Goal: Information Seeking & Learning: Learn about a topic

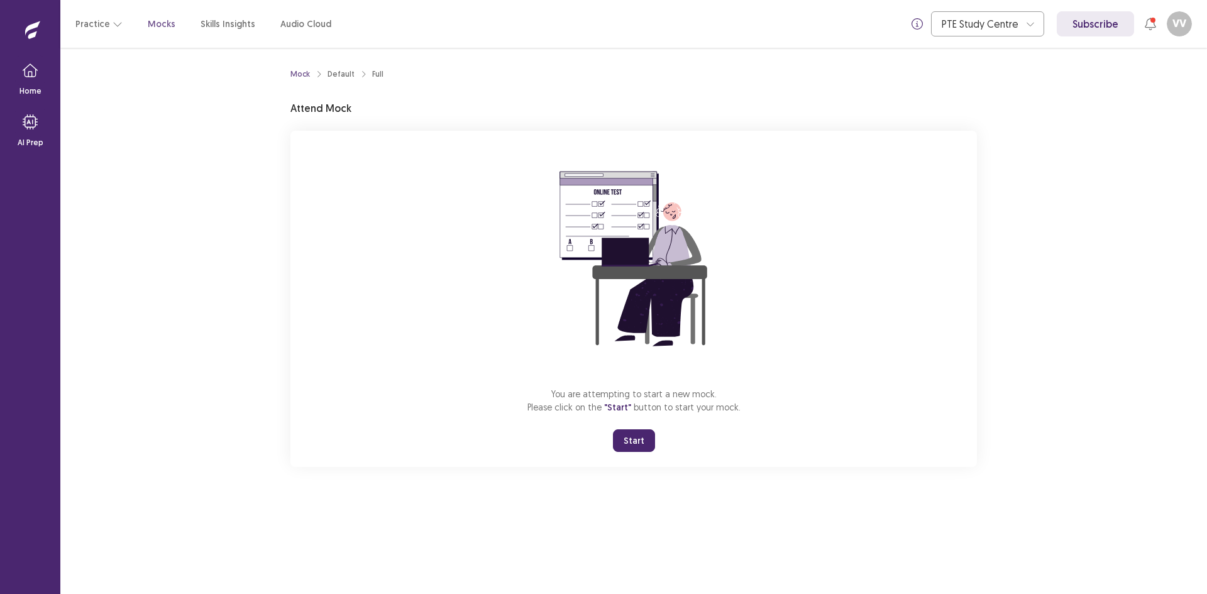
click at [644, 445] on button "Start" at bounding box center [634, 440] width 42 height 23
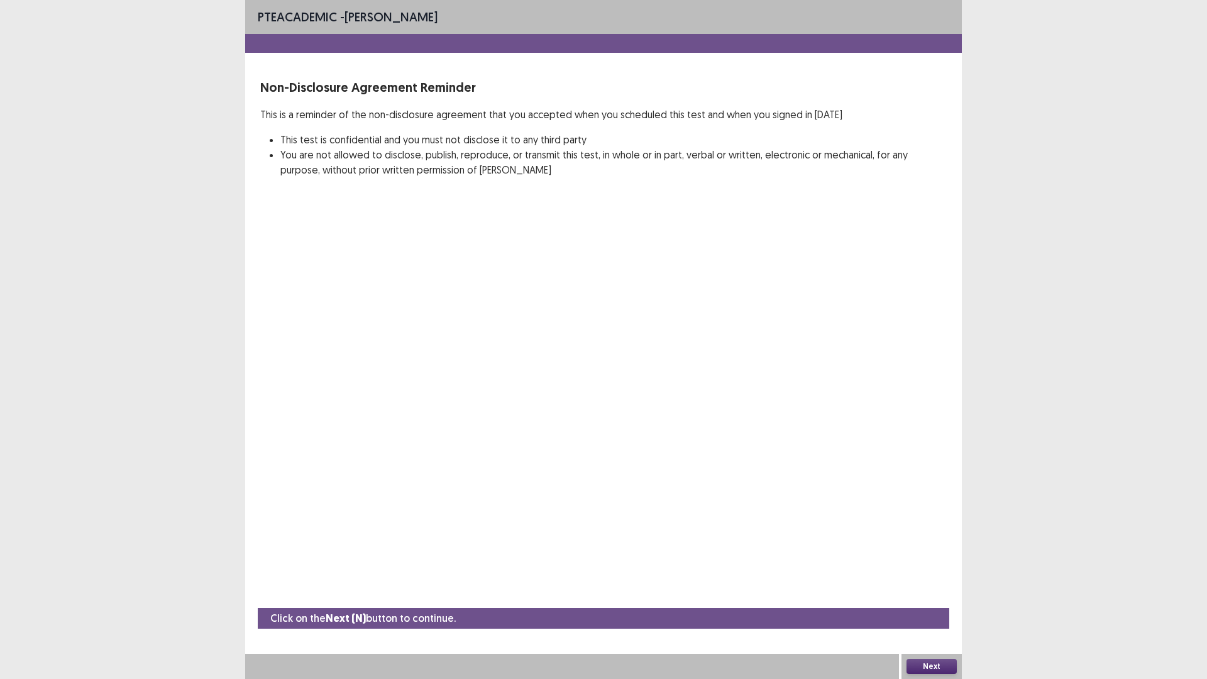
click at [933, 593] on button "Next" at bounding box center [931, 666] width 50 height 15
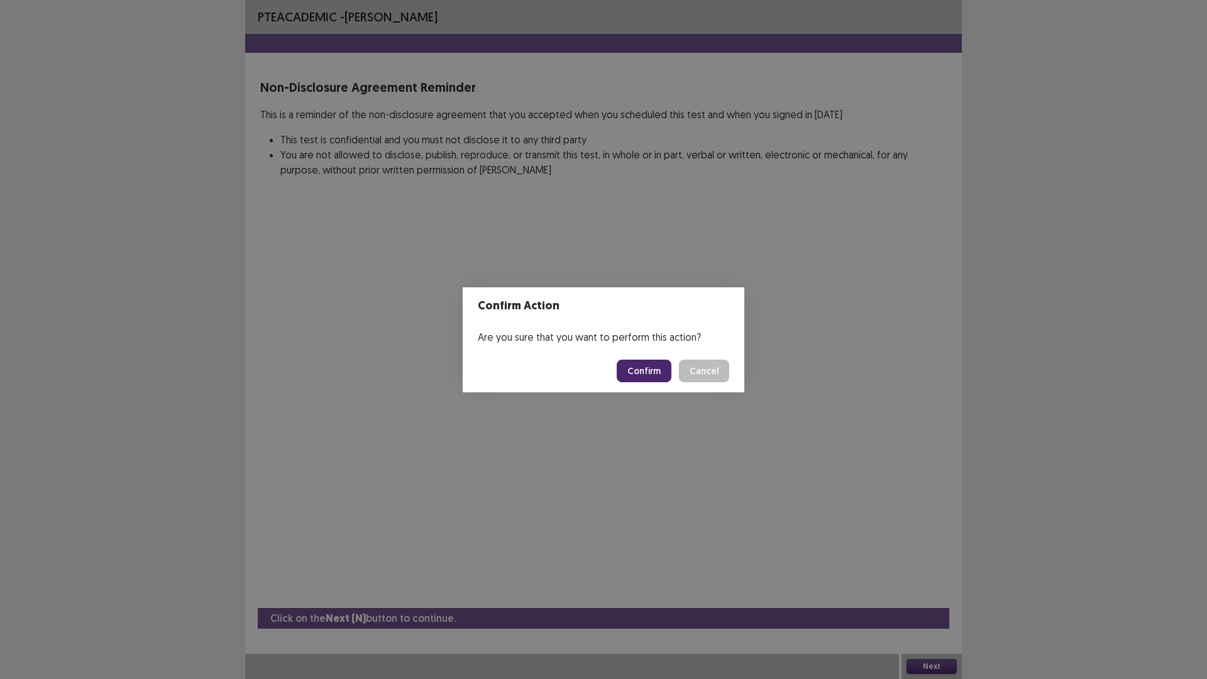
click at [661, 376] on button "Confirm" at bounding box center [644, 371] width 55 height 23
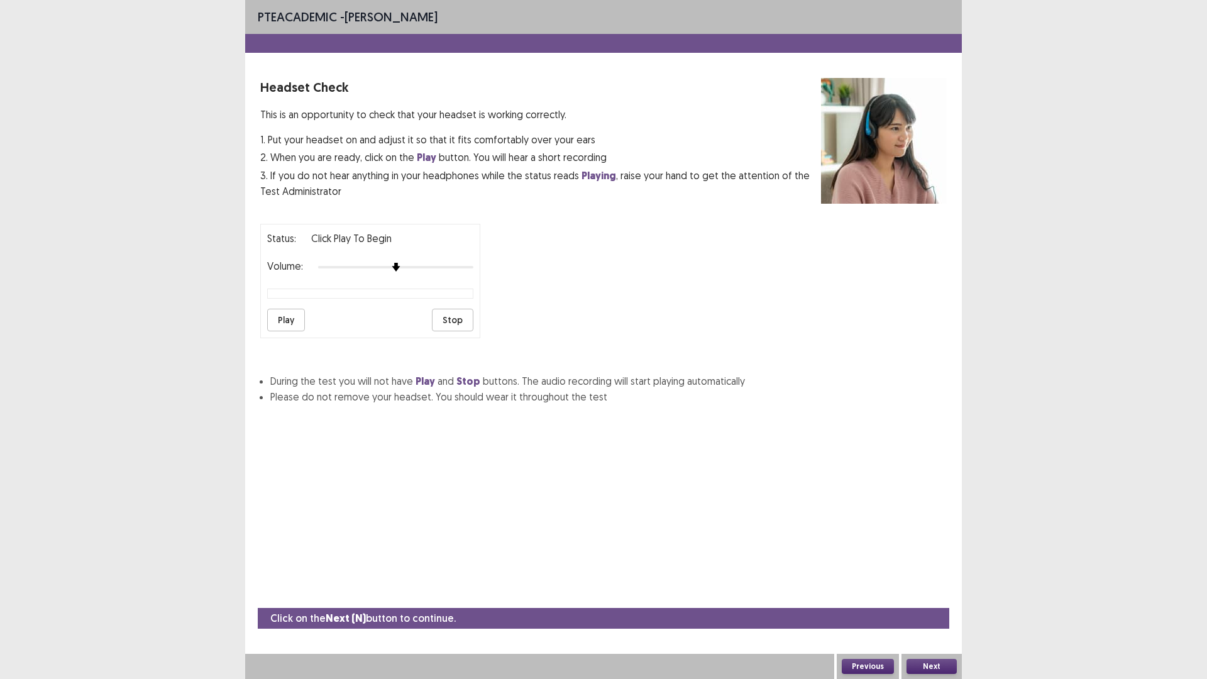
click at [450, 326] on button "Stop" at bounding box center [452, 320] width 41 height 23
click at [437, 272] on div at bounding box center [395, 267] width 155 height 10
click at [288, 313] on button "Play" at bounding box center [286, 320] width 38 height 23
click at [476, 261] on div "Status: playing Volume: Play Stop" at bounding box center [370, 281] width 220 height 114
click at [469, 265] on div at bounding box center [395, 267] width 155 height 10
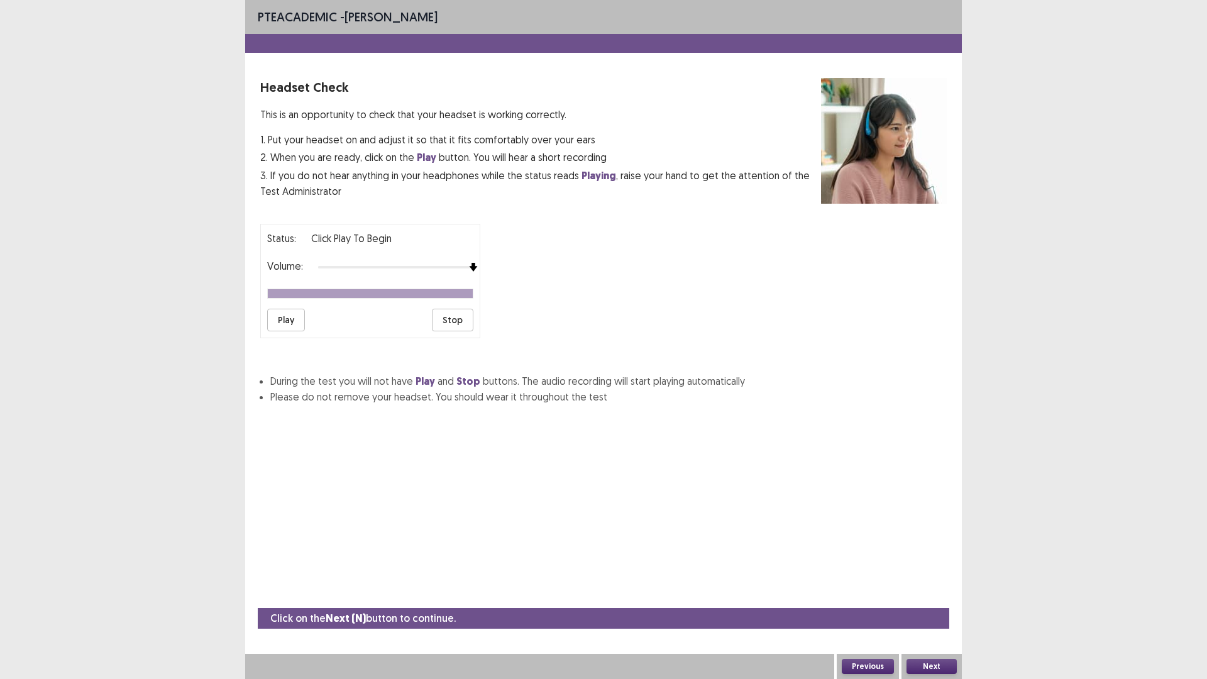
click at [928, 593] on div "Next" at bounding box center [931, 666] width 60 height 25
click at [935, 593] on button "Next" at bounding box center [931, 666] width 50 height 15
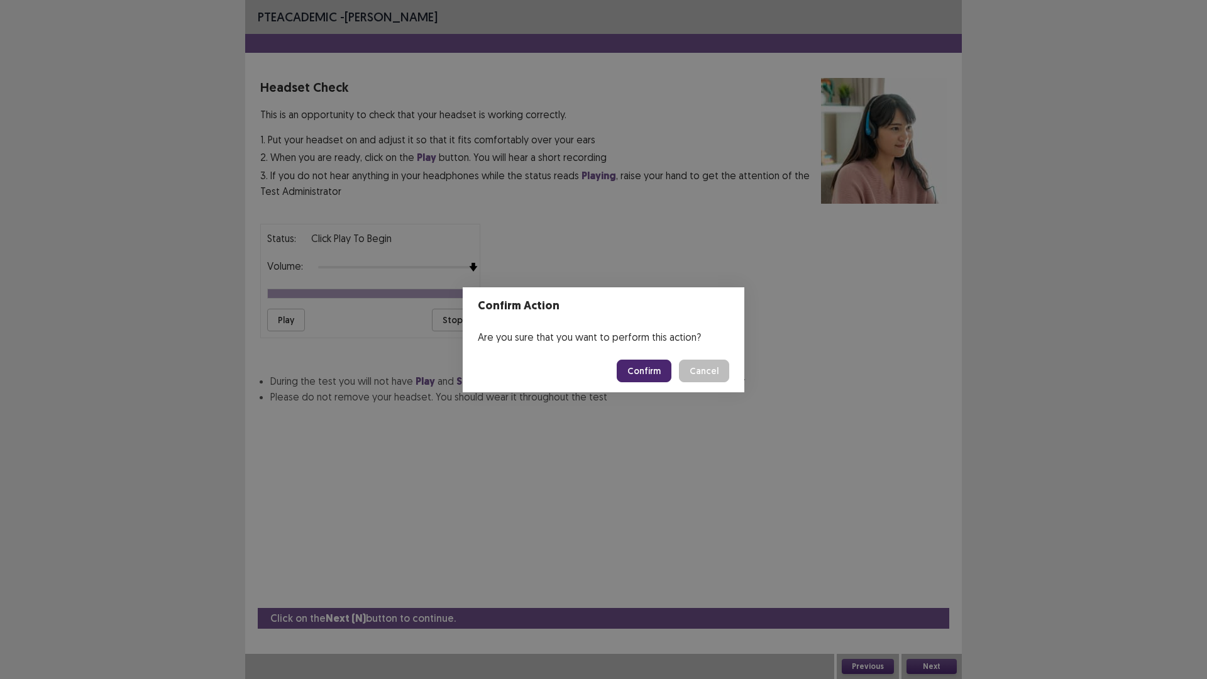
click at [639, 369] on button "Confirm" at bounding box center [644, 371] width 55 height 23
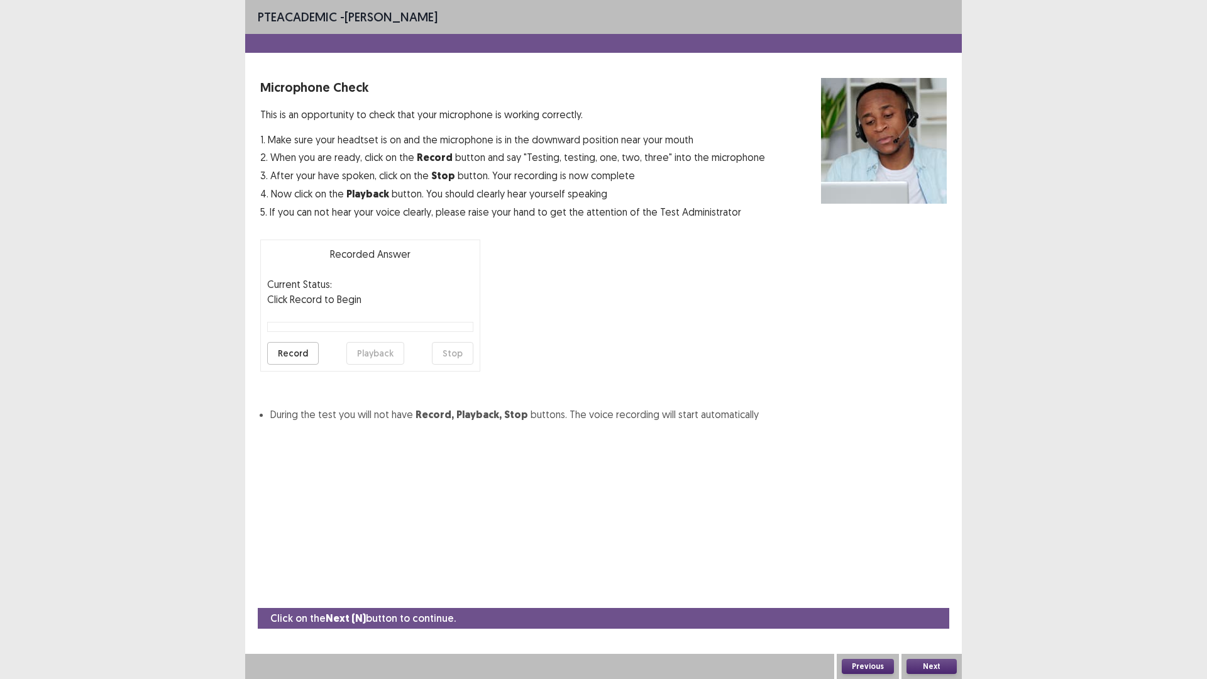
click at [293, 363] on button "Record" at bounding box center [293, 353] width 52 height 23
click at [442, 353] on button "Stop" at bounding box center [452, 353] width 41 height 23
click at [299, 358] on button "Record" at bounding box center [293, 353] width 52 height 23
click at [443, 357] on button "Stop" at bounding box center [452, 353] width 41 height 23
click at [381, 357] on button "Playback" at bounding box center [375, 353] width 58 height 23
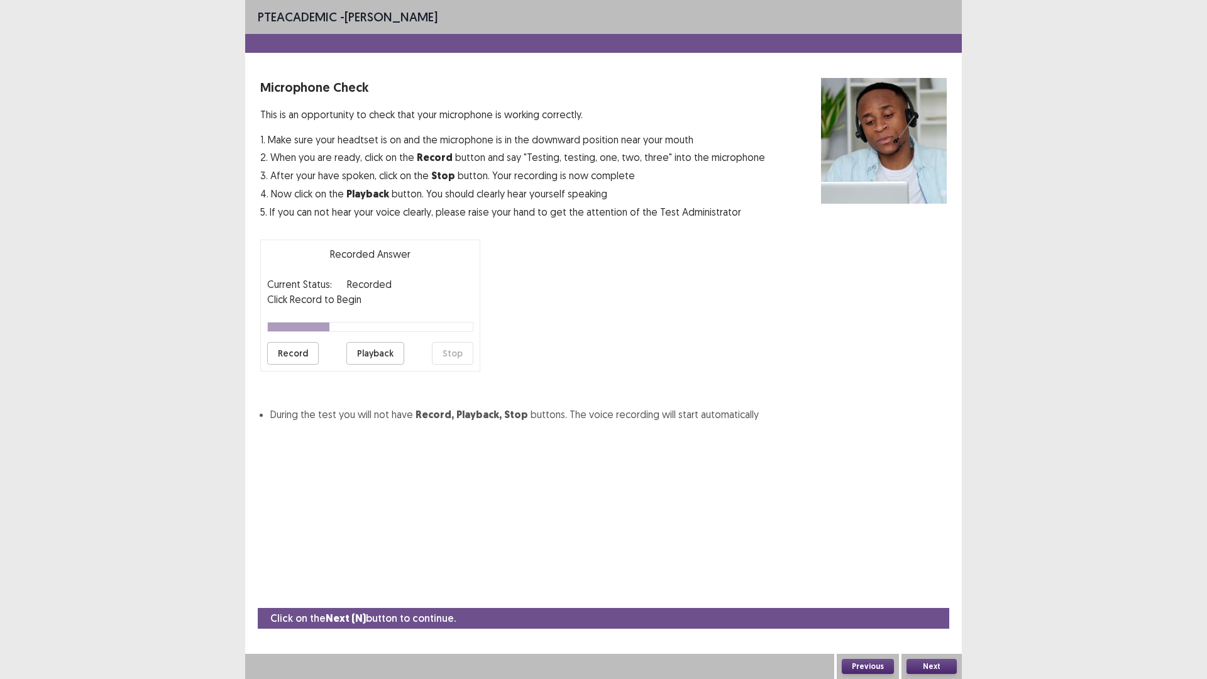
click at [932, 593] on button "Next" at bounding box center [931, 666] width 50 height 15
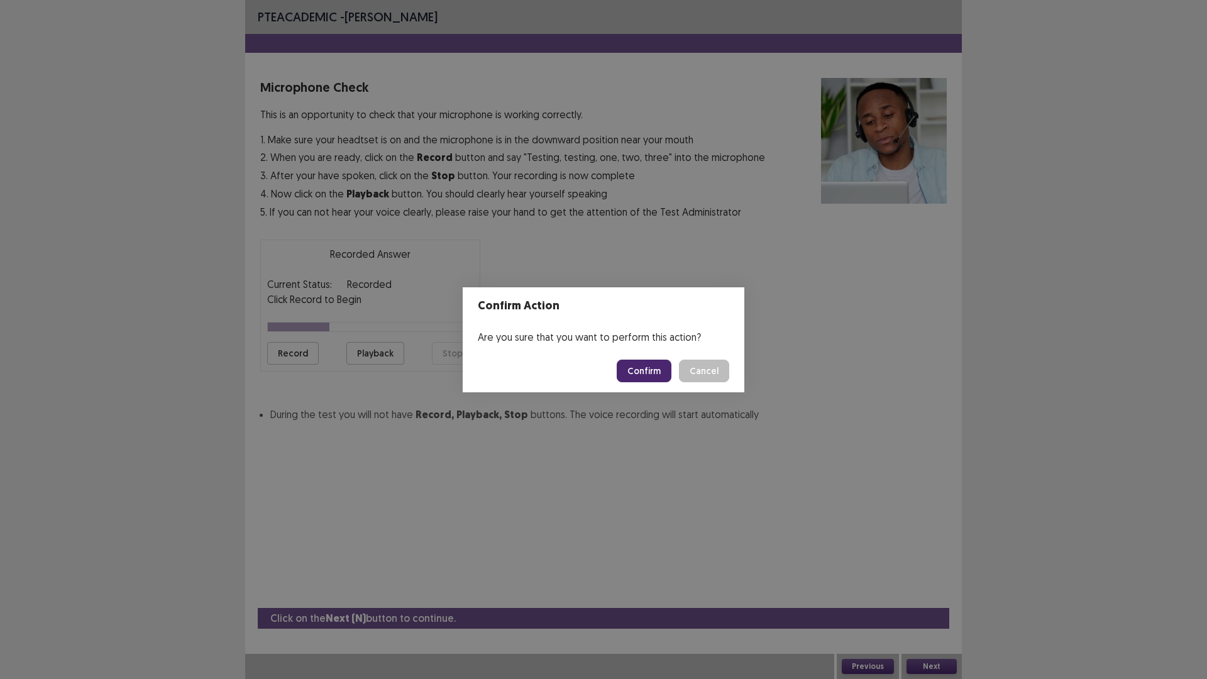
click at [633, 373] on button "Confirm" at bounding box center [644, 371] width 55 height 23
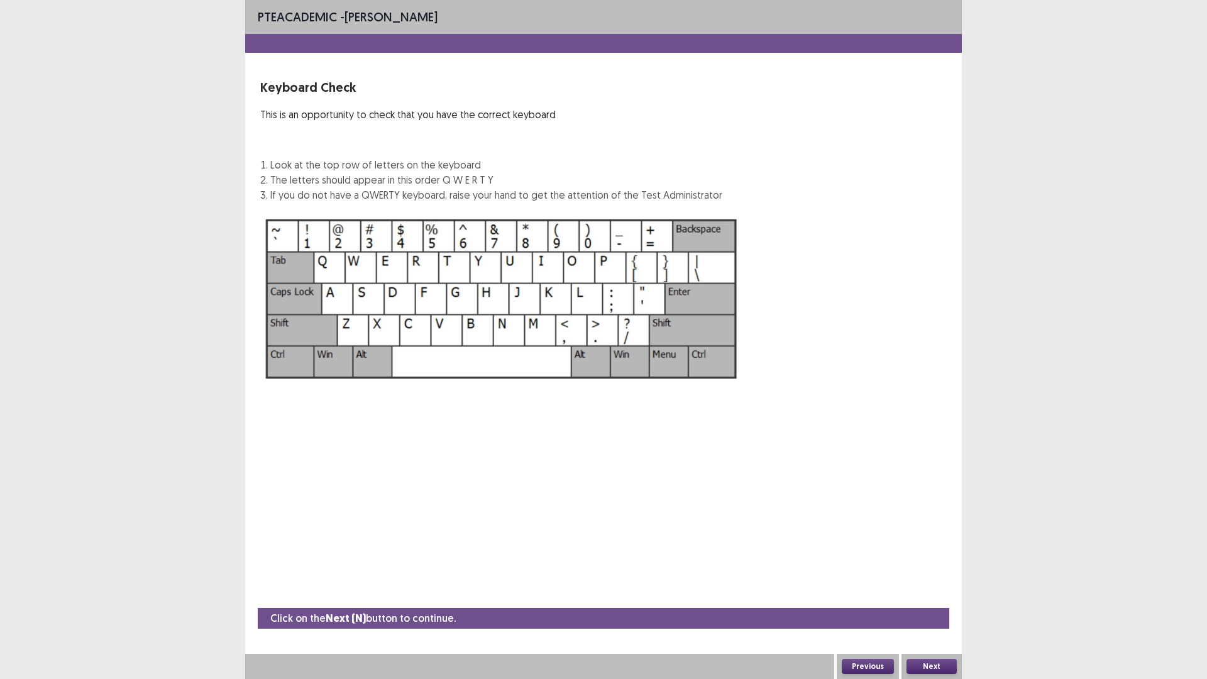
click at [922, 593] on button "Next" at bounding box center [931, 666] width 50 height 15
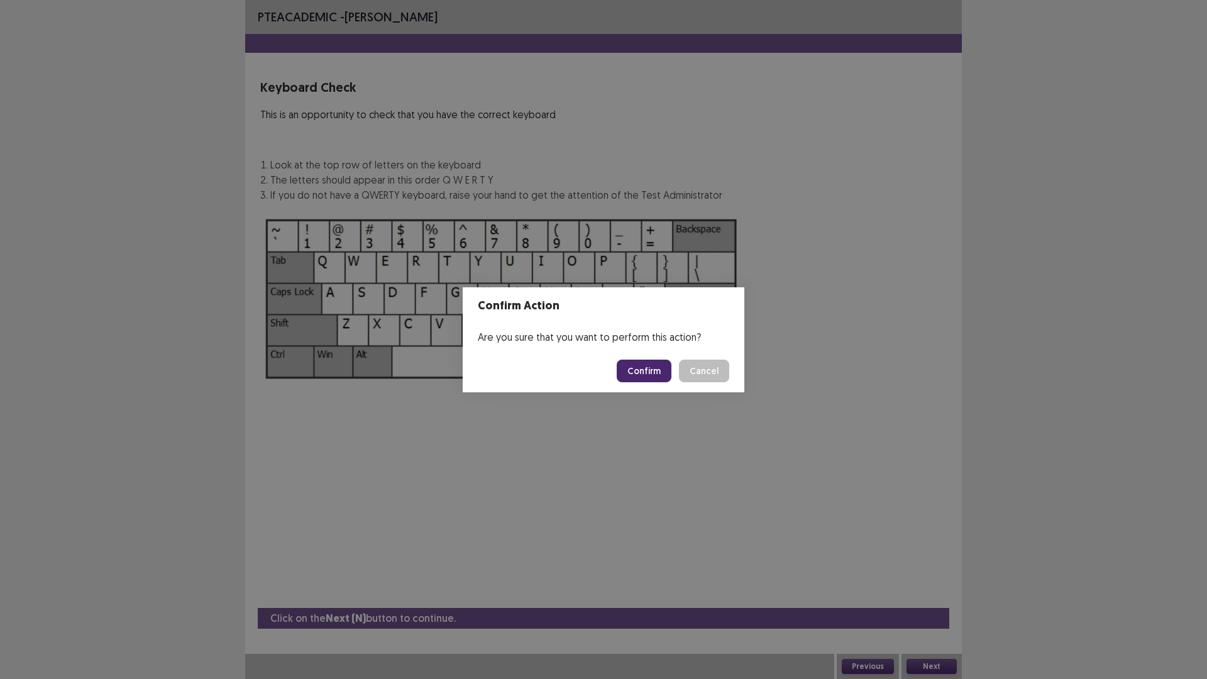
click at [647, 373] on button "Confirm" at bounding box center [644, 371] width 55 height 23
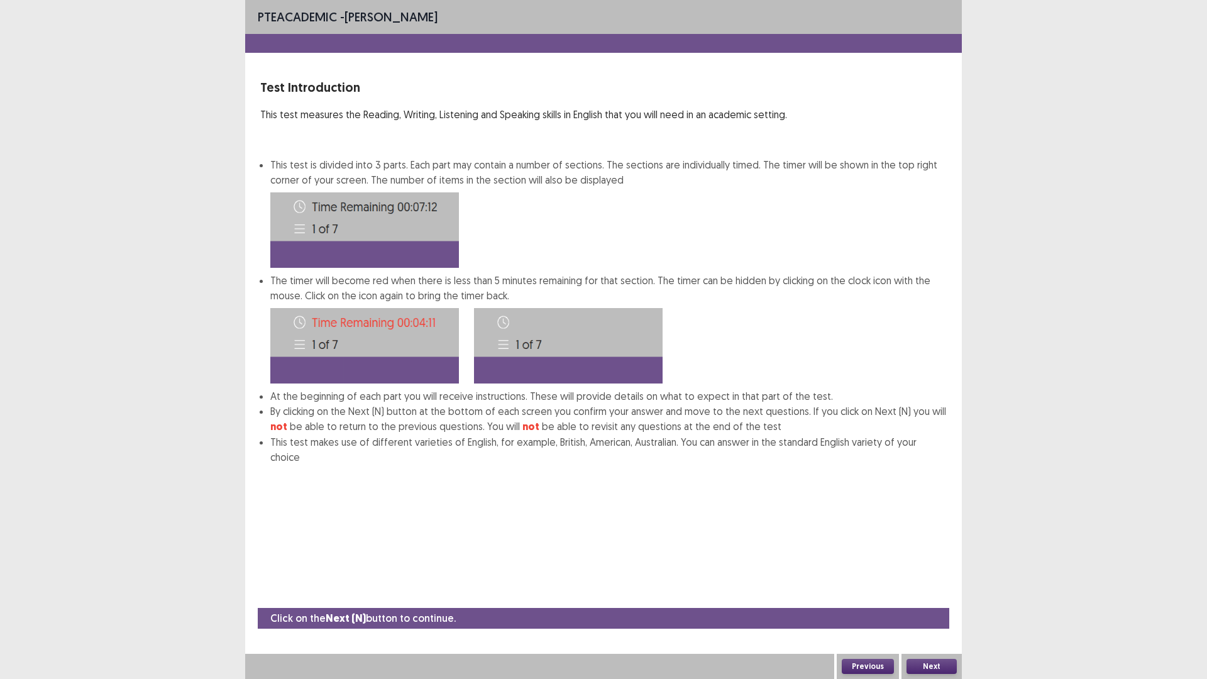
click at [927, 593] on button "Next" at bounding box center [931, 666] width 50 height 15
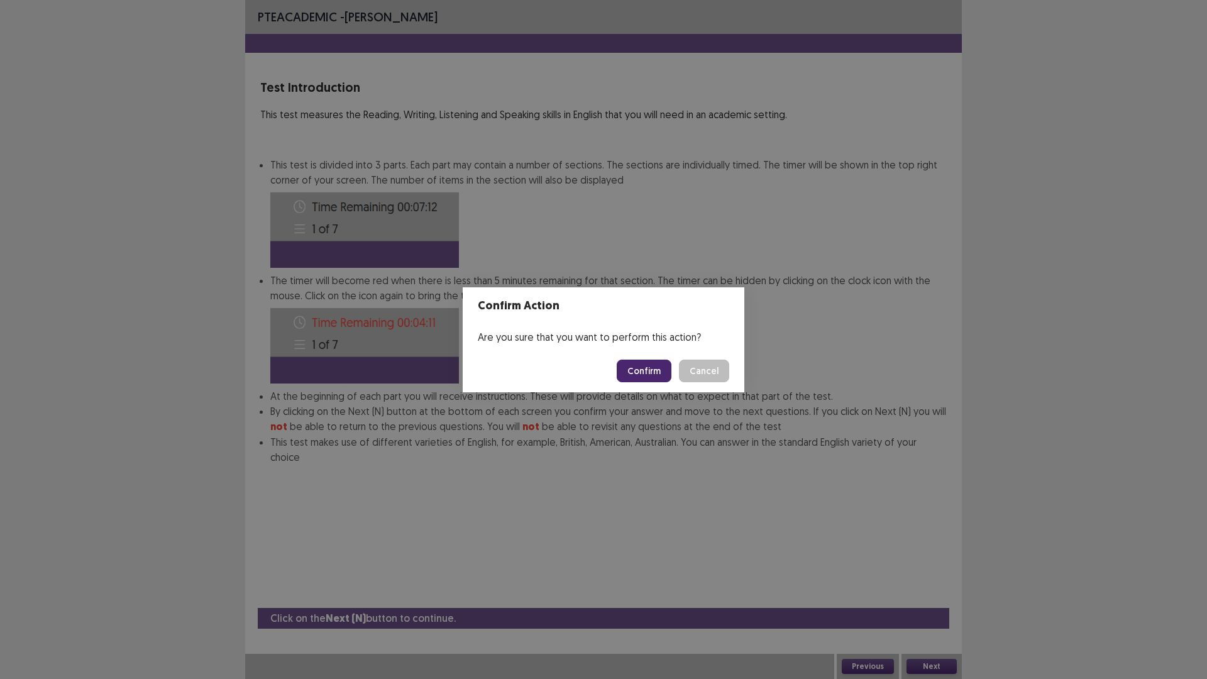
click at [651, 377] on button "Confirm" at bounding box center [644, 371] width 55 height 23
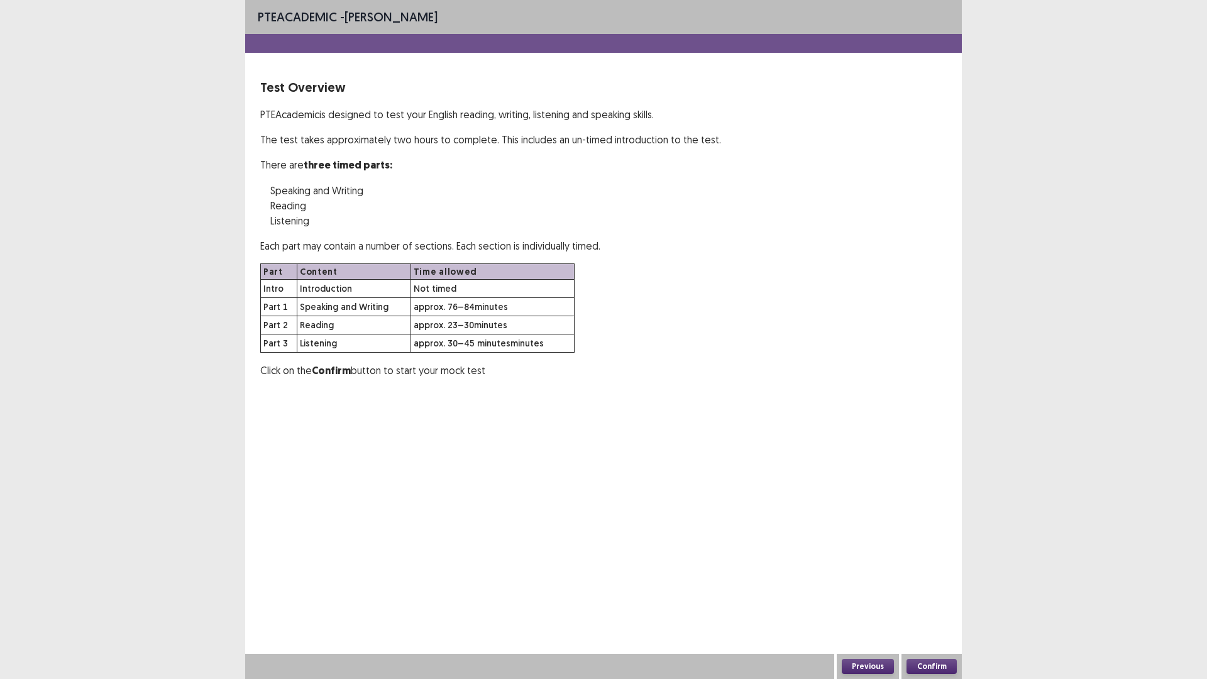
drag, startPoint x: 957, startPoint y: 666, endPoint x: 935, endPoint y: 651, distance: 26.3
click at [957, 593] on div "Confirm" at bounding box center [931, 666] width 60 height 25
click at [931, 593] on button "Confirm" at bounding box center [931, 666] width 50 height 15
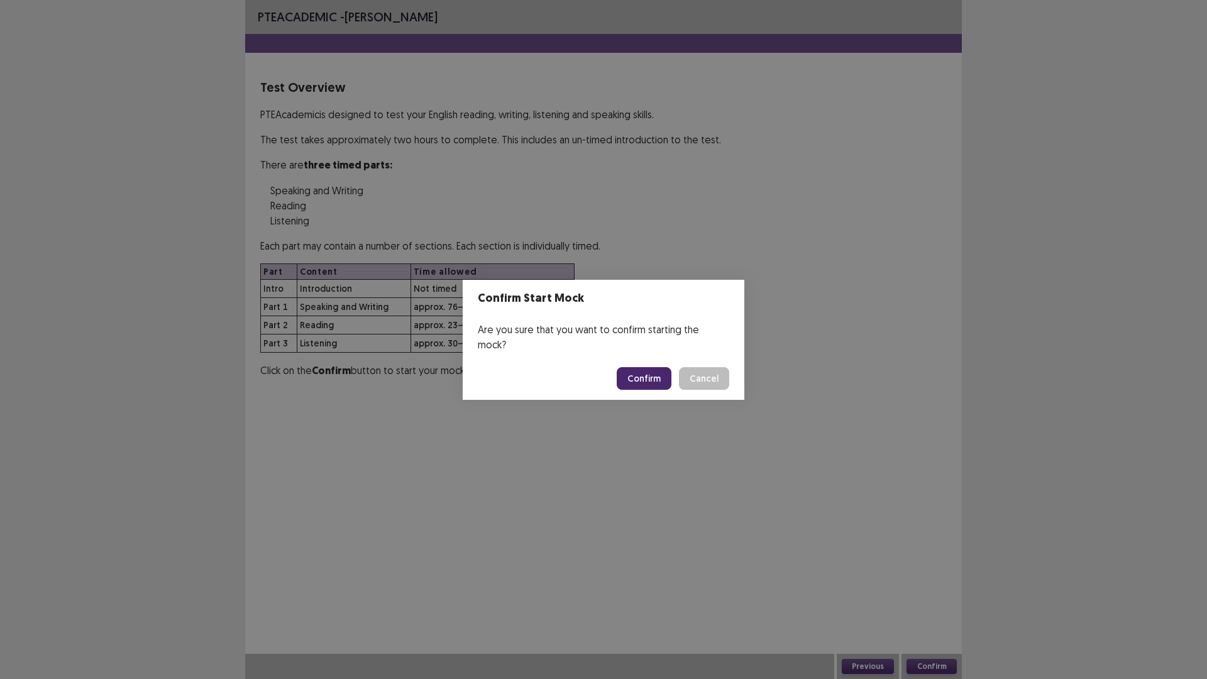
click at [647, 369] on button "Confirm" at bounding box center [644, 378] width 55 height 23
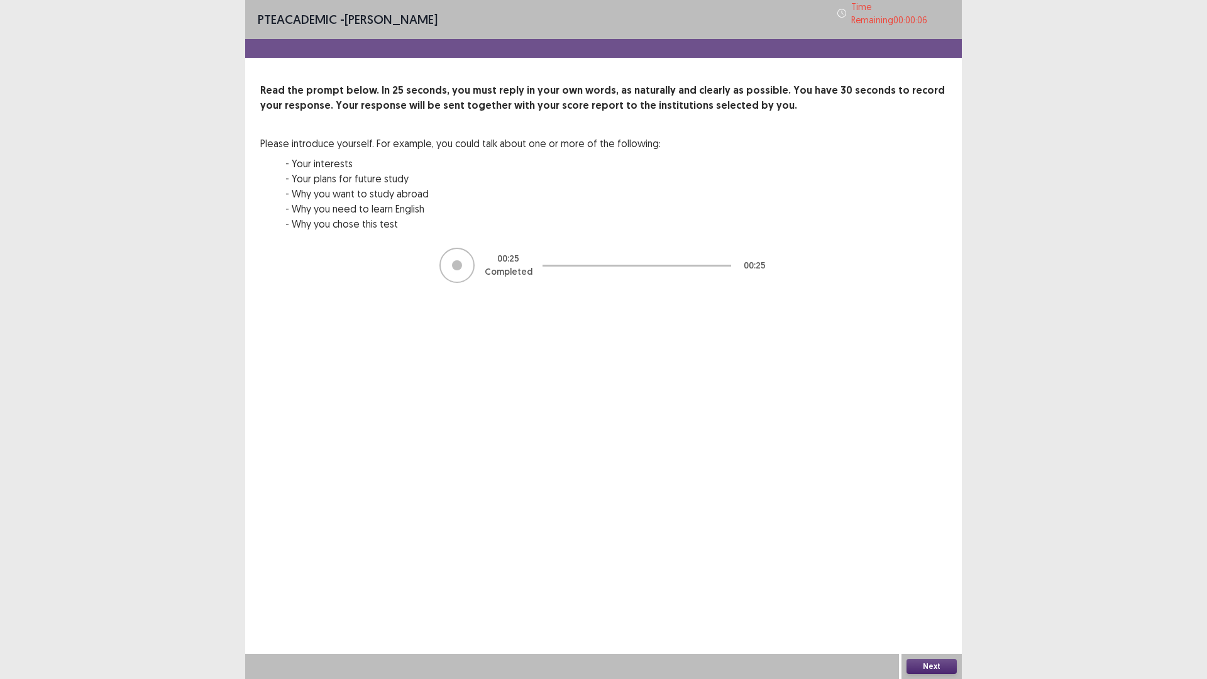
click at [928, 593] on div "Next" at bounding box center [931, 666] width 60 height 25
click at [938, 593] on button "Next" at bounding box center [931, 666] width 50 height 15
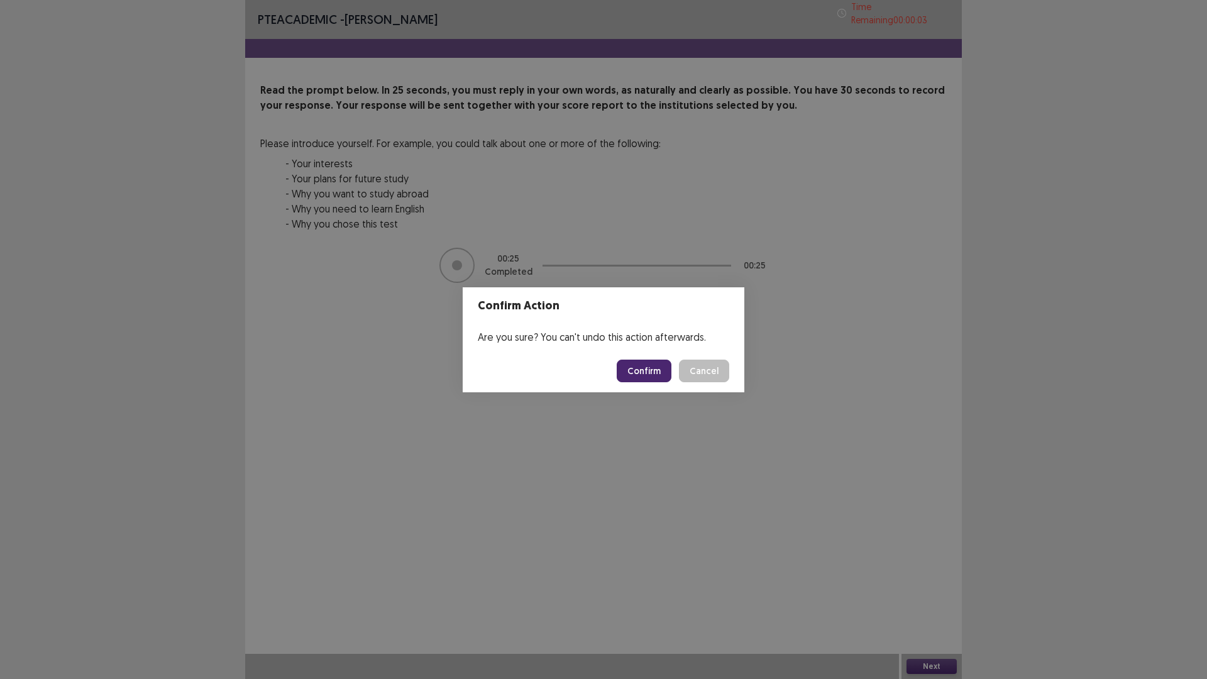
click at [651, 374] on button "Confirm" at bounding box center [644, 371] width 55 height 23
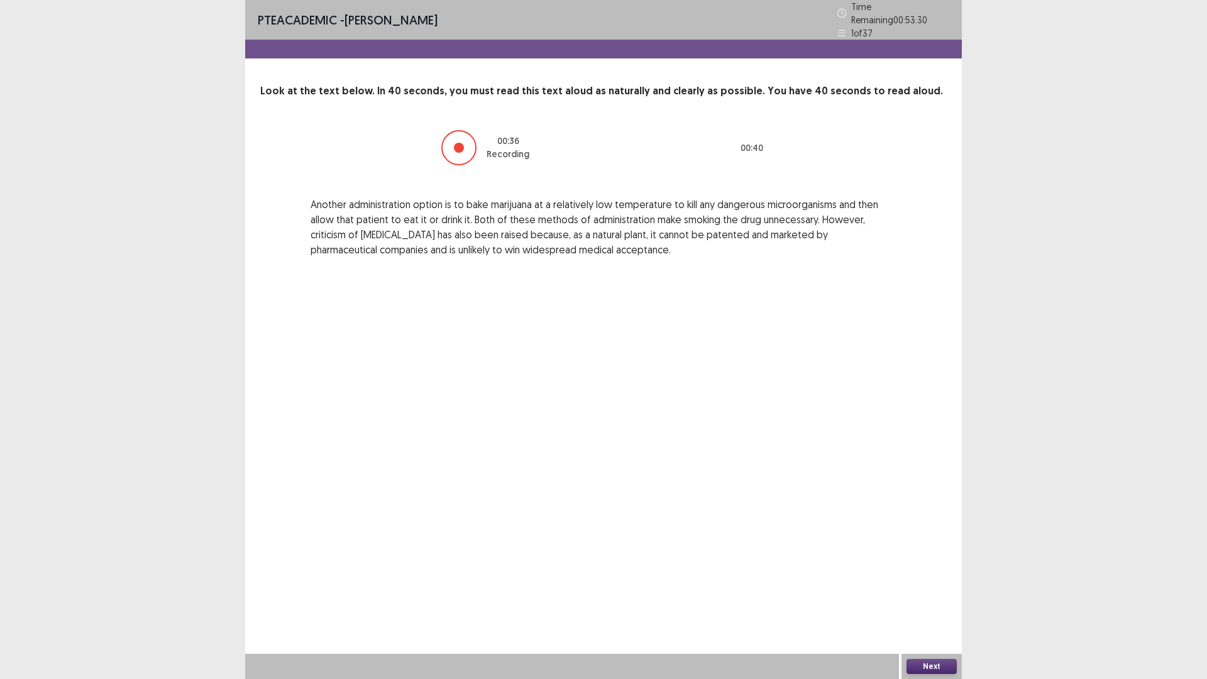
click at [934, 593] on button "Next" at bounding box center [931, 666] width 50 height 15
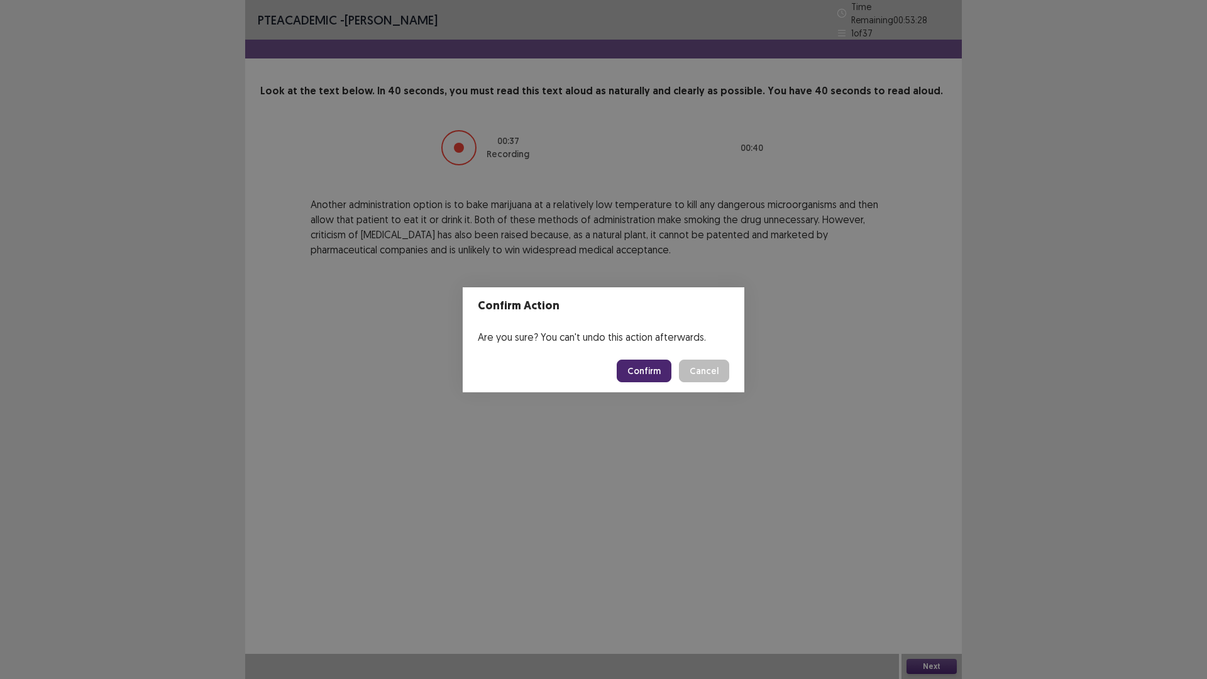
click at [642, 372] on button "Confirm" at bounding box center [644, 371] width 55 height 23
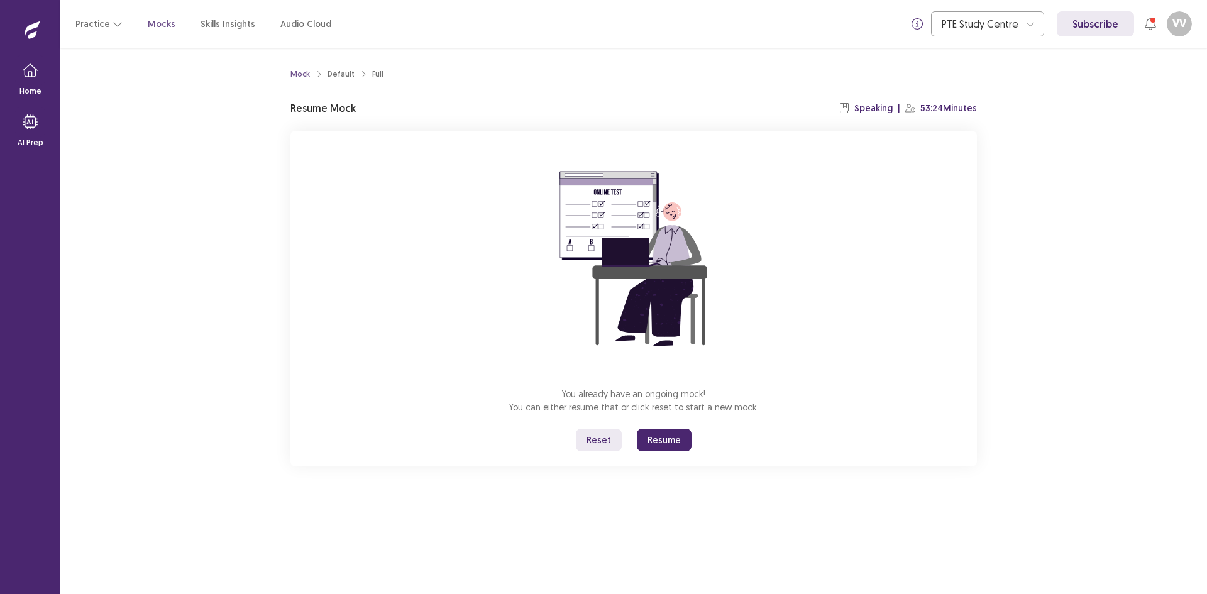
click at [608, 438] on button "Reset" at bounding box center [599, 440] width 46 height 23
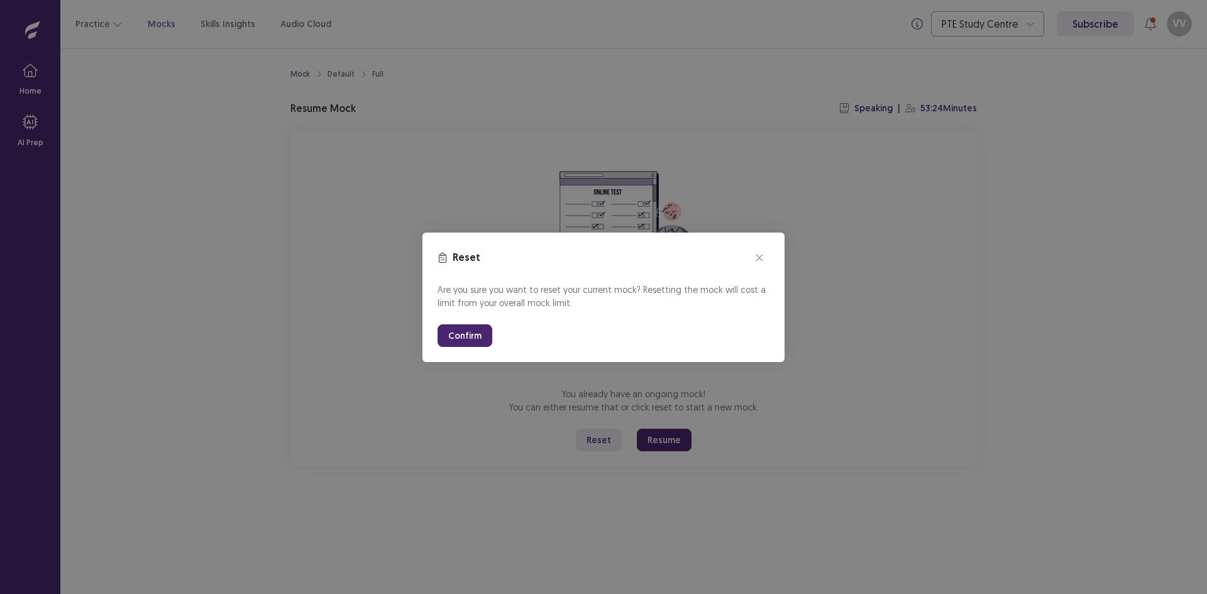
click at [467, 339] on button "Confirm" at bounding box center [465, 335] width 55 height 23
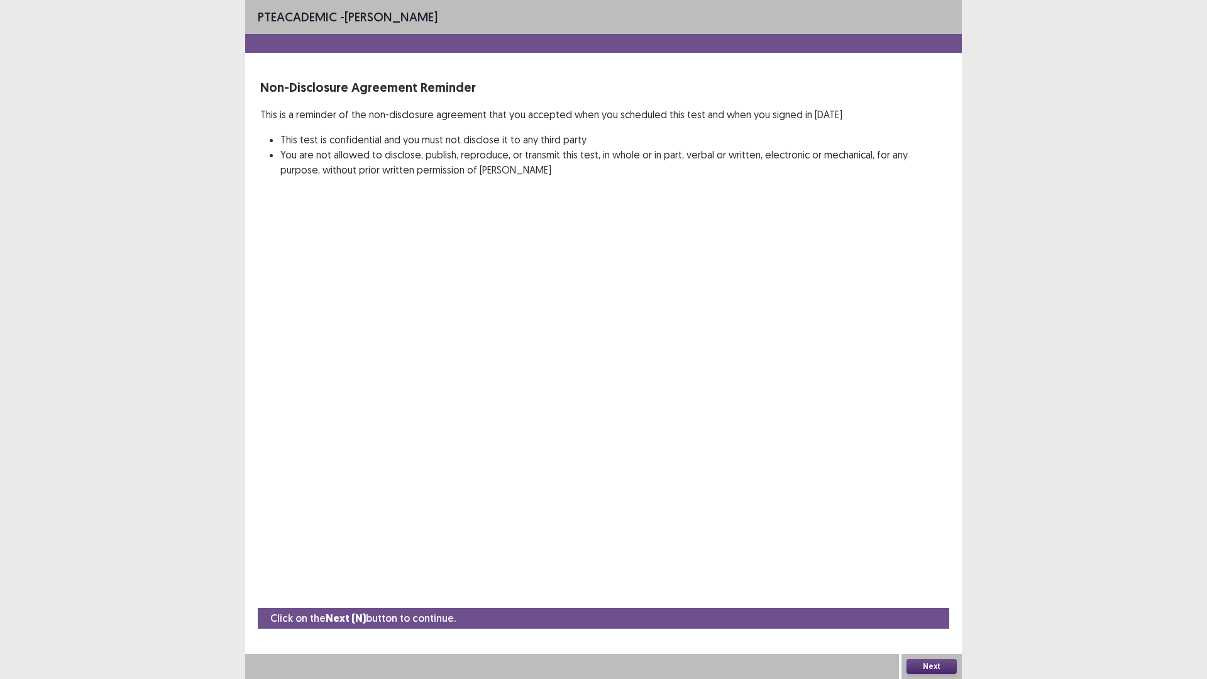
click at [947, 593] on button "Next" at bounding box center [931, 666] width 50 height 15
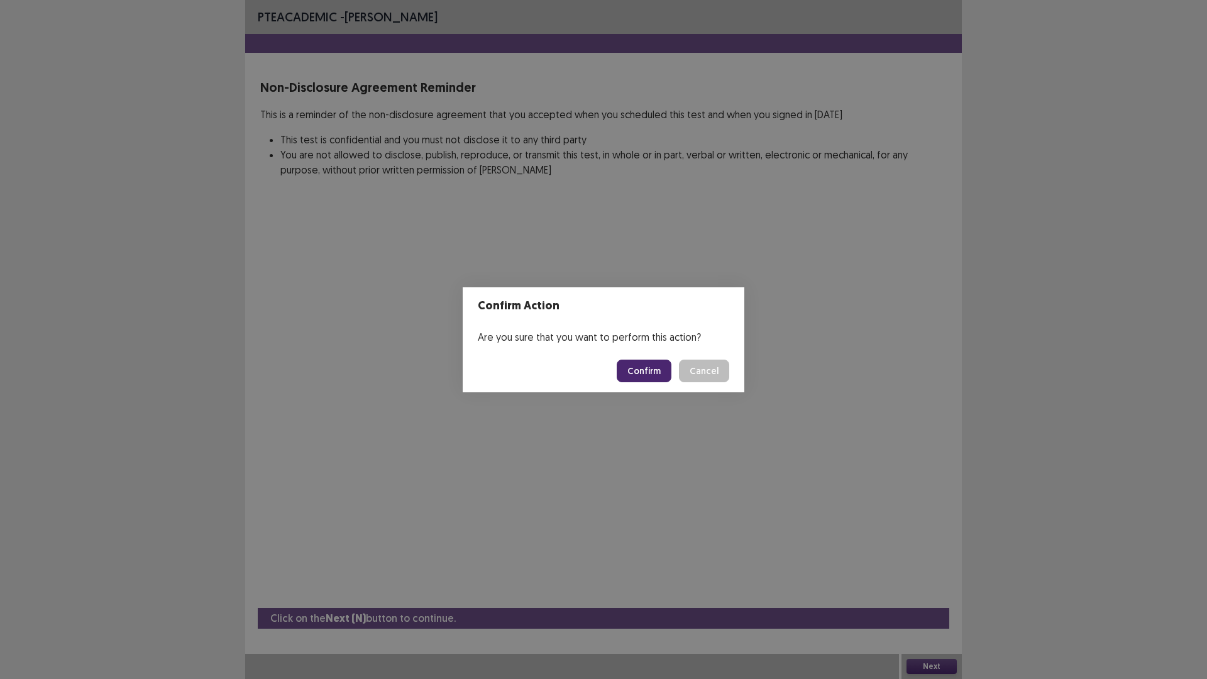
drag, startPoint x: 666, startPoint y: 359, endPoint x: 665, endPoint y: 372, distance: 13.2
click at [666, 364] on button "Confirm" at bounding box center [644, 371] width 55 height 23
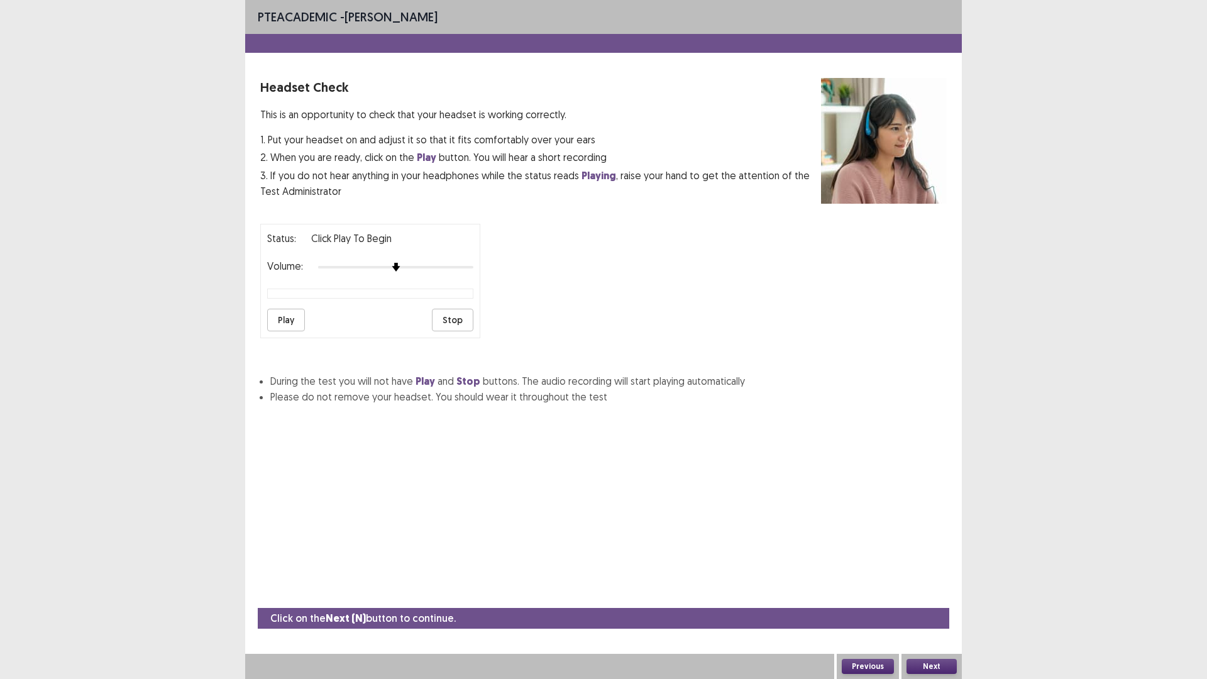
click at [934, 593] on button "Next" at bounding box center [931, 666] width 50 height 15
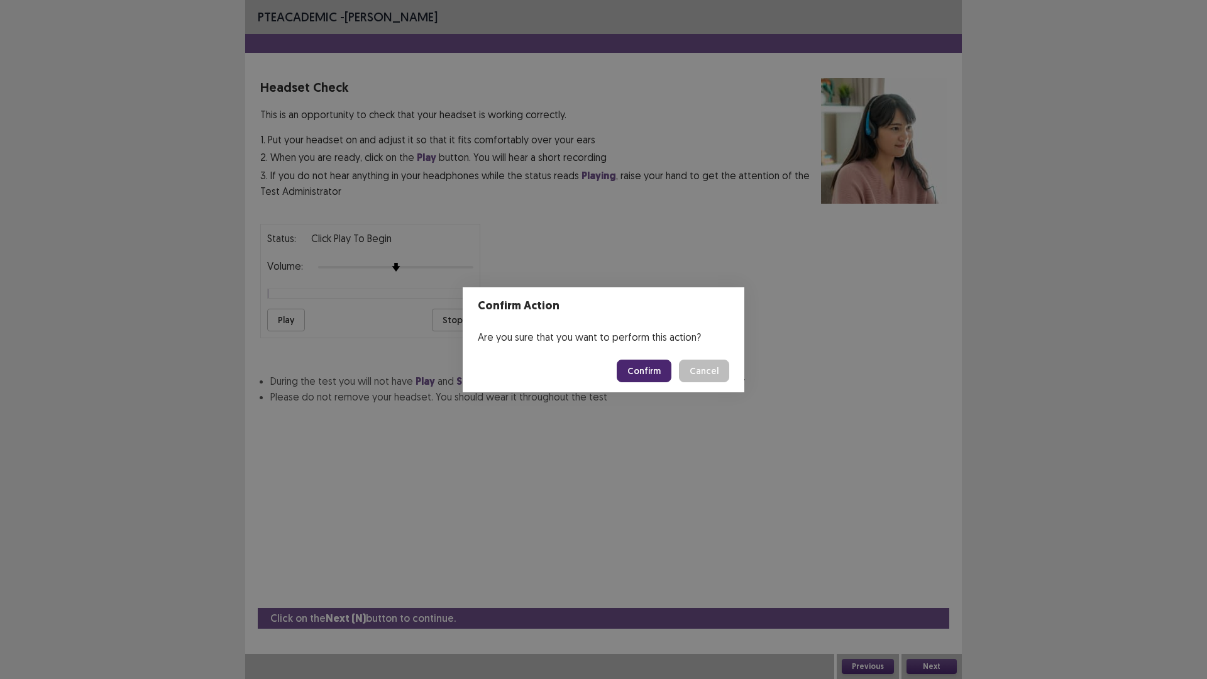
click at [632, 370] on button "Confirm" at bounding box center [644, 371] width 55 height 23
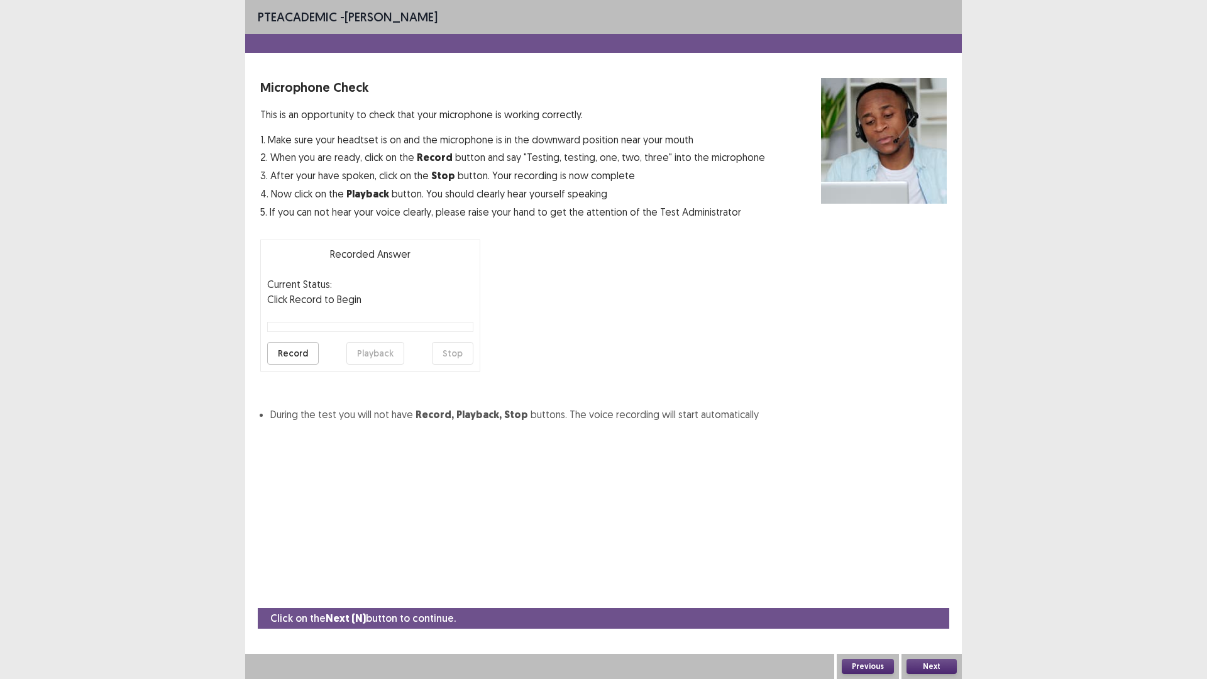
click at [932, 593] on button "Next" at bounding box center [931, 666] width 50 height 15
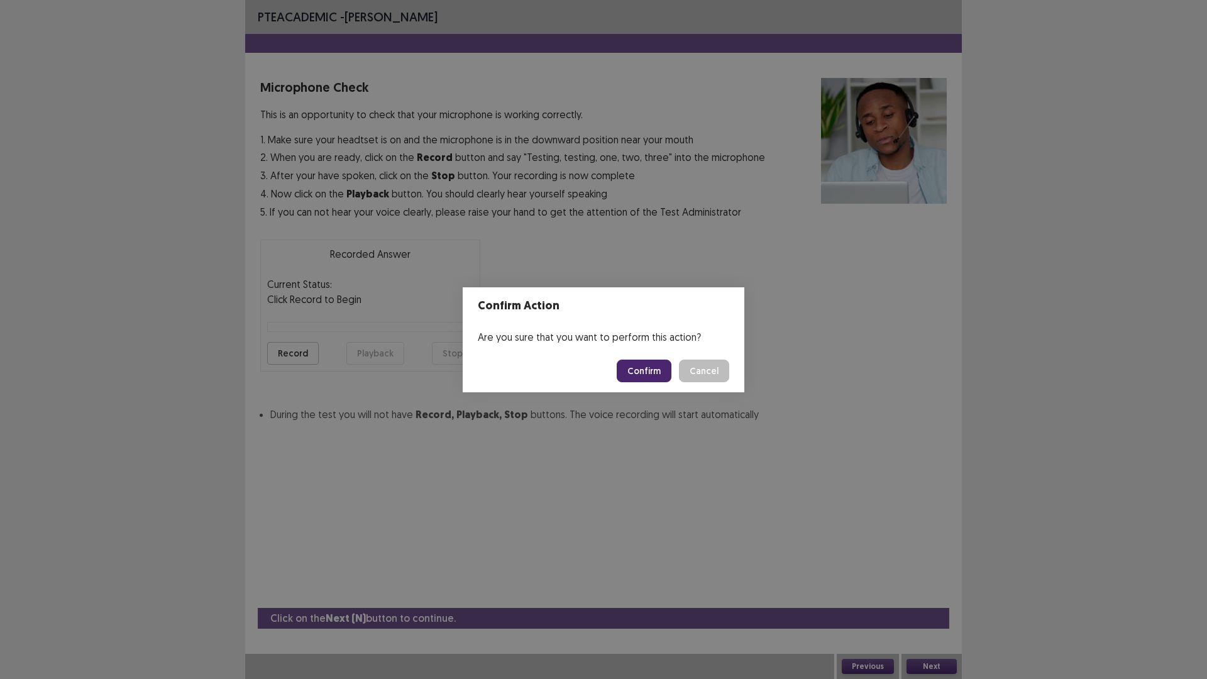
click at [627, 370] on button "Confirm" at bounding box center [644, 371] width 55 height 23
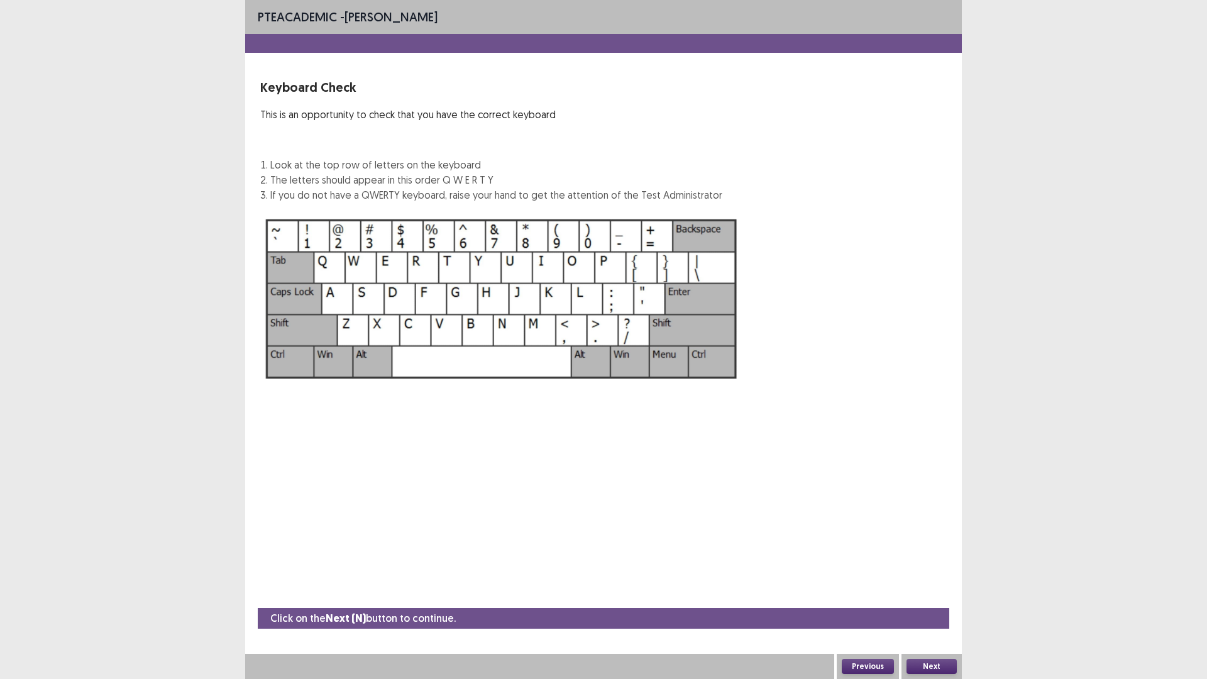
click at [923, 593] on button "Next" at bounding box center [931, 666] width 50 height 15
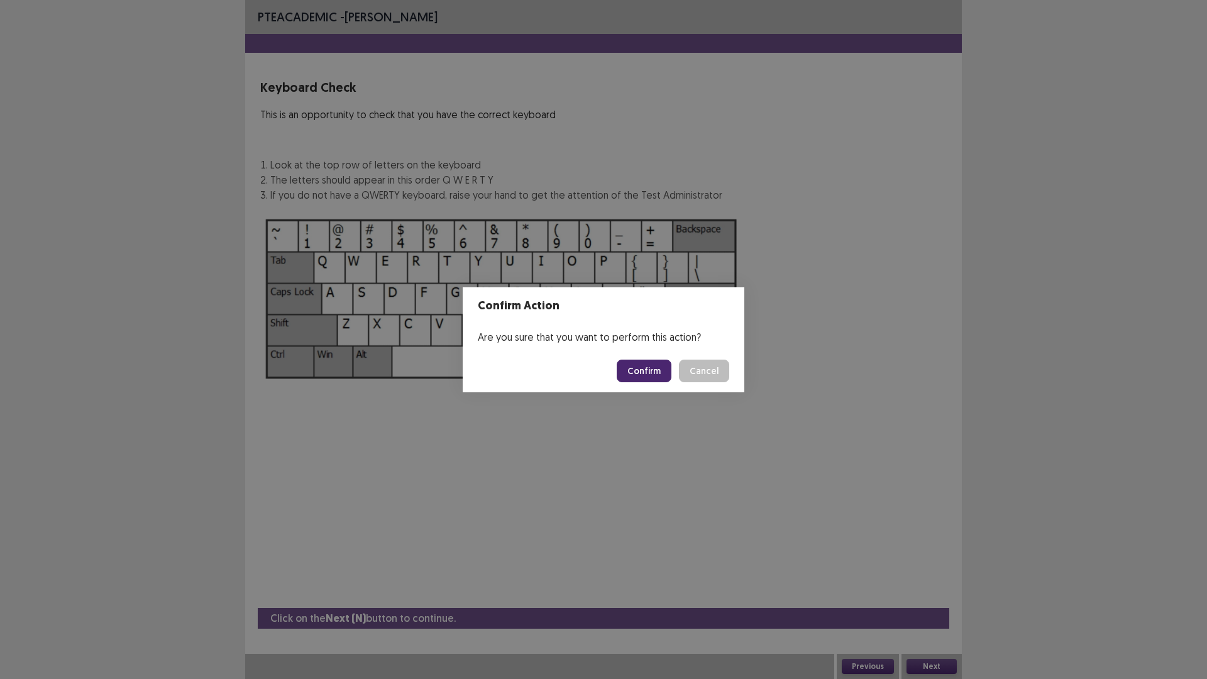
click at [644, 378] on button "Confirm" at bounding box center [644, 371] width 55 height 23
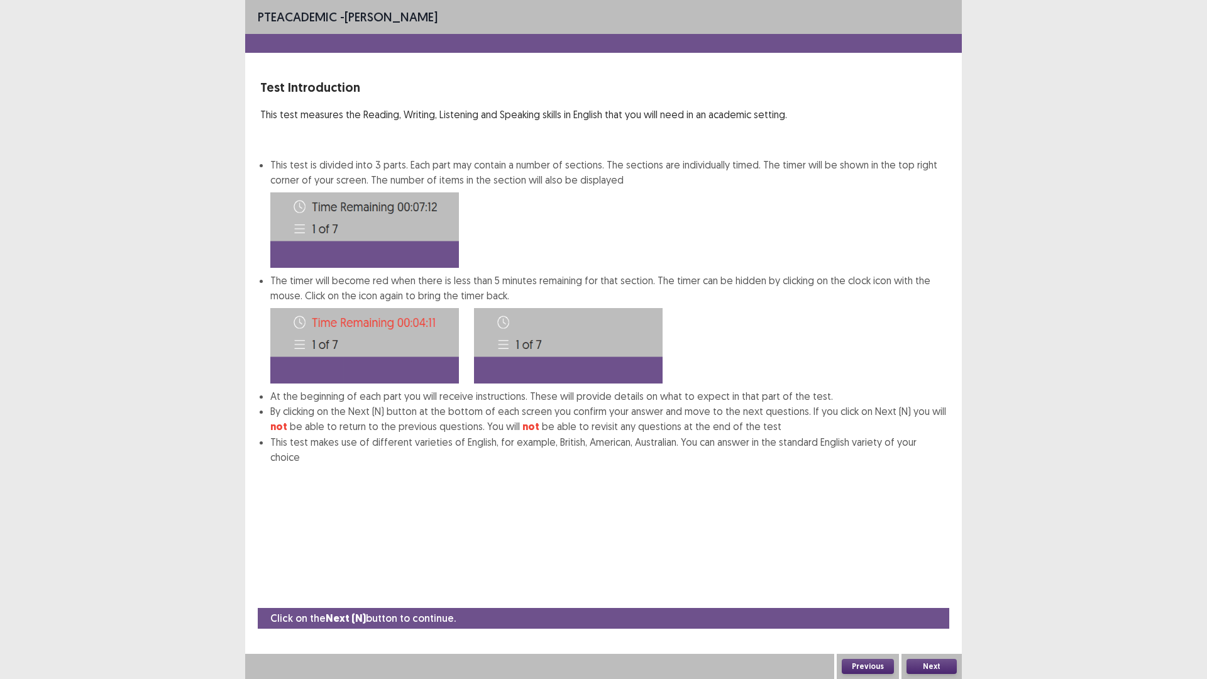
click at [912, 593] on button "Next" at bounding box center [931, 666] width 50 height 15
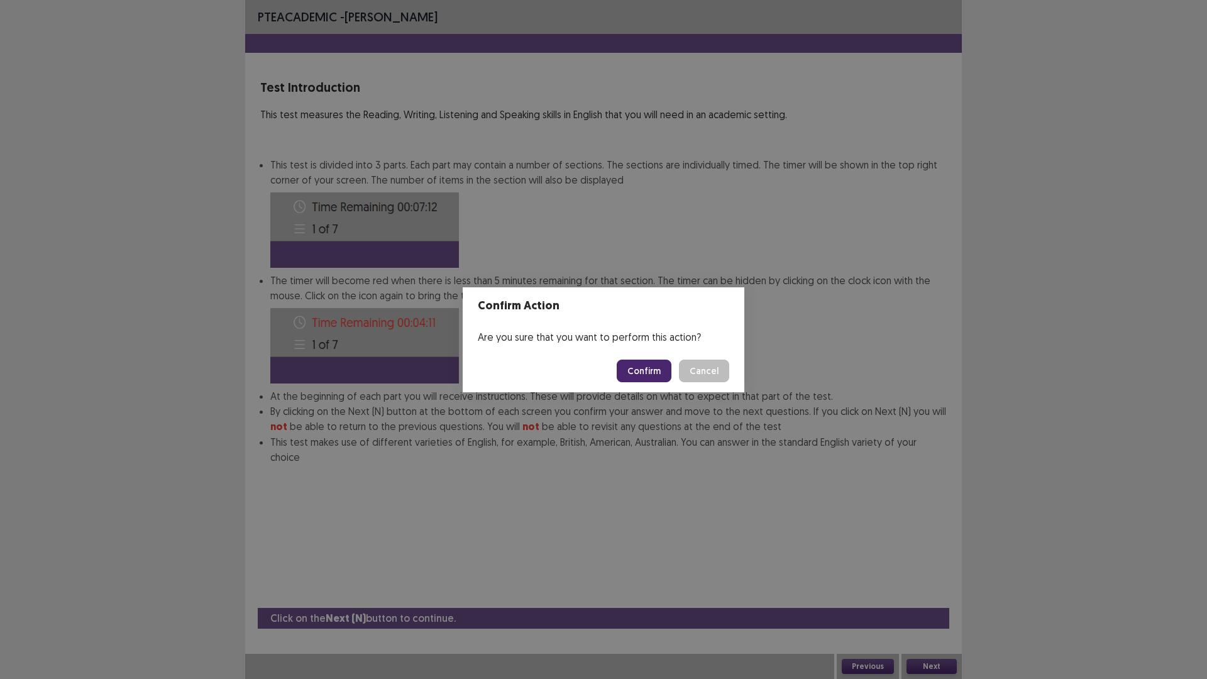
click at [631, 380] on button "Confirm" at bounding box center [644, 371] width 55 height 23
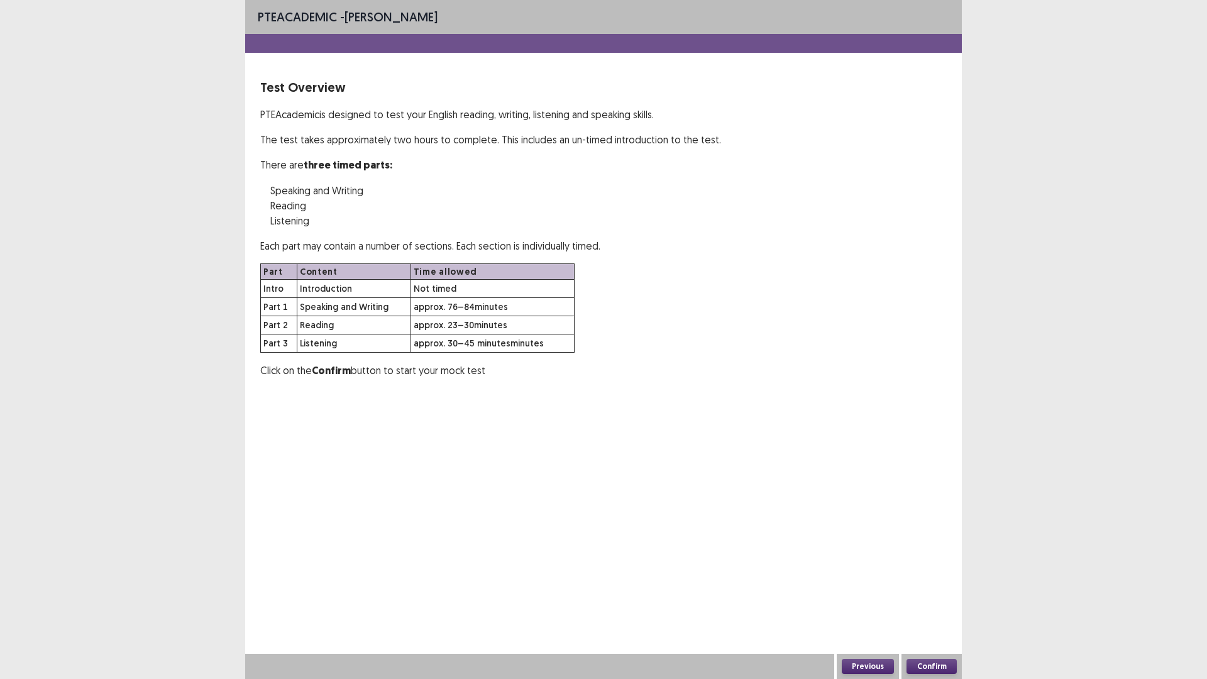
click at [932, 593] on button "Confirm" at bounding box center [931, 666] width 50 height 15
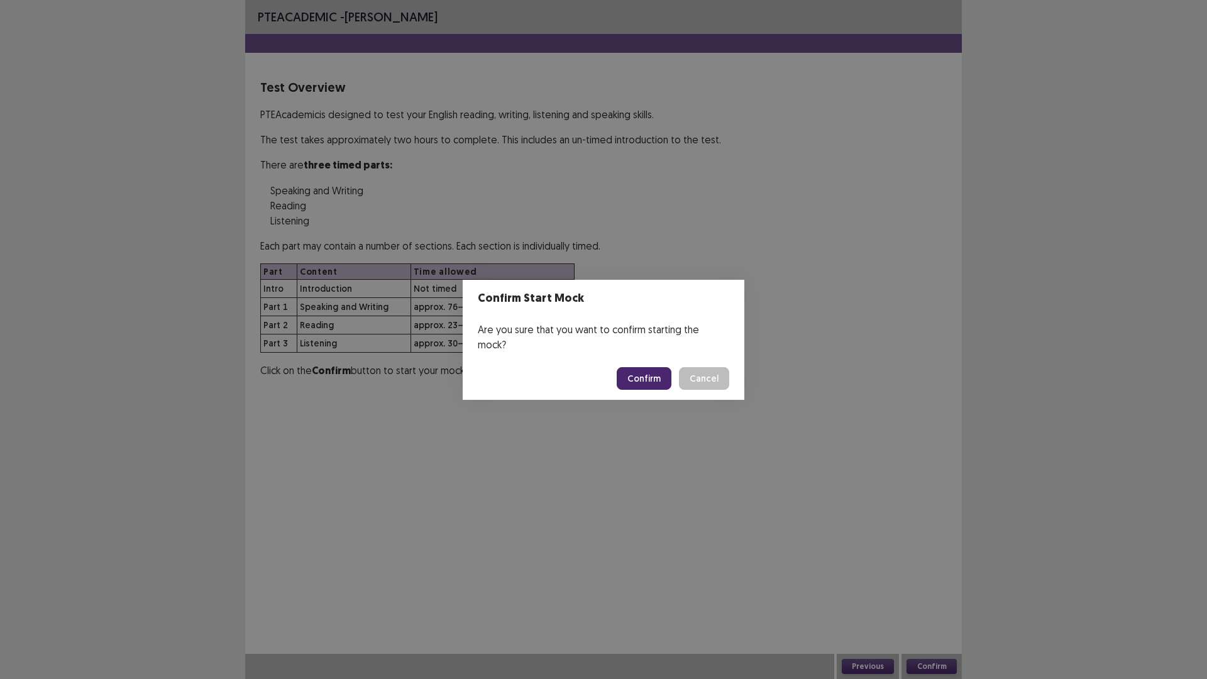
click at [644, 377] on button "Confirm" at bounding box center [644, 378] width 55 height 23
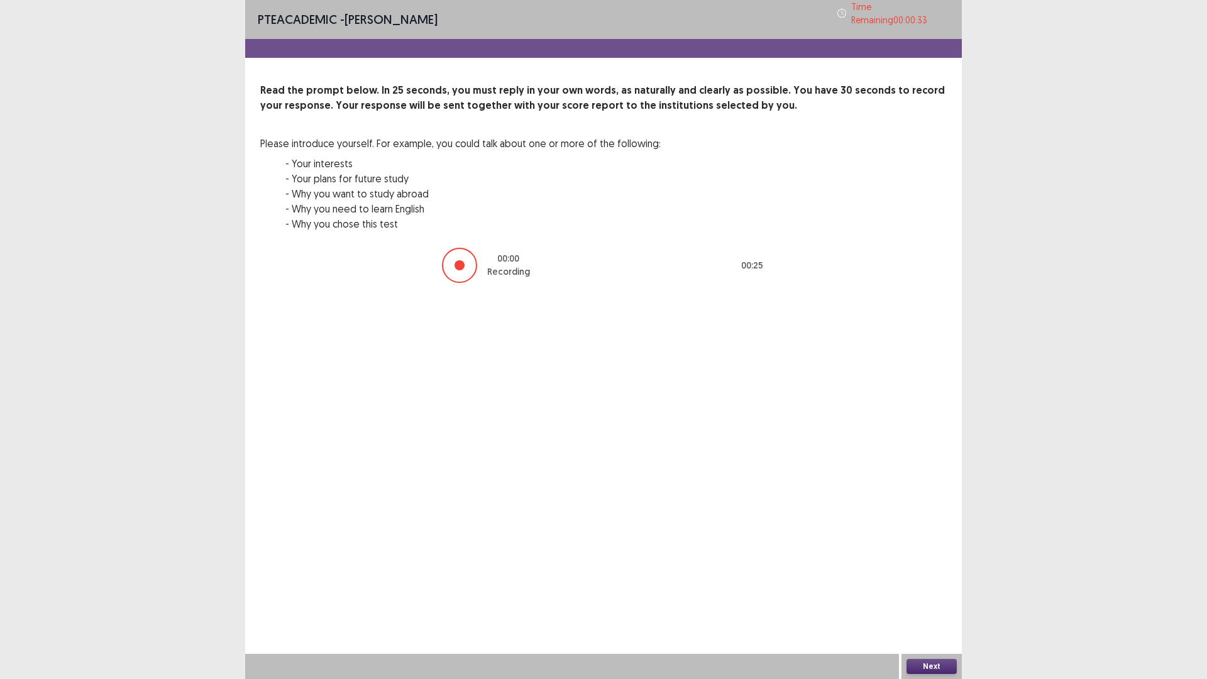
click at [936, 593] on button "Next" at bounding box center [931, 666] width 50 height 15
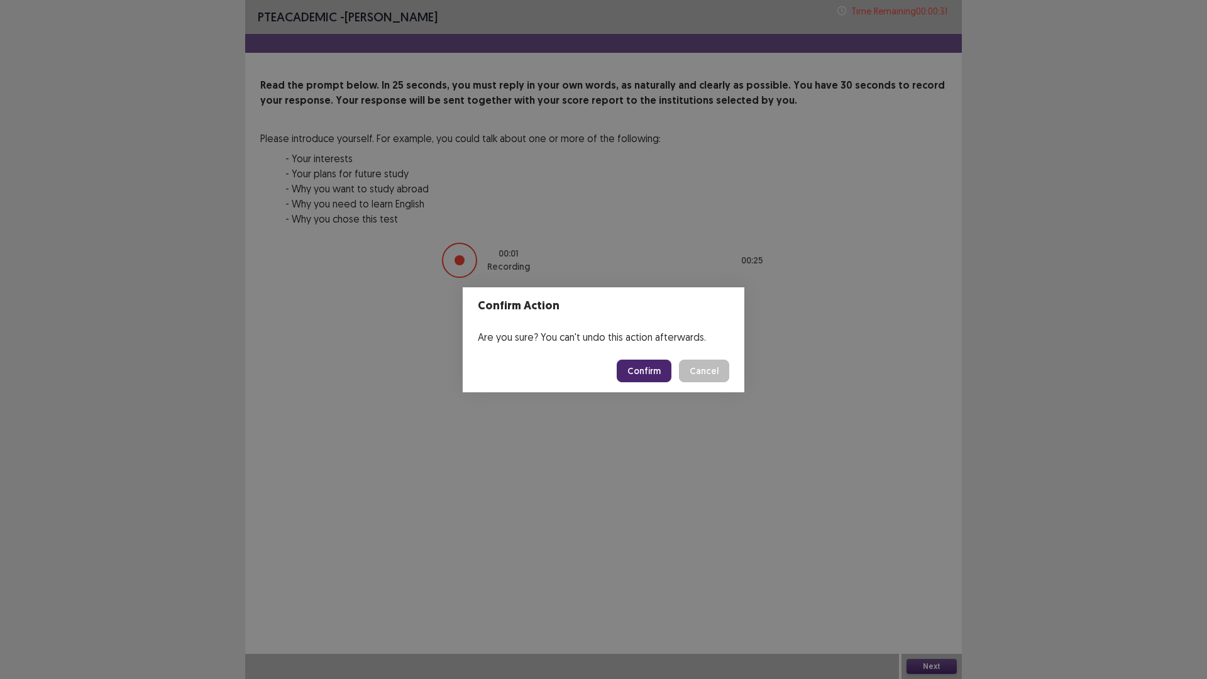
click at [652, 372] on button "Confirm" at bounding box center [644, 371] width 55 height 23
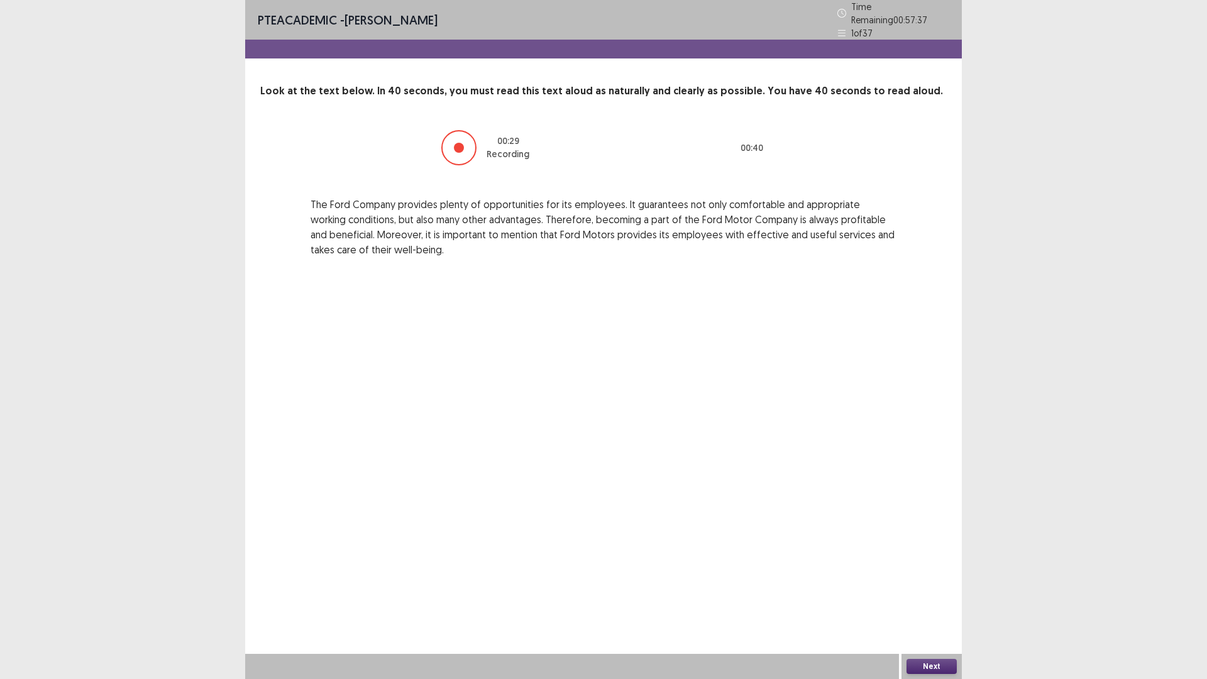
drag, startPoint x: 919, startPoint y: 650, endPoint x: 932, endPoint y: 657, distance: 14.3
click at [923, 593] on div "PTE academic - [PERSON_NAME] Time Remaining 00 : 57 : 37 1 of 37 Look at the te…" at bounding box center [603, 339] width 717 height 679
click at [938, 593] on button "Next" at bounding box center [931, 666] width 50 height 15
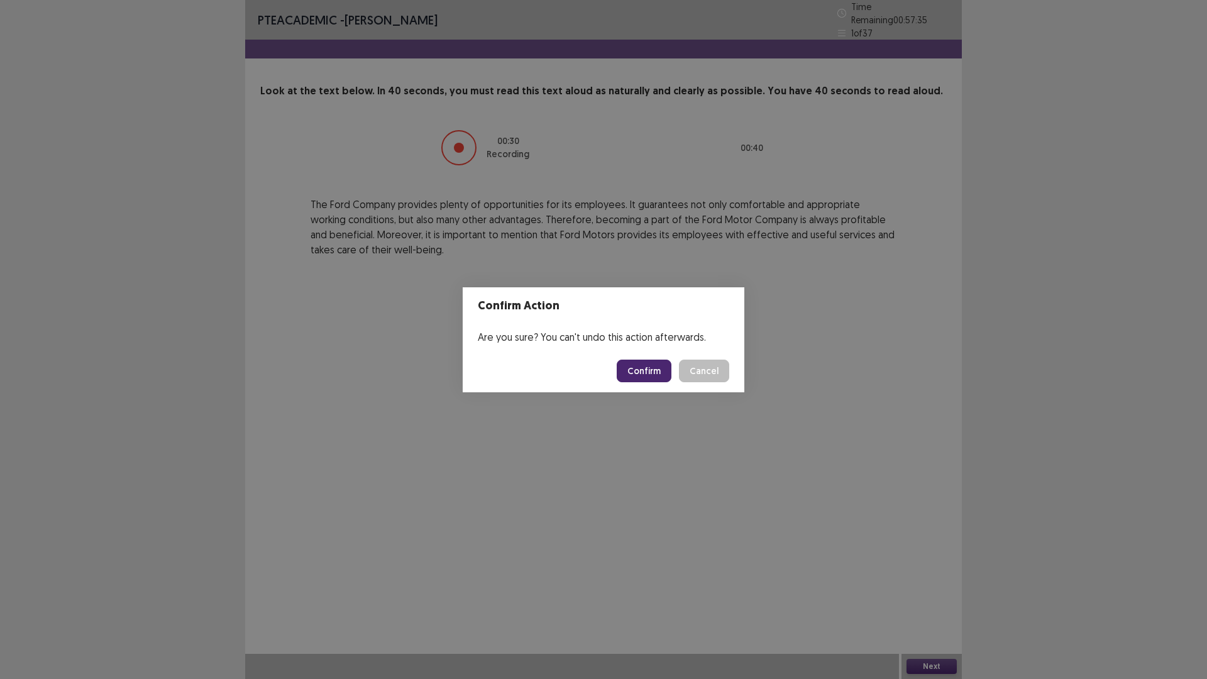
click at [632, 368] on button "Confirm" at bounding box center [644, 371] width 55 height 23
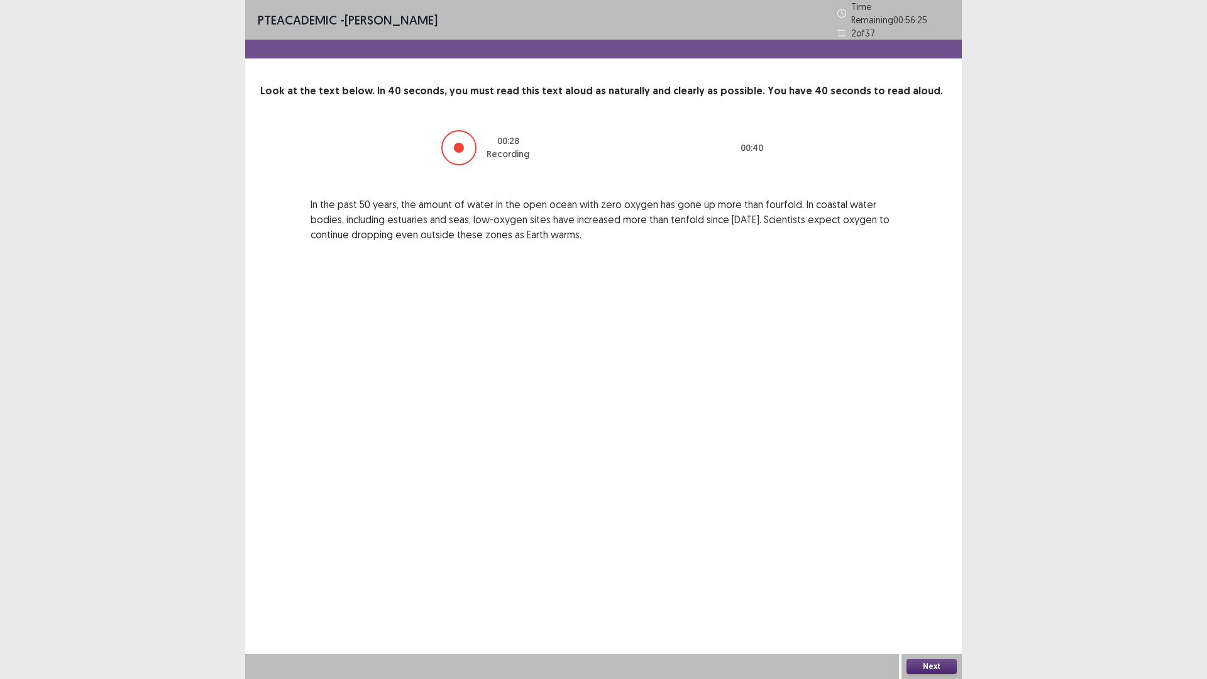
click at [939, 593] on button "Next" at bounding box center [931, 666] width 50 height 15
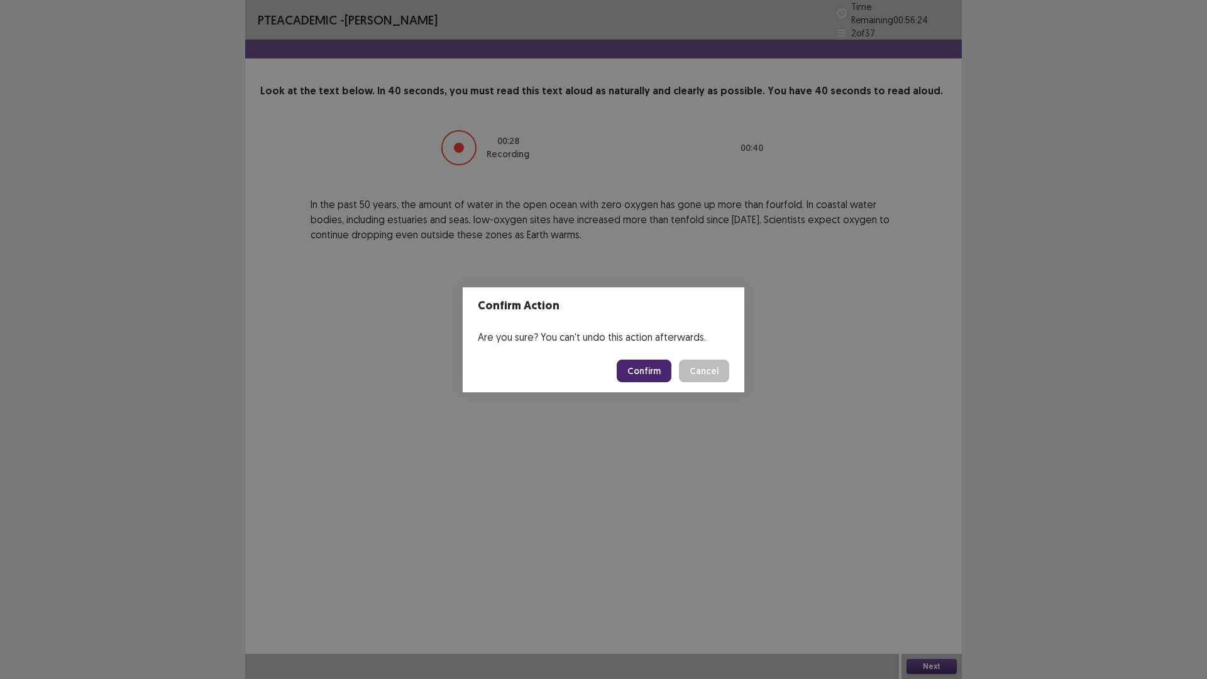
click at [628, 356] on footer "Confirm Cancel" at bounding box center [604, 371] width 282 height 43
click at [639, 370] on button "Confirm" at bounding box center [644, 371] width 55 height 23
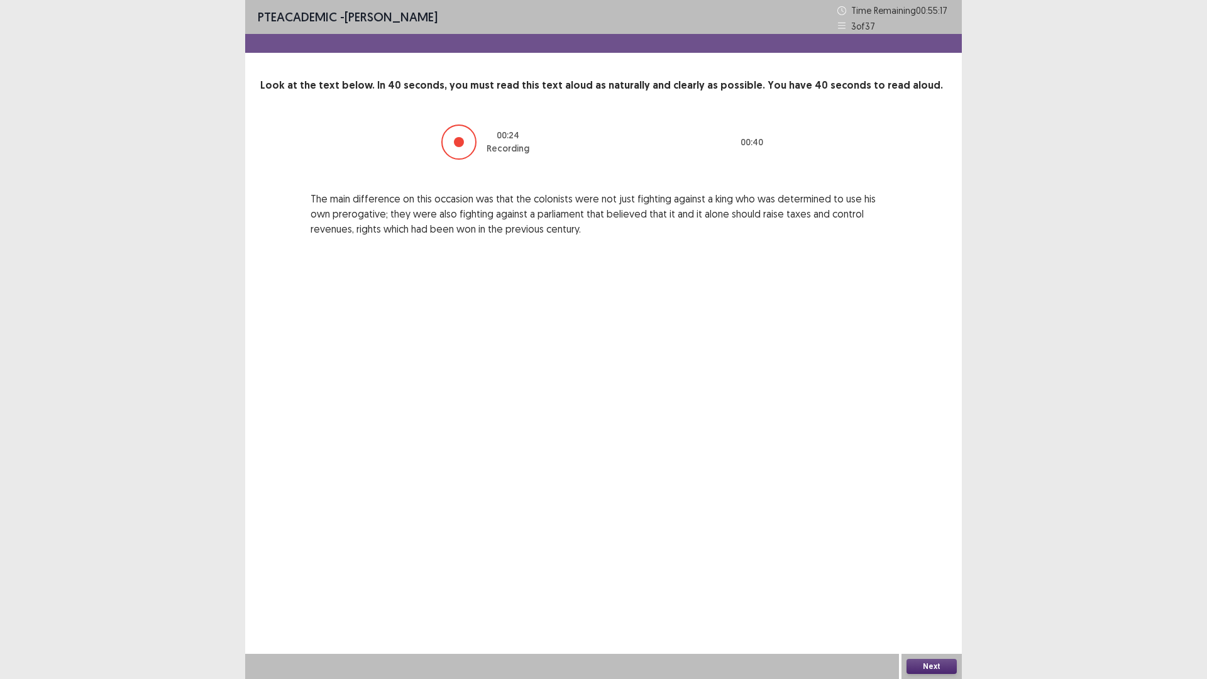
click at [927, 593] on button "Next" at bounding box center [931, 666] width 50 height 15
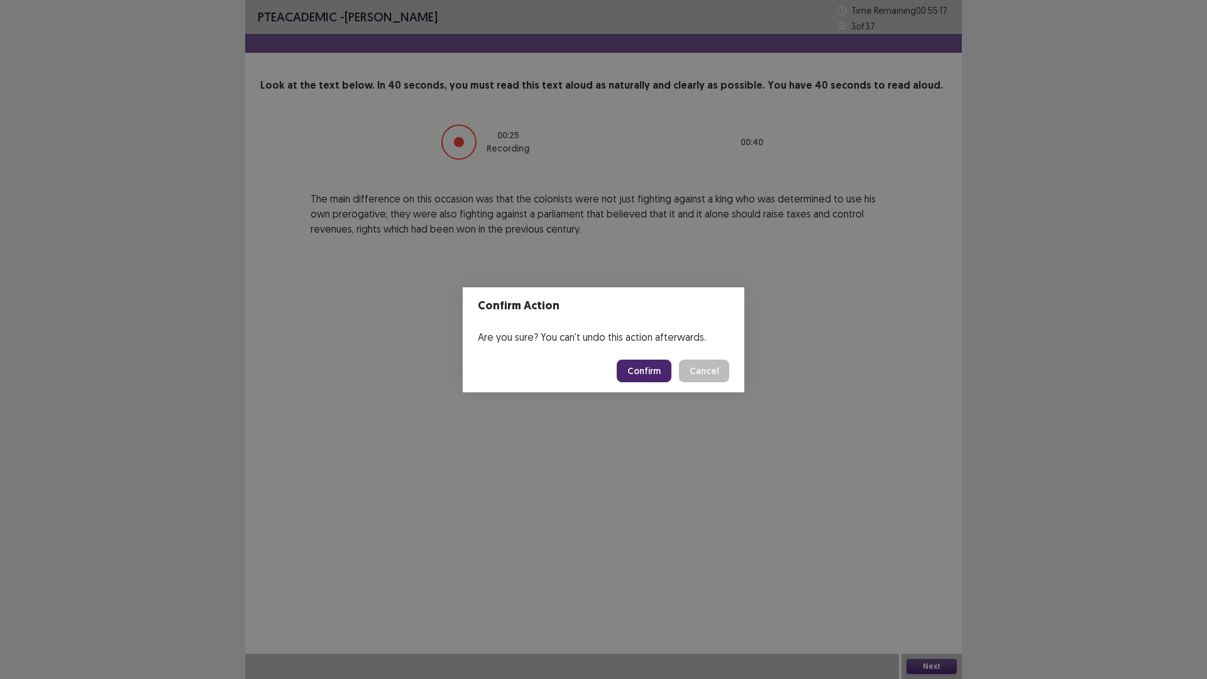
click at [629, 365] on button "Confirm" at bounding box center [644, 371] width 55 height 23
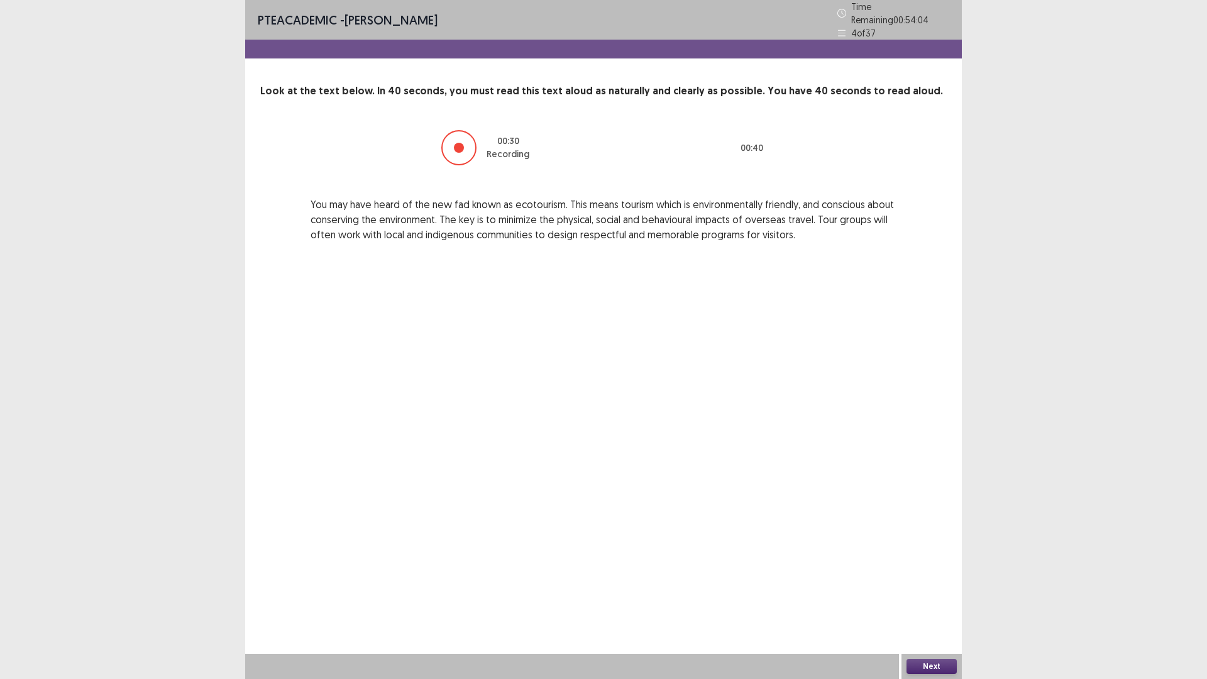
click at [945, 593] on button "Next" at bounding box center [931, 666] width 50 height 15
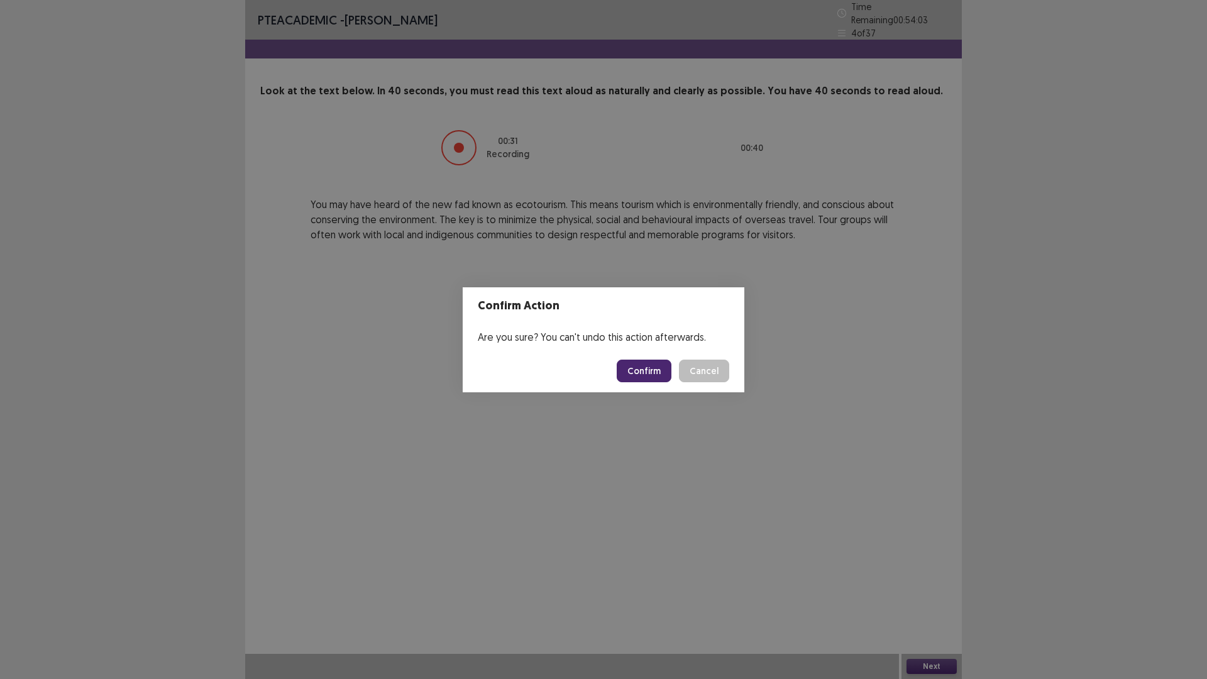
click at [654, 380] on button "Confirm" at bounding box center [644, 371] width 55 height 23
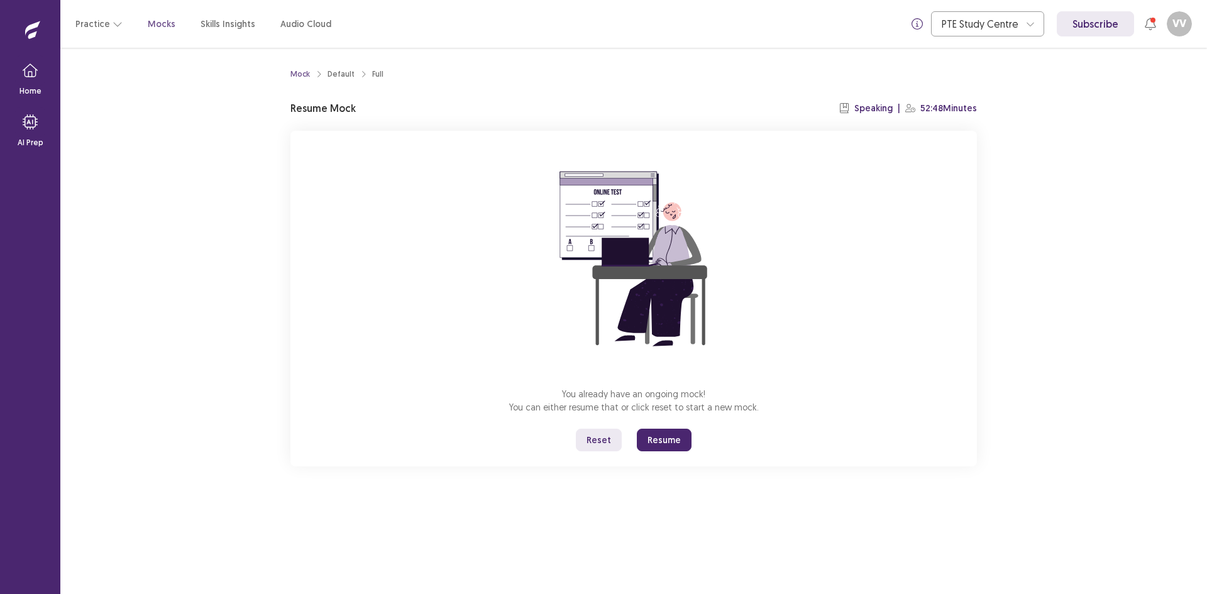
click at [612, 429] on button "Reset" at bounding box center [599, 440] width 46 height 23
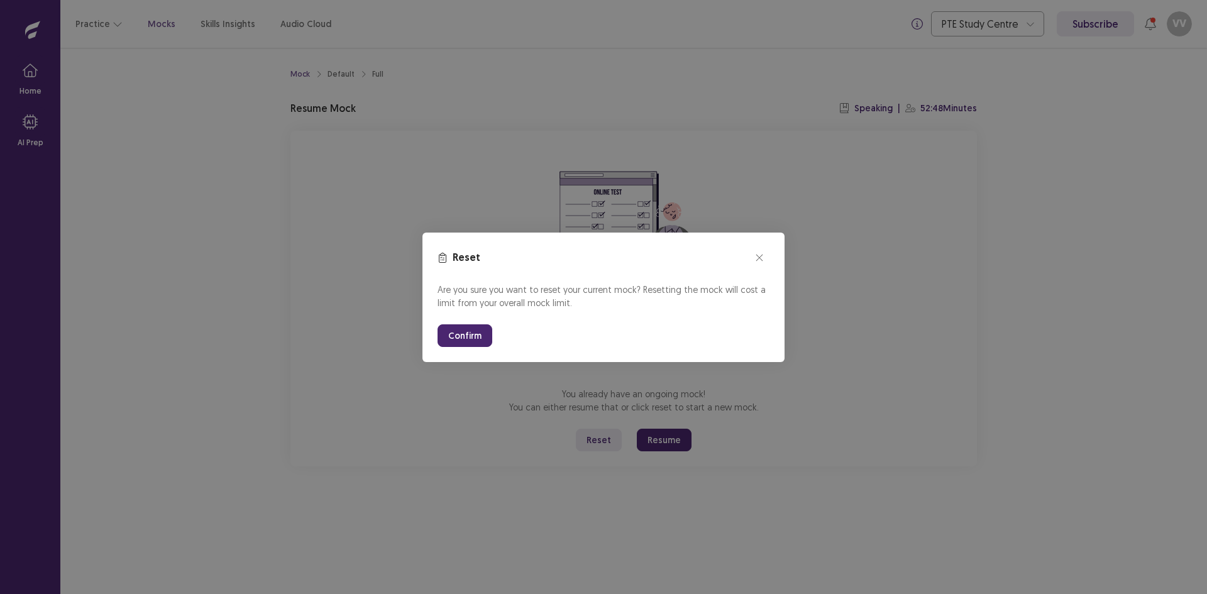
click at [467, 331] on button "Confirm" at bounding box center [465, 335] width 55 height 23
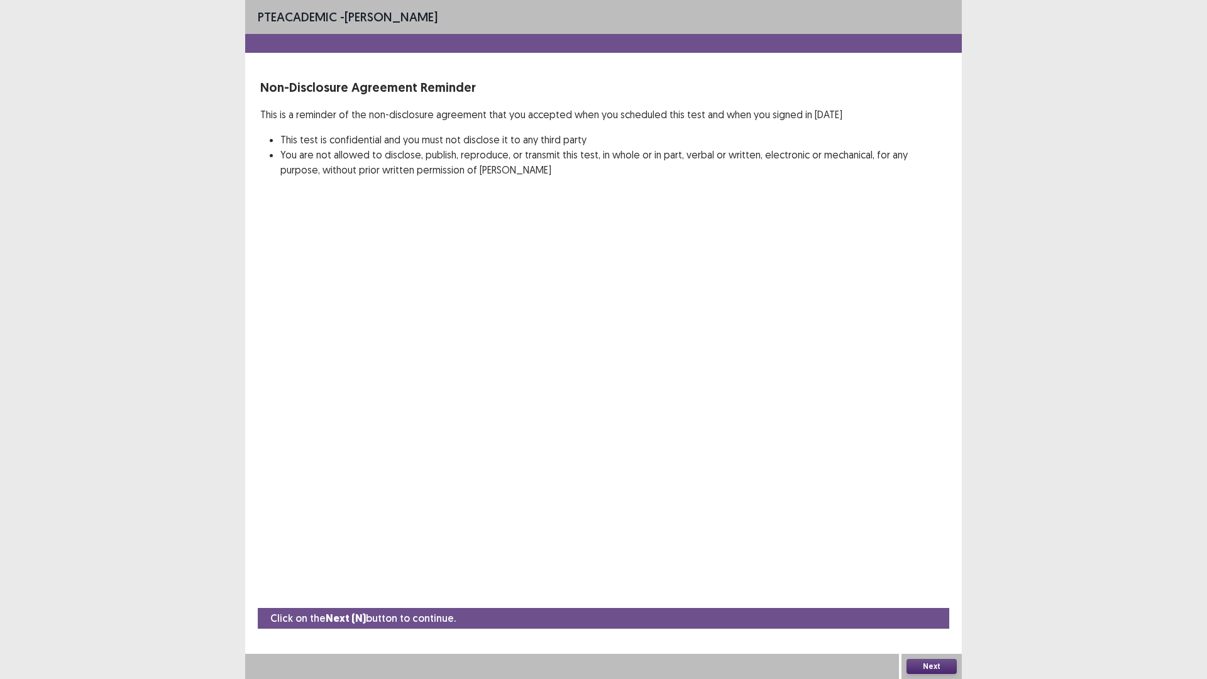
click at [946, 593] on button "Next" at bounding box center [931, 666] width 50 height 15
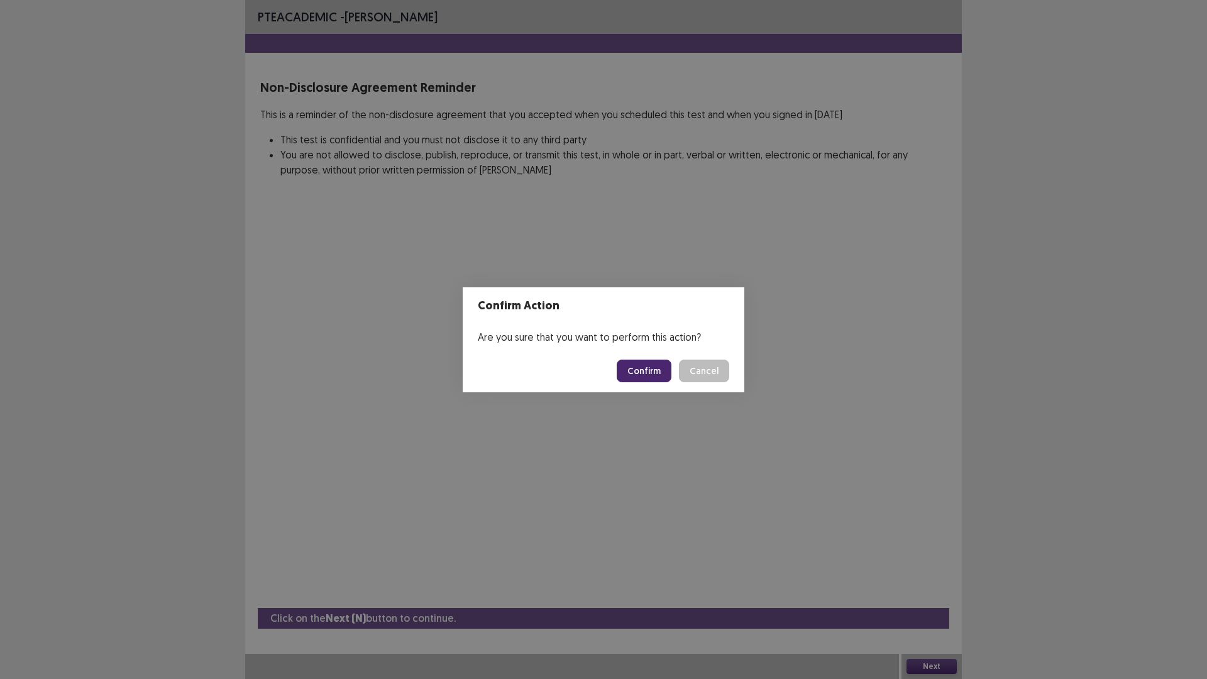
drag, startPoint x: 632, startPoint y: 341, endPoint x: 627, endPoint y: 357, distance: 16.3
click at [630, 344] on div "Are you sure that you want to perform this action?" at bounding box center [604, 336] width 282 height 25
click at [633, 368] on button "Confirm" at bounding box center [644, 371] width 55 height 23
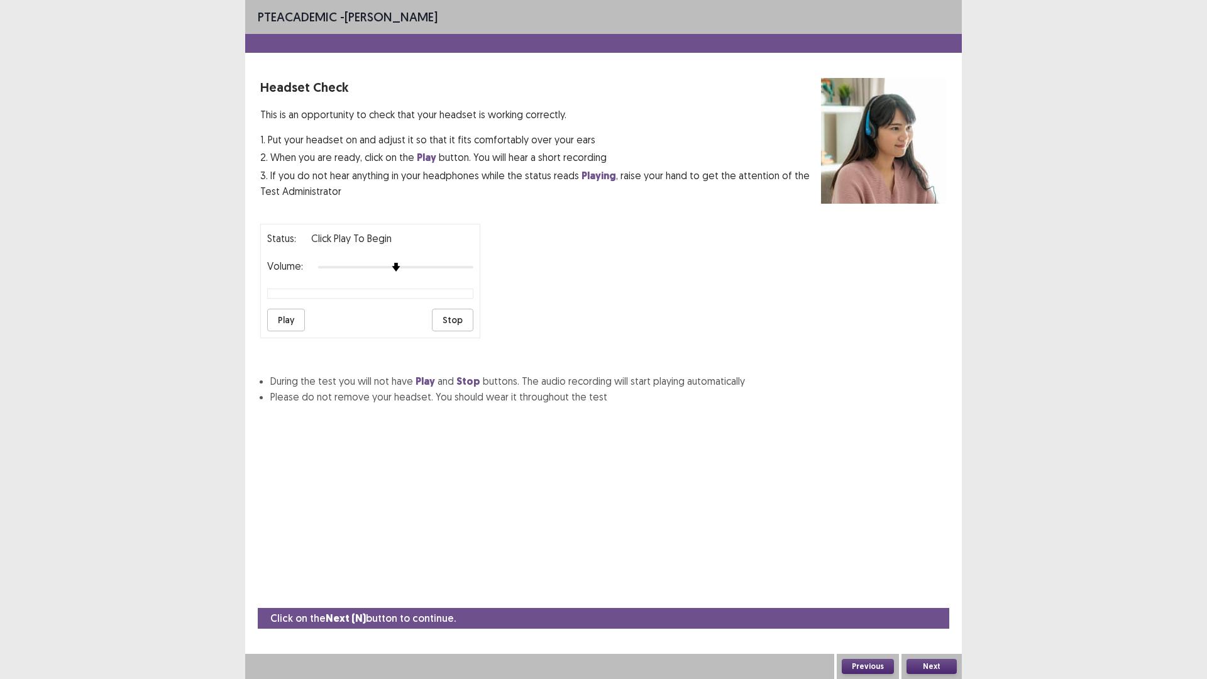
click at [922, 593] on button "Next" at bounding box center [931, 666] width 50 height 15
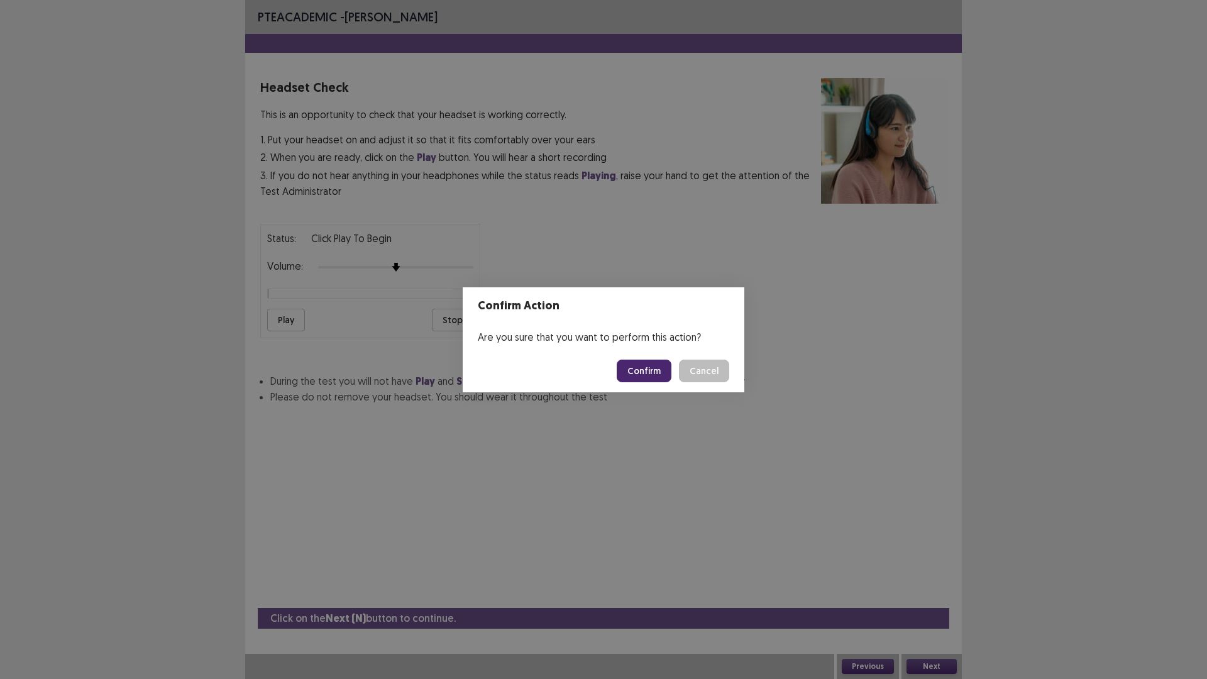
click at [655, 370] on button "Confirm" at bounding box center [644, 371] width 55 height 23
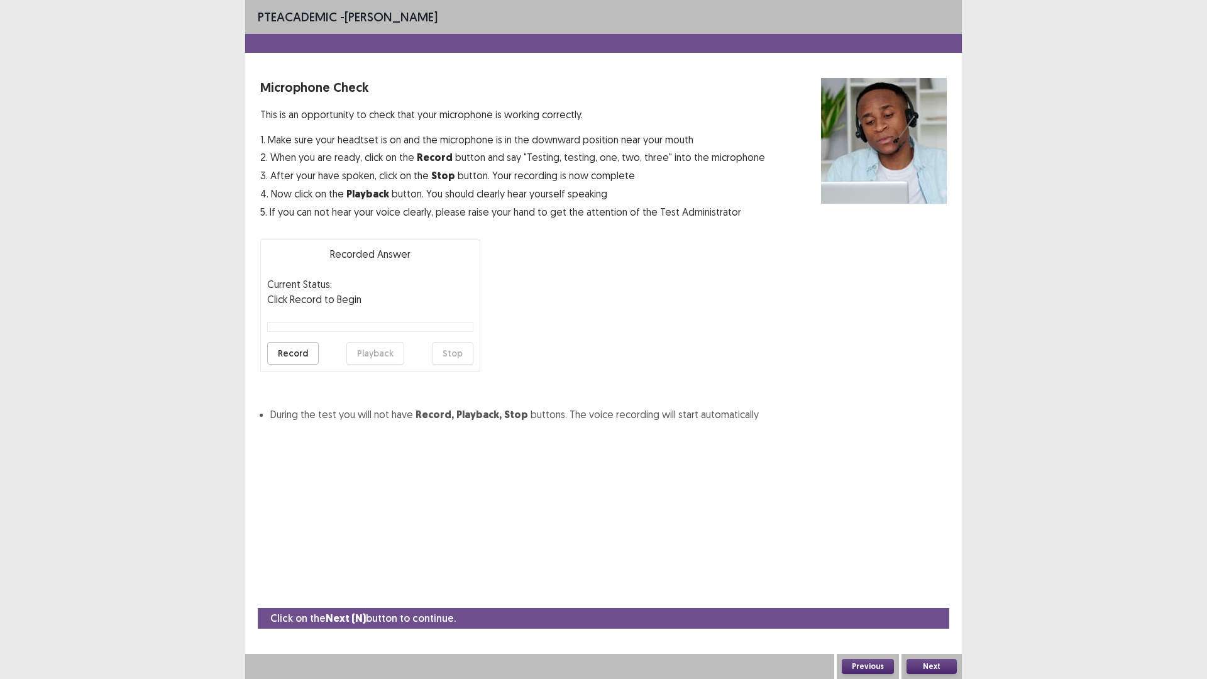
click at [909, 593] on button "Next" at bounding box center [931, 666] width 50 height 15
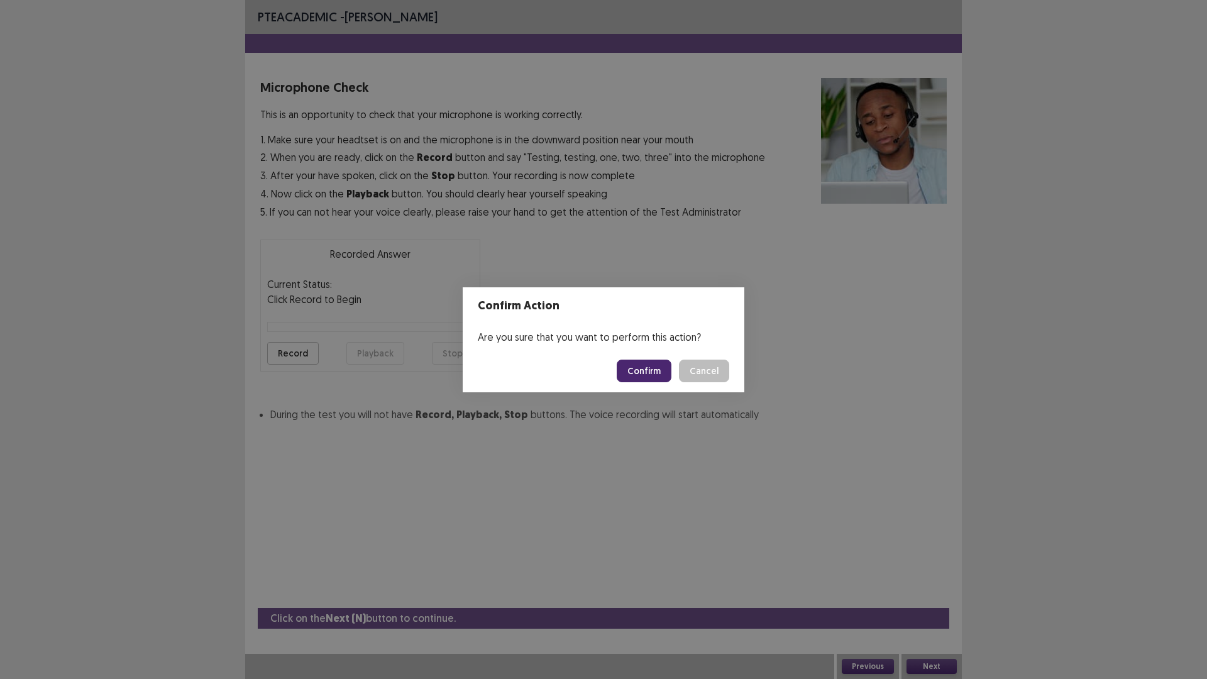
click at [644, 380] on button "Confirm" at bounding box center [644, 371] width 55 height 23
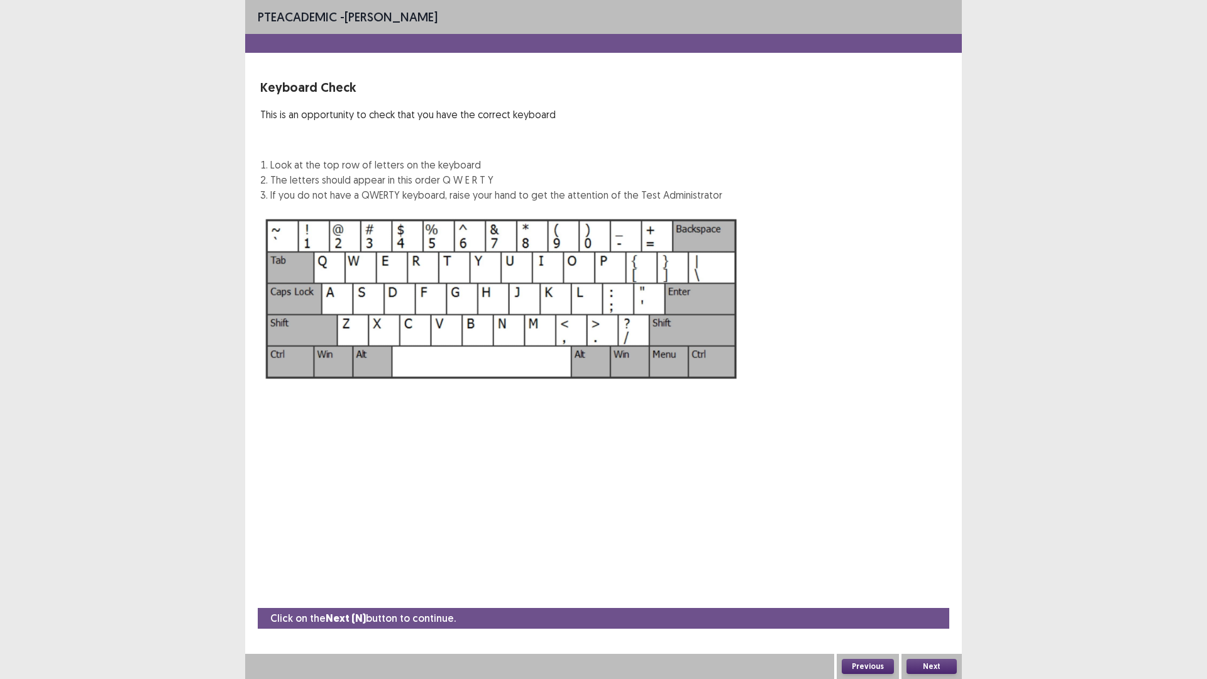
drag, startPoint x: 933, startPoint y: 677, endPoint x: 922, endPoint y: 661, distance: 19.5
click at [929, 593] on div "Next" at bounding box center [931, 666] width 60 height 25
click at [949, 593] on button "Next" at bounding box center [931, 666] width 50 height 15
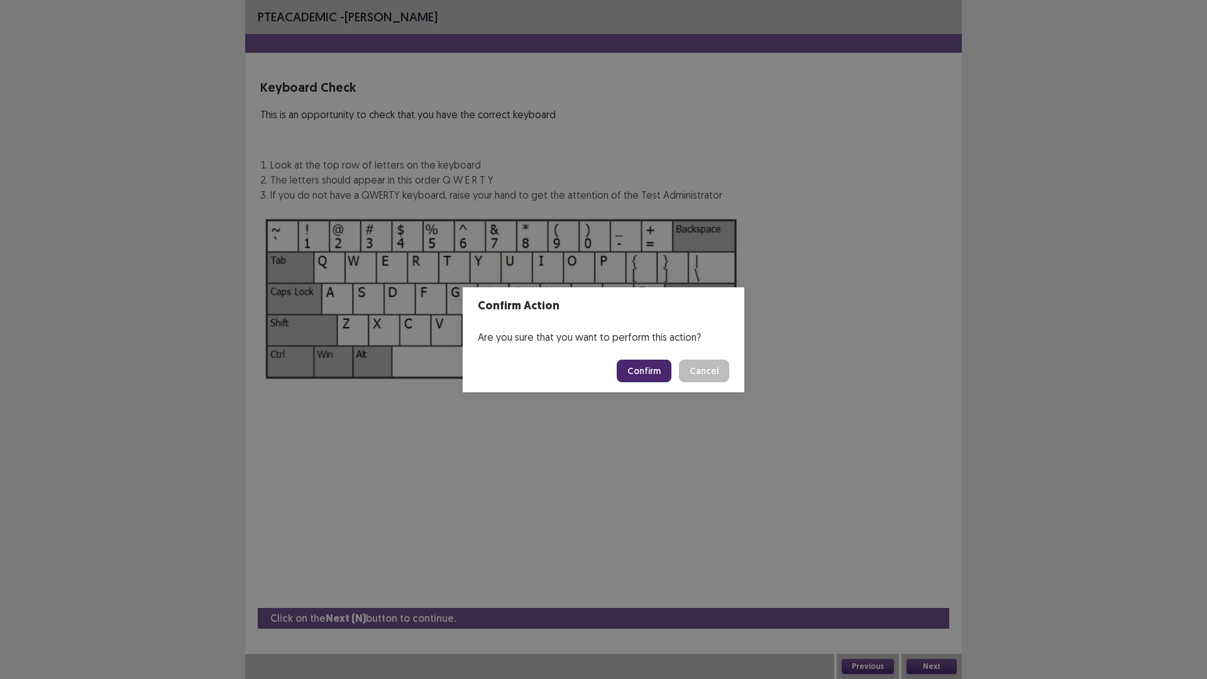
click at [663, 361] on button "Confirm" at bounding box center [644, 371] width 55 height 23
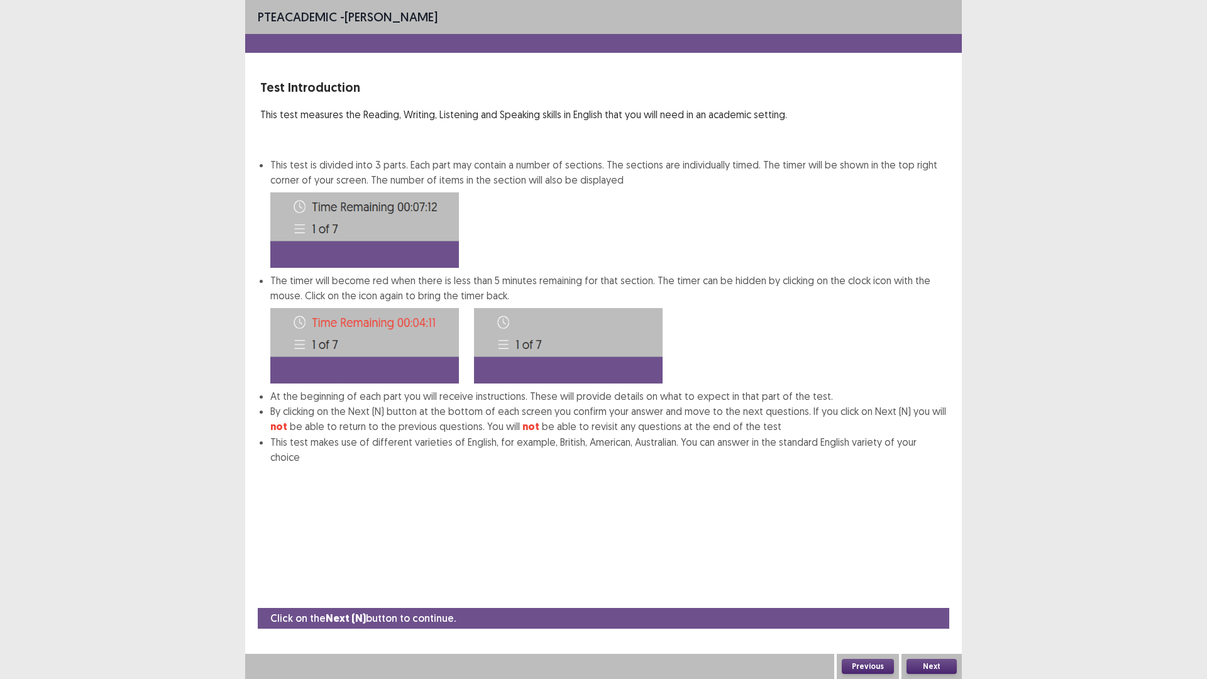
click at [906, 593] on button "Next" at bounding box center [931, 666] width 50 height 15
click at [912, 593] on div "Confirm Action Are you sure that you want to perform this action? Confirm Cancel" at bounding box center [603, 339] width 1207 height 679
click at [929, 593] on button "Next" at bounding box center [931, 666] width 50 height 15
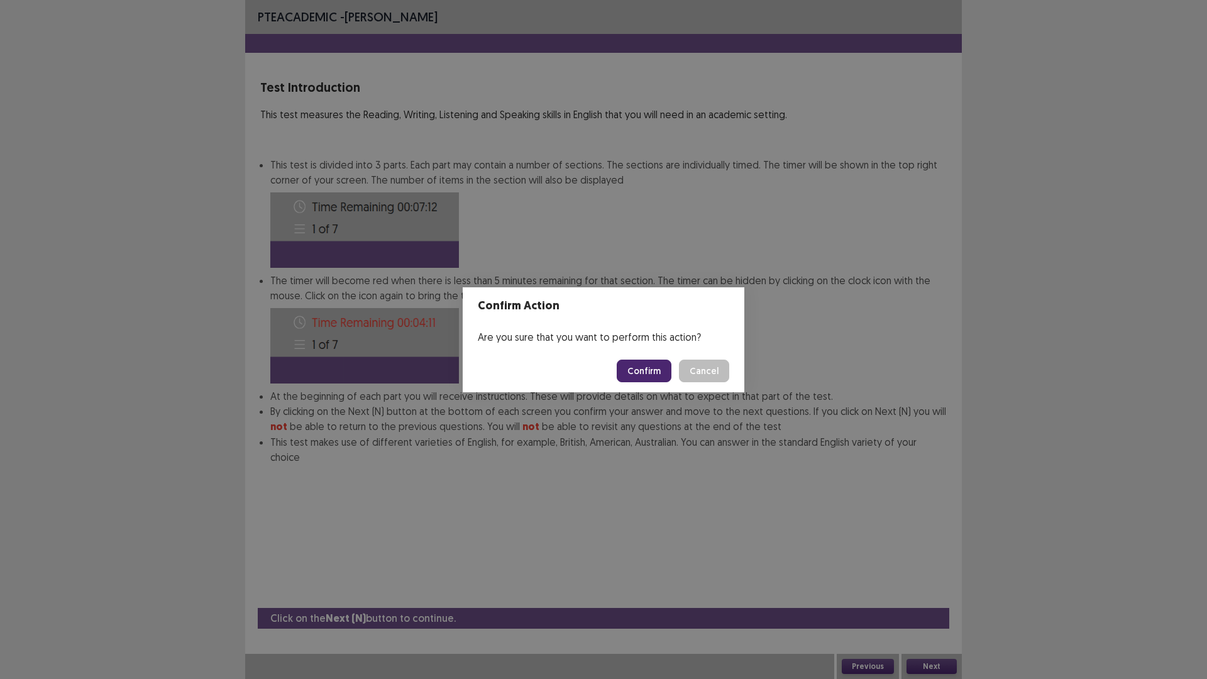
click at [647, 371] on button "Confirm" at bounding box center [644, 371] width 55 height 23
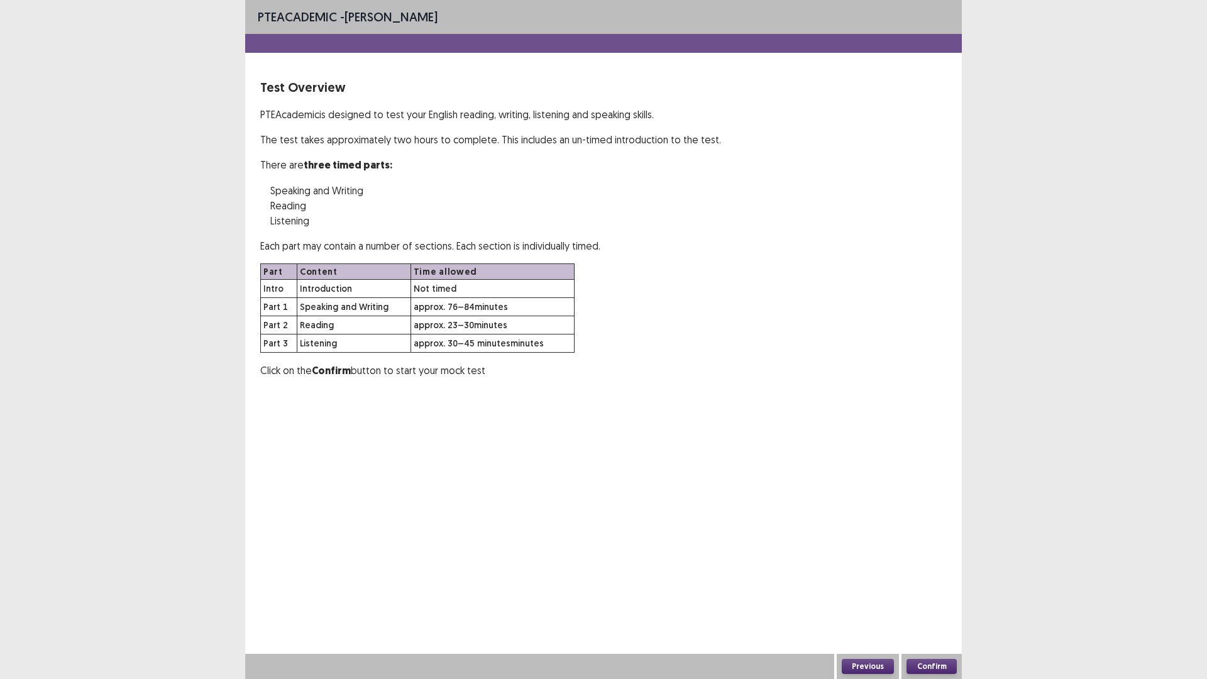
click at [912, 593] on div "Confirm" at bounding box center [931, 666] width 60 height 25
click at [915, 593] on button "Confirm" at bounding box center [931, 666] width 50 height 15
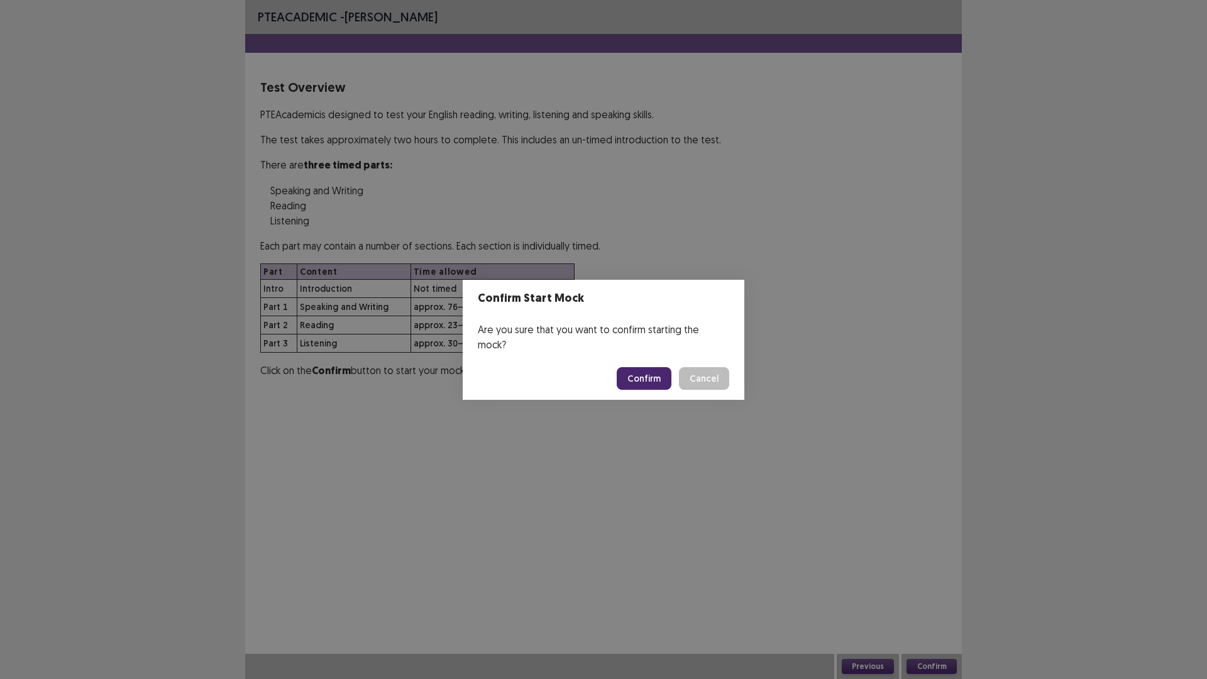
click at [636, 375] on button "Confirm" at bounding box center [644, 378] width 55 height 23
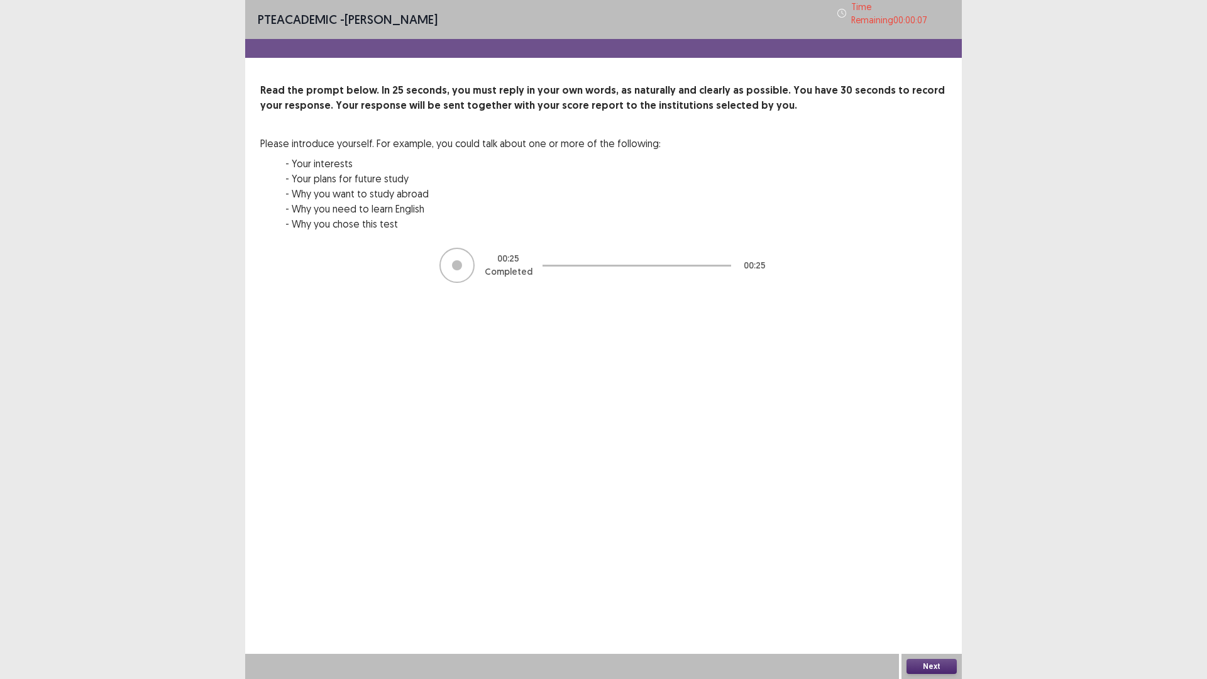
click at [937, 593] on div "Next" at bounding box center [931, 666] width 60 height 25
click at [931, 593] on button "Next" at bounding box center [931, 666] width 50 height 15
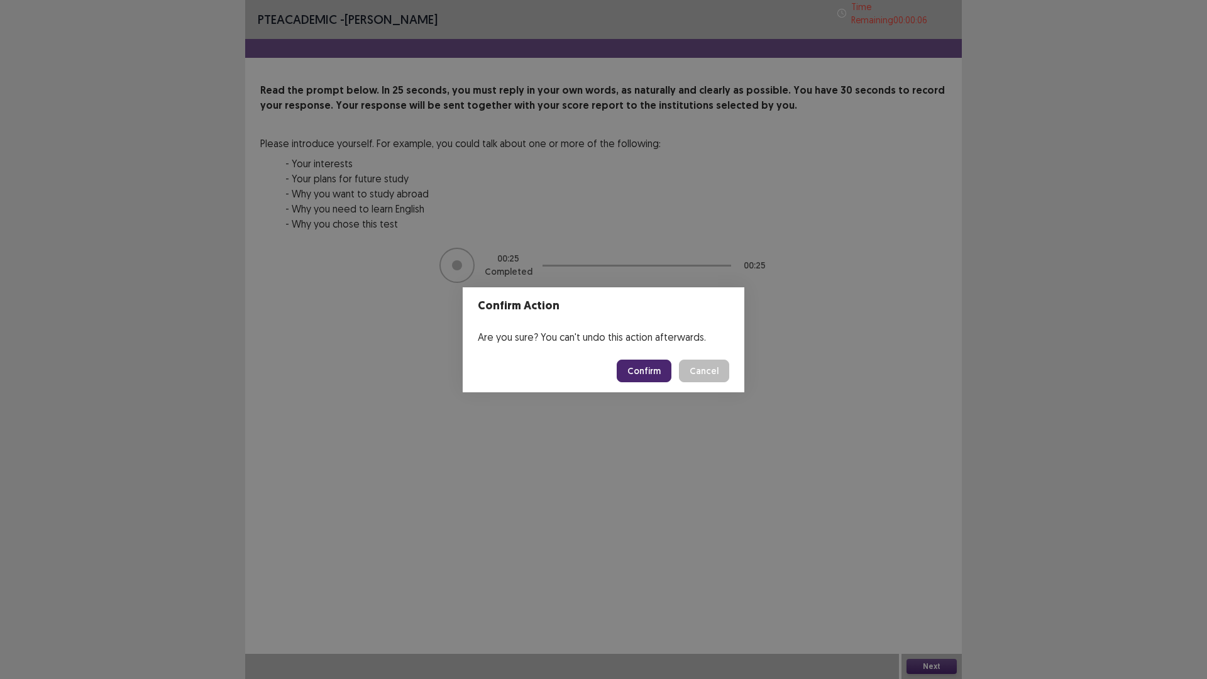
click at [636, 366] on button "Confirm" at bounding box center [644, 371] width 55 height 23
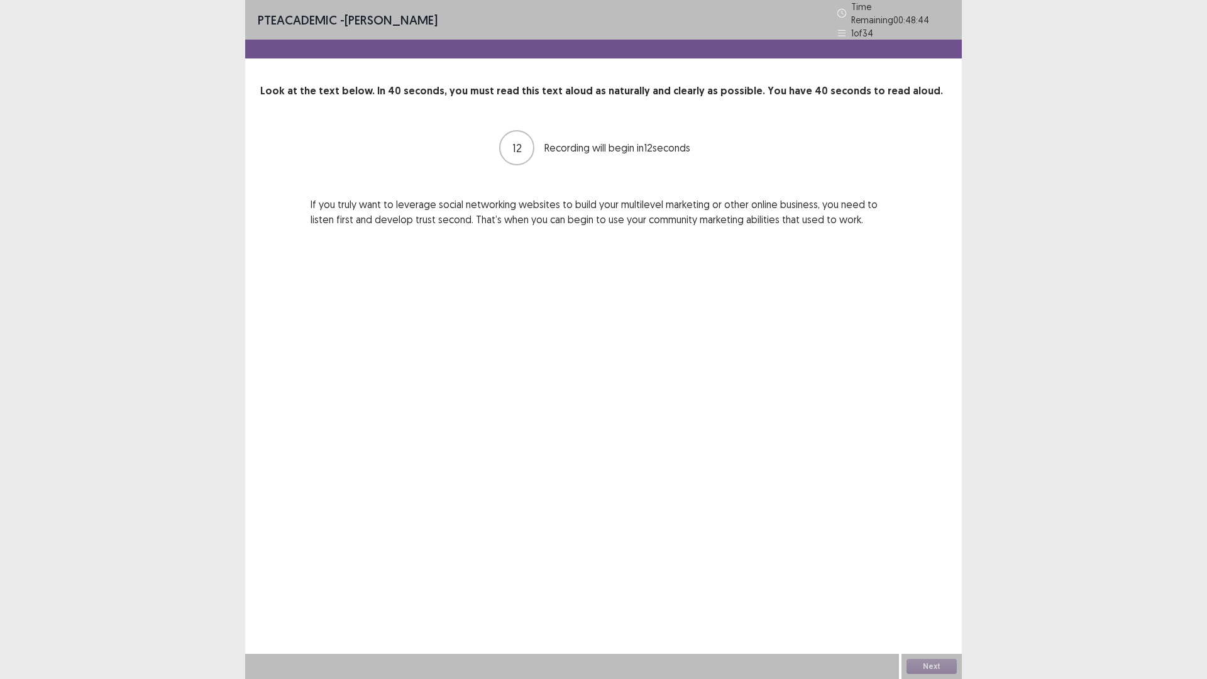
click at [401, 202] on p "If you truly want to leverage social networking websites to build your multilev…" at bounding box center [604, 212] width 586 height 30
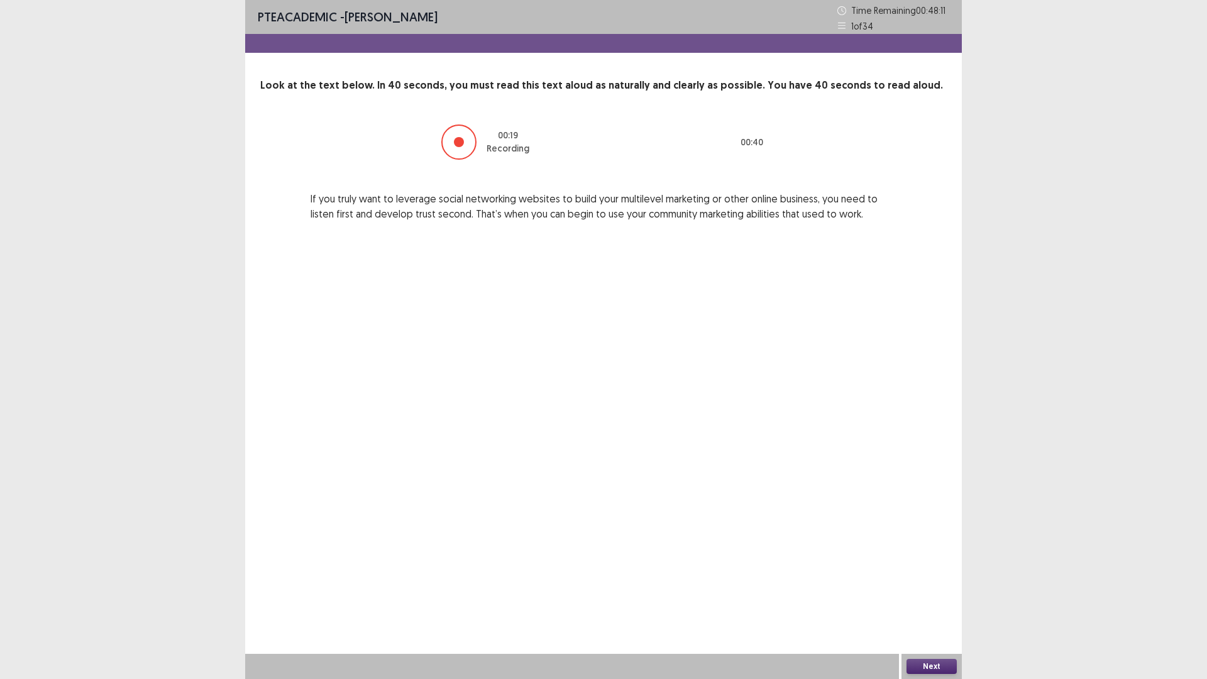
click at [931, 593] on button "Next" at bounding box center [931, 666] width 50 height 15
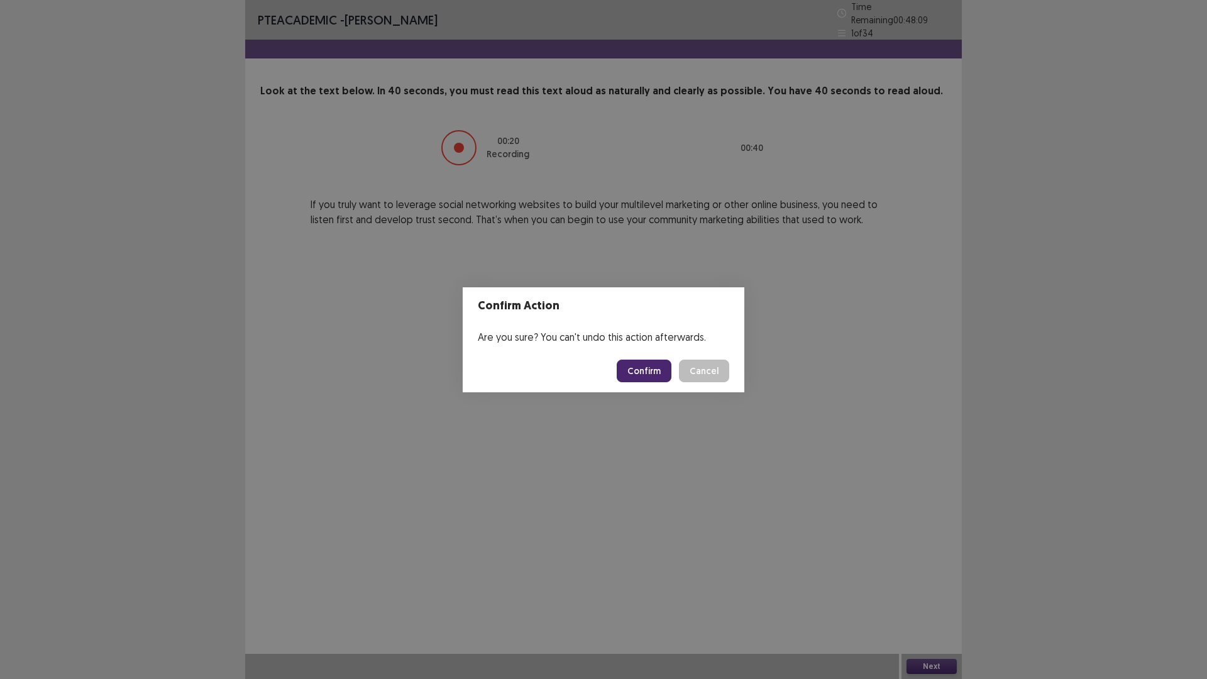
click at [661, 375] on button "Confirm" at bounding box center [644, 371] width 55 height 23
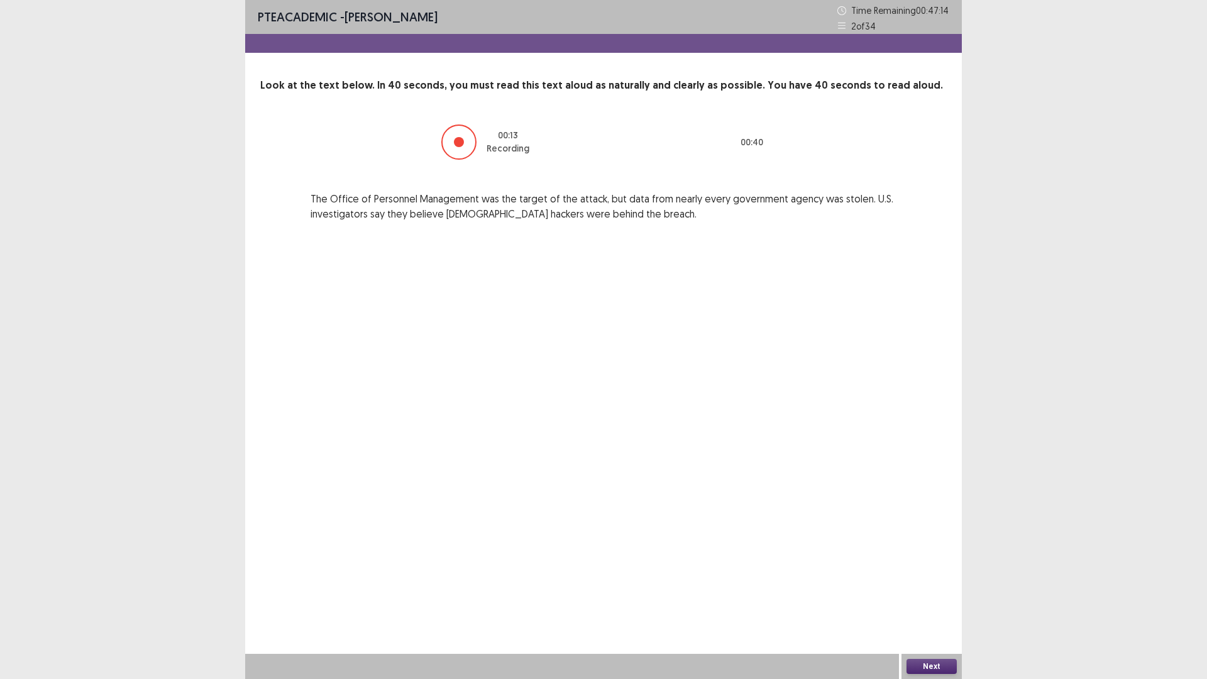
click at [942, 593] on div "Next" at bounding box center [931, 666] width 60 height 25
click at [933, 593] on button "Next" at bounding box center [931, 666] width 50 height 15
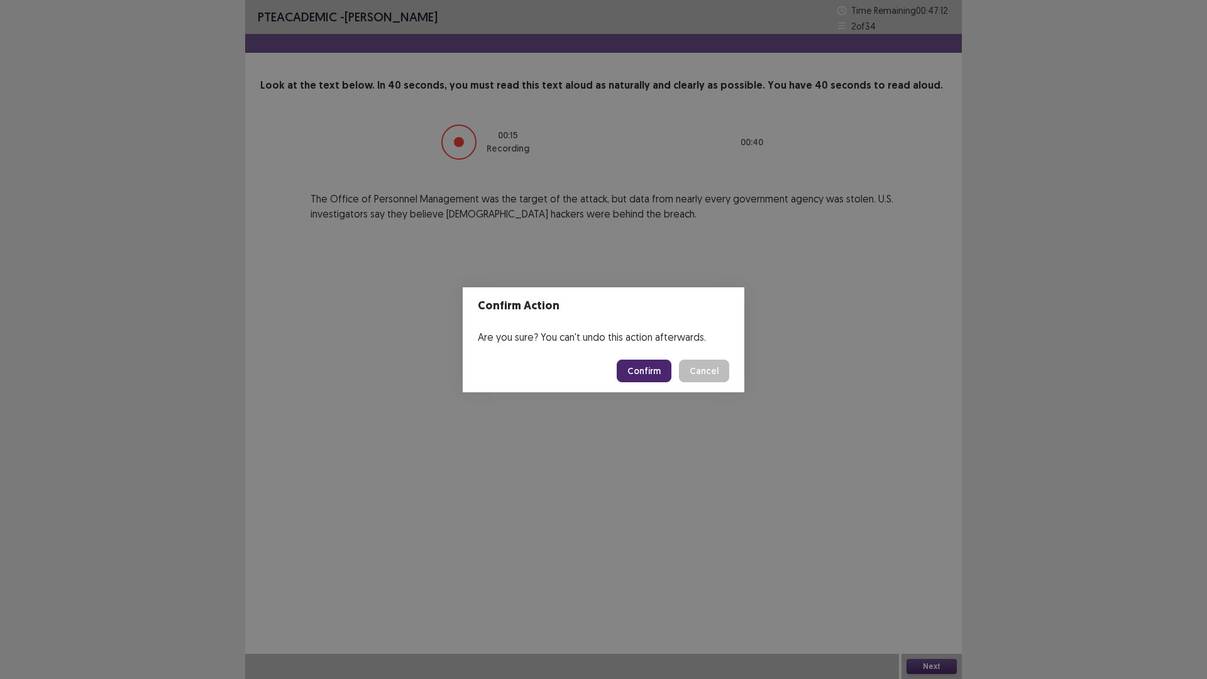
click at [646, 375] on button "Confirm" at bounding box center [644, 371] width 55 height 23
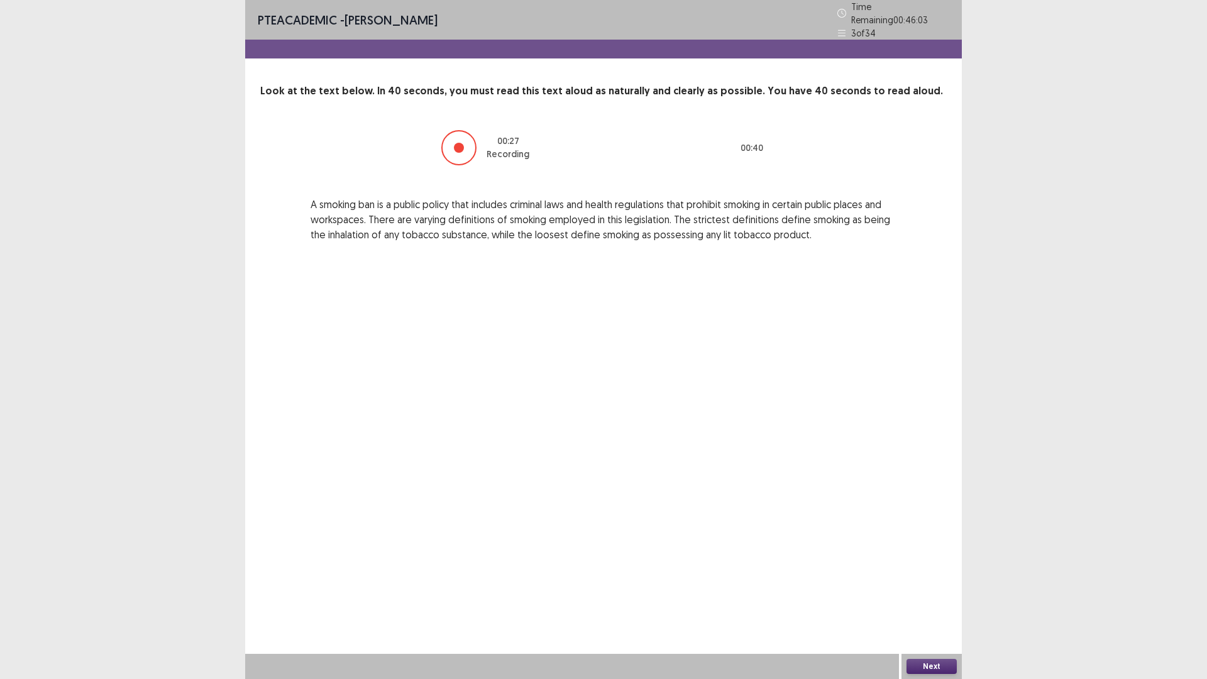
click at [933, 593] on button "Next" at bounding box center [931, 666] width 50 height 15
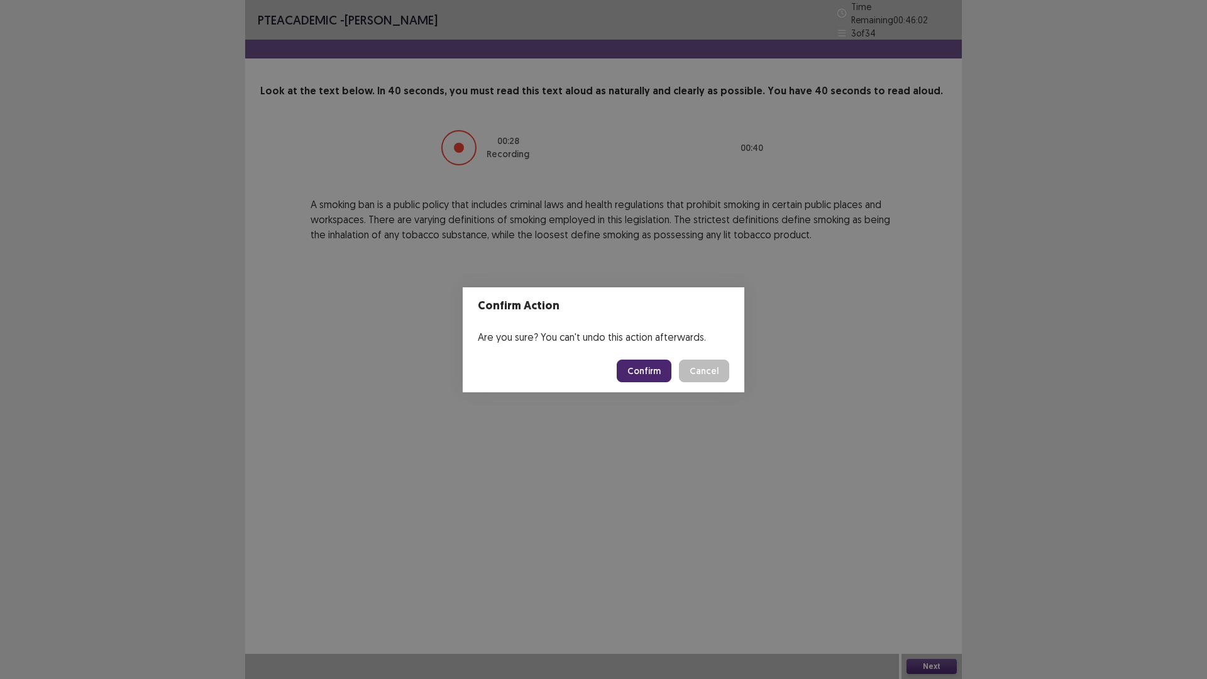
click at [632, 375] on button "Confirm" at bounding box center [644, 371] width 55 height 23
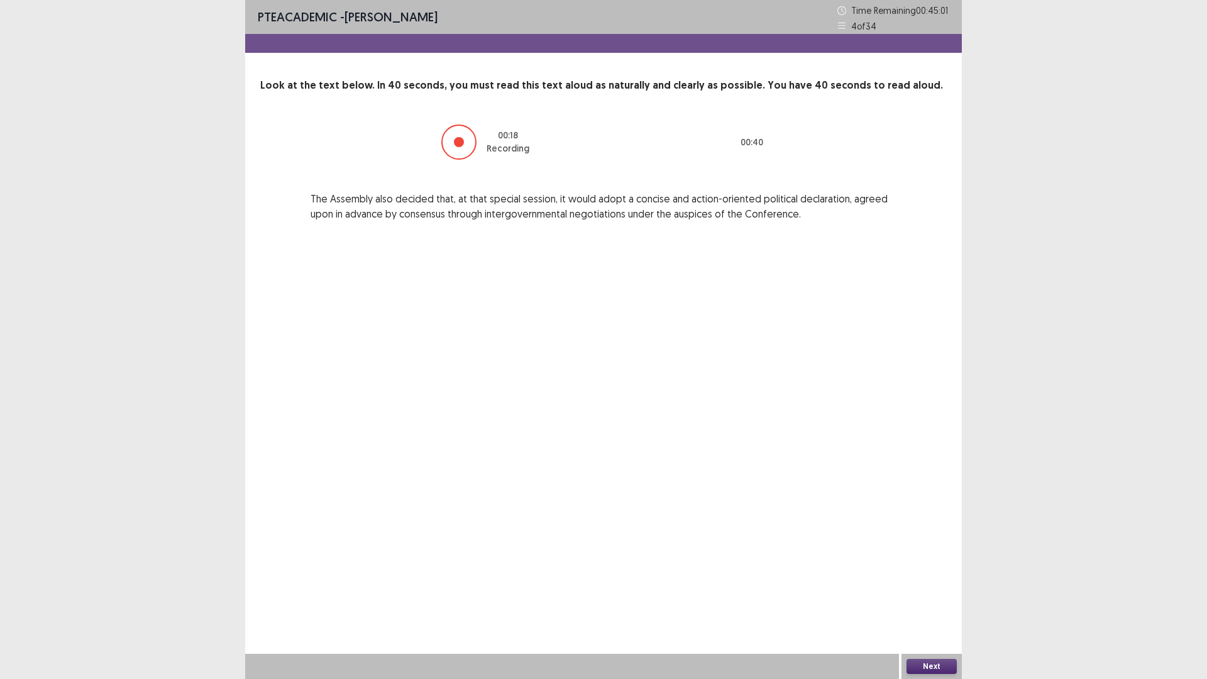
click at [924, 593] on button "Next" at bounding box center [931, 666] width 50 height 15
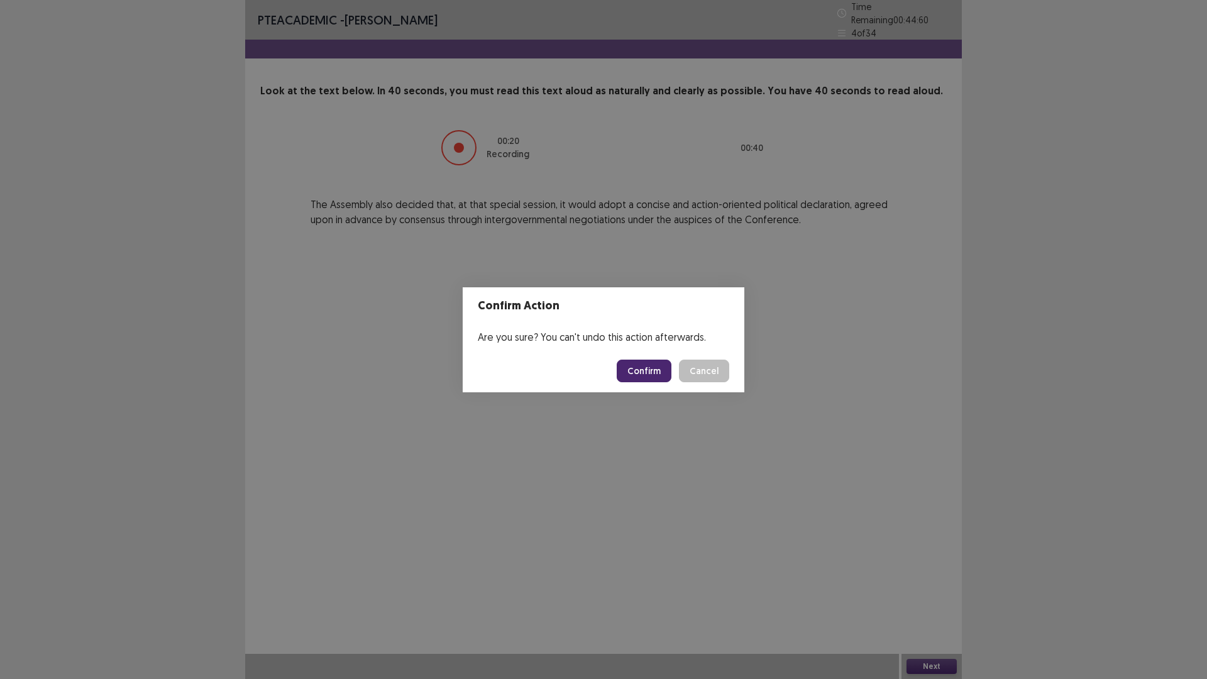
click at [646, 368] on button "Confirm" at bounding box center [644, 371] width 55 height 23
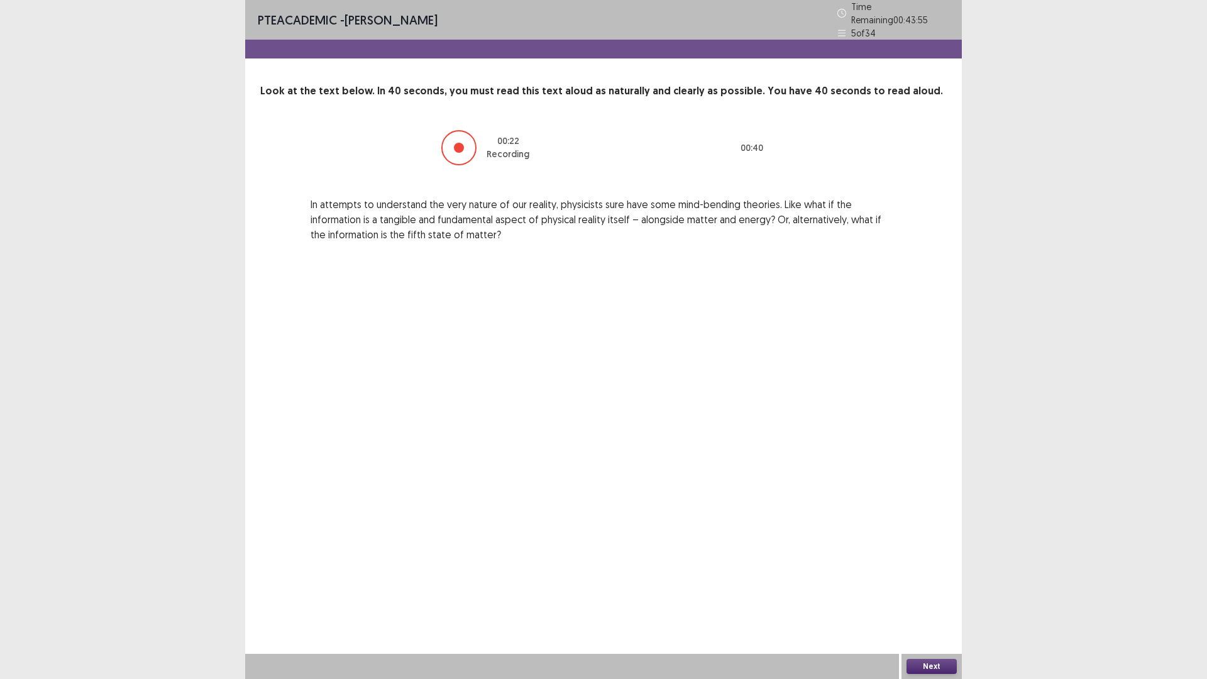
click at [1021, 514] on div "PTE academic - [PERSON_NAME] Time Remaining 00 : 43 : 55 5 of 34 Look at the te…" at bounding box center [603, 339] width 1207 height 679
click at [949, 593] on button "Next" at bounding box center [931, 666] width 50 height 15
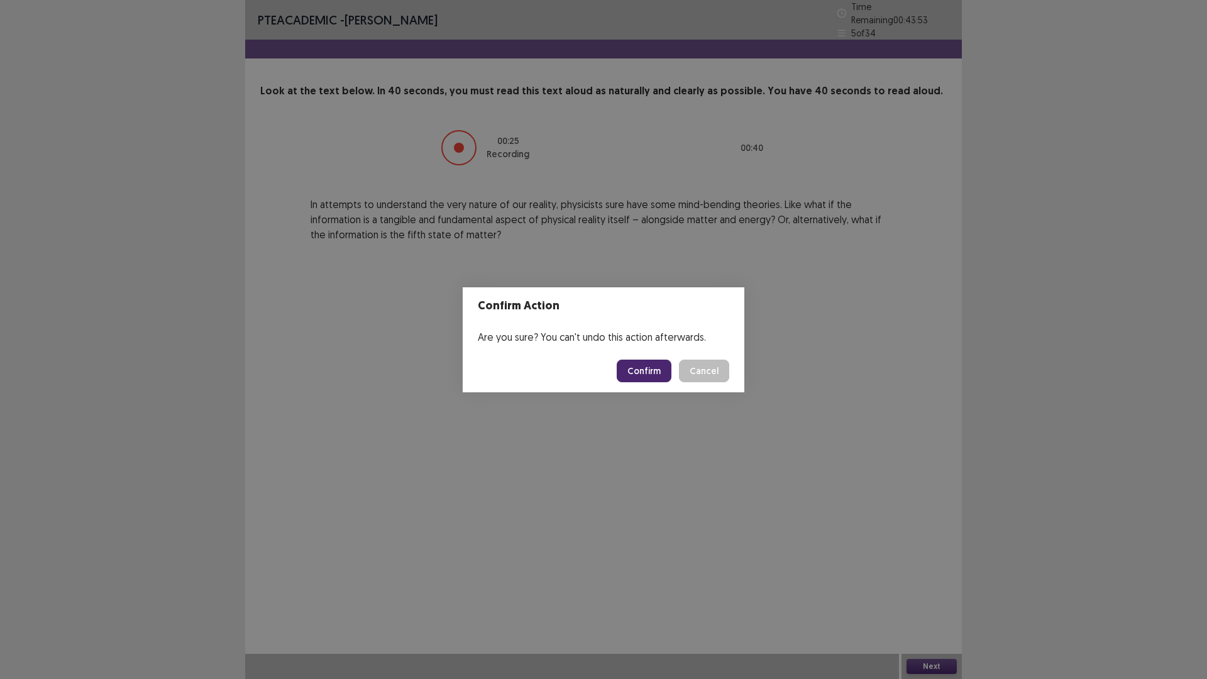
click at [646, 377] on button "Confirm" at bounding box center [644, 371] width 55 height 23
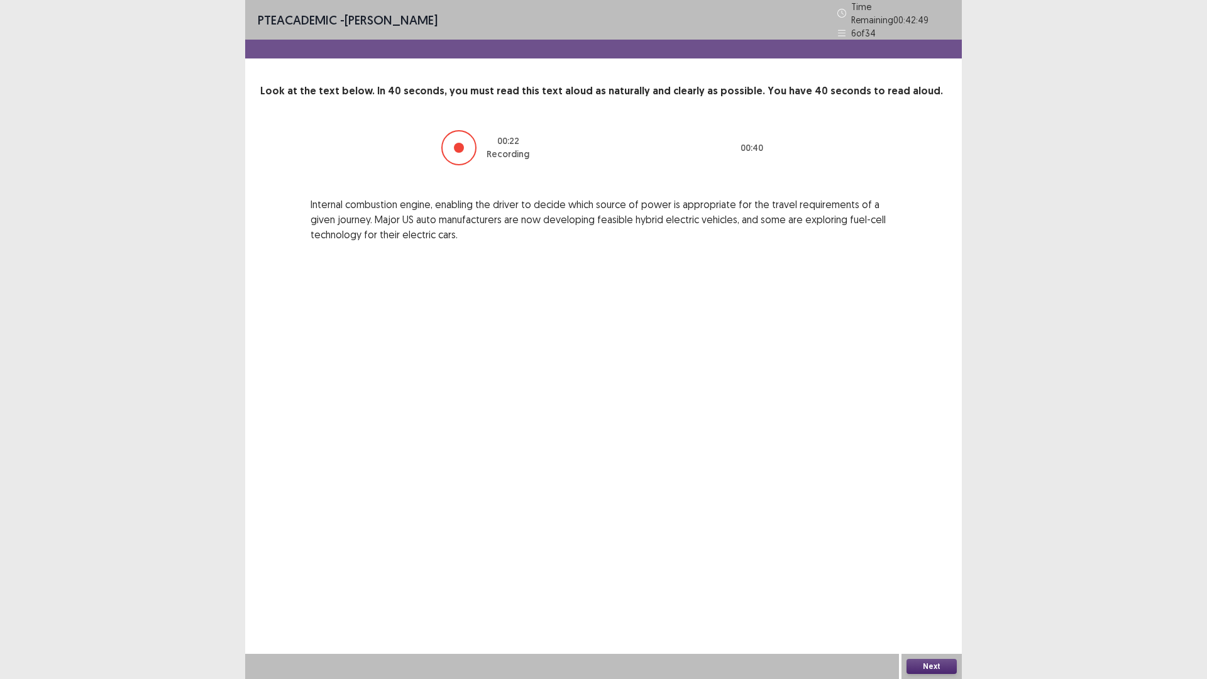
click at [940, 593] on button "Next" at bounding box center [931, 666] width 50 height 15
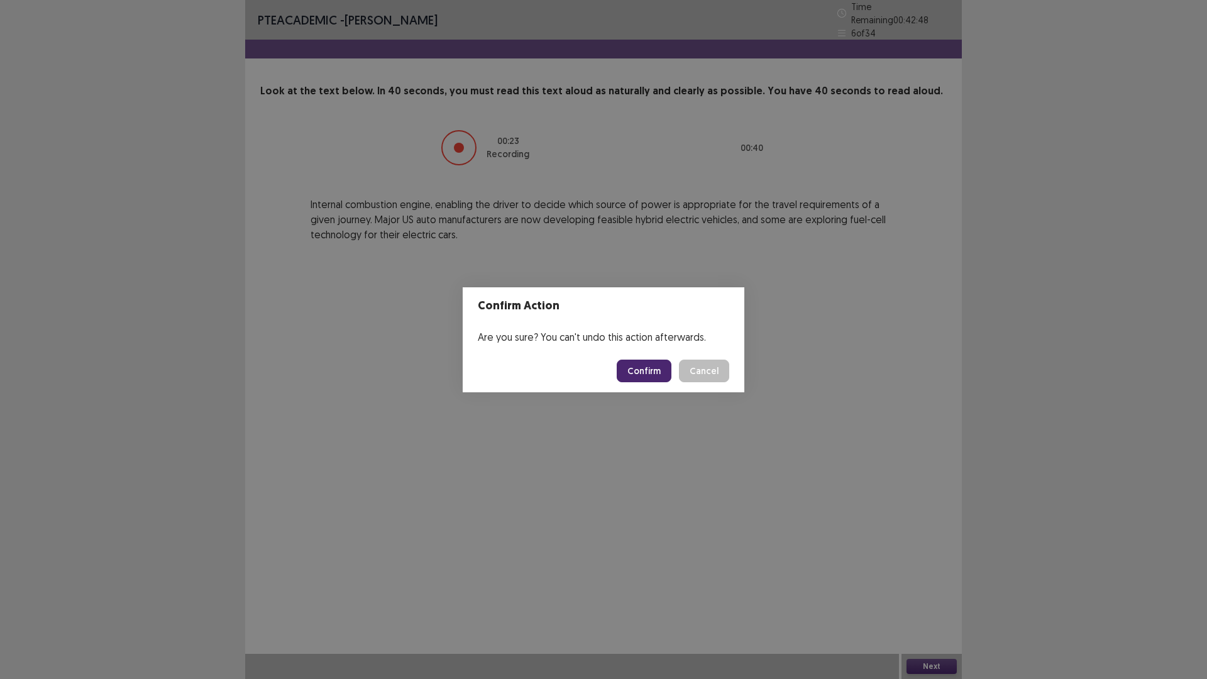
click at [632, 367] on button "Confirm" at bounding box center [644, 371] width 55 height 23
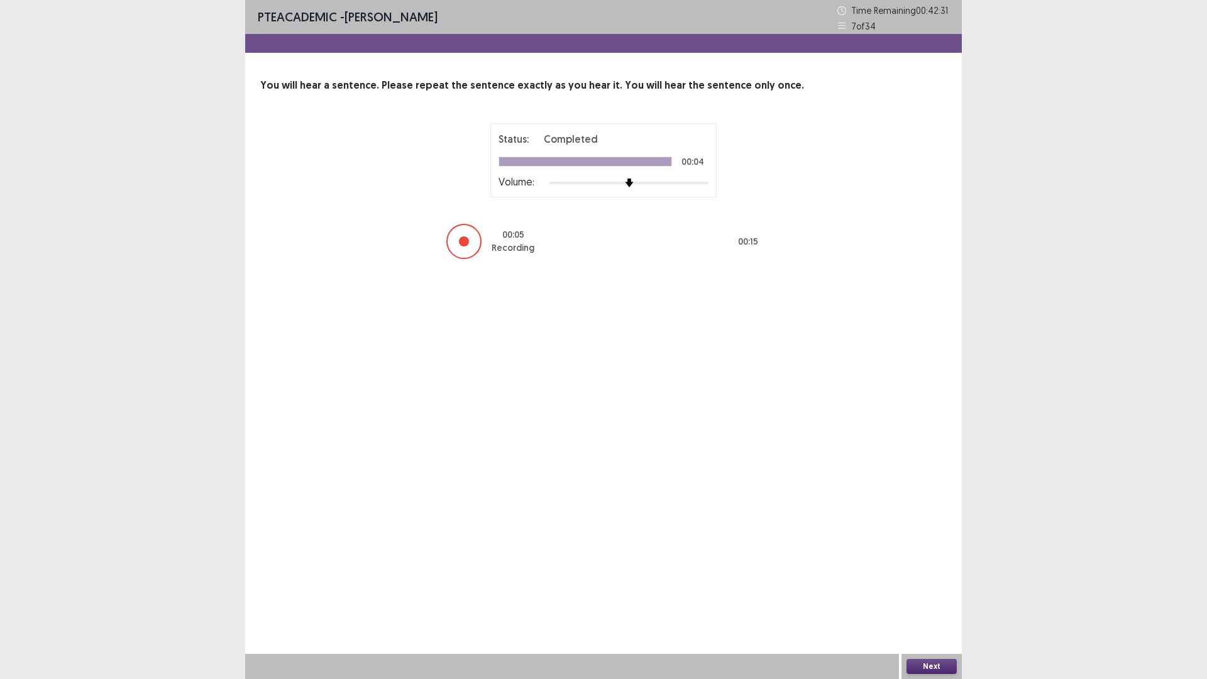
click at [933, 593] on button "Next" at bounding box center [931, 666] width 50 height 15
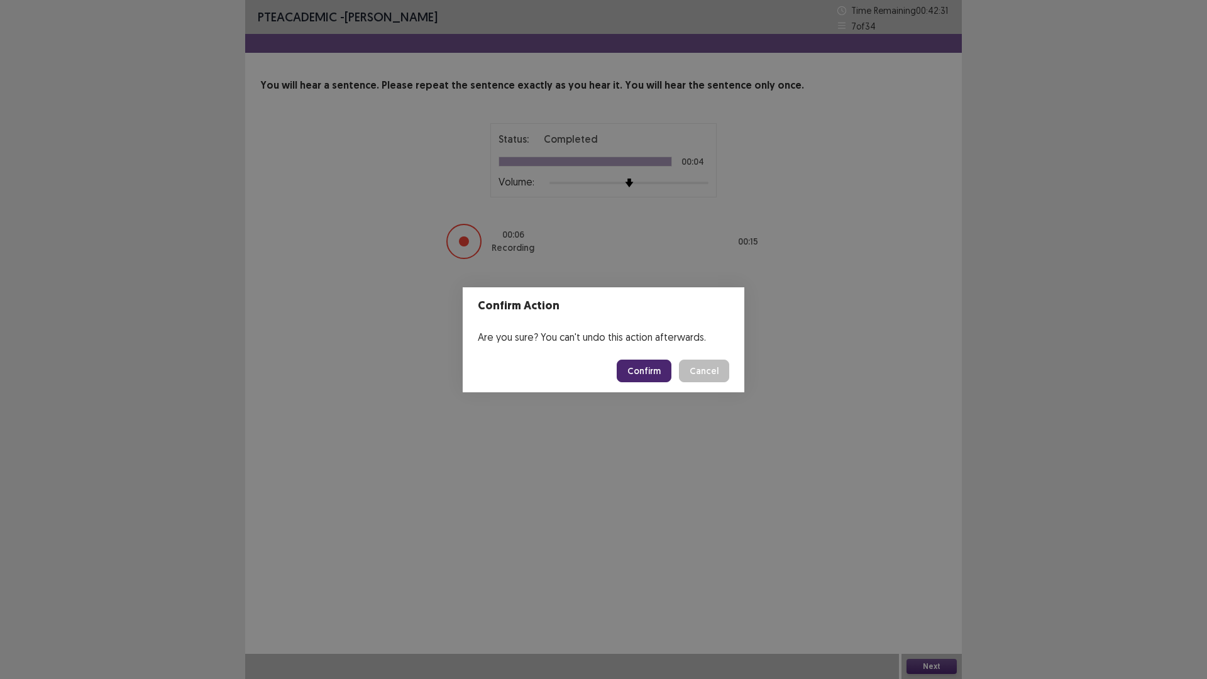
click at [648, 379] on button "Confirm" at bounding box center [644, 371] width 55 height 23
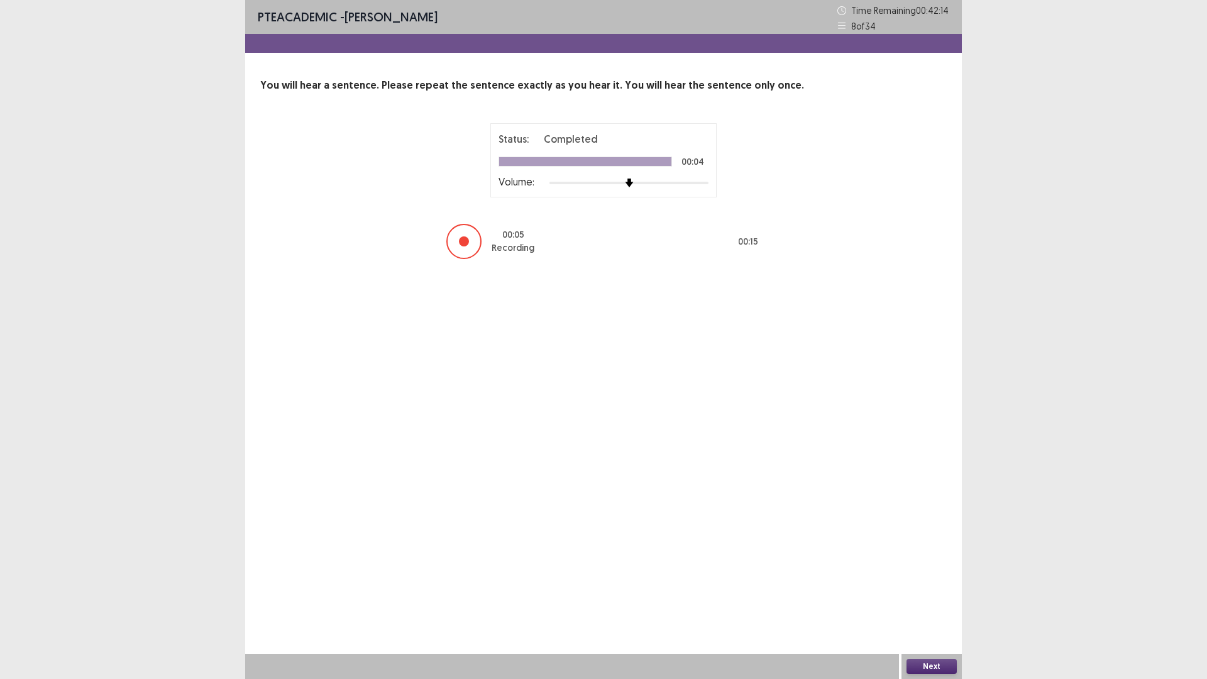
click at [928, 593] on div "Next" at bounding box center [931, 666] width 60 height 25
click at [926, 593] on button "Next" at bounding box center [931, 666] width 50 height 15
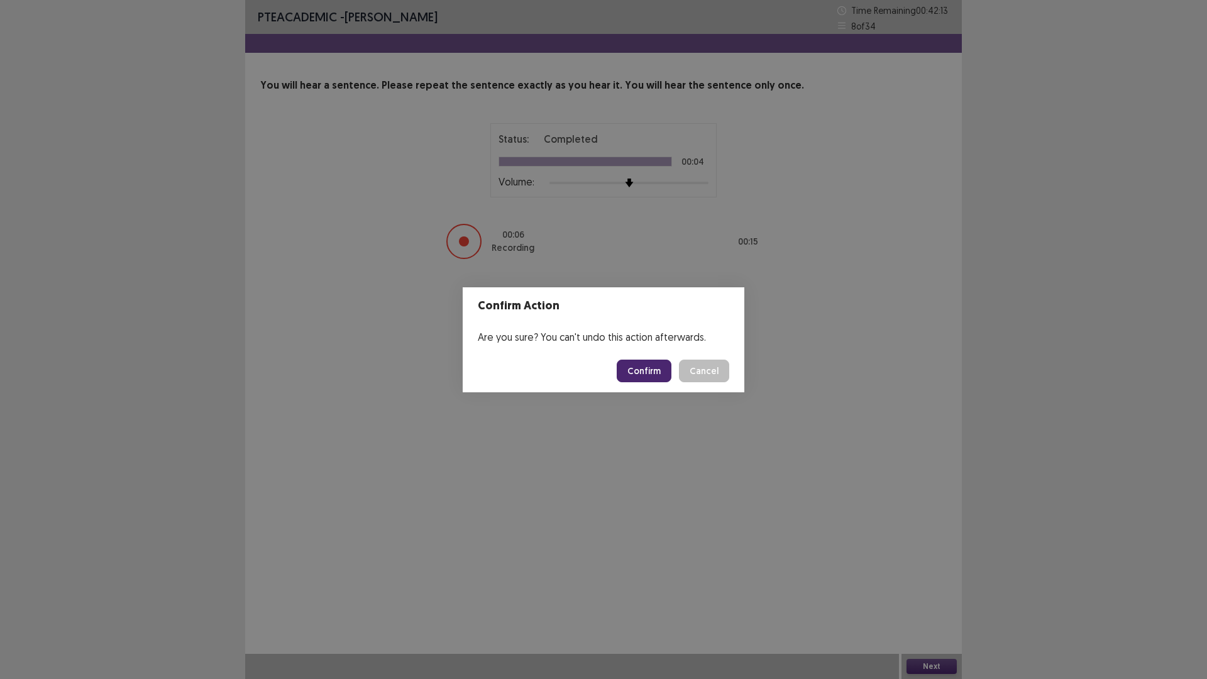
click at [645, 365] on button "Confirm" at bounding box center [644, 371] width 55 height 23
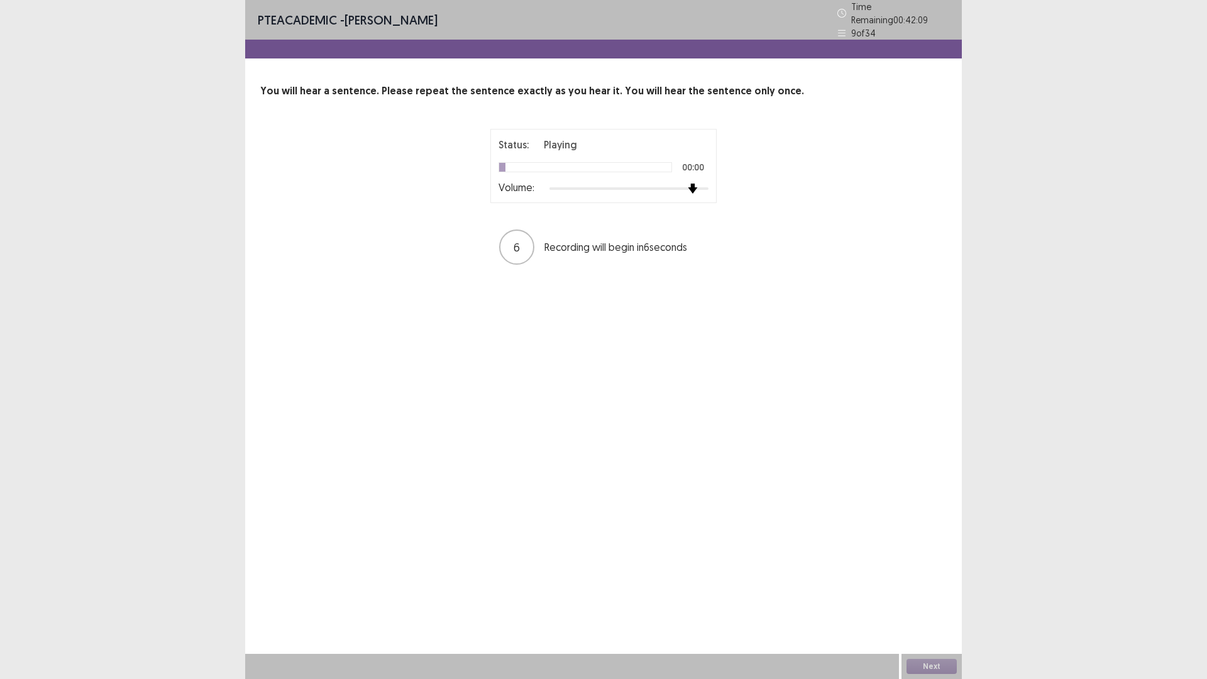
click at [693, 184] on div at bounding box center [628, 189] width 159 height 10
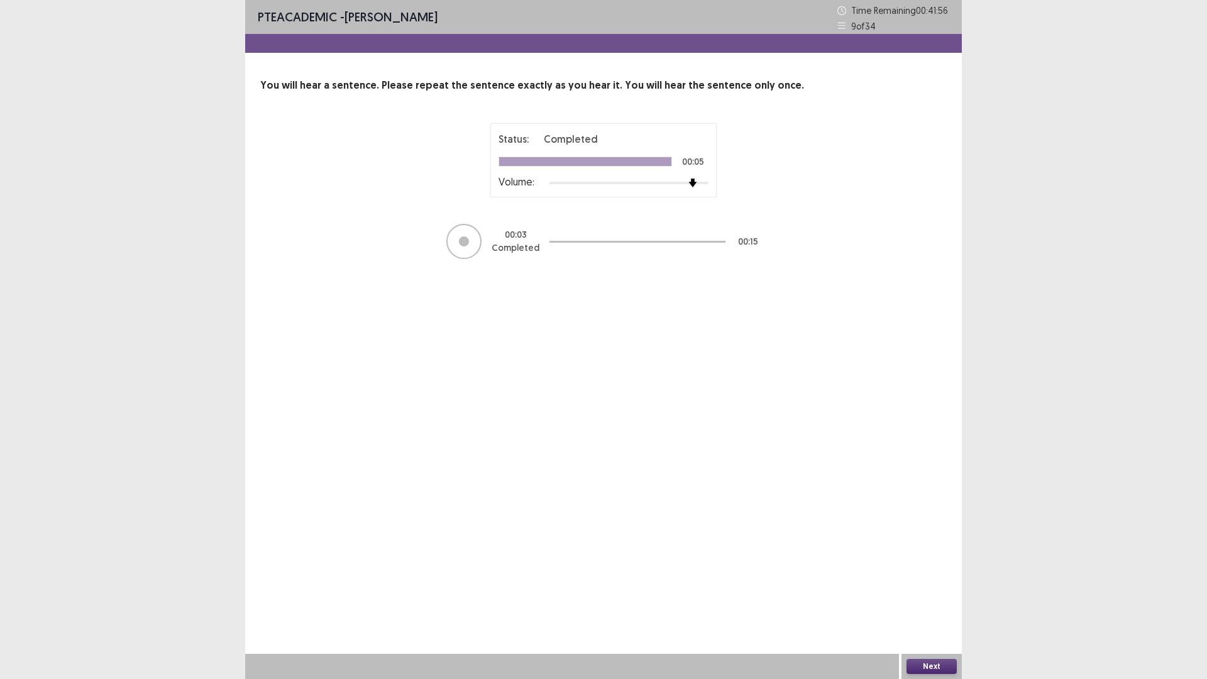
click at [937, 593] on button "Next" at bounding box center [931, 666] width 50 height 15
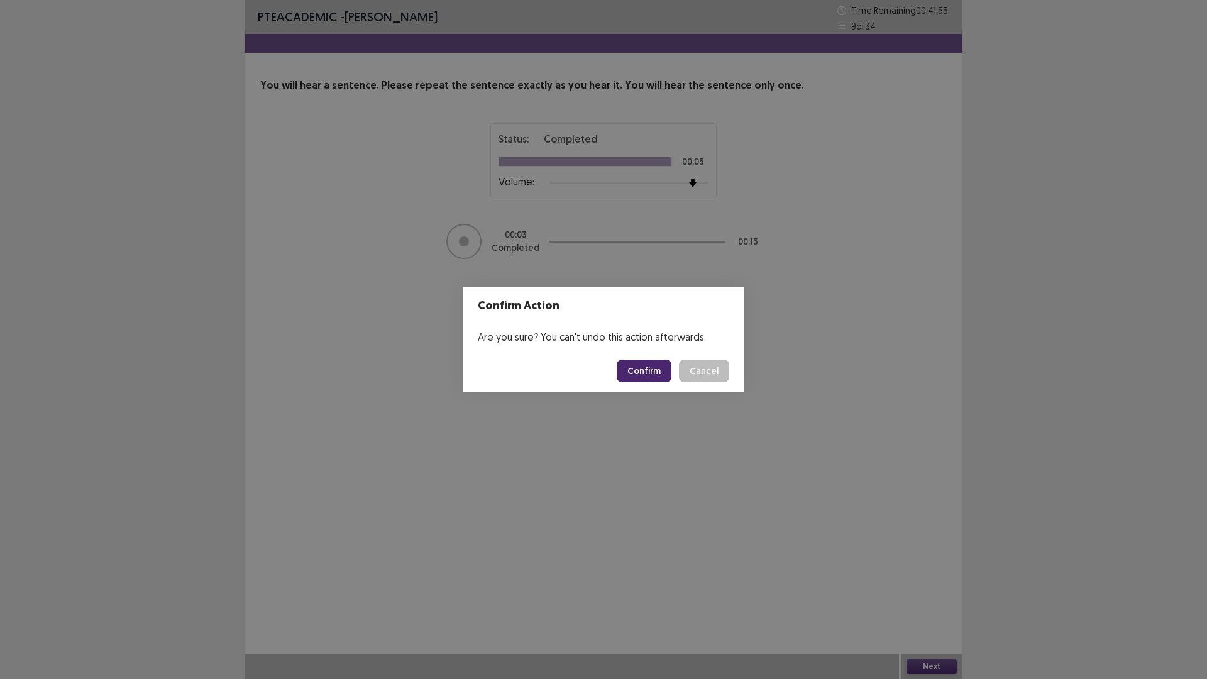
click at [635, 368] on button "Confirm" at bounding box center [644, 371] width 55 height 23
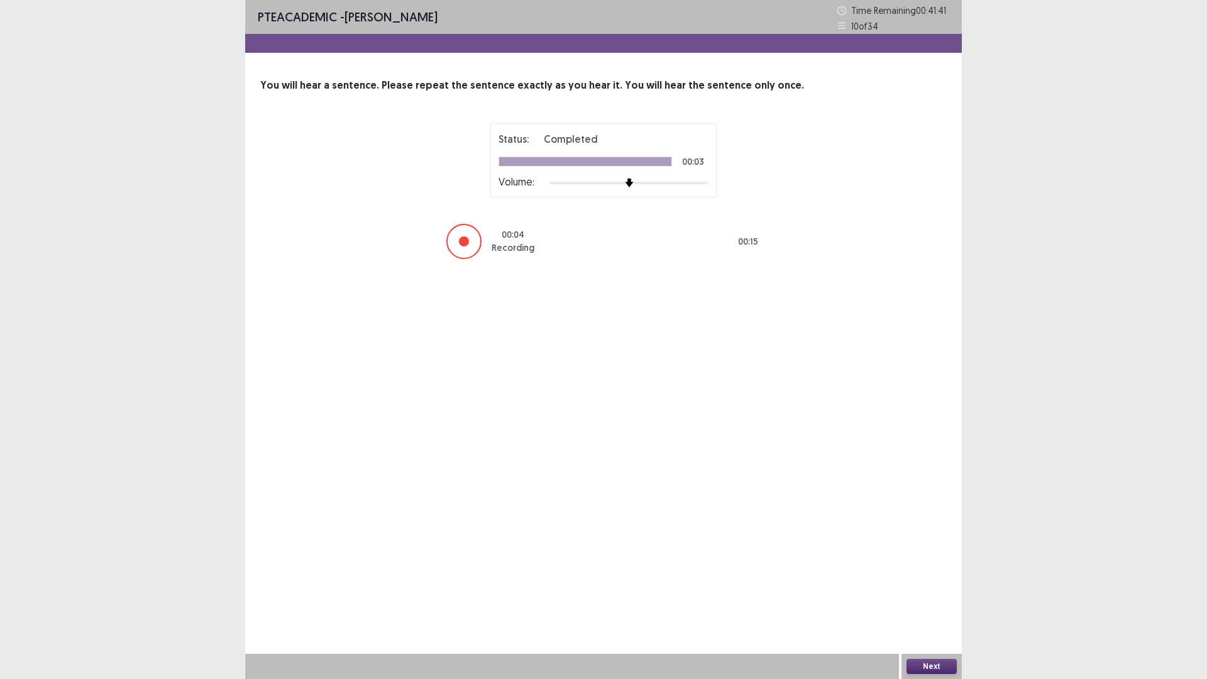
click at [937, 593] on button "Next" at bounding box center [931, 666] width 50 height 15
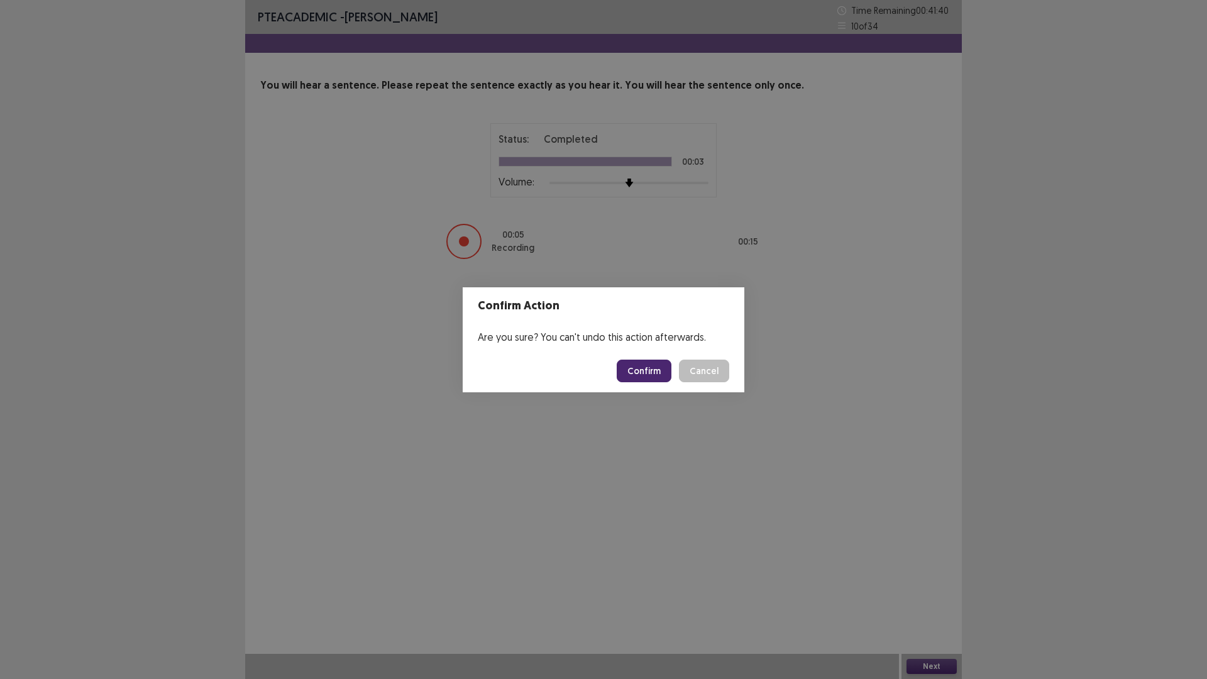
click at [639, 357] on footer "Confirm Cancel" at bounding box center [604, 371] width 282 height 43
click at [642, 375] on button "Confirm" at bounding box center [644, 371] width 55 height 23
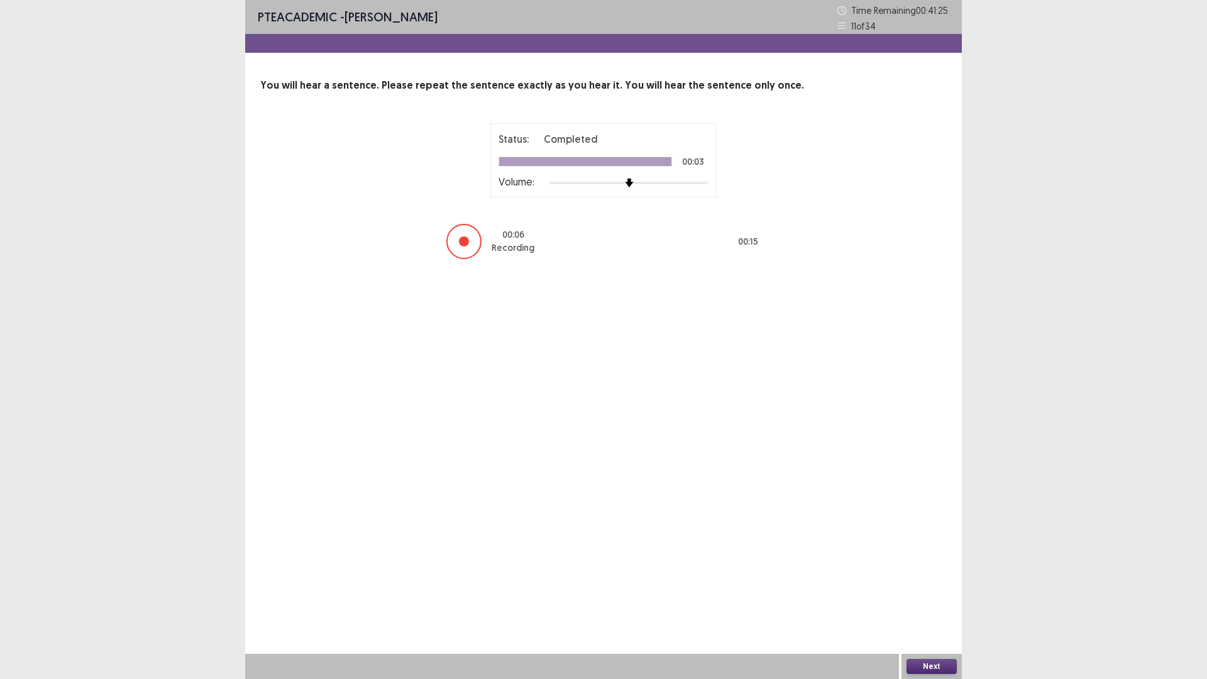
click at [930, 593] on button "Next" at bounding box center [931, 666] width 50 height 15
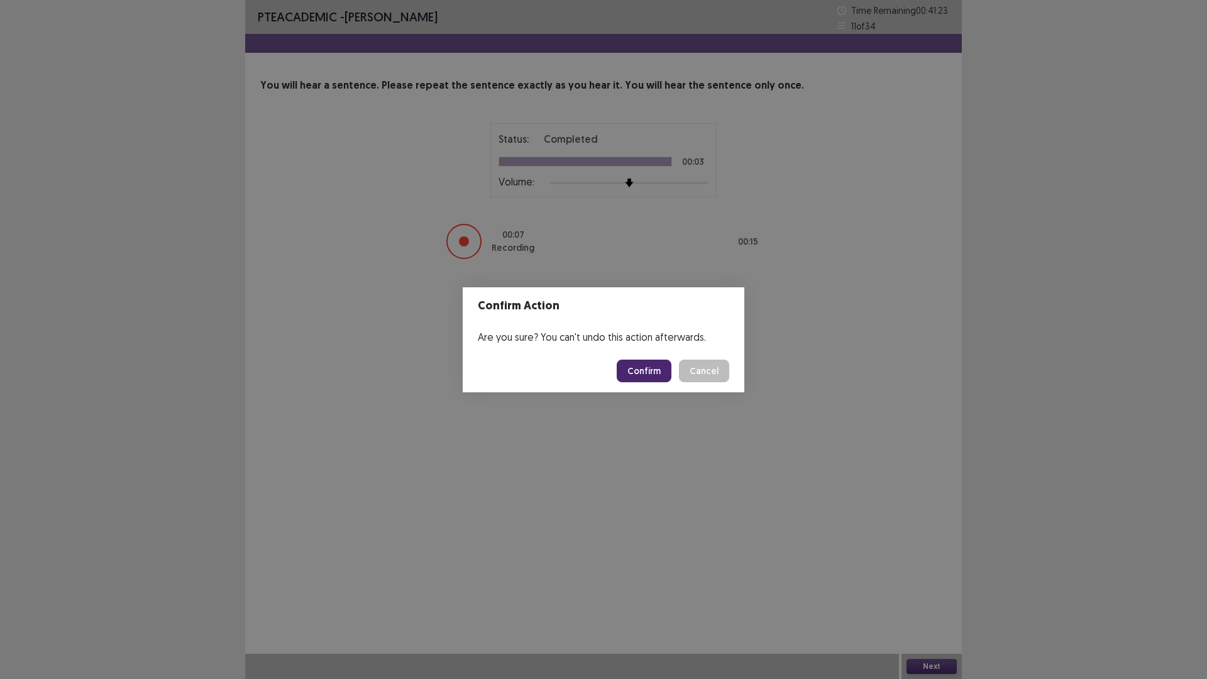
click at [632, 365] on button "Confirm" at bounding box center [644, 371] width 55 height 23
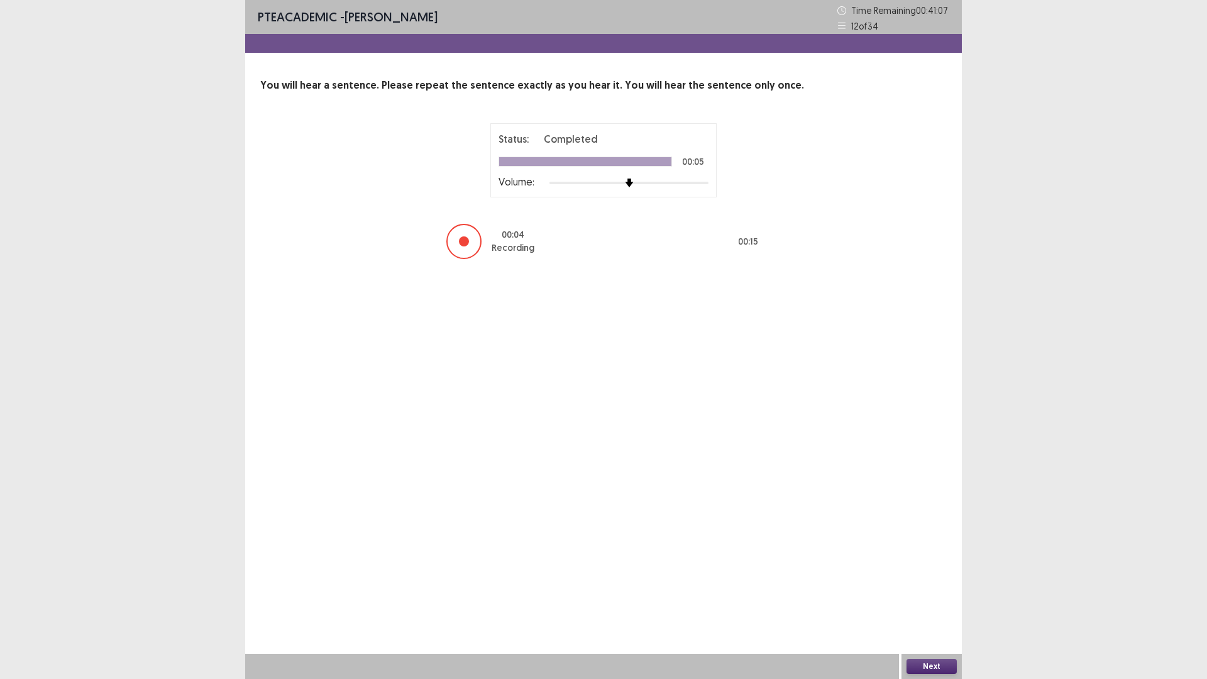
click at [920, 593] on button "Next" at bounding box center [931, 666] width 50 height 15
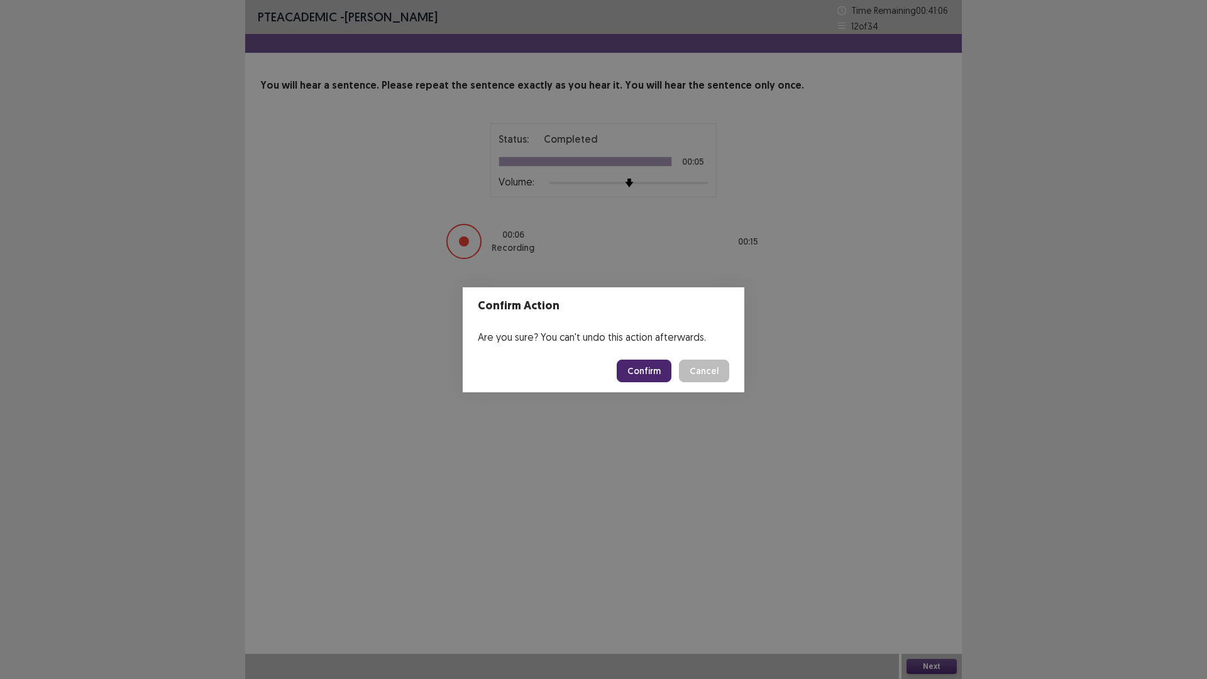
click at [655, 376] on button "Confirm" at bounding box center [644, 371] width 55 height 23
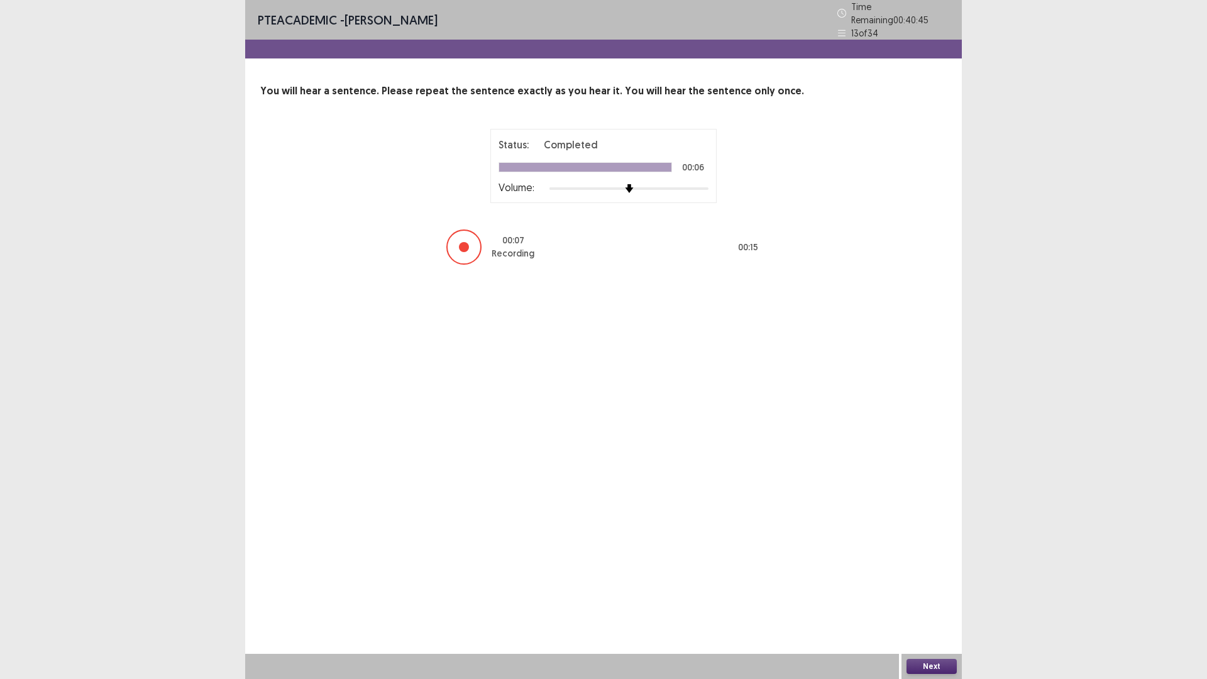
click at [927, 593] on button "Next" at bounding box center [931, 666] width 50 height 15
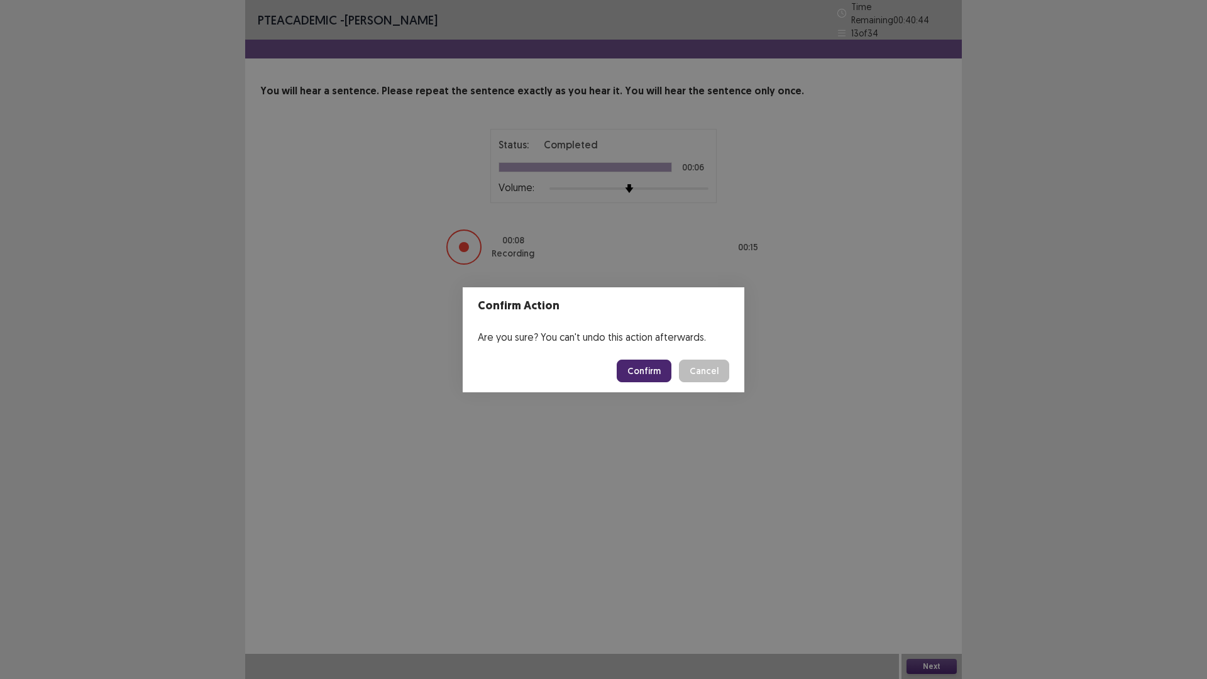
click at [639, 360] on button "Confirm" at bounding box center [644, 371] width 55 height 23
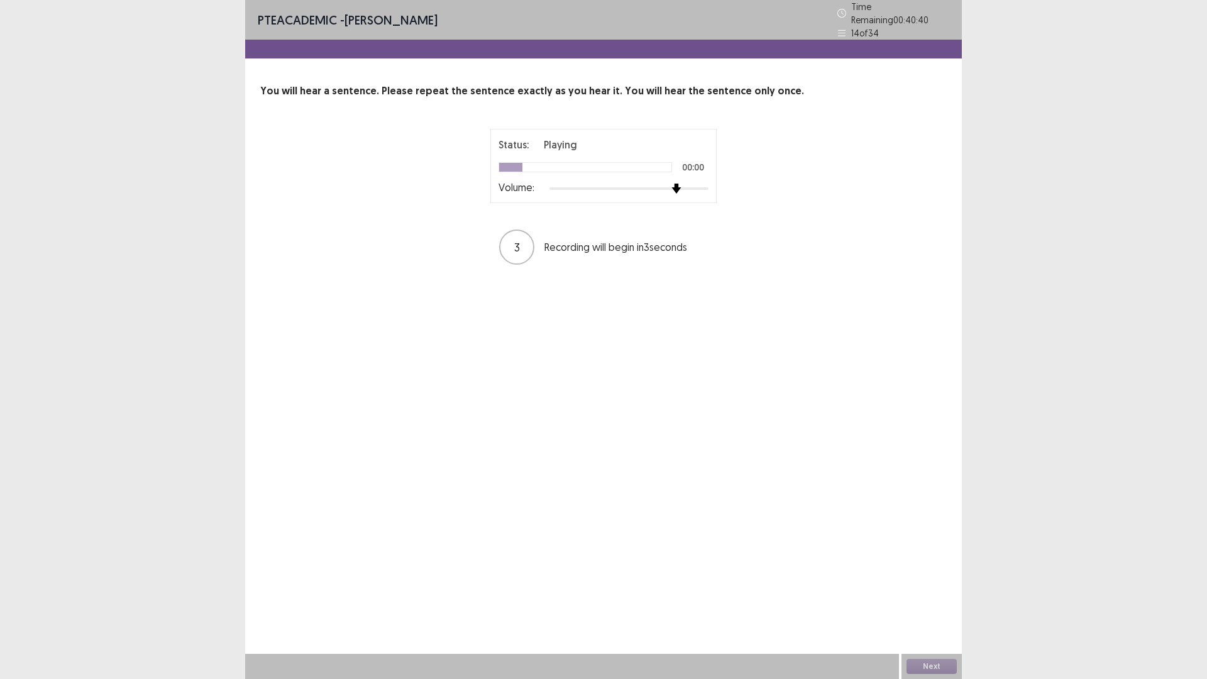
click at [686, 185] on div at bounding box center [628, 189] width 159 height 10
click at [940, 593] on button "Next" at bounding box center [931, 666] width 50 height 15
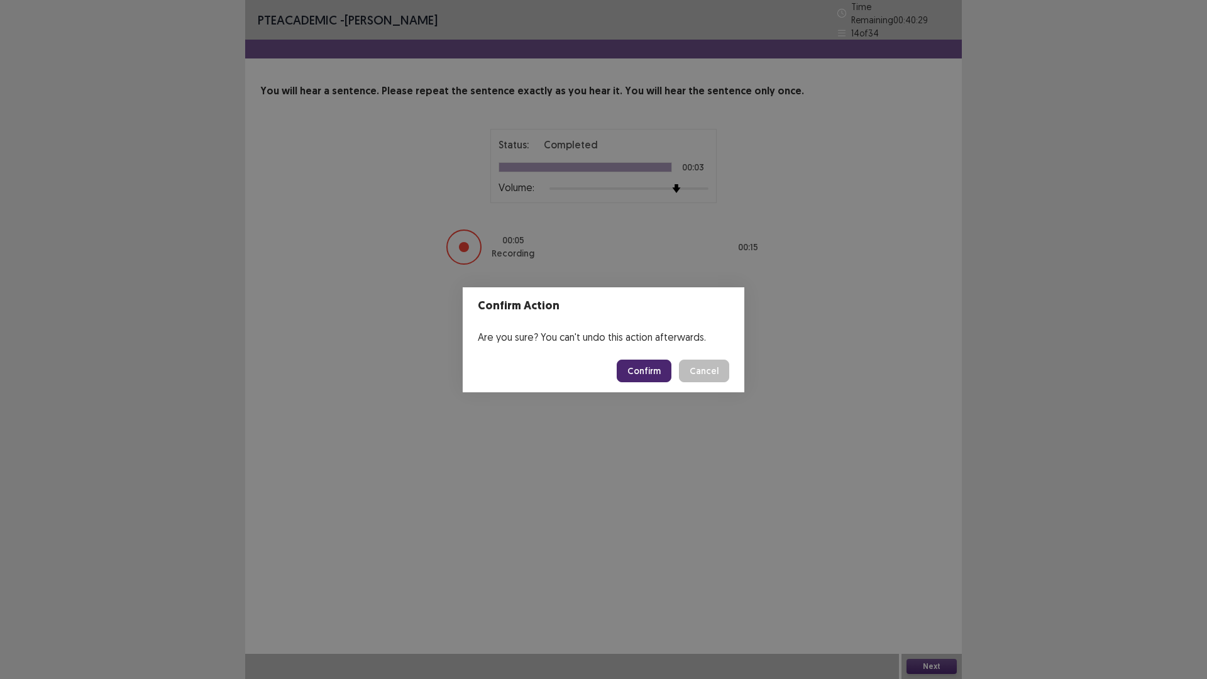
click at [642, 366] on button "Confirm" at bounding box center [644, 371] width 55 height 23
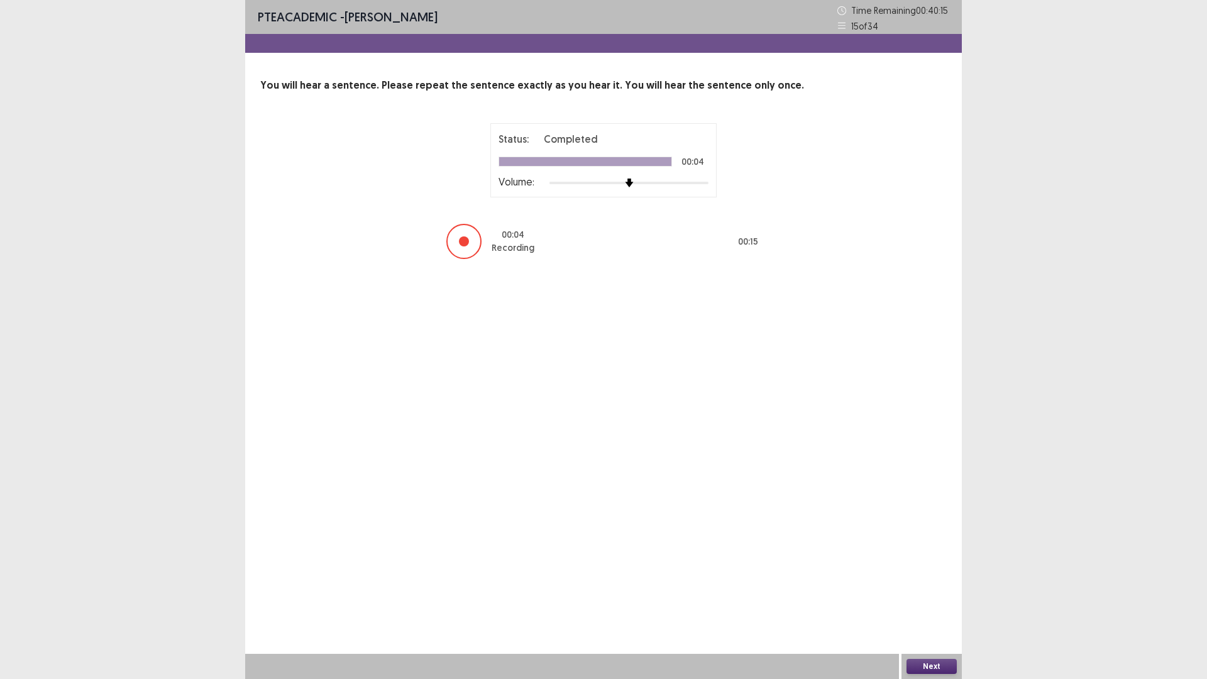
click at [950, 593] on button "Next" at bounding box center [931, 666] width 50 height 15
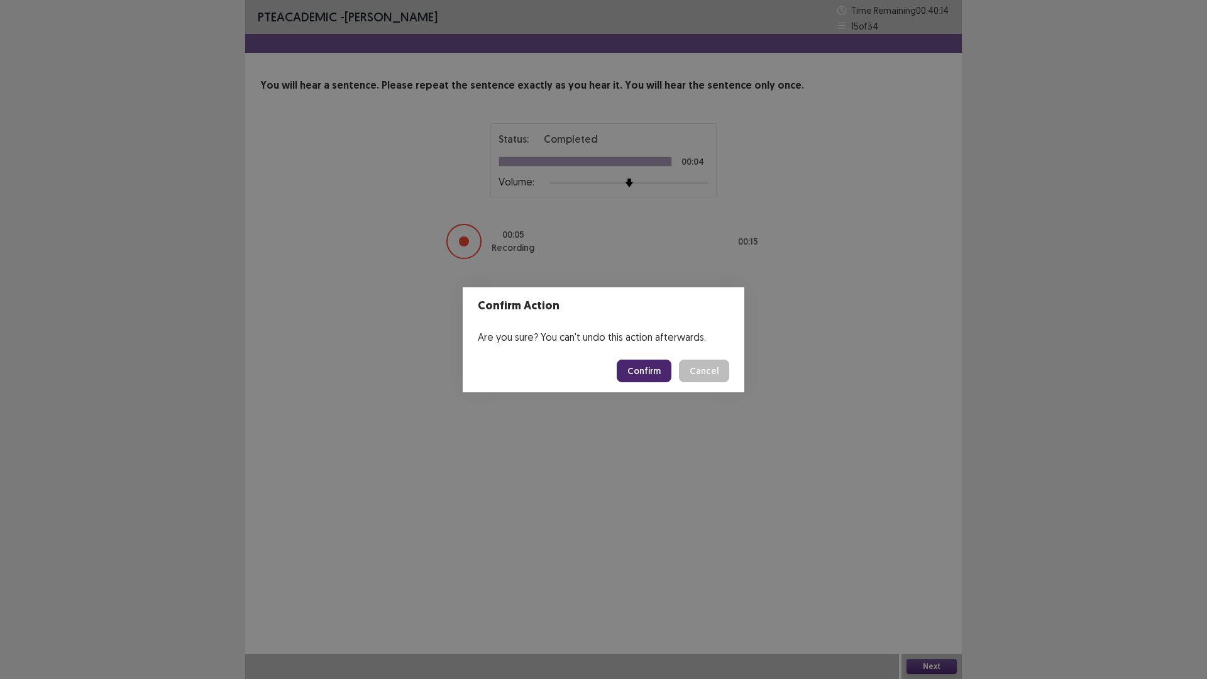
click at [671, 373] on button "Confirm" at bounding box center [644, 371] width 55 height 23
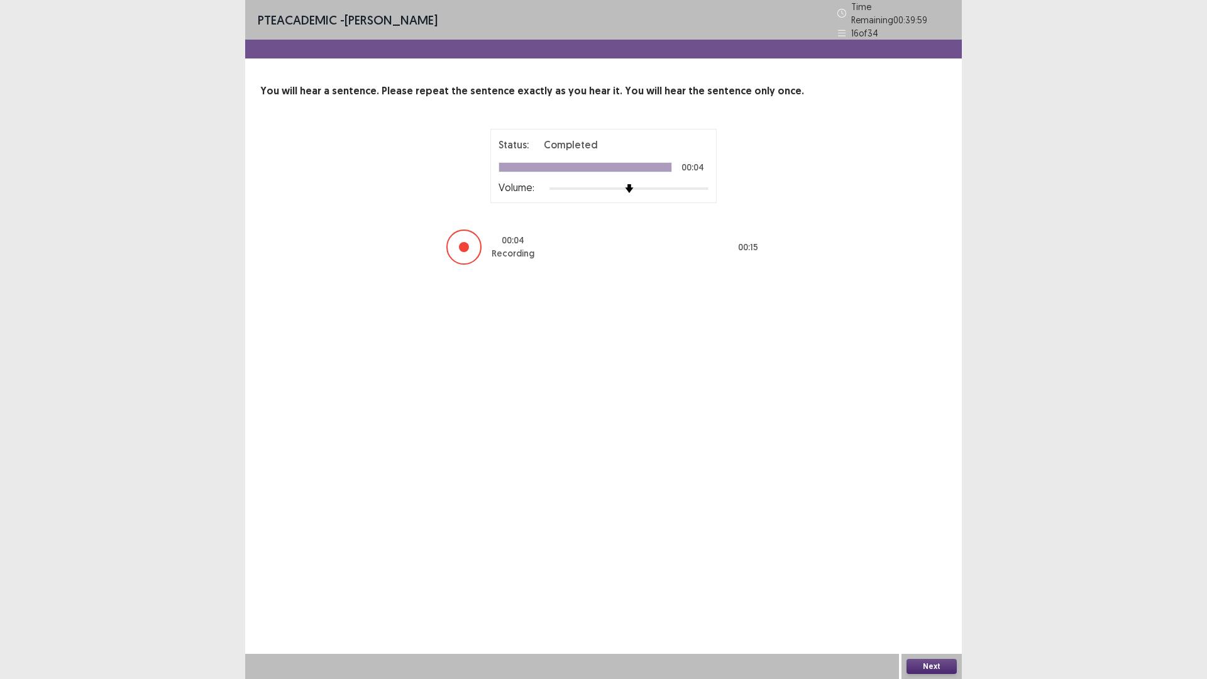
click at [918, 593] on button "Next" at bounding box center [931, 666] width 50 height 15
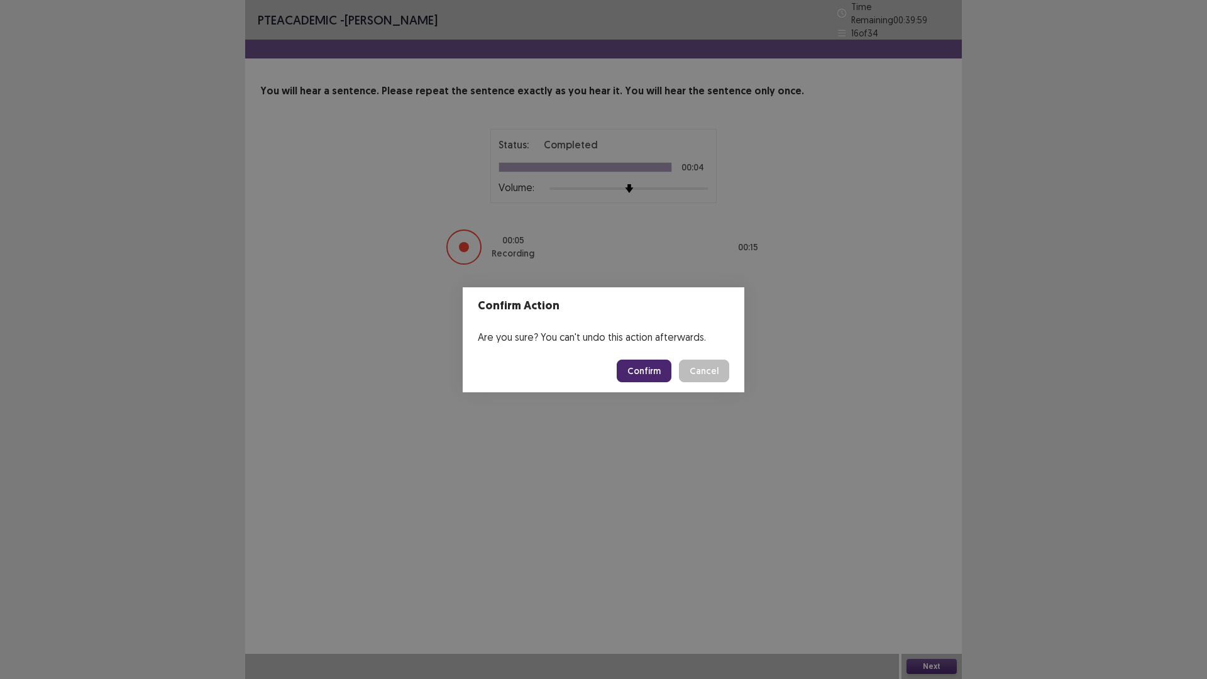
click at [654, 373] on button "Confirm" at bounding box center [644, 371] width 55 height 23
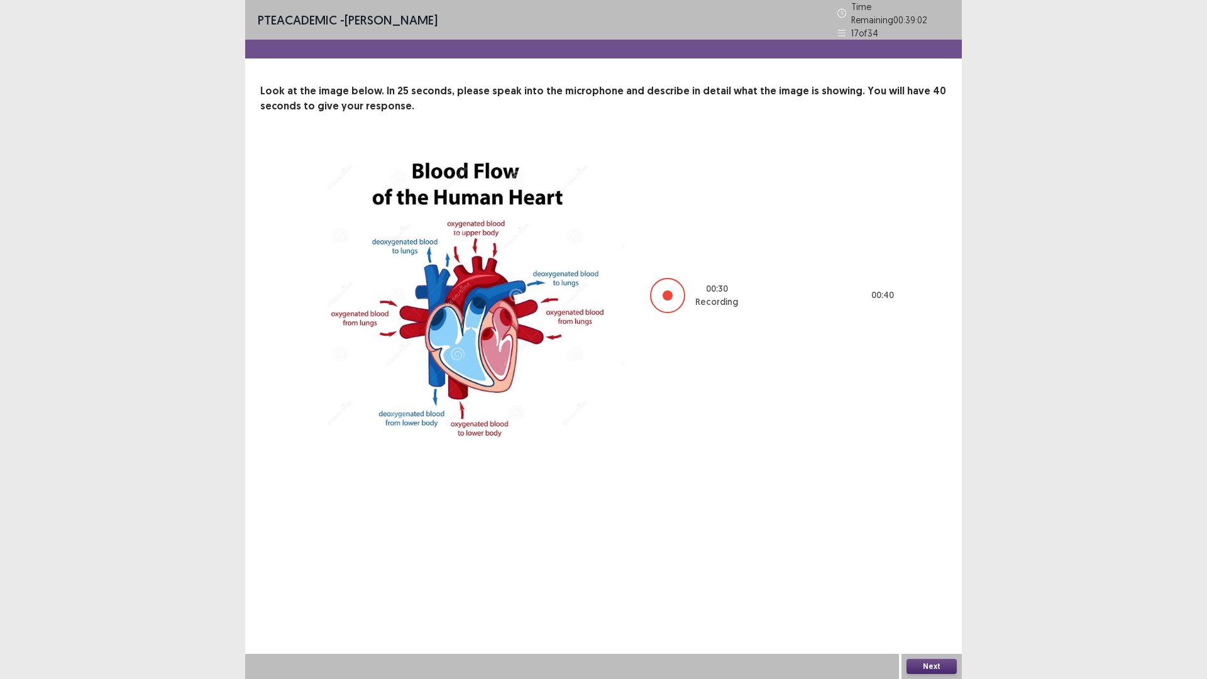
click at [935, 593] on button "Next" at bounding box center [931, 666] width 50 height 15
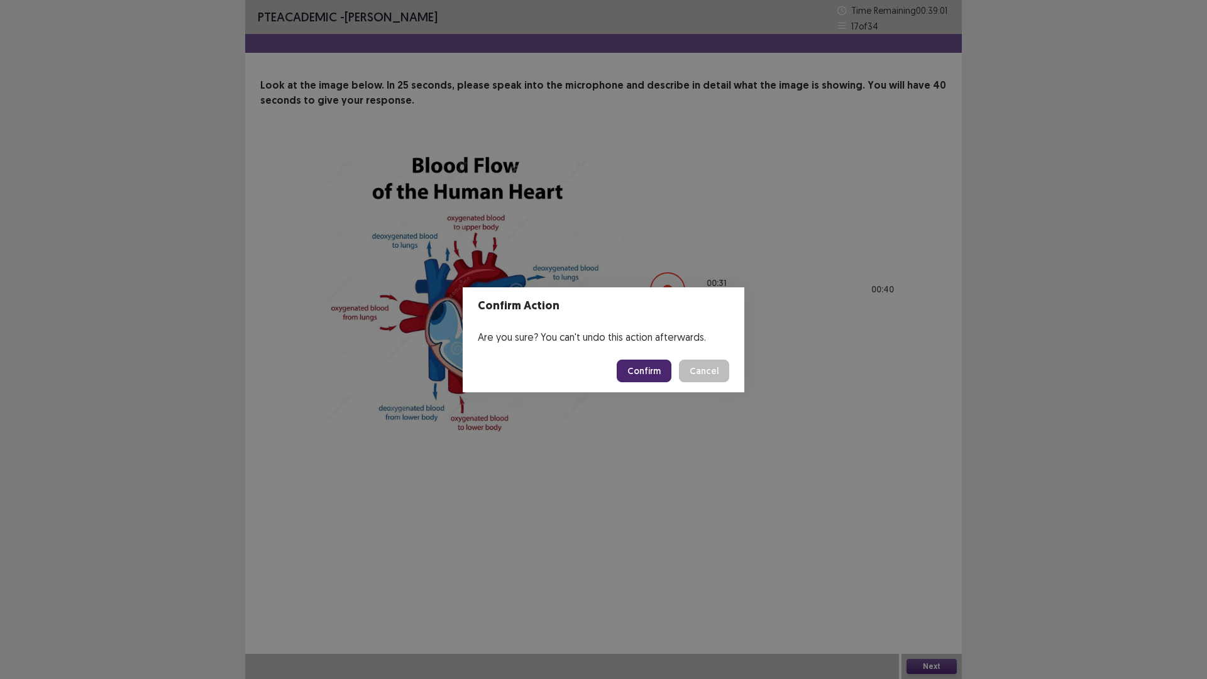
click at [656, 369] on button "Confirm" at bounding box center [644, 371] width 55 height 23
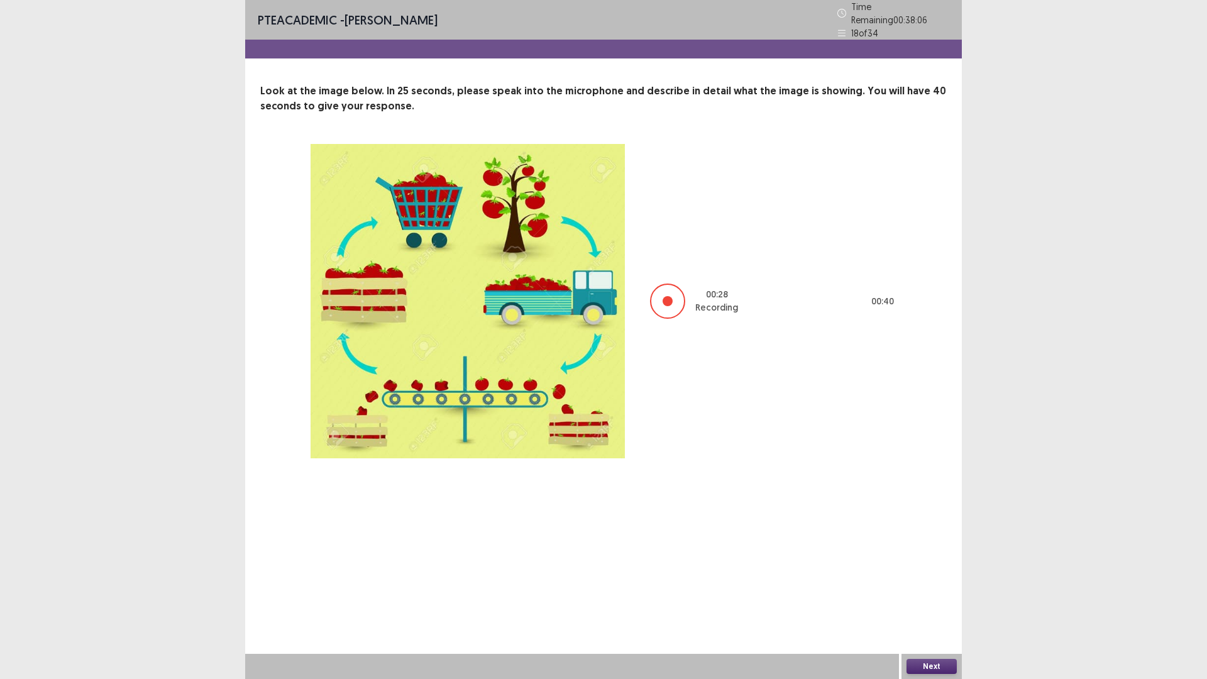
click at [917, 593] on button "Next" at bounding box center [931, 666] width 50 height 15
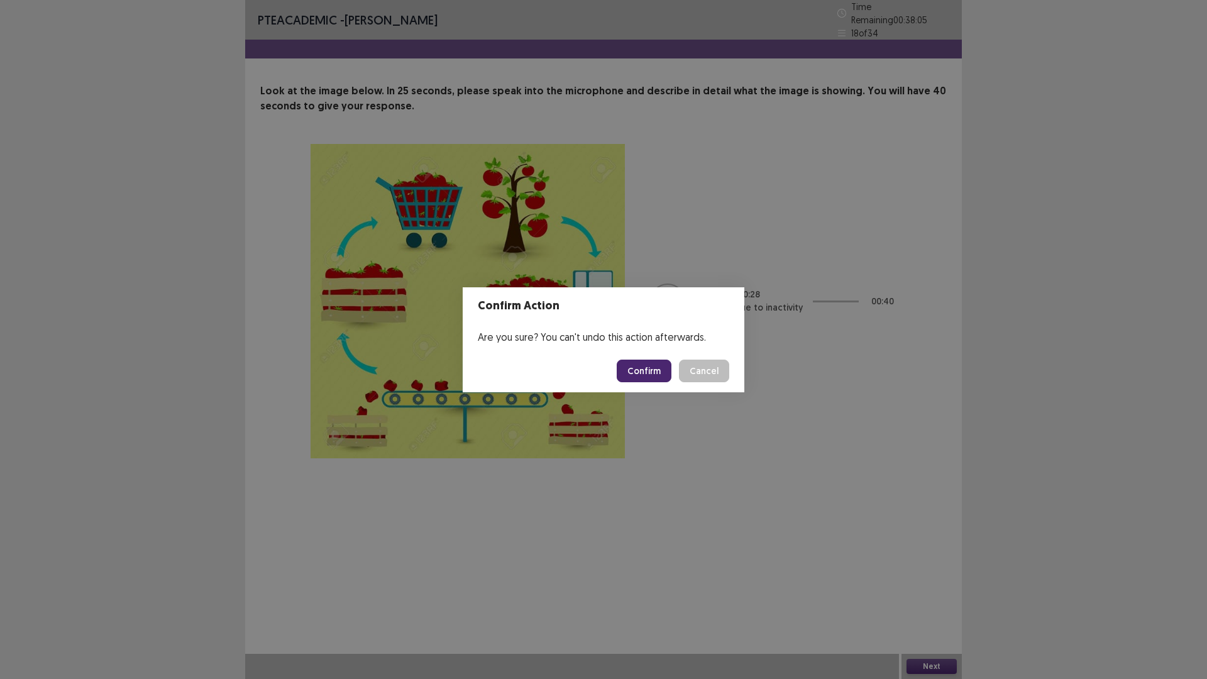
drag, startPoint x: 676, startPoint y: 368, endPoint x: 666, endPoint y: 366, distance: 9.8
click at [669, 366] on div "Confirm Cancel" at bounding box center [673, 371] width 113 height 23
click at [665, 365] on button "Confirm" at bounding box center [644, 371] width 55 height 23
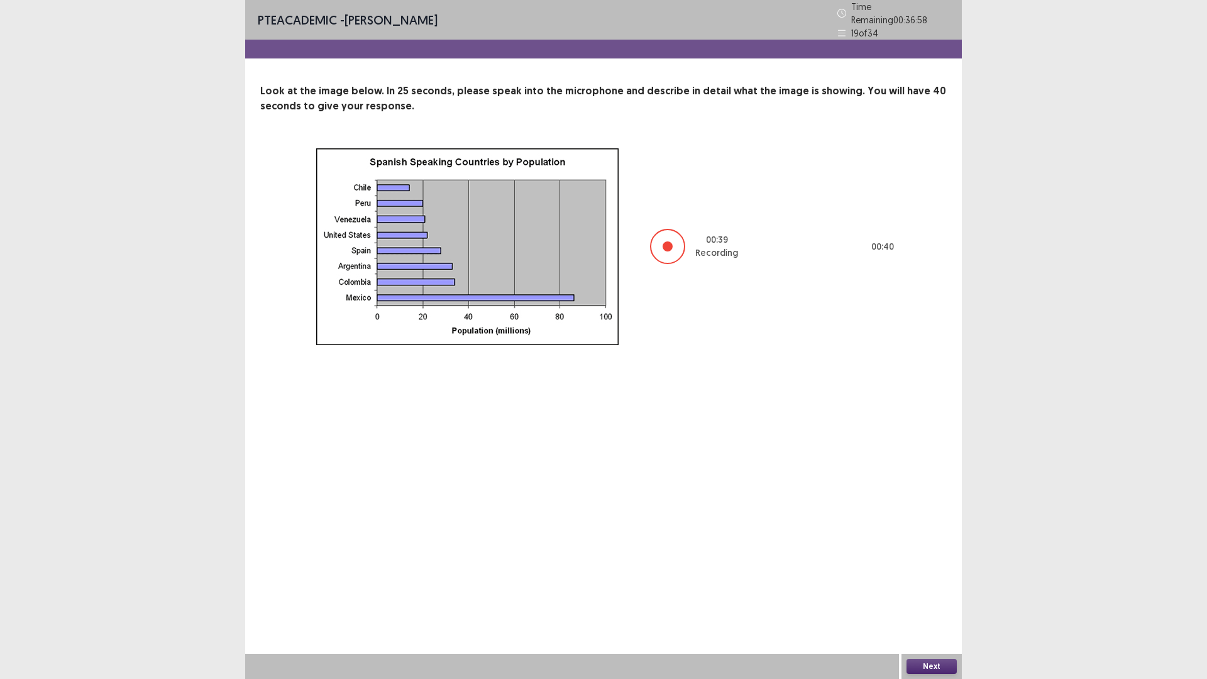
click at [934, 593] on button "Next" at bounding box center [931, 666] width 50 height 15
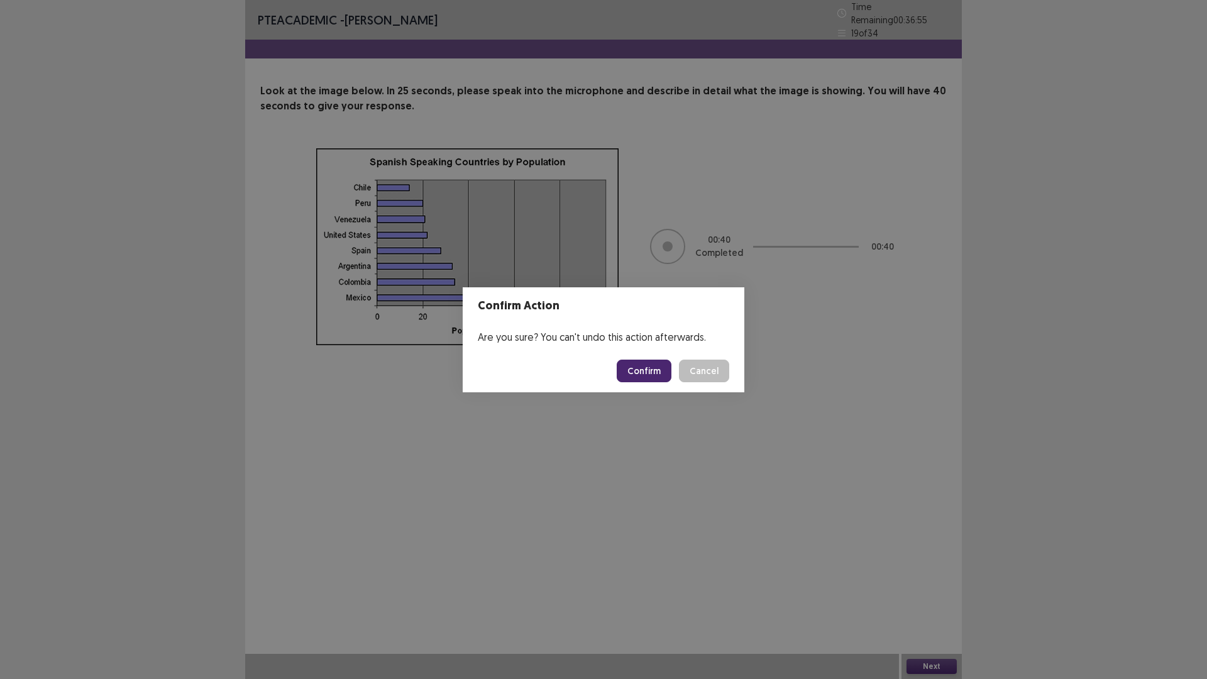
click at [646, 372] on button "Confirm" at bounding box center [644, 371] width 55 height 23
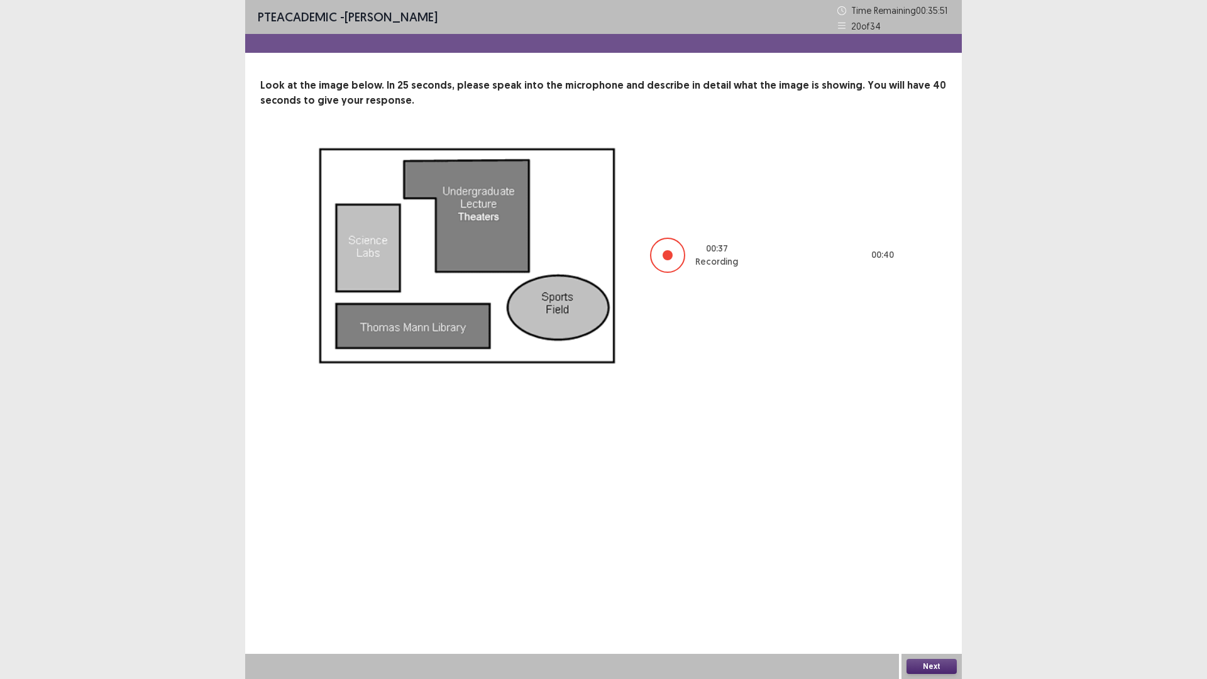
click at [938, 593] on button "Next" at bounding box center [931, 666] width 50 height 15
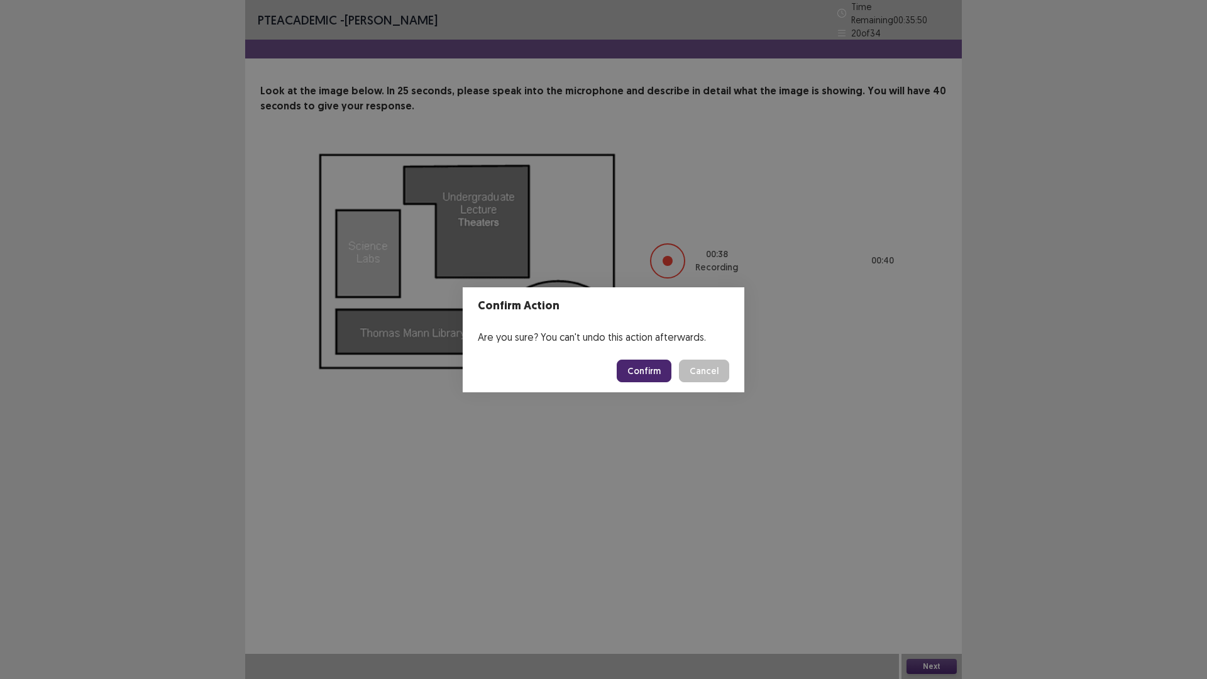
click at [617, 372] on footer "Confirm Cancel" at bounding box center [604, 371] width 282 height 43
drag, startPoint x: 623, startPoint y: 372, endPoint x: 630, endPoint y: 372, distance: 6.9
click at [630, 372] on button "Confirm" at bounding box center [644, 371] width 55 height 23
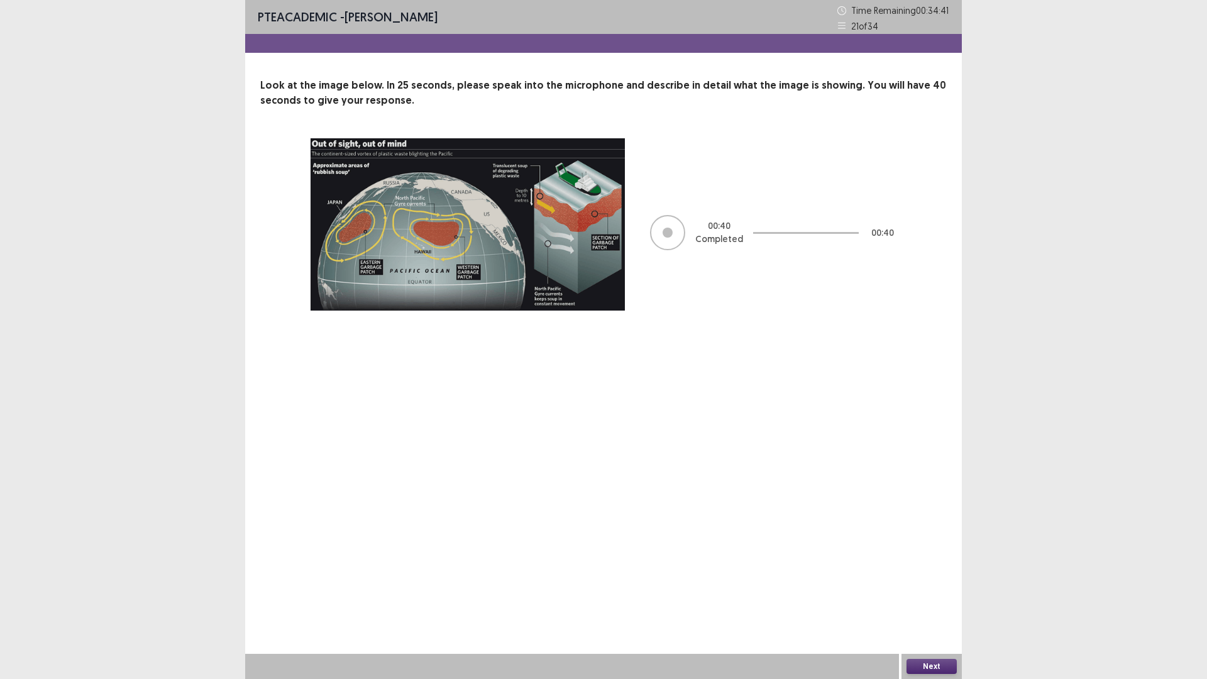
click at [915, 593] on button "Next" at bounding box center [931, 666] width 50 height 15
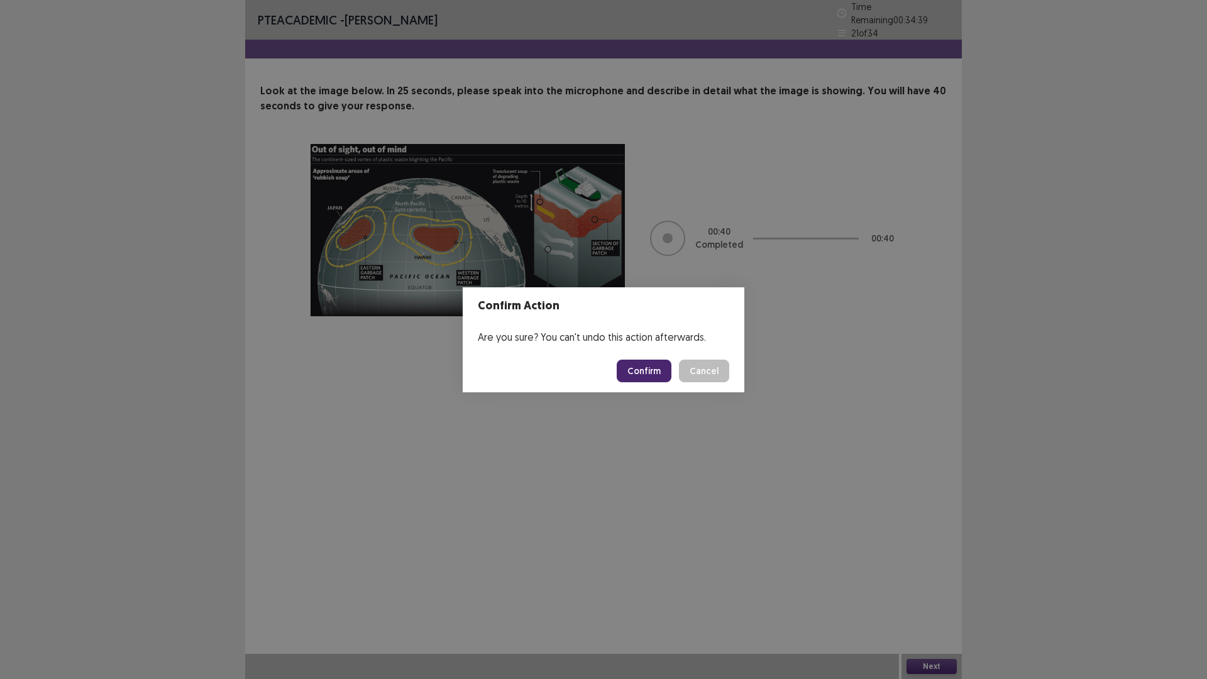
click at [645, 372] on button "Confirm" at bounding box center [644, 371] width 55 height 23
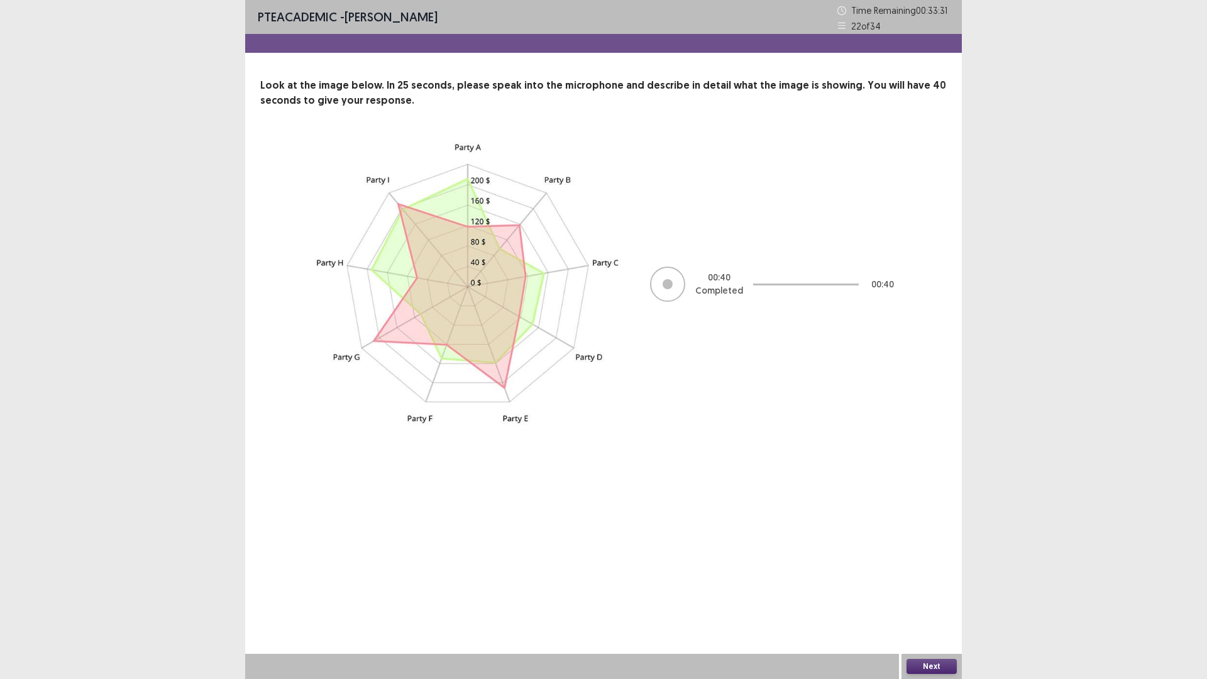
click at [931, 593] on button "Next" at bounding box center [931, 666] width 50 height 15
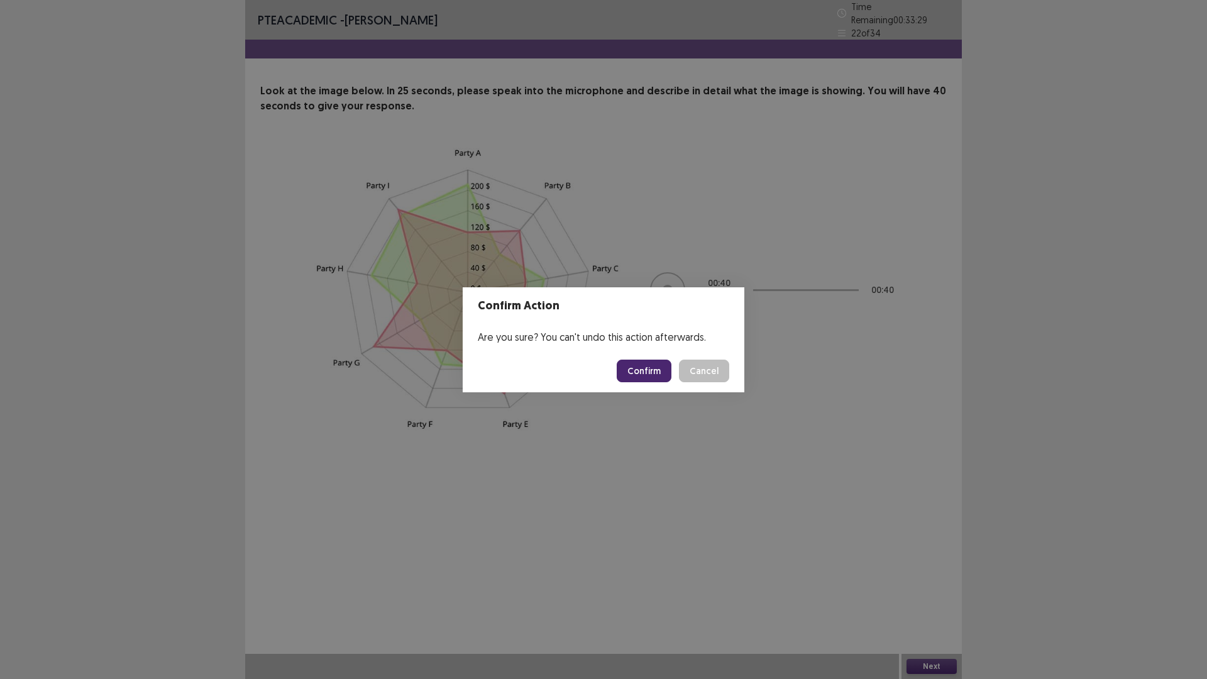
click at [661, 357] on footer "Confirm Cancel" at bounding box center [604, 371] width 282 height 43
click at [659, 365] on button "Confirm" at bounding box center [644, 371] width 55 height 23
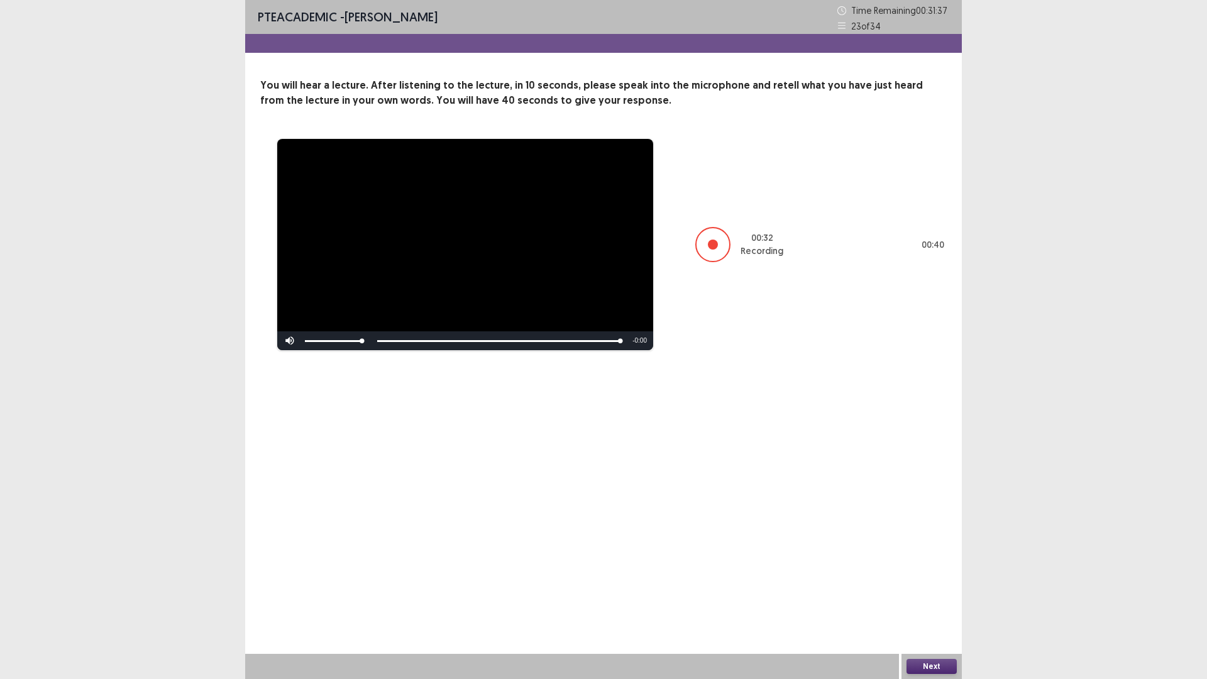
drag, startPoint x: 928, startPoint y: 678, endPoint x: 915, endPoint y: 664, distance: 18.7
click at [925, 593] on div "Next" at bounding box center [931, 666] width 60 height 25
click at [921, 593] on button "Next" at bounding box center [931, 666] width 50 height 15
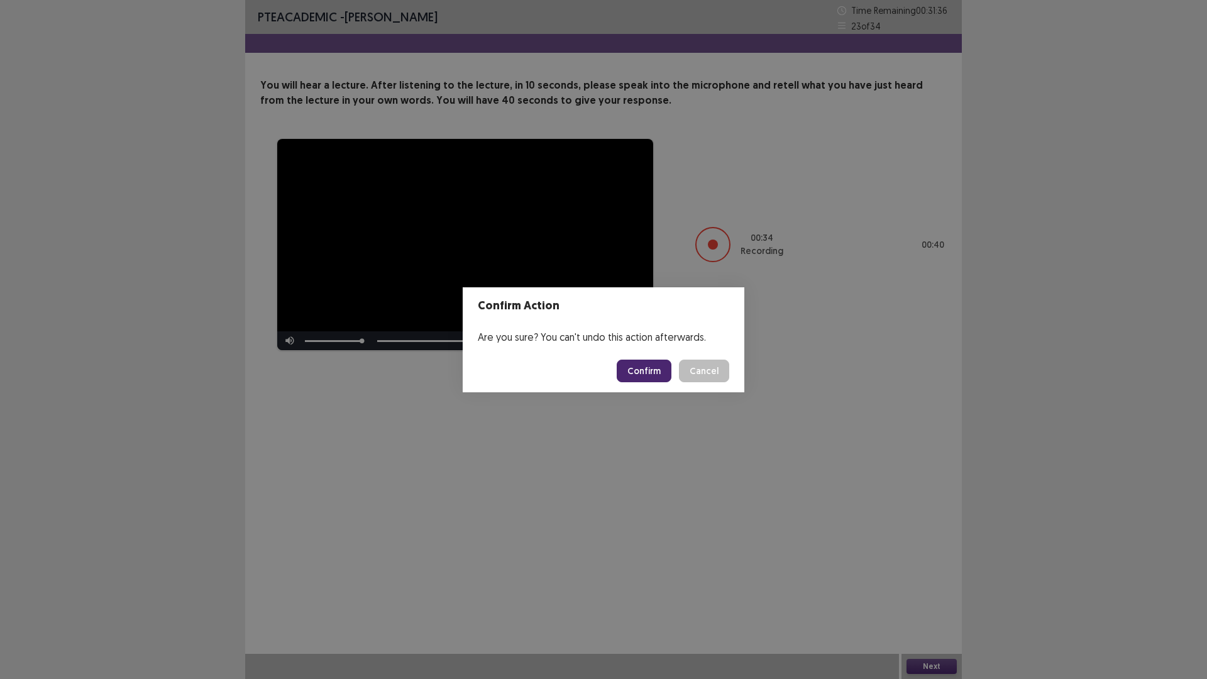
click at [639, 380] on button "Confirm" at bounding box center [644, 371] width 55 height 23
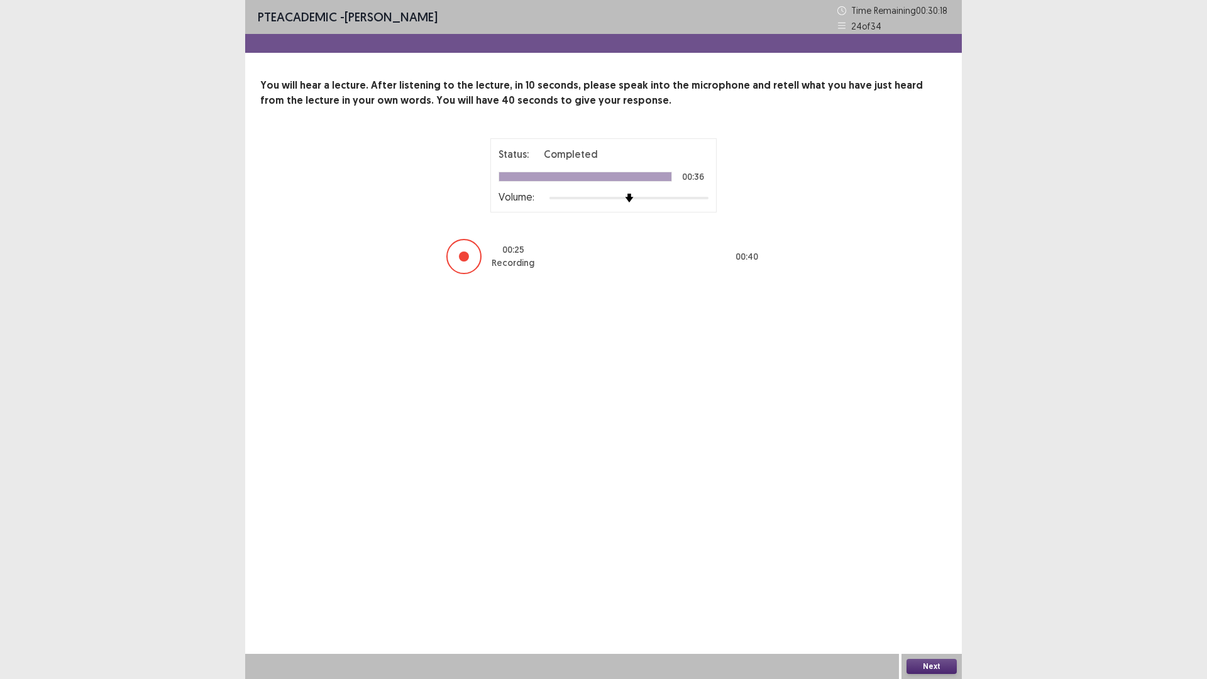
click at [935, 593] on button "Next" at bounding box center [931, 666] width 50 height 15
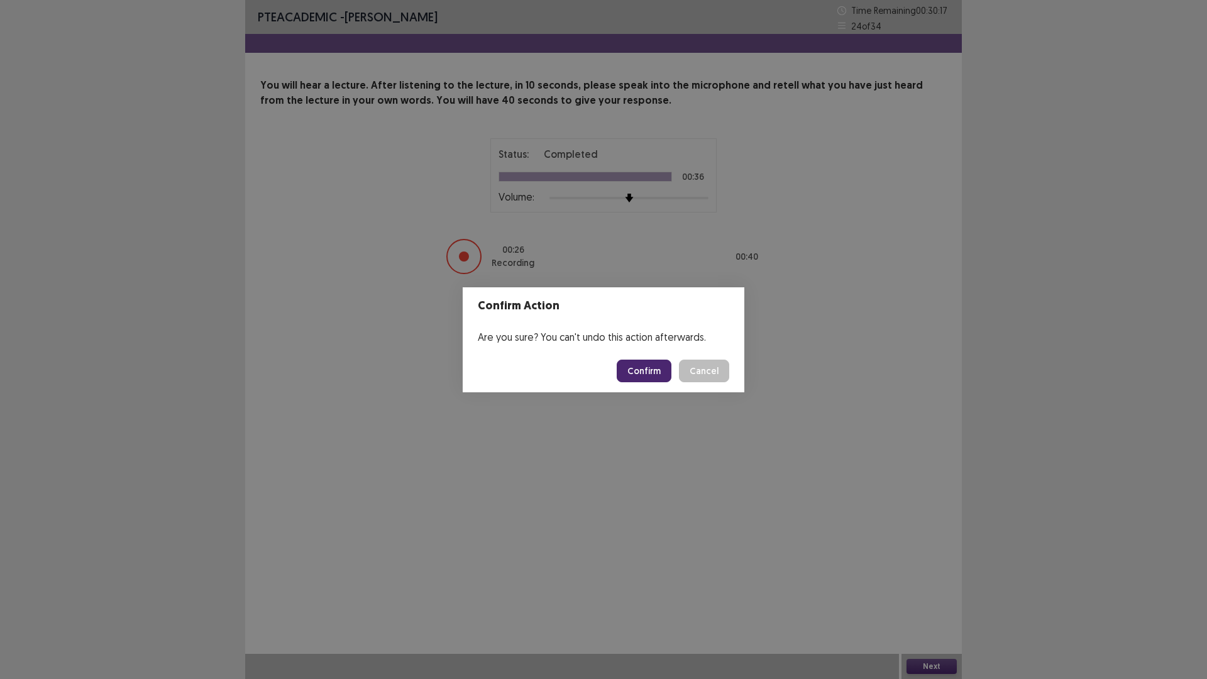
click at [641, 356] on footer "Confirm Cancel" at bounding box center [604, 371] width 282 height 43
click at [639, 371] on button "Confirm" at bounding box center [644, 371] width 55 height 23
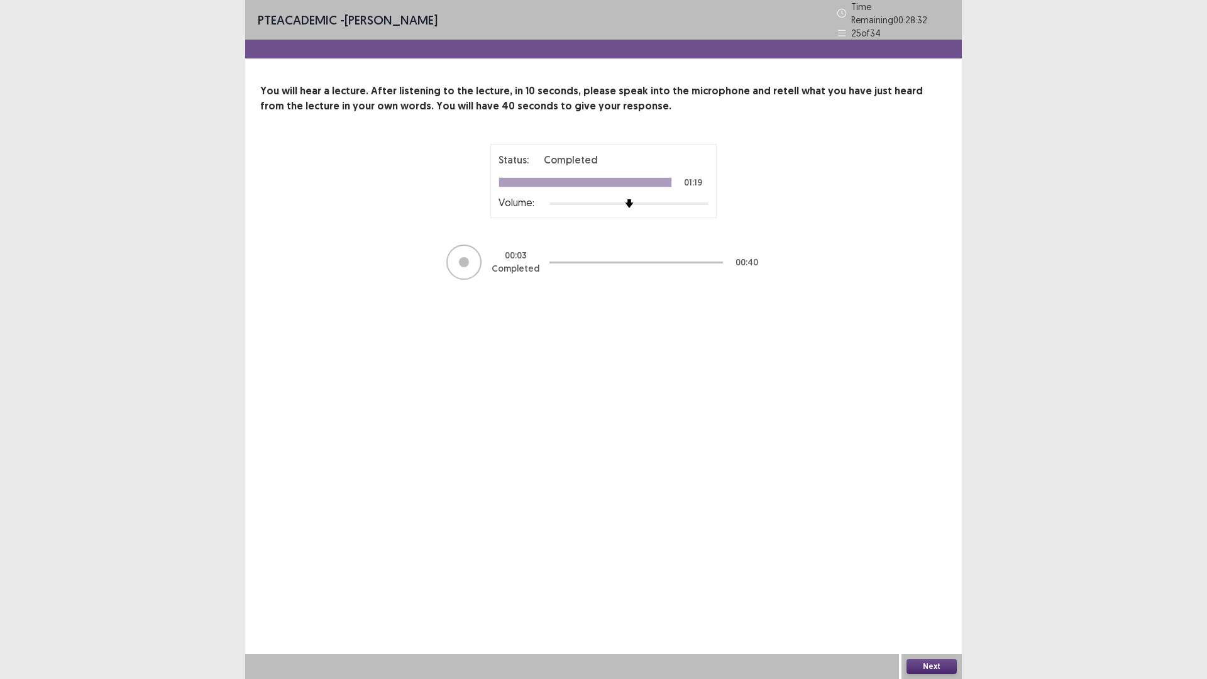
click at [945, 593] on button "Next" at bounding box center [931, 666] width 50 height 15
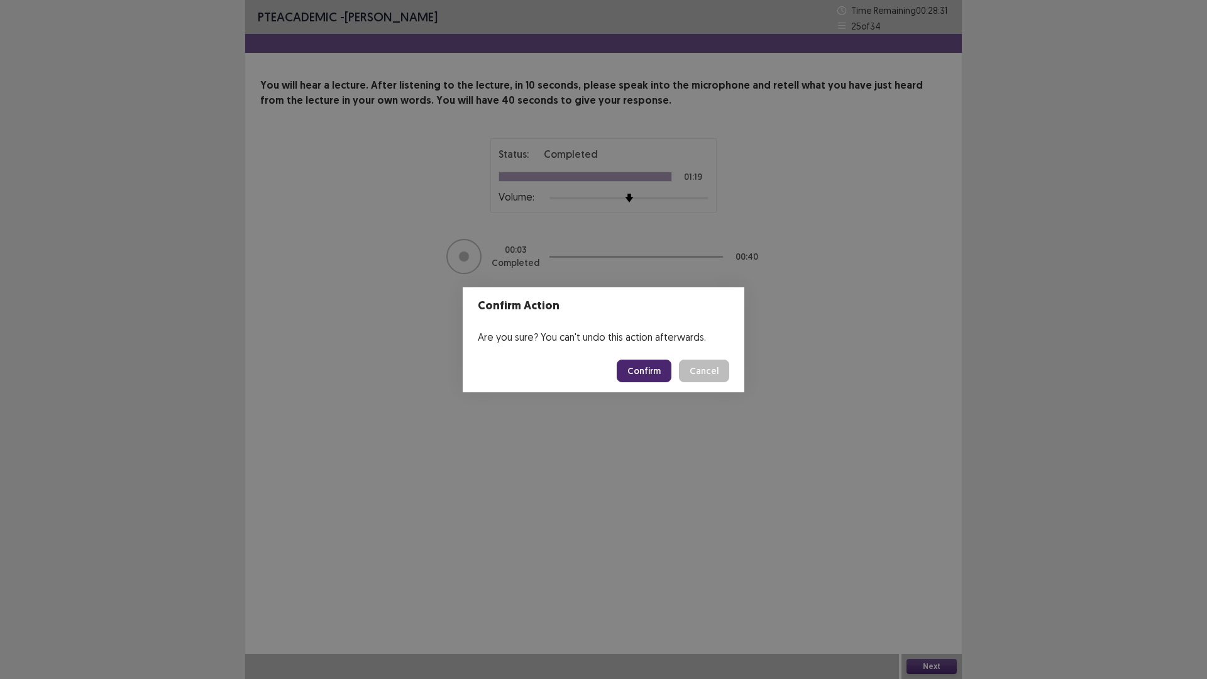
click at [644, 370] on button "Confirm" at bounding box center [644, 371] width 55 height 23
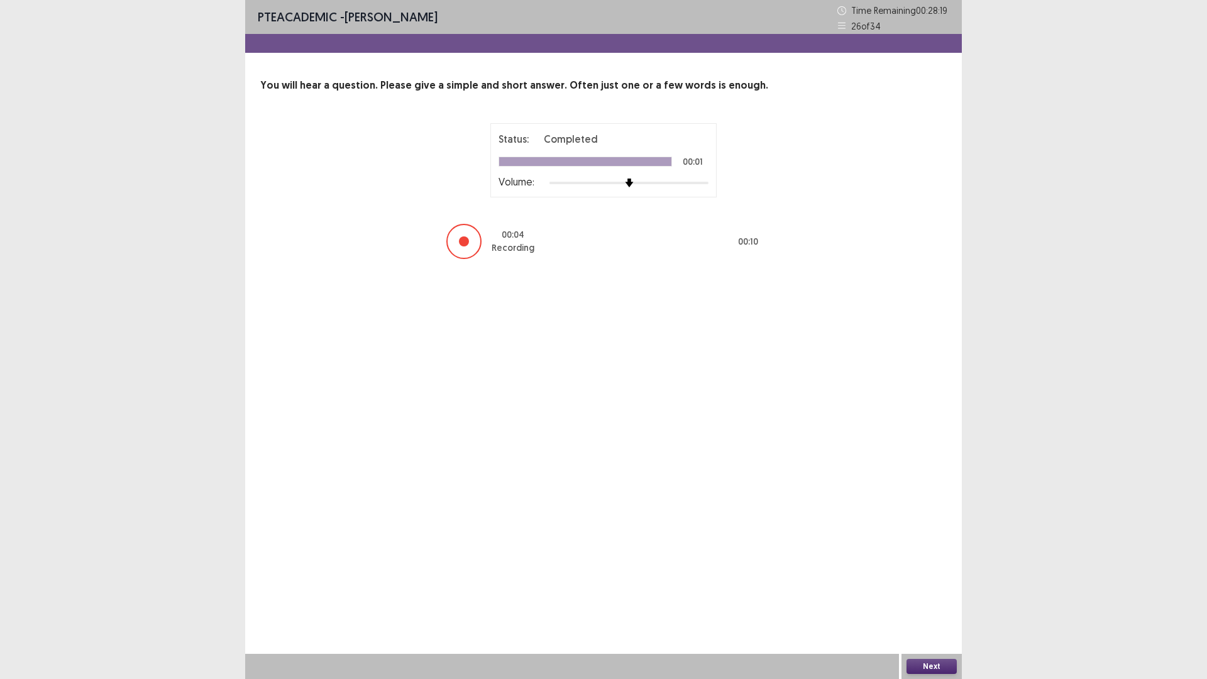
drag, startPoint x: 942, startPoint y: 656, endPoint x: 940, endPoint y: 668, distance: 12.2
click at [940, 593] on div "Next" at bounding box center [931, 666] width 60 height 25
click at [940, 593] on button "Next" at bounding box center [931, 666] width 50 height 15
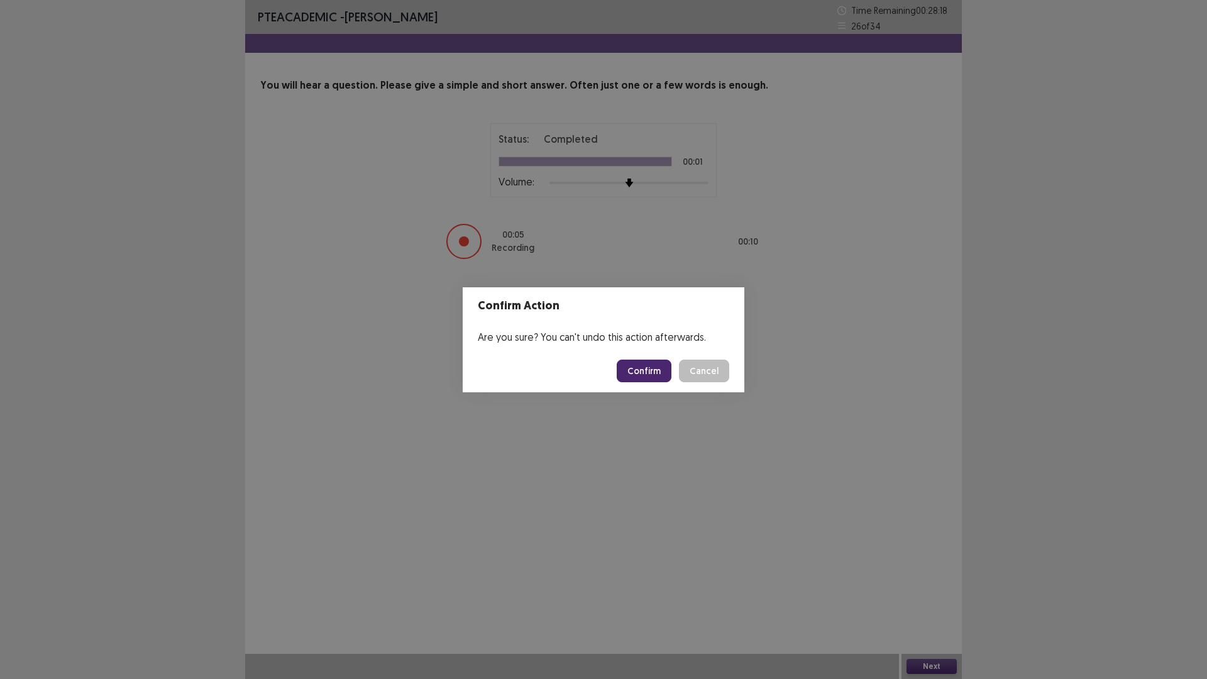
click at [663, 373] on button "Confirm" at bounding box center [644, 371] width 55 height 23
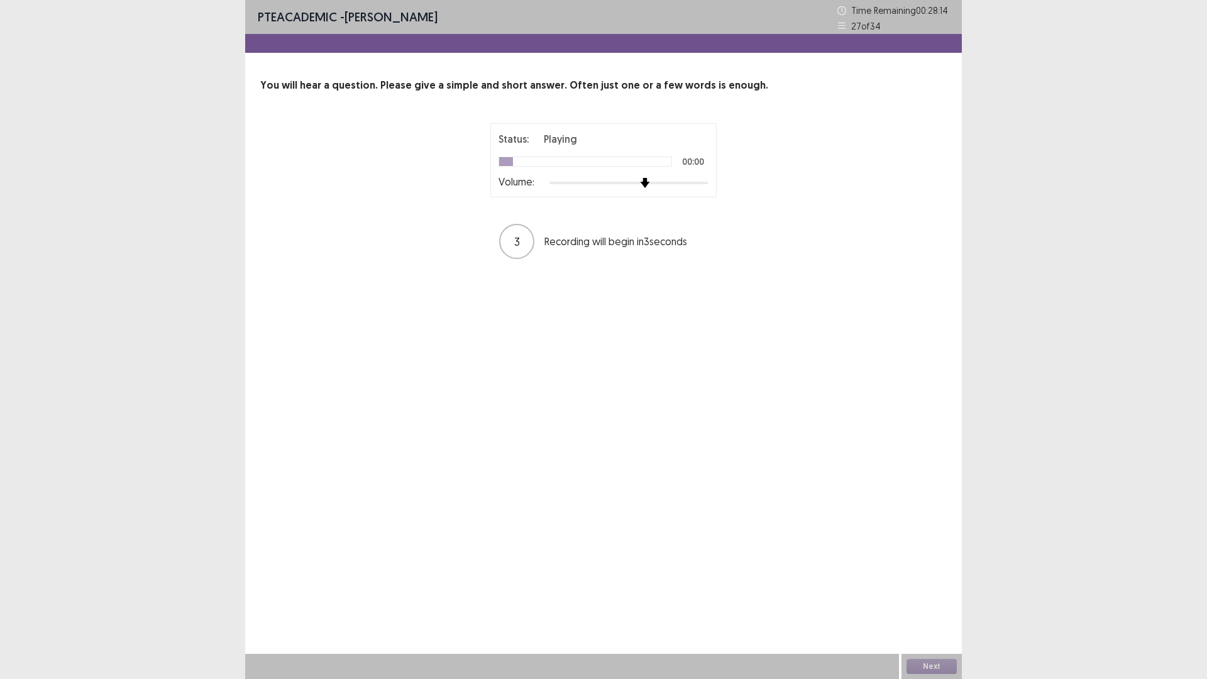
click at [652, 181] on div at bounding box center [628, 183] width 159 height 10
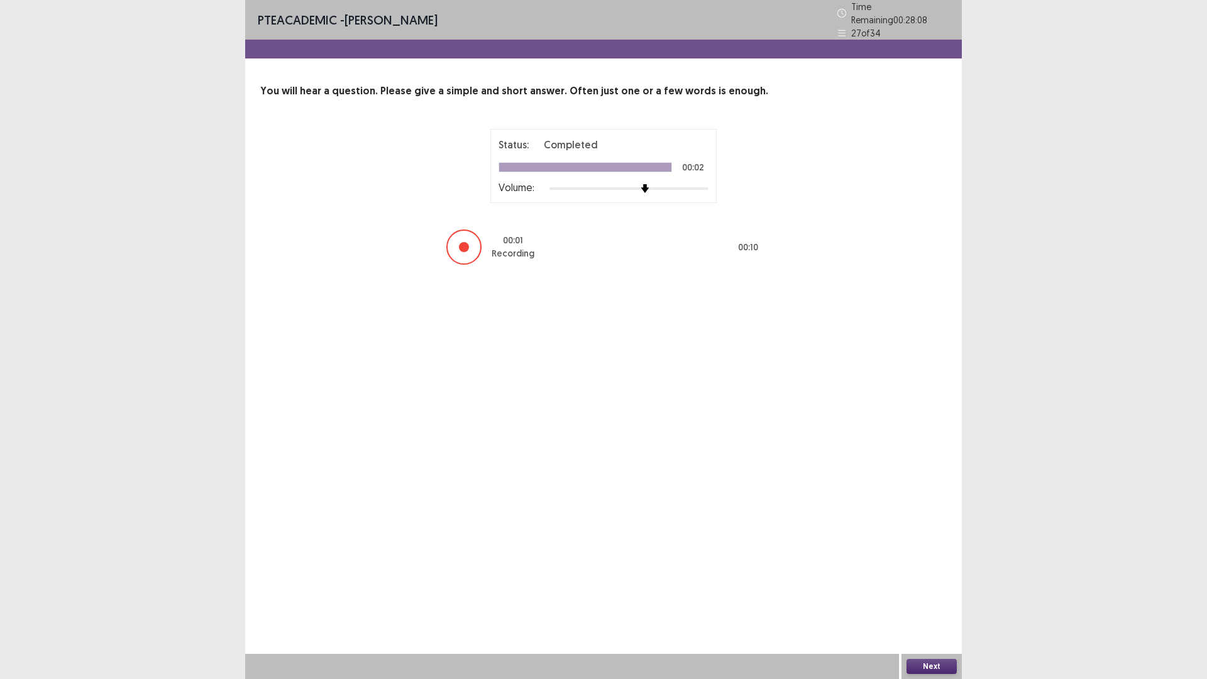
click at [930, 593] on div "Next" at bounding box center [931, 666] width 60 height 25
click at [930, 593] on button "Next" at bounding box center [931, 666] width 50 height 15
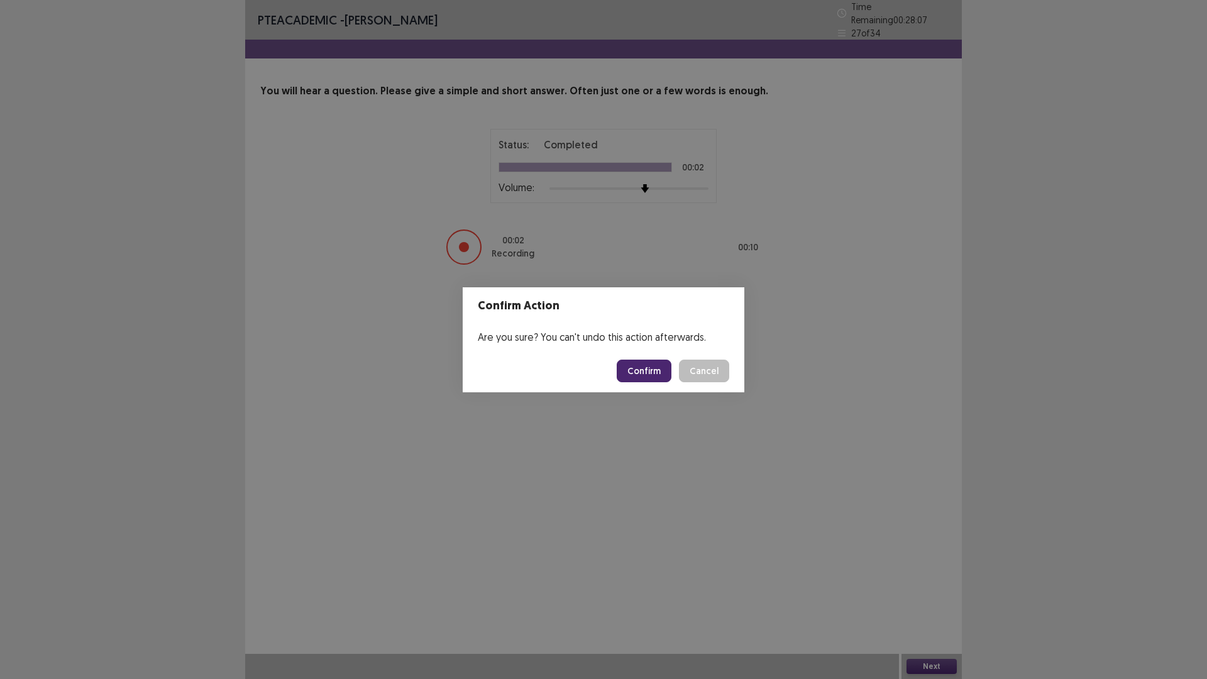
click at [640, 376] on button "Confirm" at bounding box center [644, 371] width 55 height 23
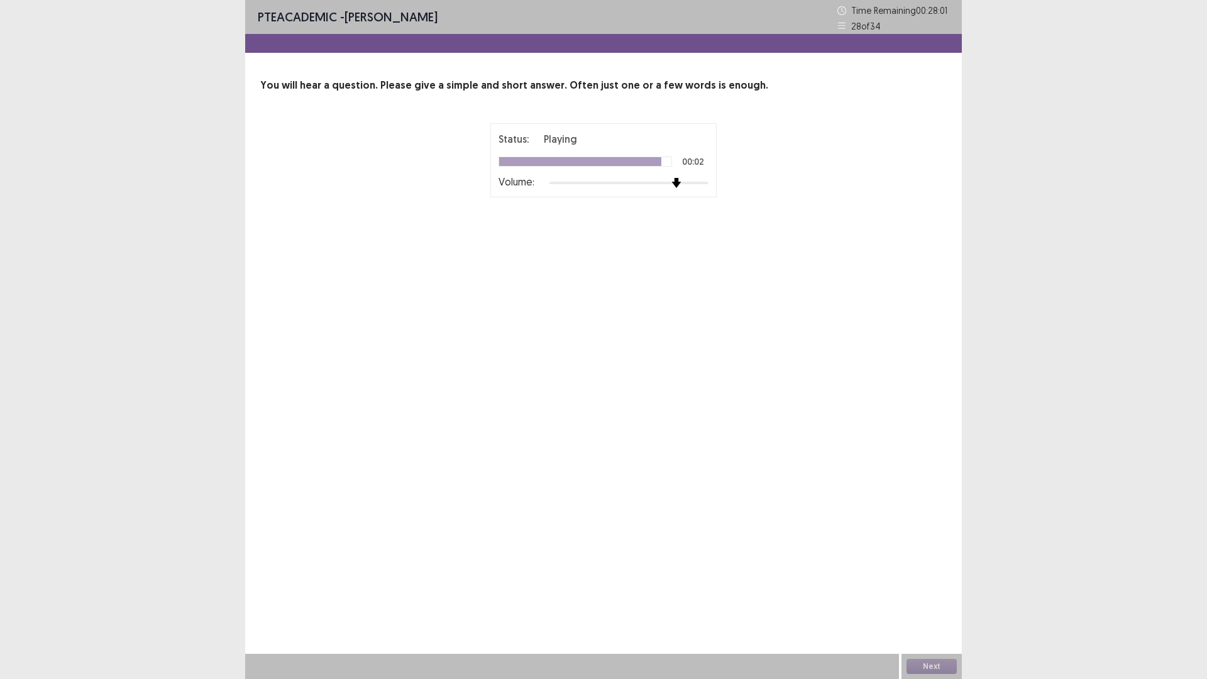
click at [681, 186] on div at bounding box center [628, 183] width 159 height 10
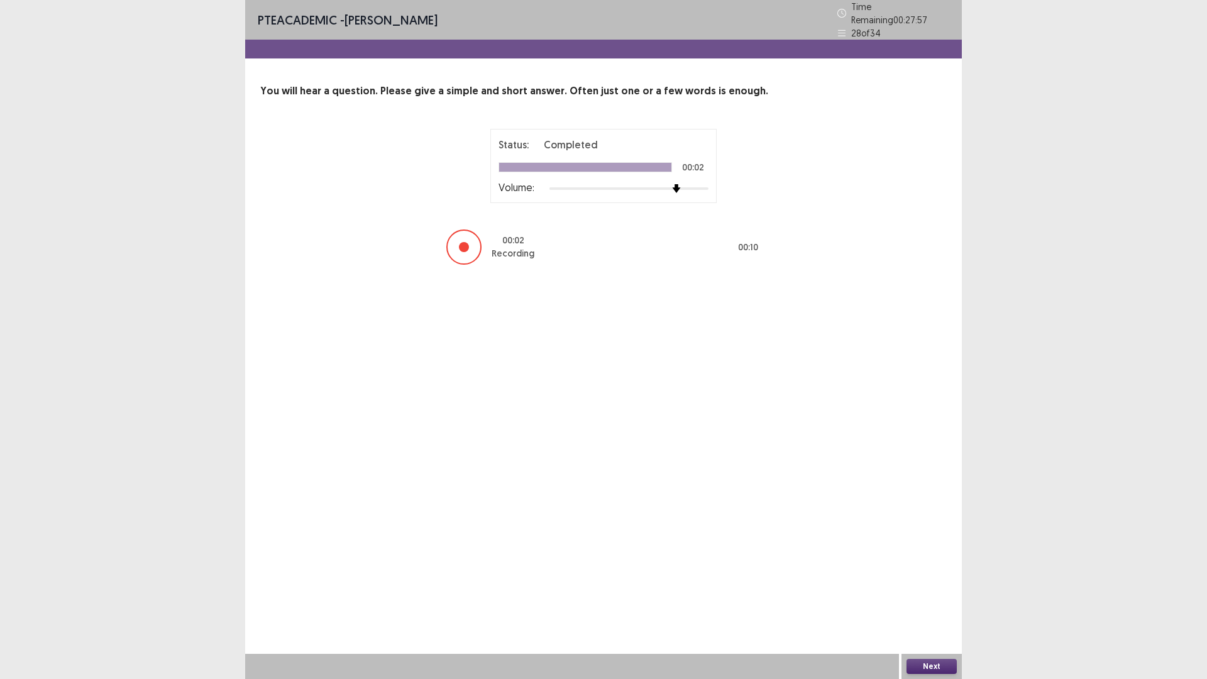
click at [923, 593] on button "Next" at bounding box center [931, 666] width 50 height 15
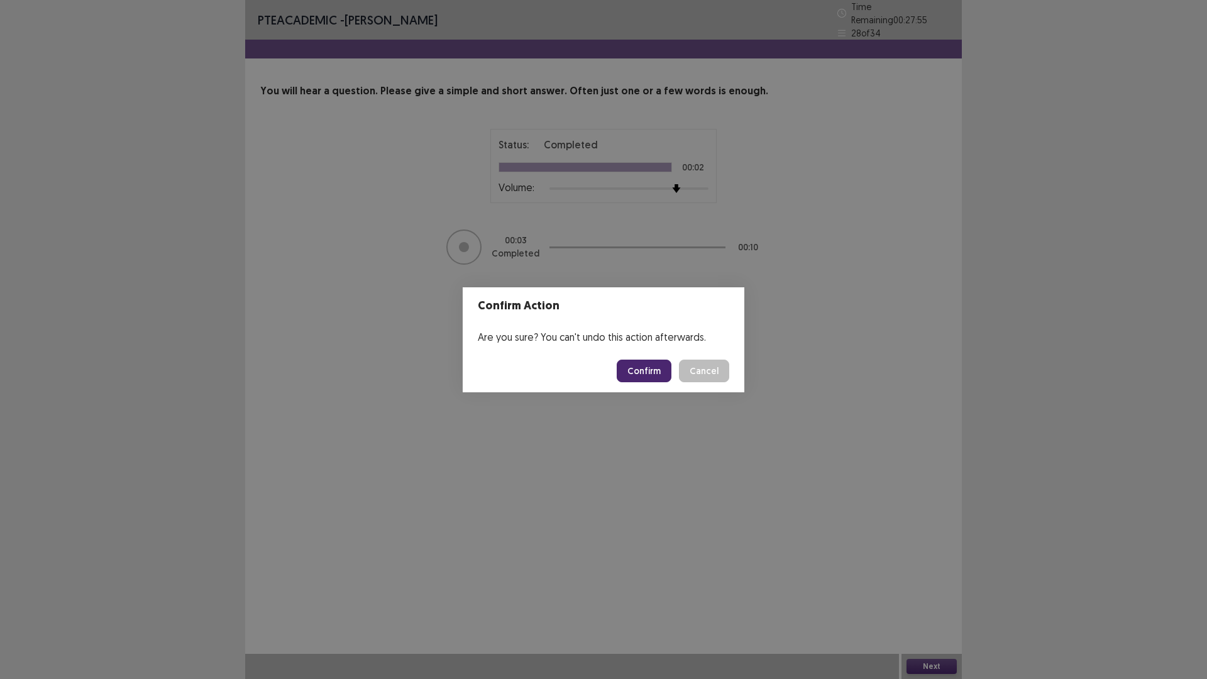
click at [644, 365] on button "Confirm" at bounding box center [644, 371] width 55 height 23
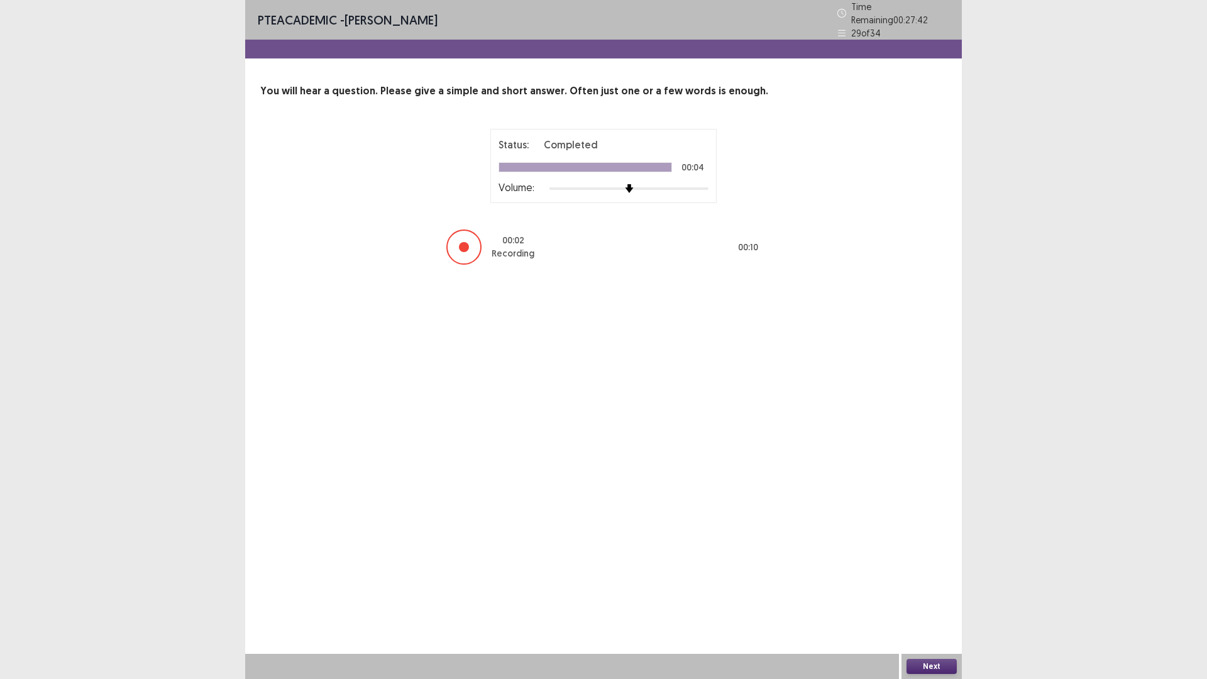
click at [937, 593] on button "Next" at bounding box center [931, 666] width 50 height 15
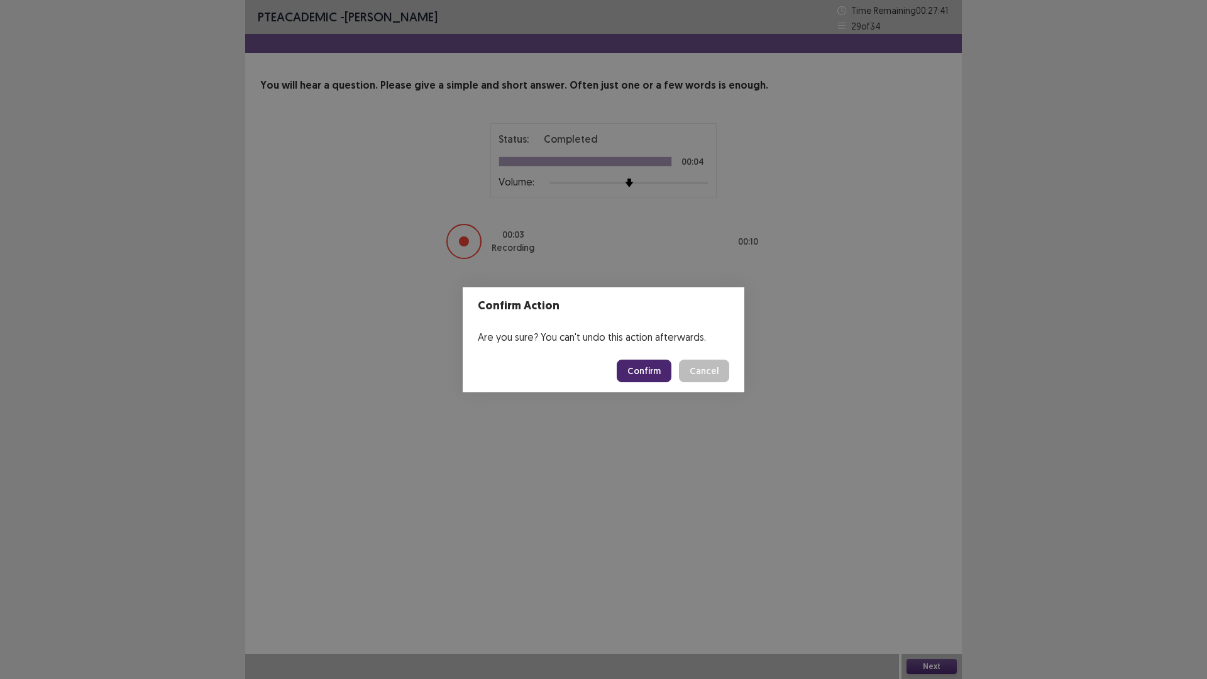
click at [655, 383] on footer "Confirm Cancel" at bounding box center [604, 371] width 282 height 43
click at [647, 376] on button "Confirm" at bounding box center [644, 371] width 55 height 23
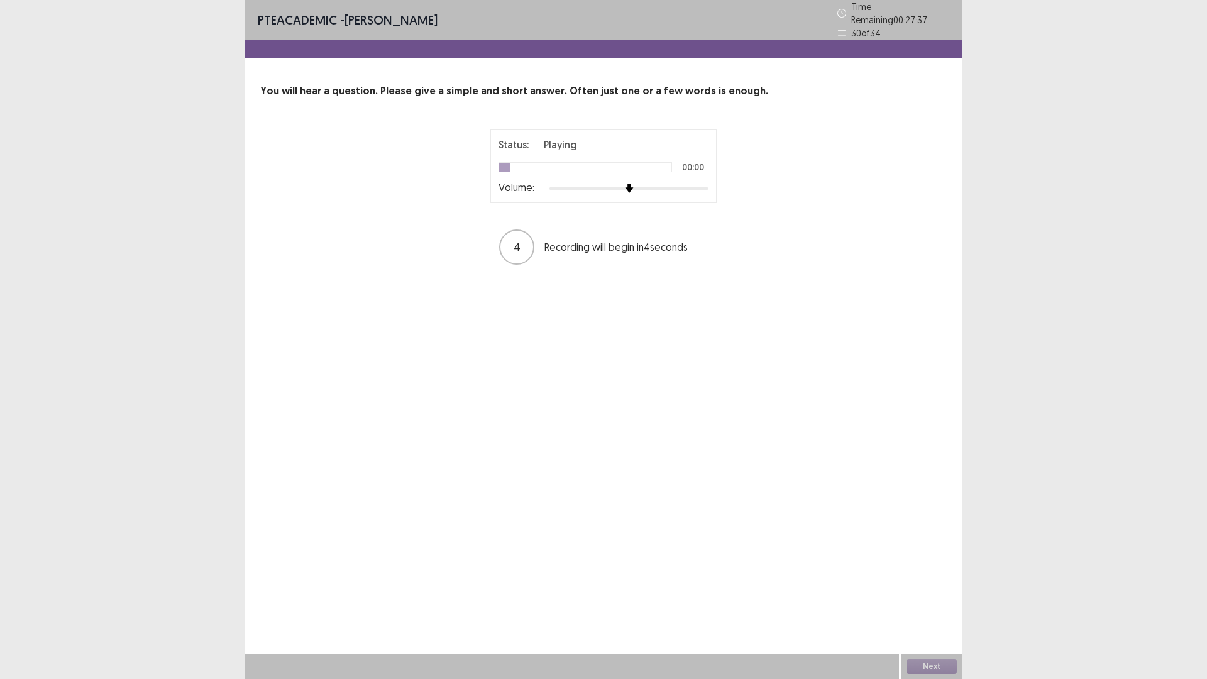
click at [673, 187] on div at bounding box center [628, 189] width 159 height 10
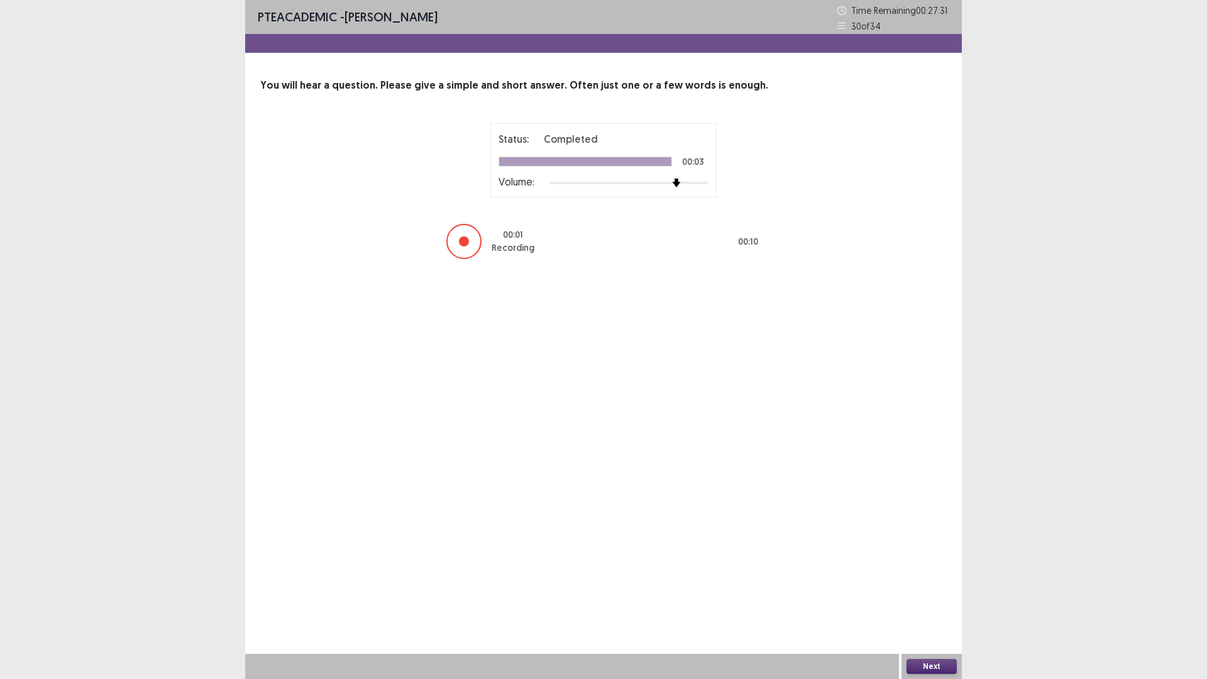
click at [929, 593] on button "Next" at bounding box center [931, 666] width 50 height 15
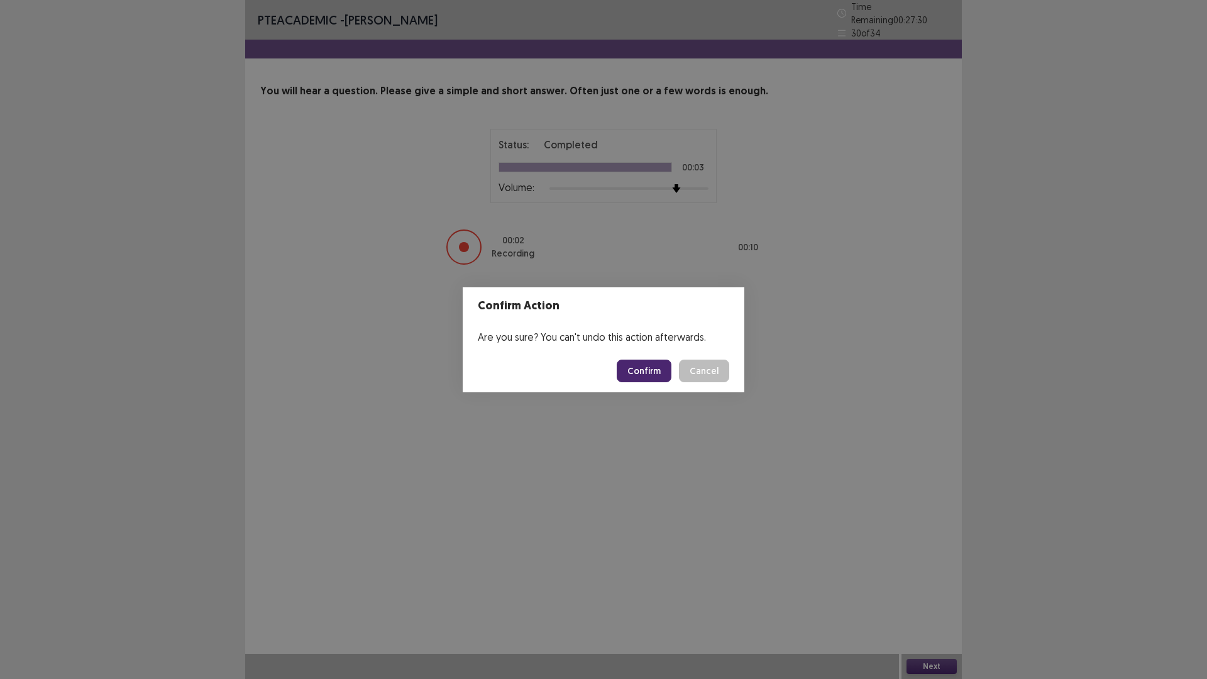
click at [653, 375] on button "Confirm" at bounding box center [644, 371] width 55 height 23
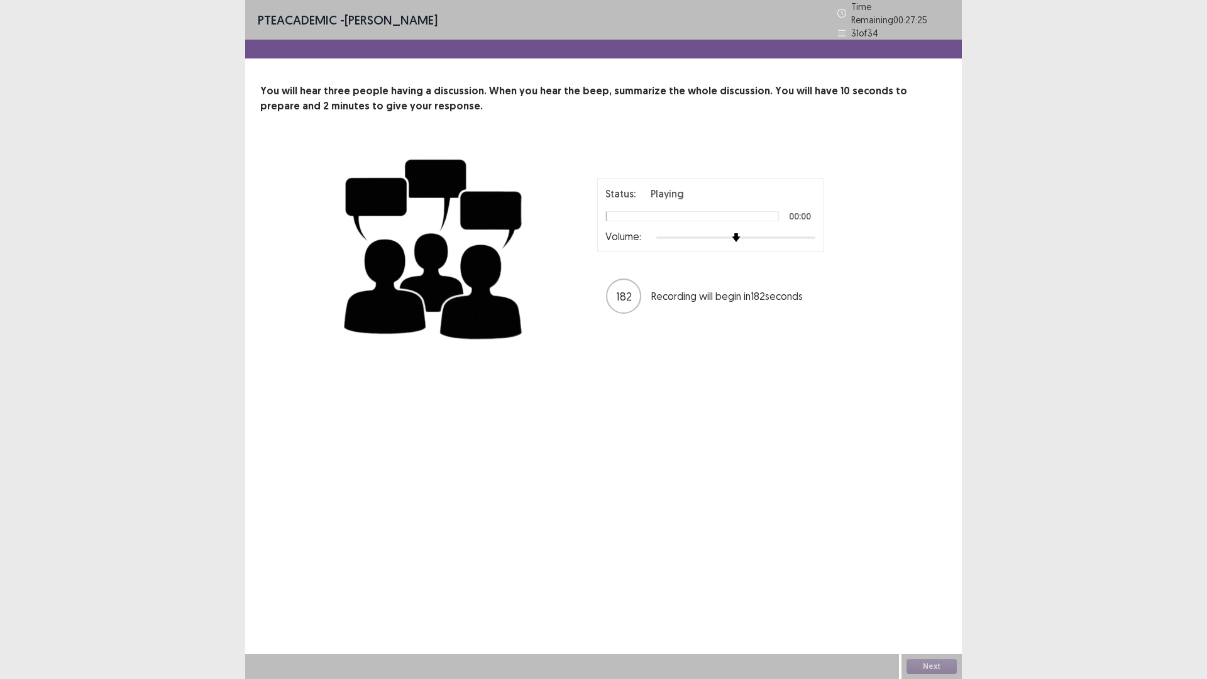
drag, startPoint x: 794, startPoint y: 240, endPoint x: 795, endPoint y: 231, distance: 9.5
click at [794, 236] on div "Status: Playing 00:00 Volume:" at bounding box center [710, 215] width 226 height 74
click at [795, 233] on div at bounding box center [735, 238] width 159 height 10
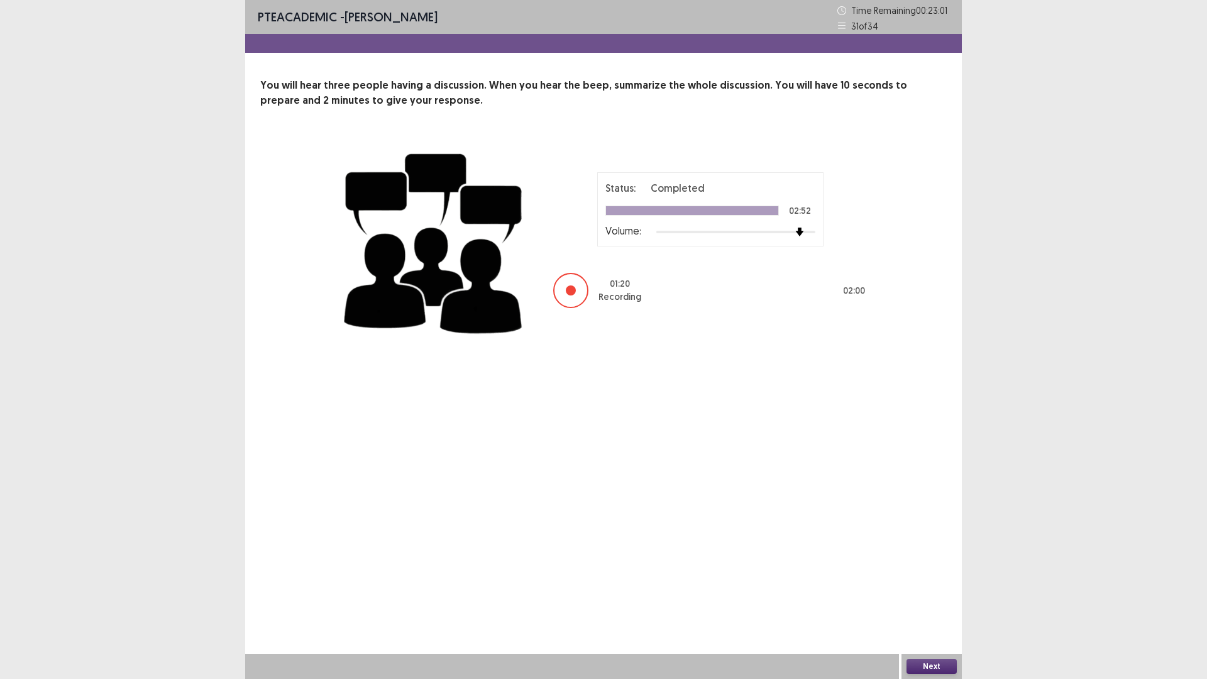
click at [925, 593] on button "Next" at bounding box center [931, 666] width 50 height 15
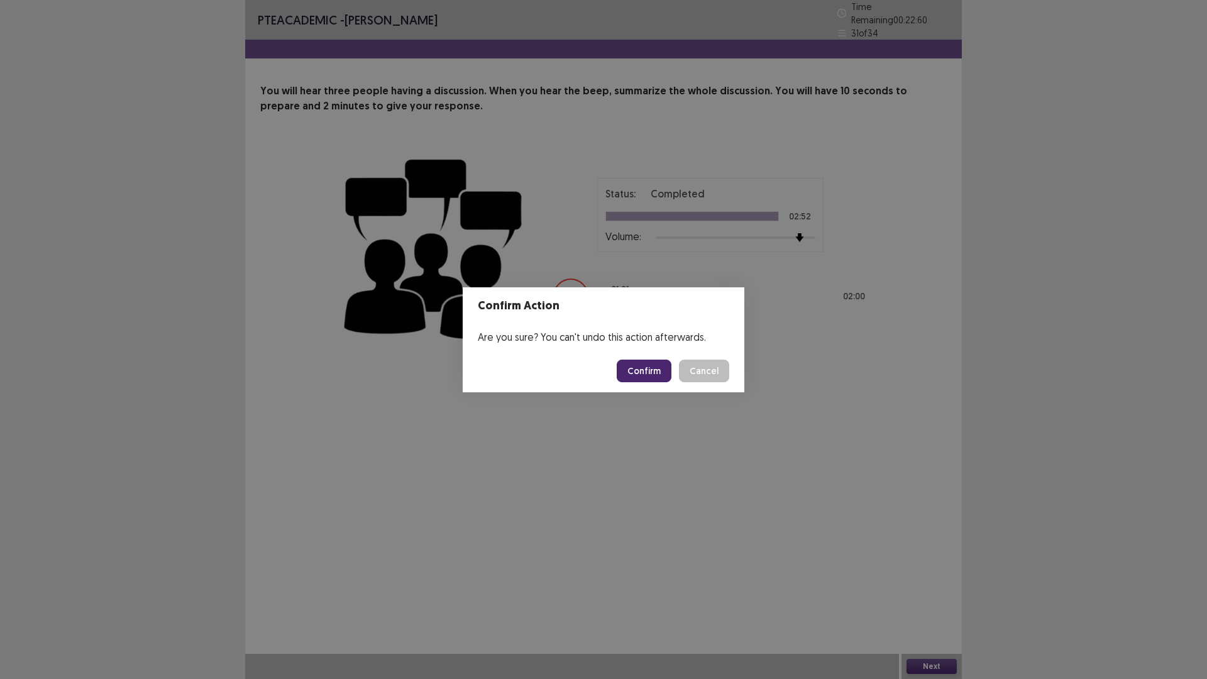
click at [639, 378] on button "Confirm" at bounding box center [644, 371] width 55 height 23
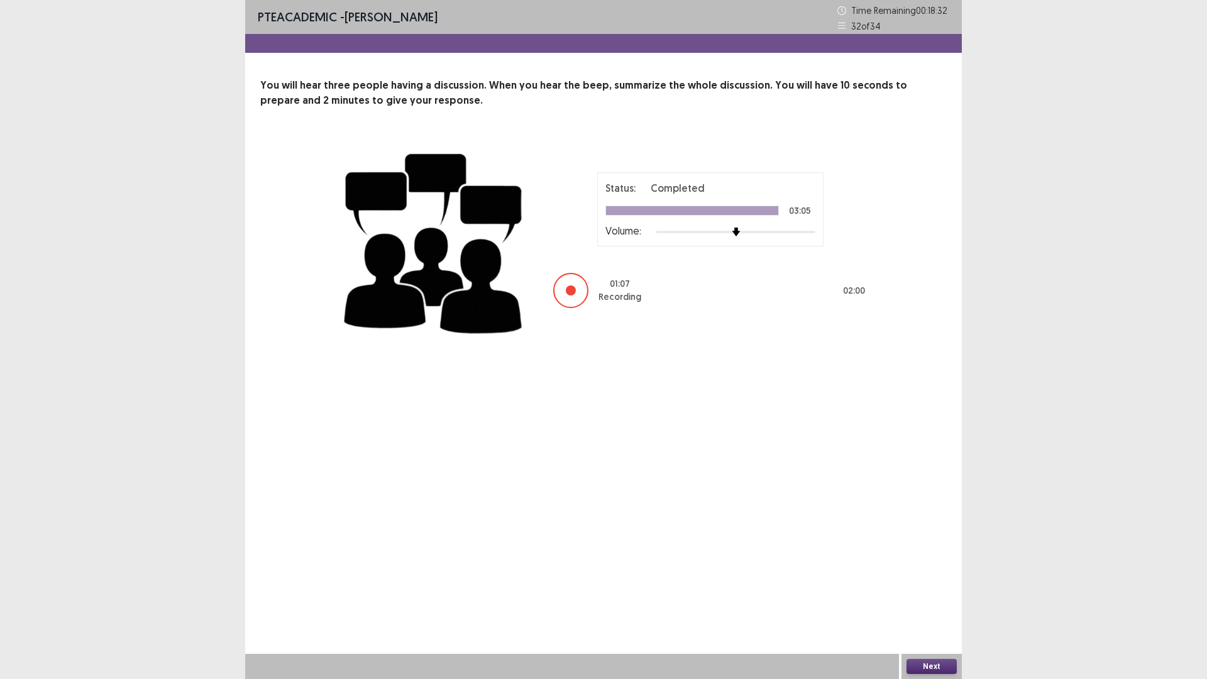
click at [933, 593] on button "Next" at bounding box center [931, 666] width 50 height 15
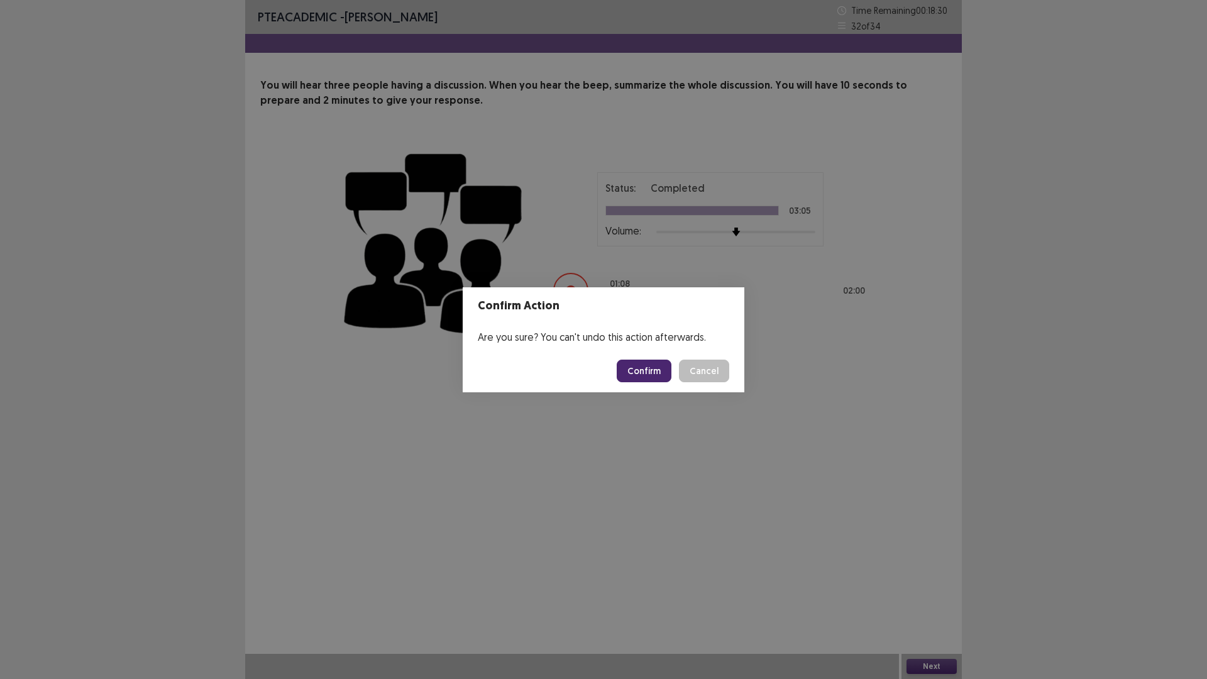
click at [631, 377] on button "Confirm" at bounding box center [644, 371] width 55 height 23
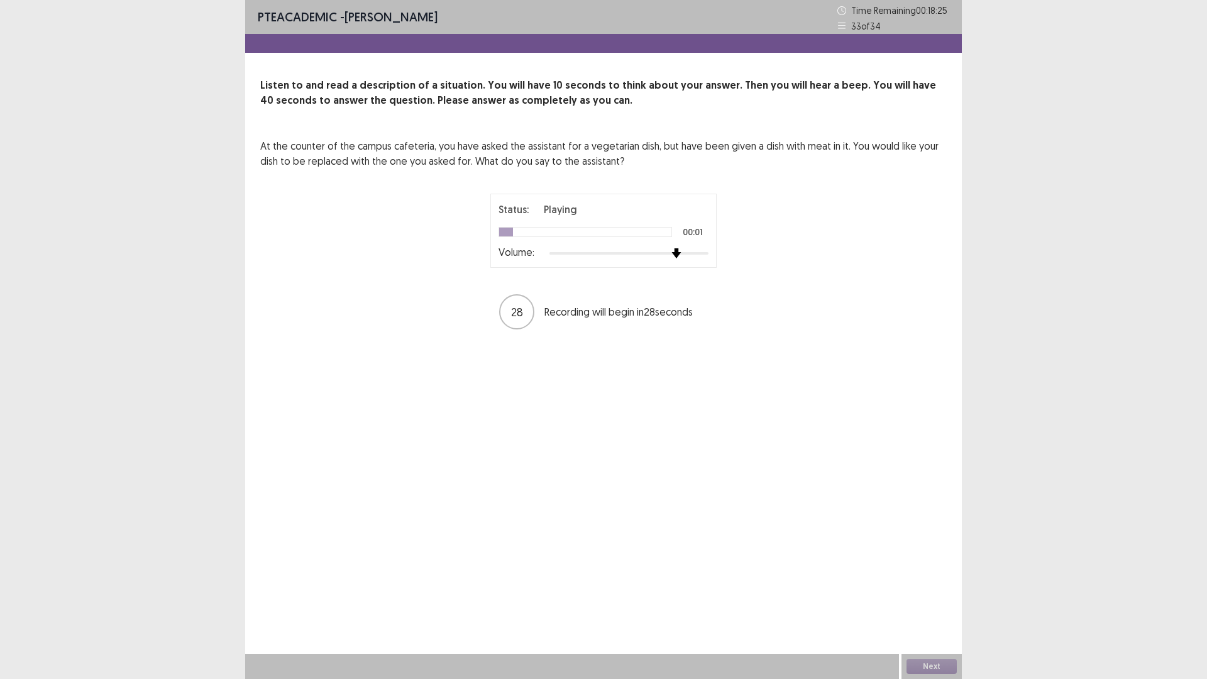
click at [671, 253] on div at bounding box center [628, 253] width 159 height 10
click at [929, 593] on button "Next" at bounding box center [931, 666] width 50 height 15
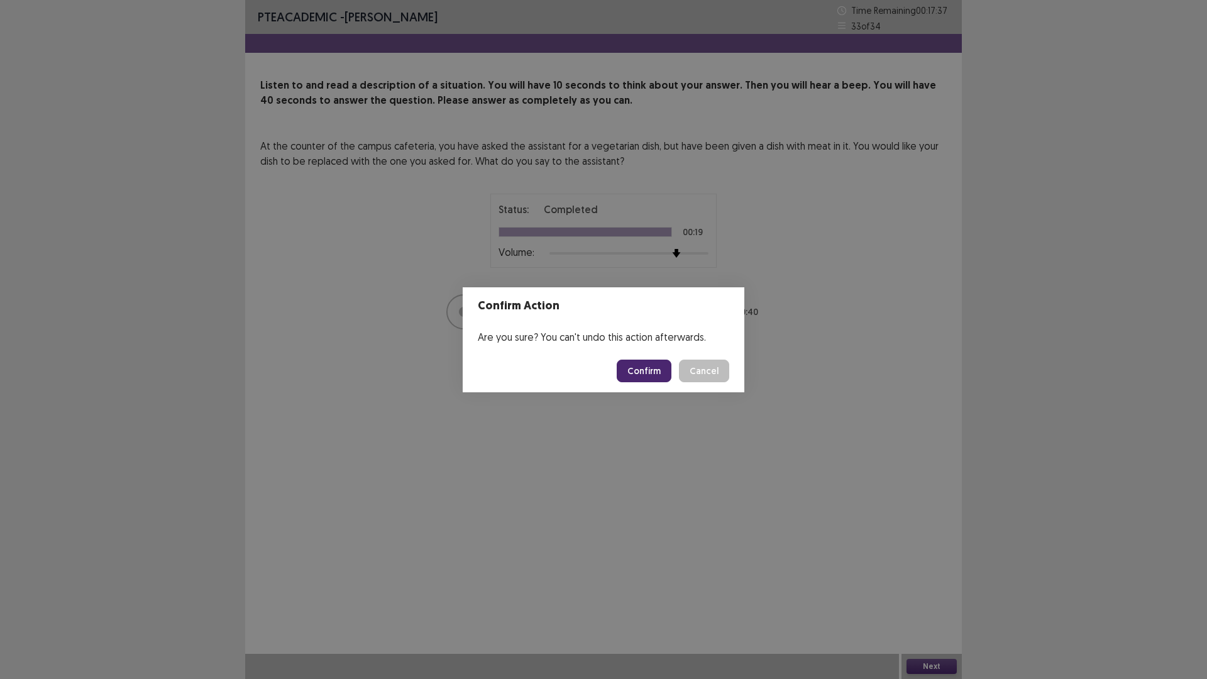
click at [648, 366] on button "Confirm" at bounding box center [644, 371] width 55 height 23
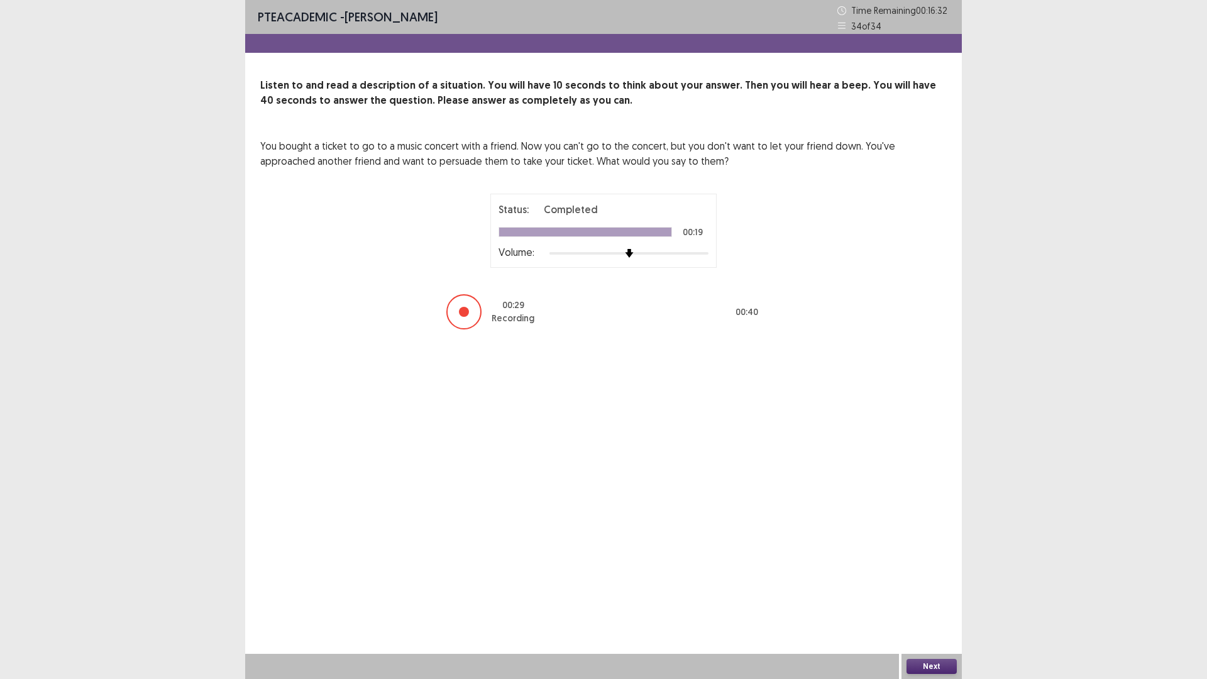
click at [928, 593] on button "Next" at bounding box center [931, 666] width 50 height 15
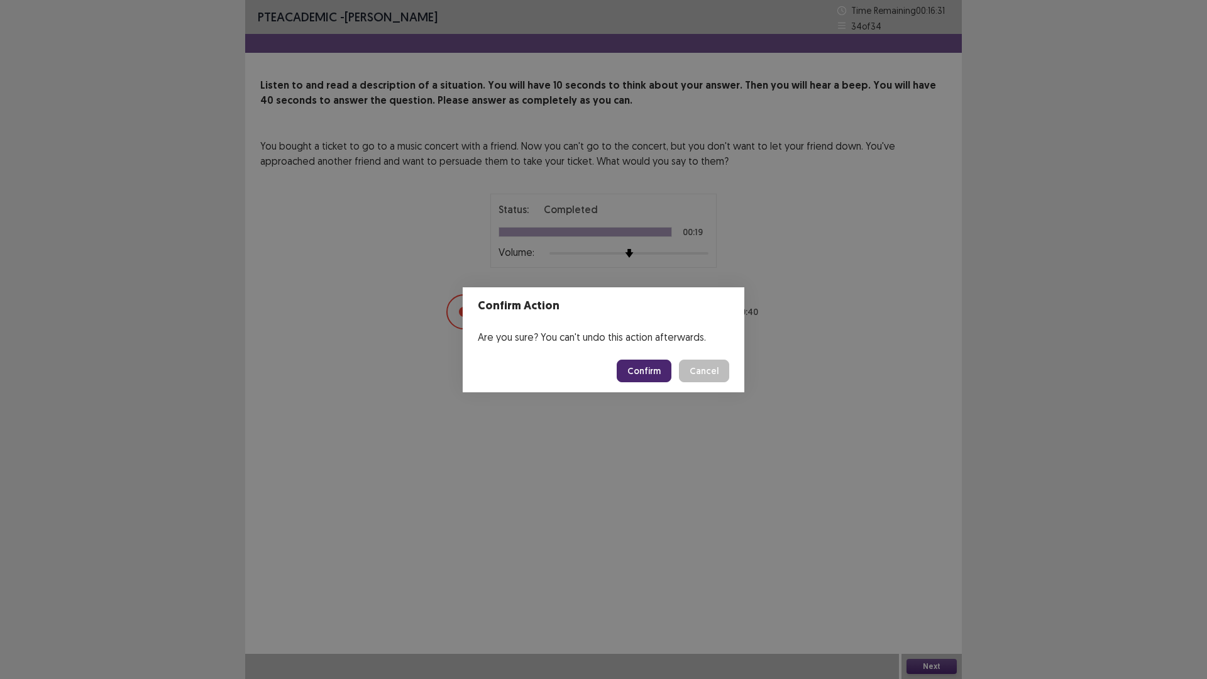
click at [658, 377] on button "Confirm" at bounding box center [644, 371] width 55 height 23
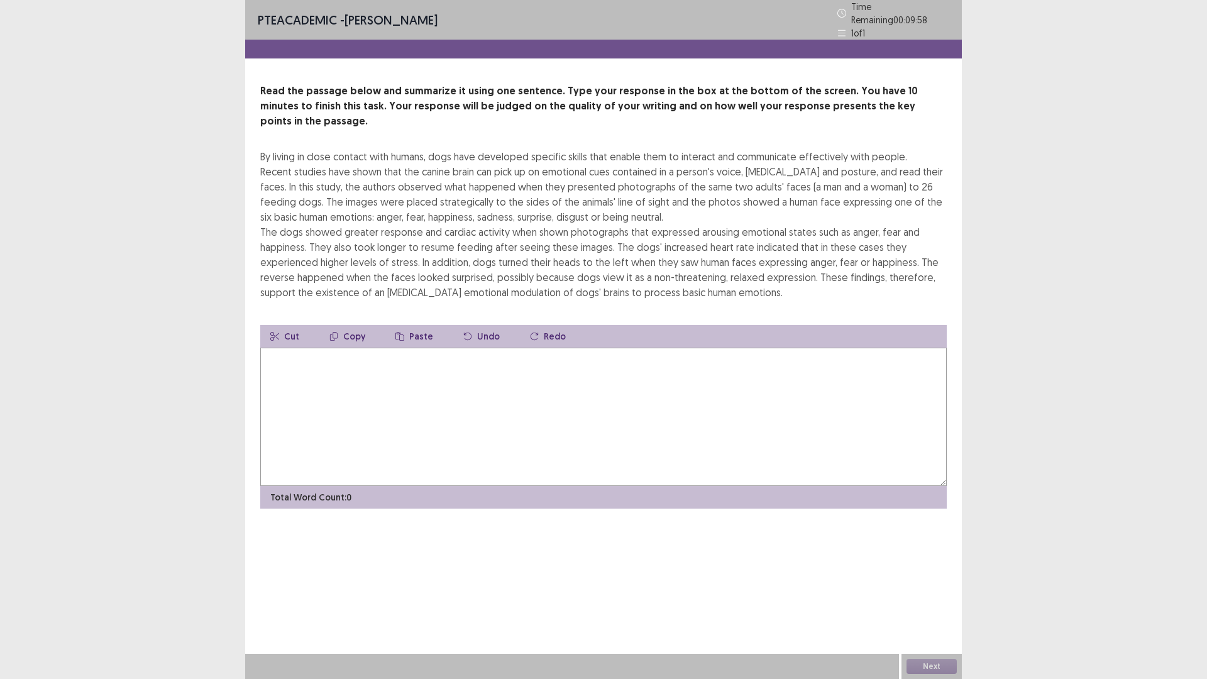
click at [563, 379] on textarea at bounding box center [603, 417] width 686 height 138
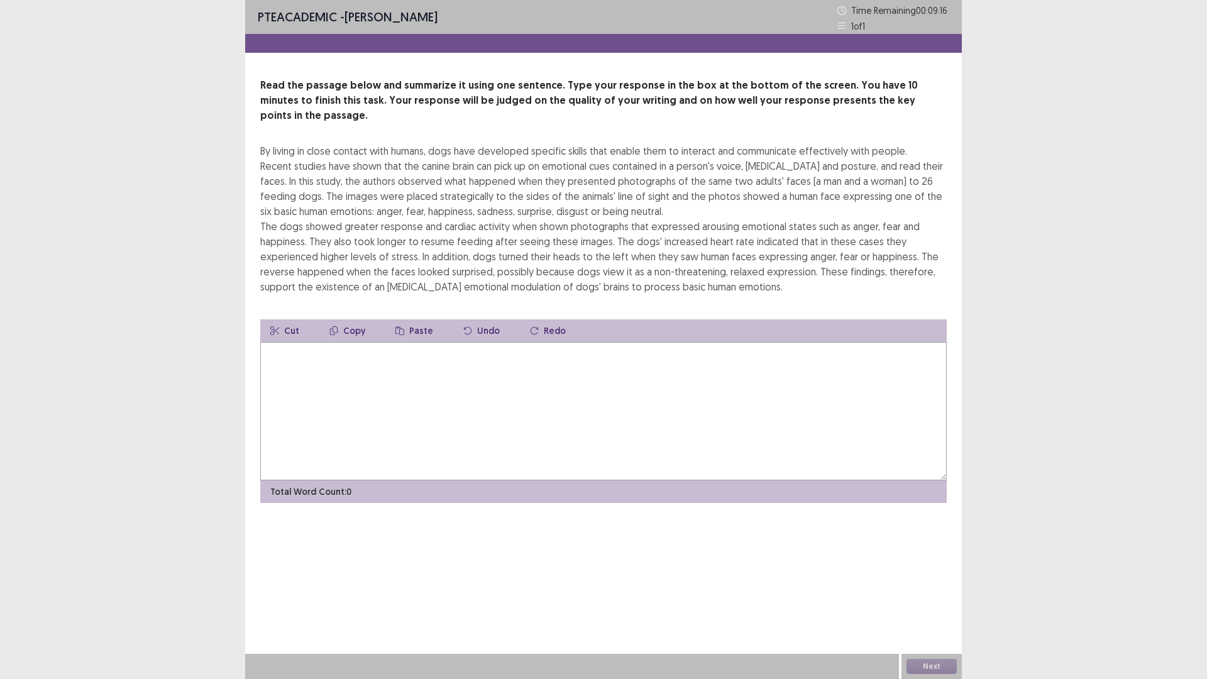
click at [404, 375] on textarea at bounding box center [603, 411] width 686 height 138
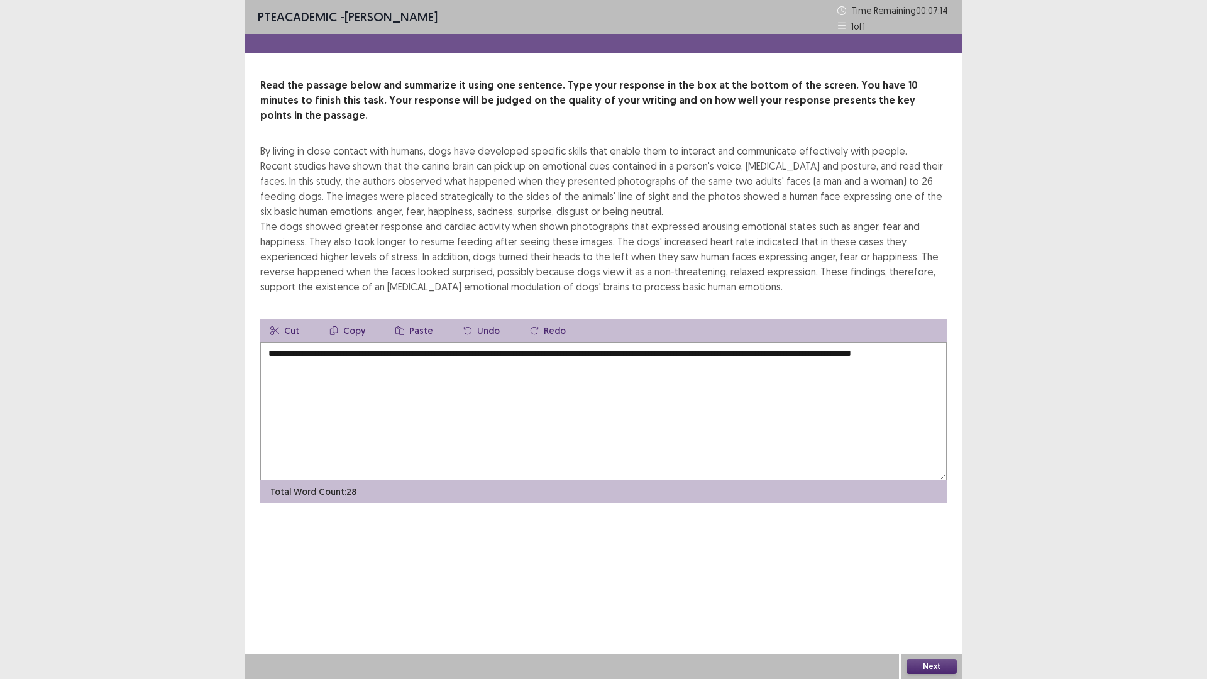
drag, startPoint x: 843, startPoint y: 336, endPoint x: 889, endPoint y: 388, distance: 69.9
click at [889, 388] on textarea "**********" at bounding box center [603, 411] width 686 height 138
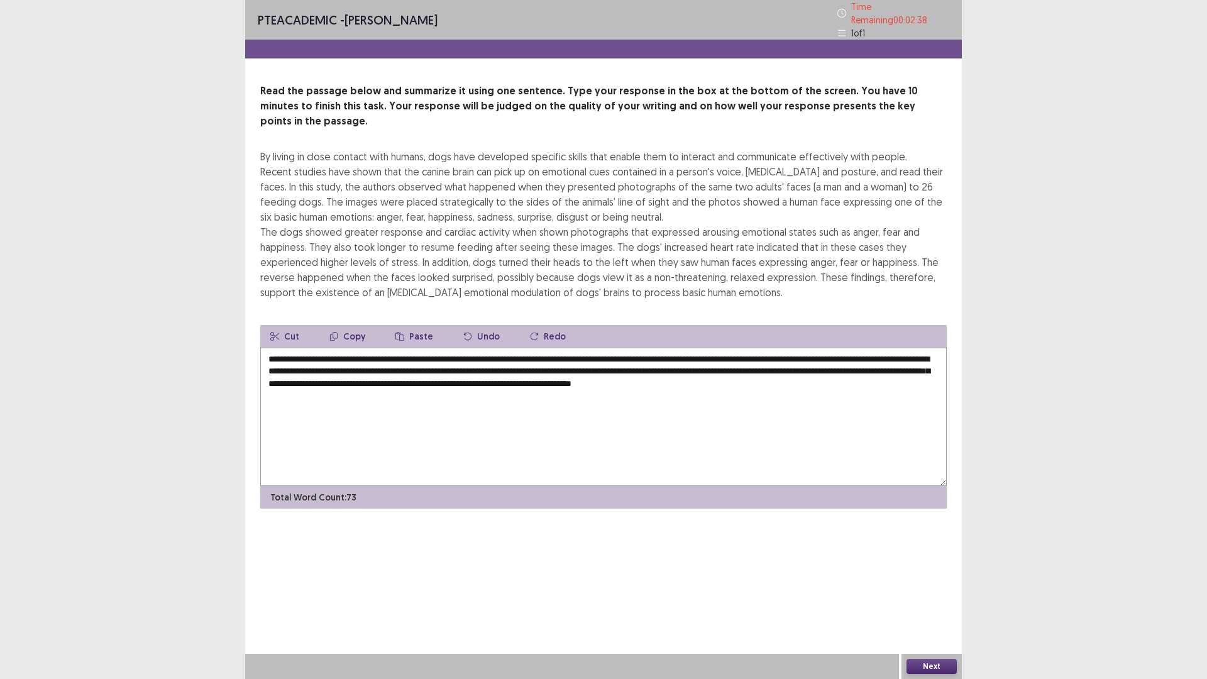
drag, startPoint x: 840, startPoint y: 363, endPoint x: 873, endPoint y: 367, distance: 33.0
click at [873, 367] on textarea "**********" at bounding box center [603, 417] width 686 height 138
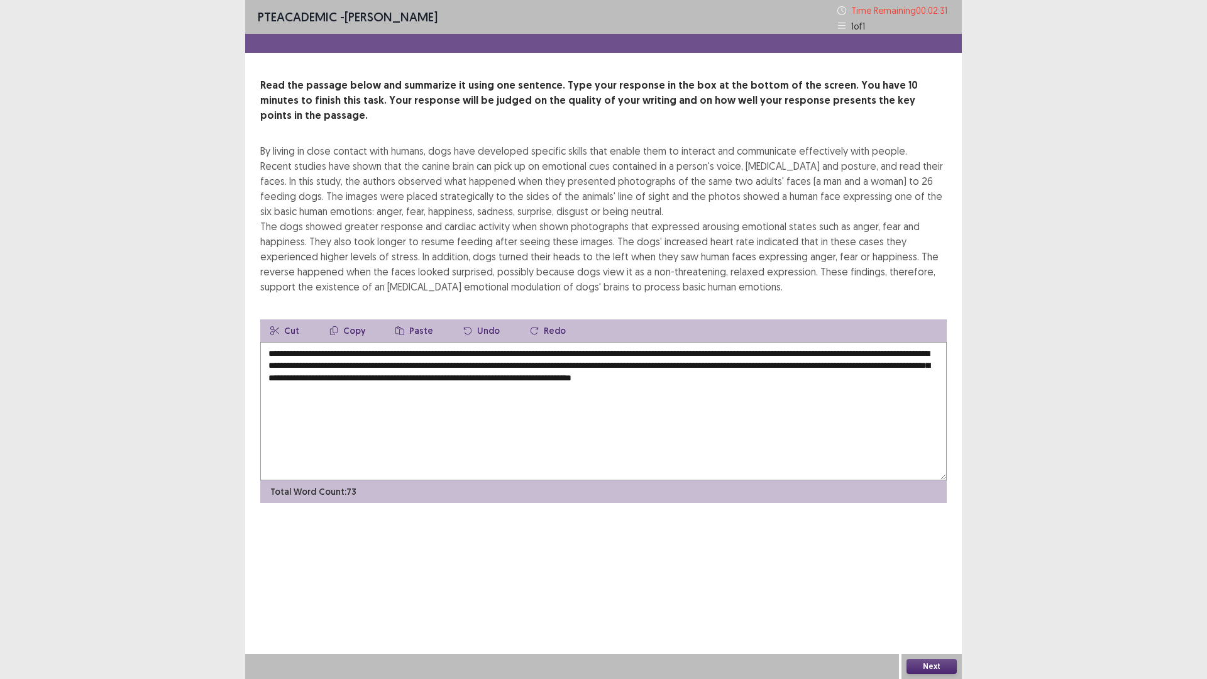
click at [338, 395] on textarea "**********" at bounding box center [603, 411] width 686 height 138
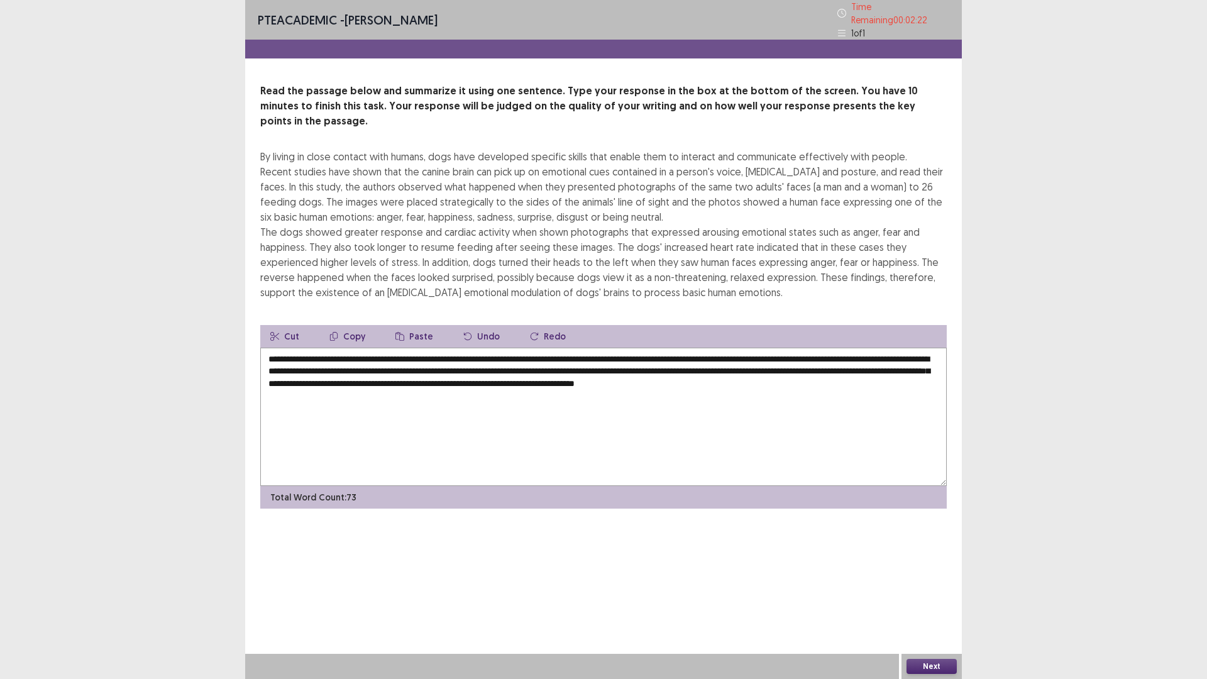
click at [375, 348] on textarea "**********" at bounding box center [603, 417] width 686 height 138
click at [378, 348] on textarea "**********" at bounding box center [603, 417] width 686 height 138
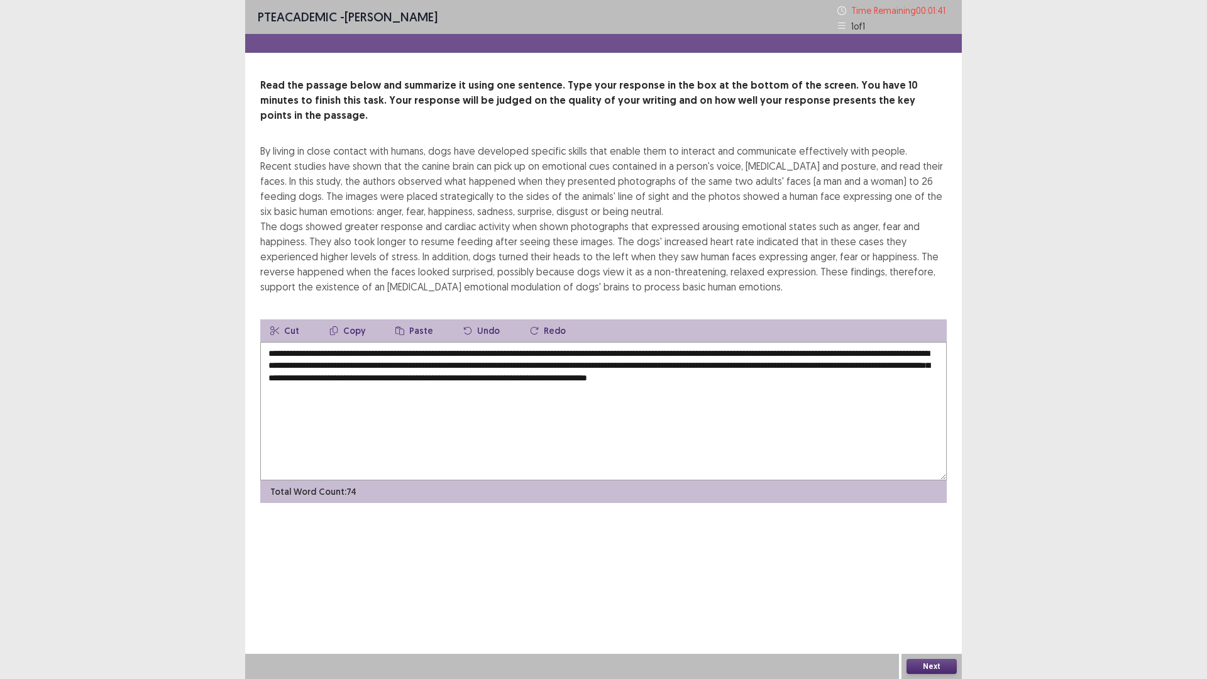
drag, startPoint x: 581, startPoint y: 363, endPoint x: 541, endPoint y: 368, distance: 40.5
click at [541, 368] on textarea "**********" at bounding box center [603, 411] width 686 height 138
click at [924, 593] on button "Next" at bounding box center [931, 666] width 50 height 15
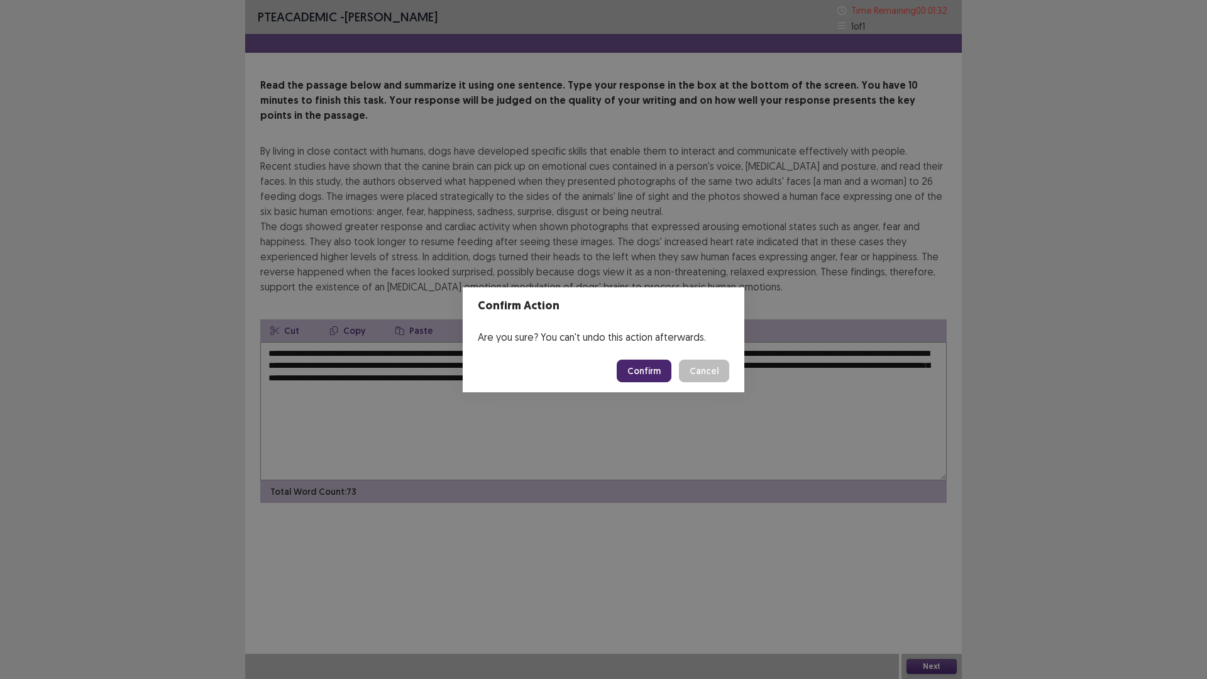
click at [705, 373] on button "Cancel" at bounding box center [704, 371] width 50 height 23
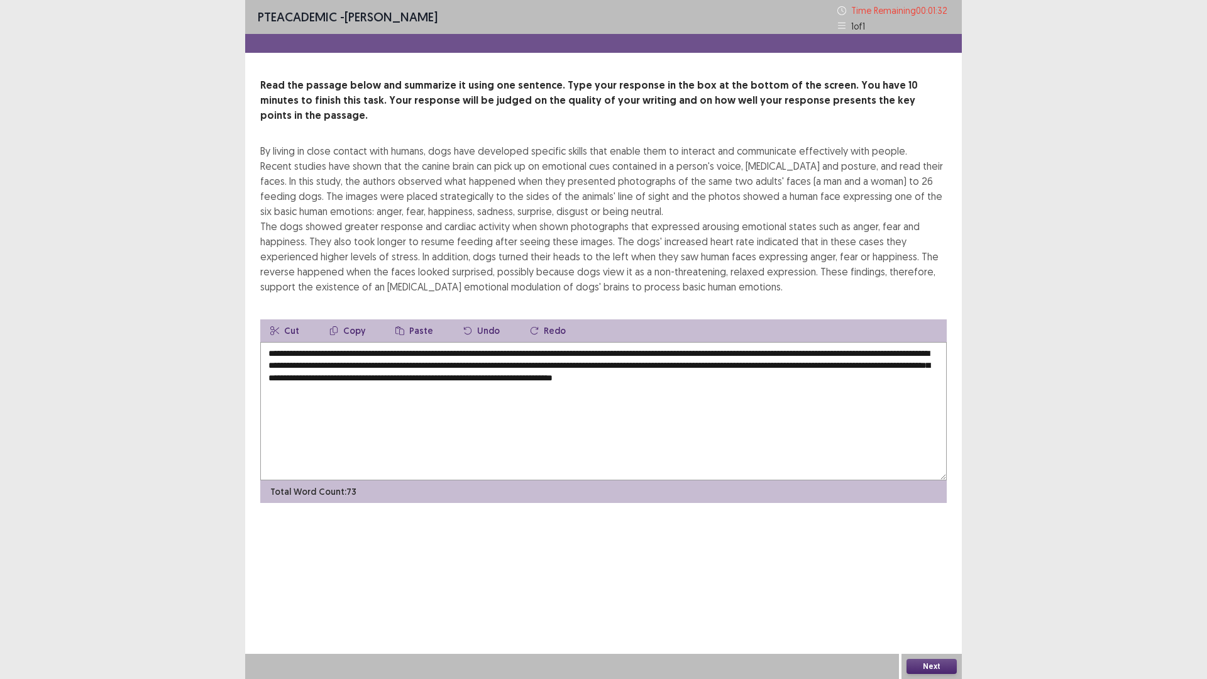
click at [333, 373] on textarea "**********" at bounding box center [603, 411] width 686 height 138
type textarea "**********"
drag, startPoint x: 940, startPoint y: 658, endPoint x: 950, endPoint y: 671, distance: 17.1
click at [947, 593] on div "Next" at bounding box center [931, 666] width 60 height 25
click at [951, 593] on button "Next" at bounding box center [931, 666] width 50 height 15
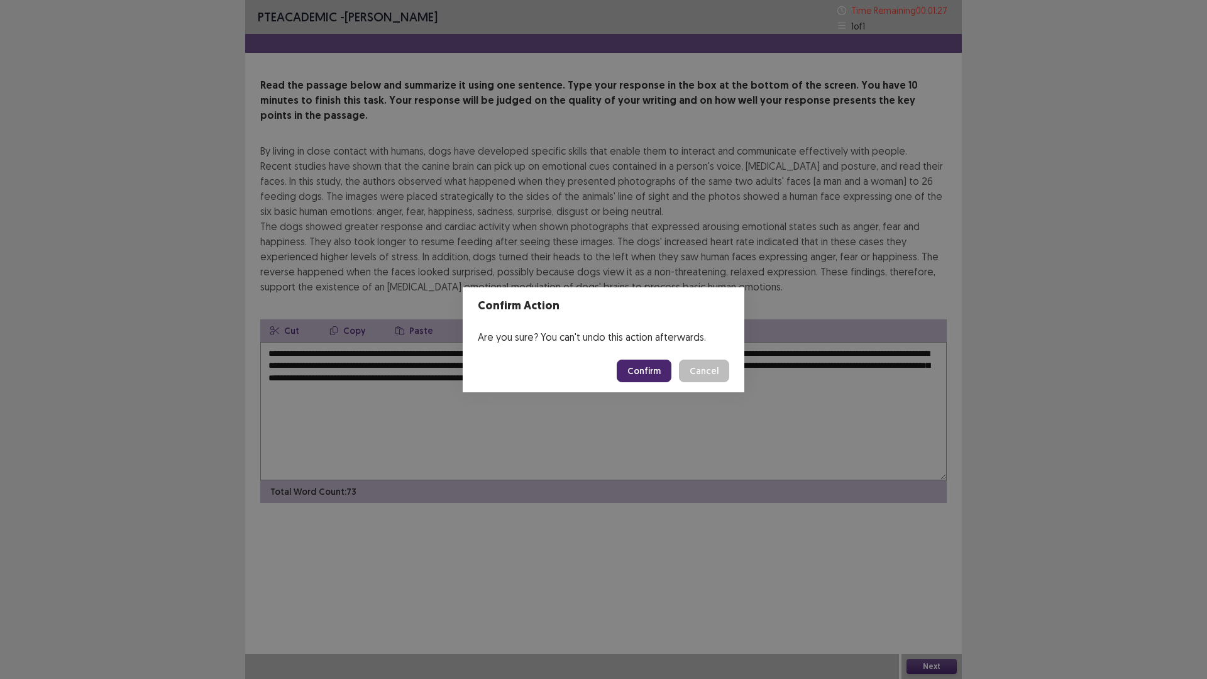
click at [641, 375] on button "Confirm" at bounding box center [644, 371] width 55 height 23
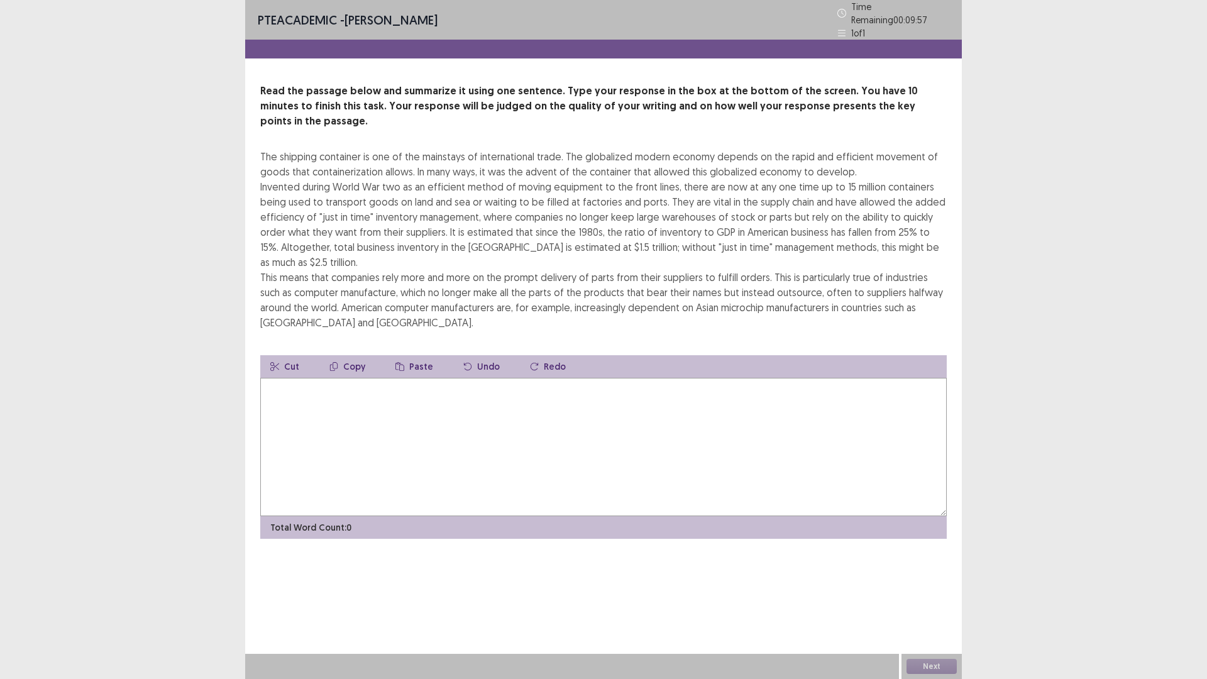
click at [307, 378] on textarea at bounding box center [603, 447] width 686 height 138
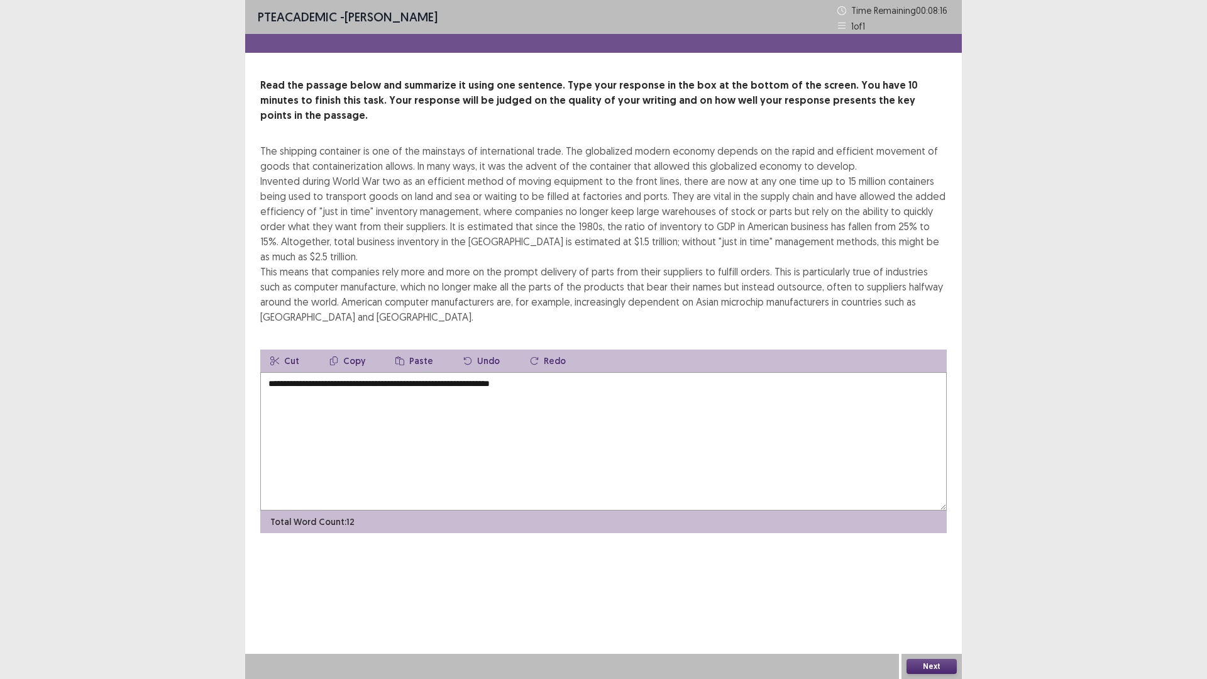
click at [449, 372] on textarea "**********" at bounding box center [603, 441] width 686 height 138
click at [579, 372] on textarea "**********" at bounding box center [603, 441] width 686 height 138
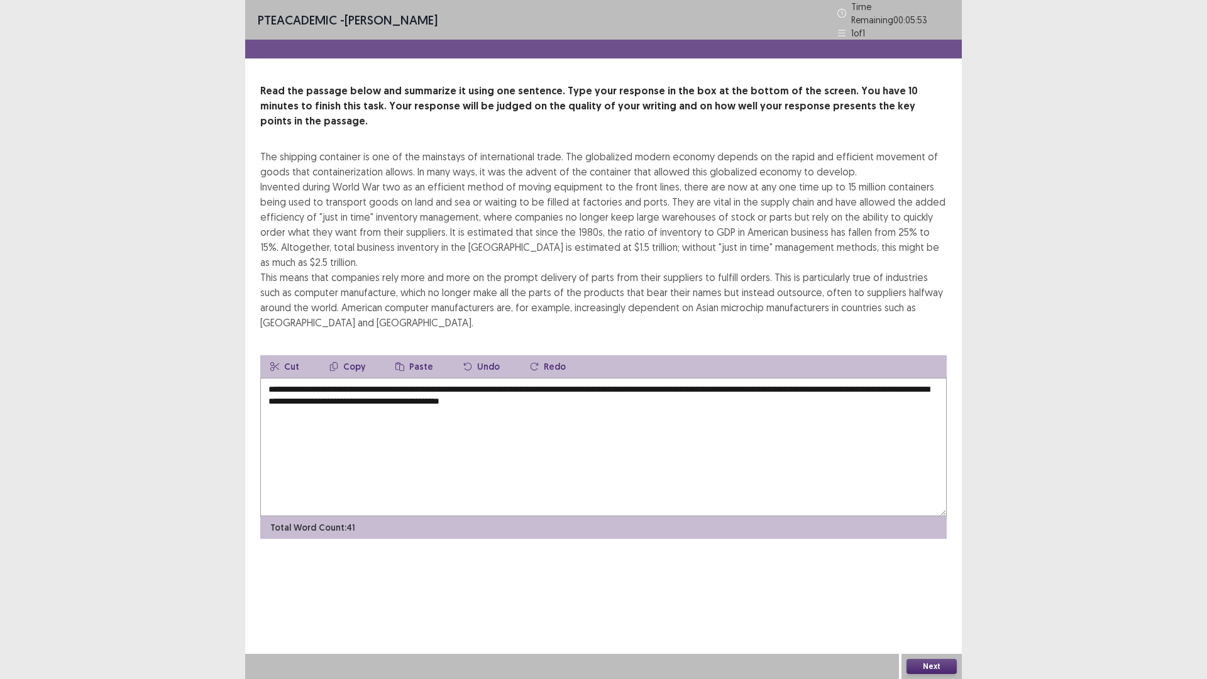
drag, startPoint x: 563, startPoint y: 370, endPoint x: 571, endPoint y: 370, distance: 8.2
click at [571, 378] on textarea "**********" at bounding box center [603, 447] width 686 height 138
click at [675, 378] on textarea "**********" at bounding box center [603, 447] width 686 height 138
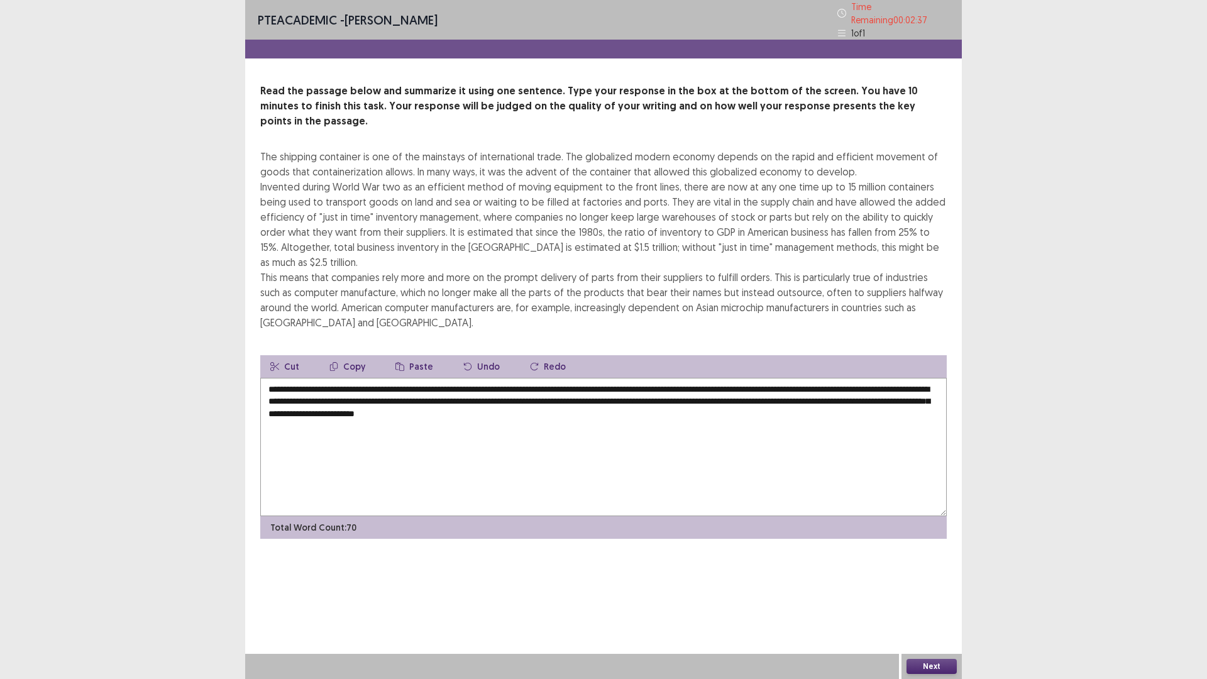
drag, startPoint x: 461, startPoint y: 256, endPoint x: 545, endPoint y: 258, distance: 84.3
click at [536, 270] on div "The shipping container is one of the mainstays of international trade. The glob…" at bounding box center [603, 239] width 686 height 181
drag, startPoint x: 545, startPoint y: 258, endPoint x: 582, endPoint y: 247, distance: 38.6
click at [581, 248] on div "The shipping container is one of the mainstays of international trade. The glob…" at bounding box center [603, 239] width 686 height 181
drag, startPoint x: 713, startPoint y: 386, endPoint x: 715, endPoint y: 380, distance: 6.6
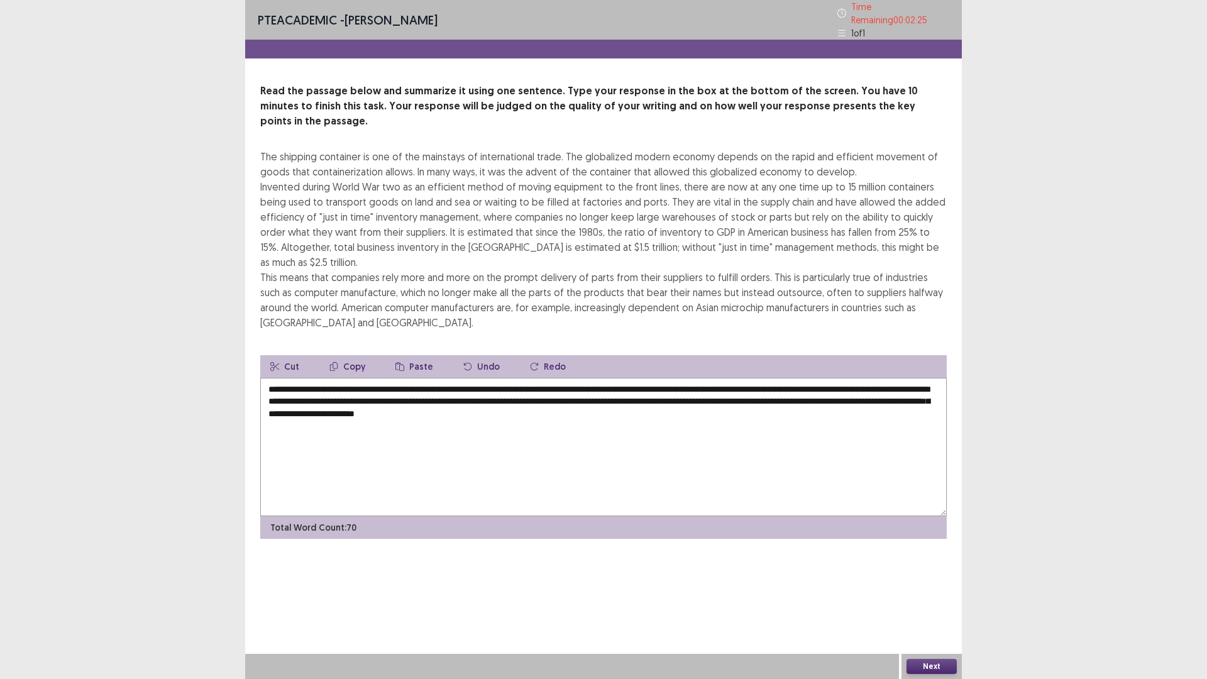
click at [713, 385] on textarea "**********" at bounding box center [603, 447] width 686 height 138
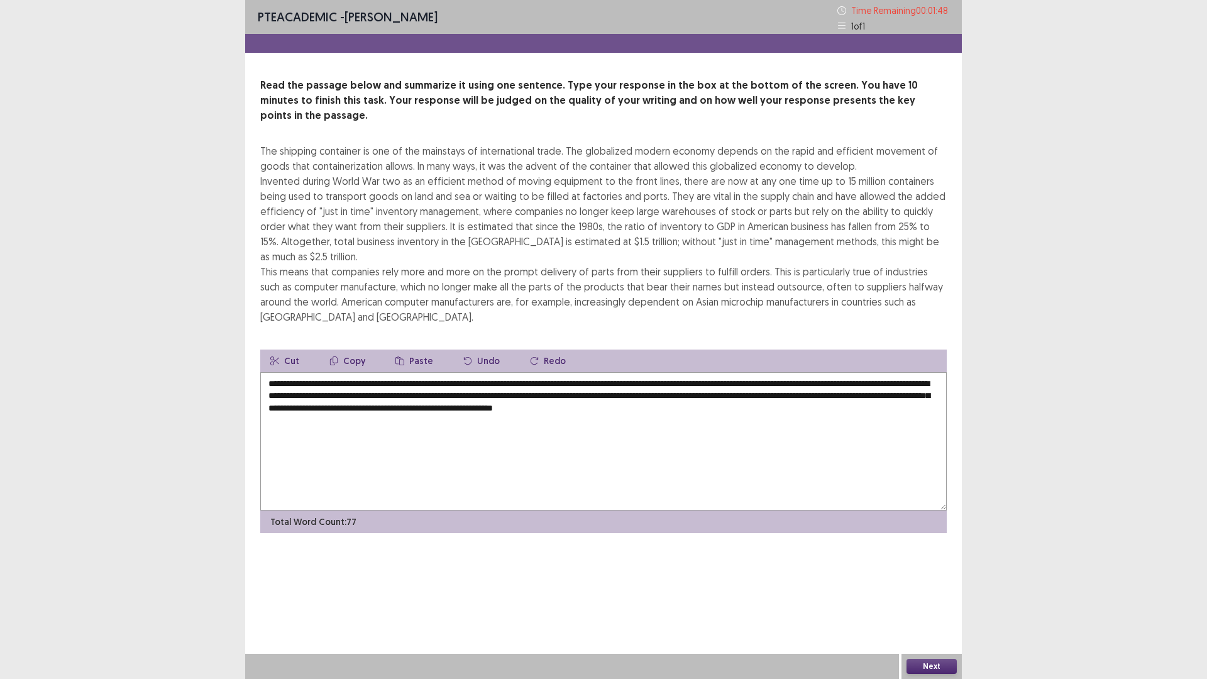
drag, startPoint x: 358, startPoint y: 353, endPoint x: 415, endPoint y: 359, distance: 56.9
click at [415, 372] on textarea "**********" at bounding box center [603, 441] width 686 height 138
drag, startPoint x: 322, startPoint y: 355, endPoint x: 357, endPoint y: 356, distance: 34.6
click at [357, 372] on textarea "**********" at bounding box center [603, 441] width 686 height 138
click at [297, 372] on textarea "**********" at bounding box center [603, 441] width 686 height 138
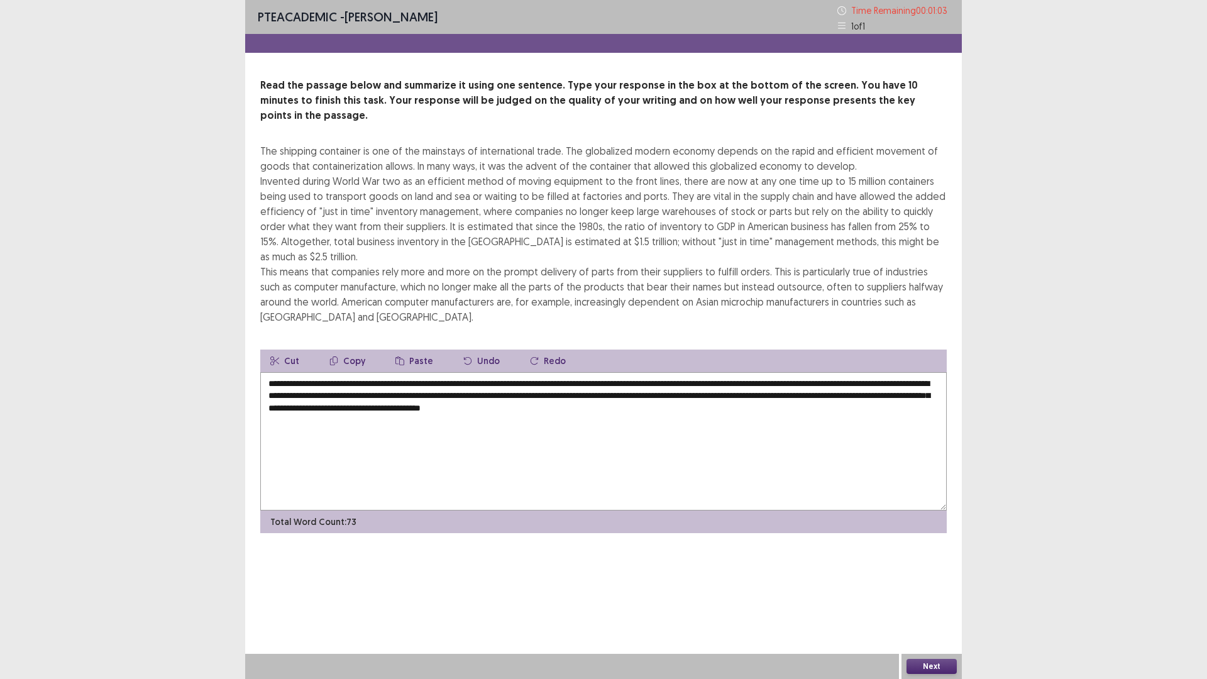
click at [821, 404] on textarea "**********" at bounding box center [603, 441] width 686 height 138
type textarea "**********"
click at [933, 593] on div "Next" at bounding box center [931, 666] width 60 height 25
click at [915, 593] on button "Next" at bounding box center [931, 666] width 50 height 15
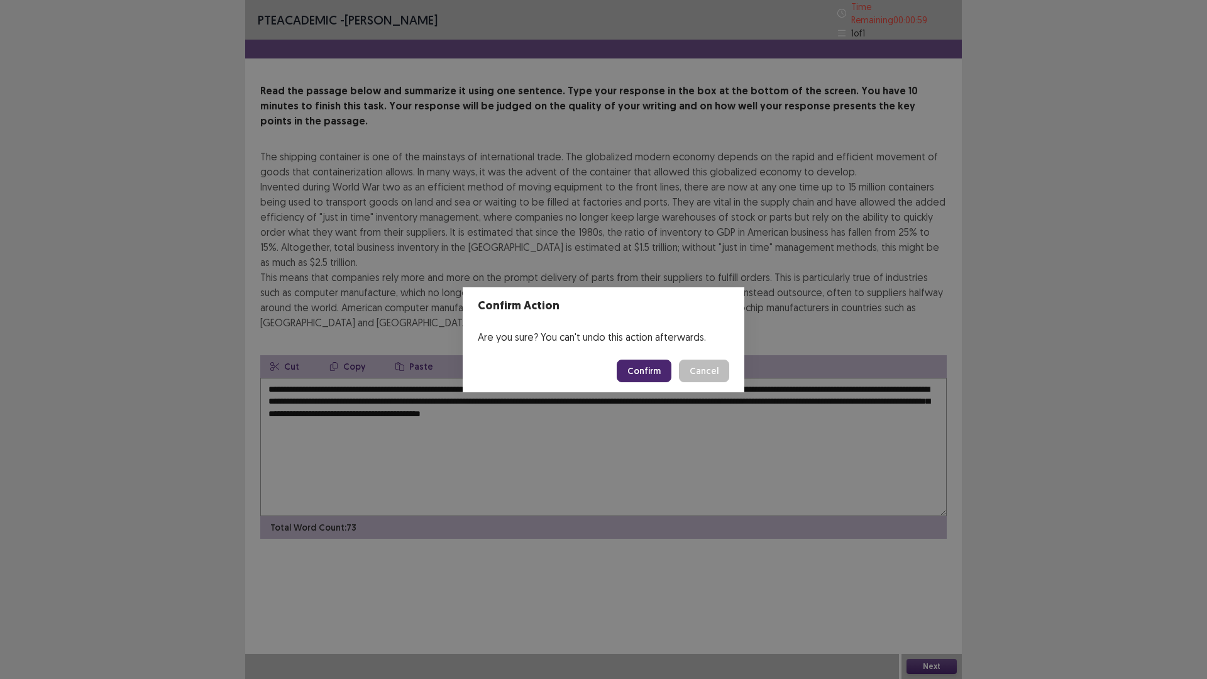
click at [648, 367] on button "Confirm" at bounding box center [644, 371] width 55 height 23
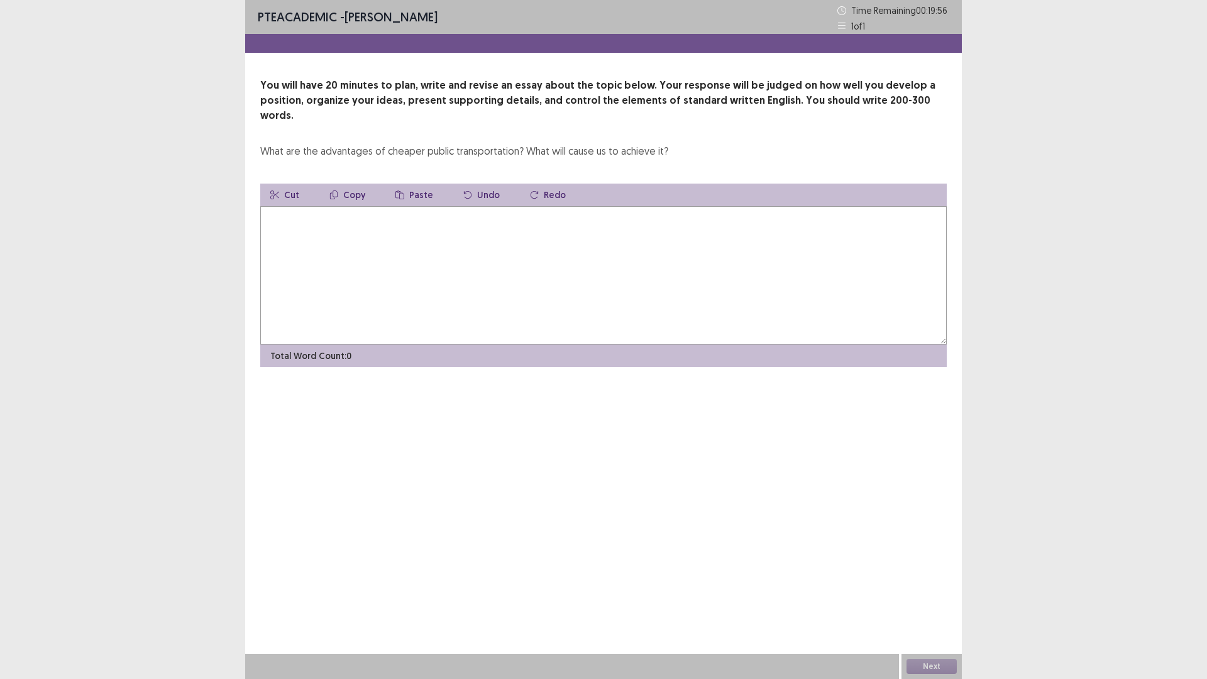
click at [297, 224] on textarea at bounding box center [603, 275] width 686 height 138
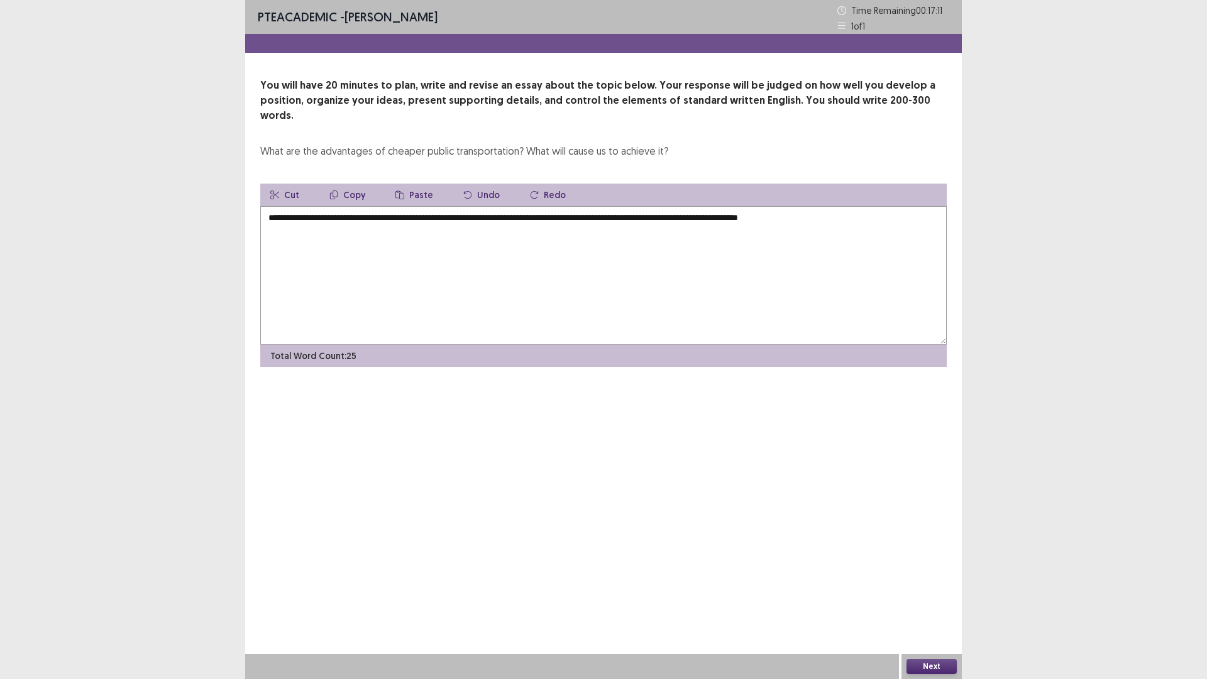
click at [806, 206] on textarea "**********" at bounding box center [603, 275] width 686 height 138
click at [872, 206] on textarea "**********" at bounding box center [603, 275] width 686 height 138
click at [856, 206] on textarea "**********" at bounding box center [603, 275] width 686 height 138
click at [869, 206] on textarea "**********" at bounding box center [603, 275] width 686 height 138
click at [502, 233] on textarea "**********" at bounding box center [603, 275] width 686 height 138
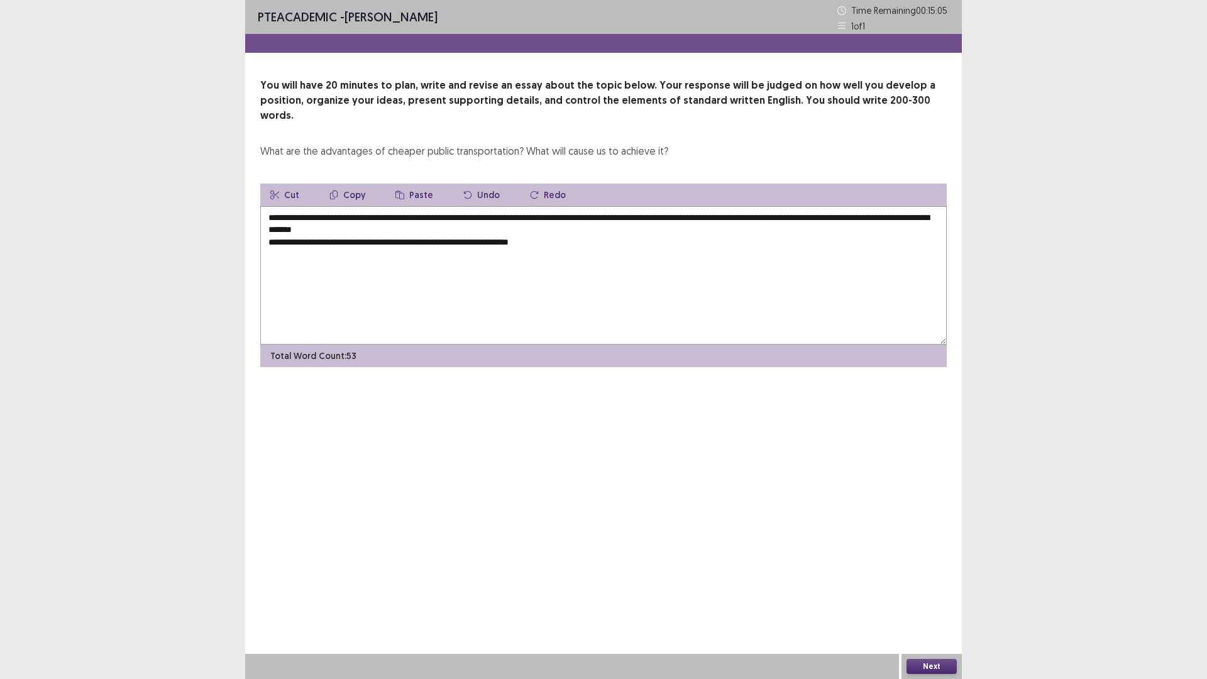
click at [418, 228] on textarea "**********" at bounding box center [603, 275] width 686 height 138
click at [588, 239] on textarea "**********" at bounding box center [603, 275] width 686 height 138
click at [764, 229] on textarea "**********" at bounding box center [603, 275] width 686 height 138
click at [905, 231] on textarea "**********" at bounding box center [603, 275] width 686 height 138
click at [857, 230] on textarea "**********" at bounding box center [603, 275] width 686 height 138
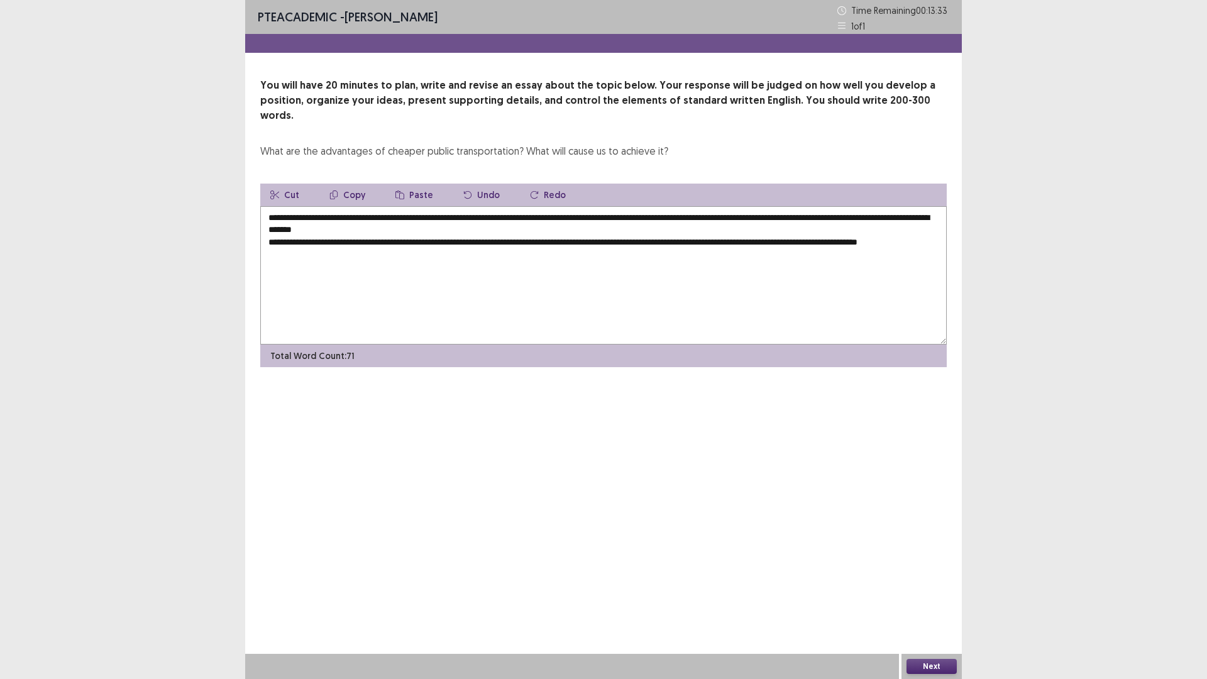
click at [861, 229] on textarea "**********" at bounding box center [603, 275] width 686 height 138
click at [902, 224] on textarea "**********" at bounding box center [603, 275] width 686 height 138
click at [273, 238] on textarea "**********" at bounding box center [603, 275] width 686 height 138
click at [299, 239] on textarea "**********" at bounding box center [603, 275] width 686 height 138
click at [385, 241] on textarea "**********" at bounding box center [603, 275] width 686 height 138
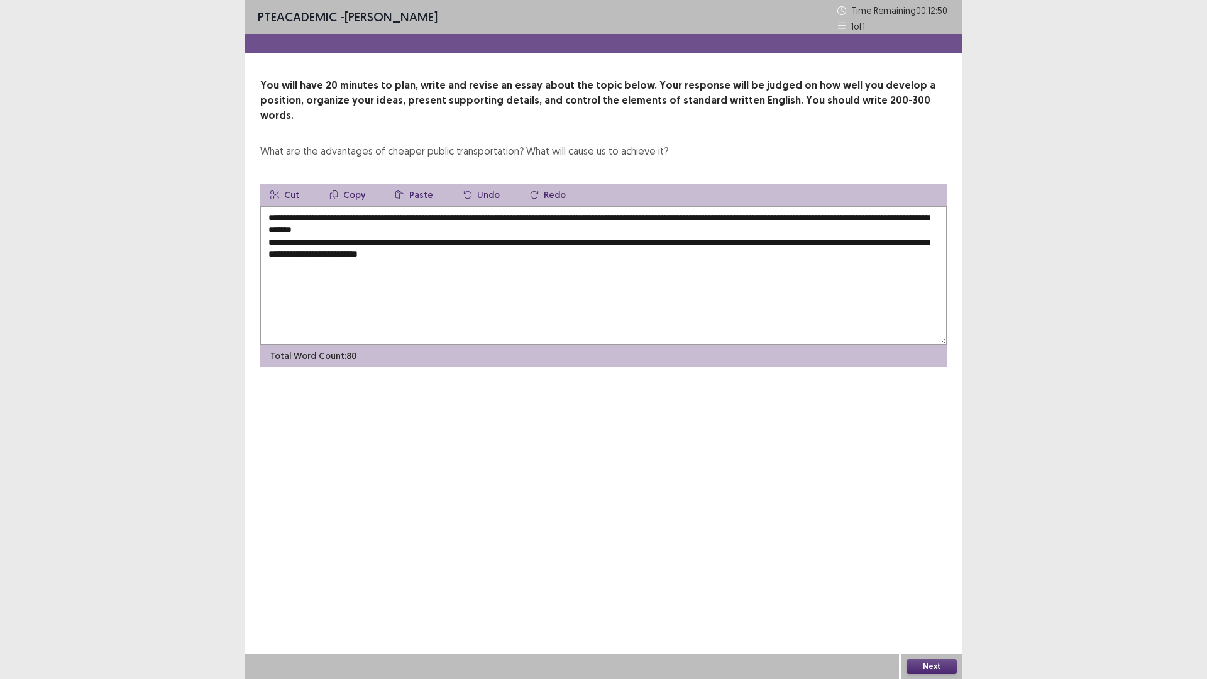
click at [467, 242] on textarea "**********" at bounding box center [603, 275] width 686 height 138
click at [542, 241] on textarea "**********" at bounding box center [603, 275] width 686 height 138
click at [857, 236] on textarea "**********" at bounding box center [603, 275] width 686 height 138
click at [940, 241] on textarea "**********" at bounding box center [603, 275] width 686 height 138
click at [378, 233] on textarea "**********" at bounding box center [603, 275] width 686 height 138
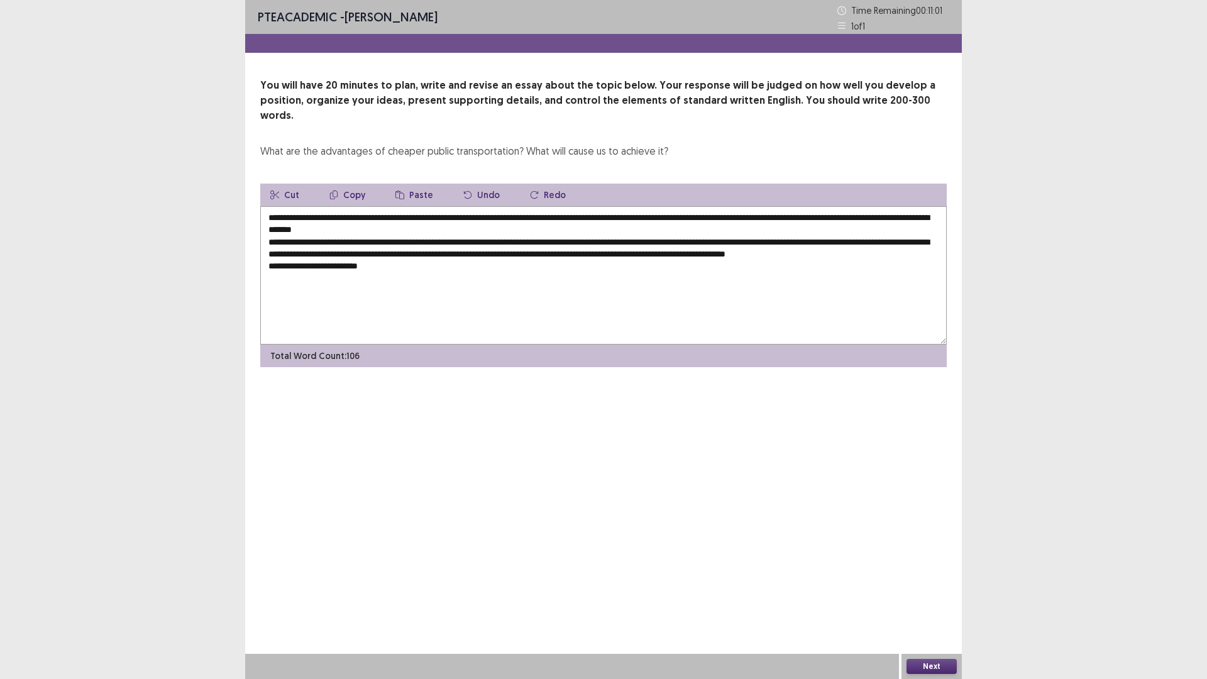
click at [408, 265] on textarea "**********" at bounding box center [603, 275] width 686 height 138
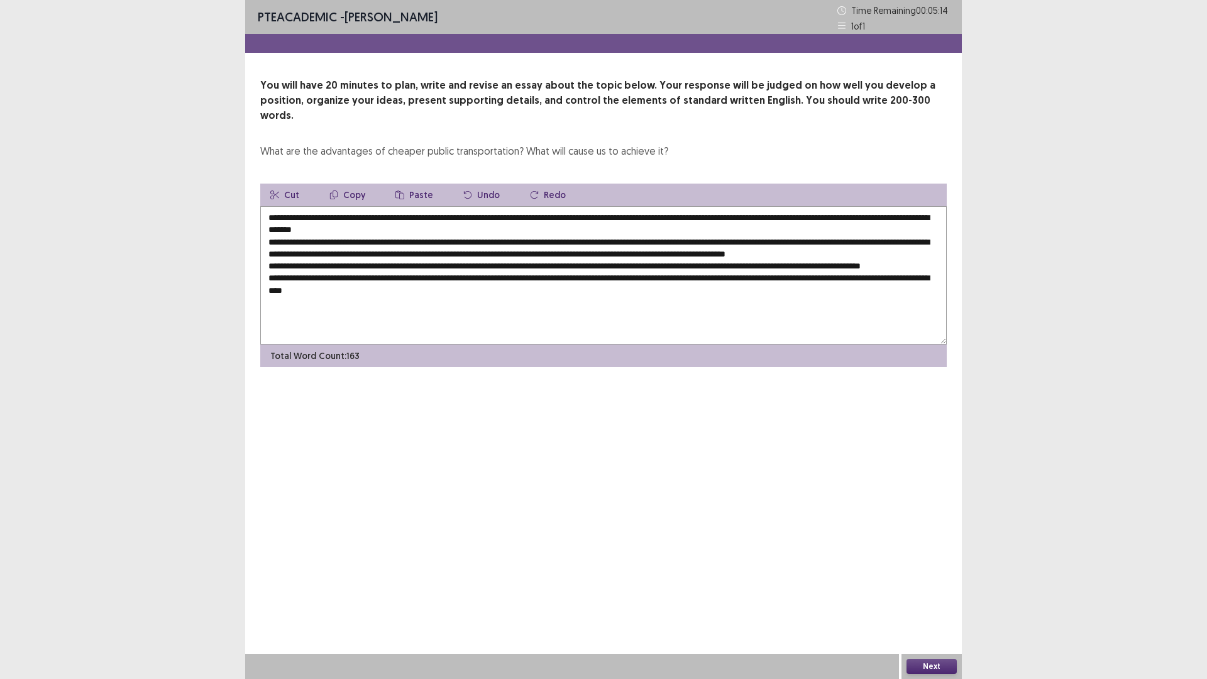
drag, startPoint x: 339, startPoint y: 304, endPoint x: 309, endPoint y: 308, distance: 31.1
click at [309, 308] on textarea "**********" at bounding box center [603, 275] width 686 height 138
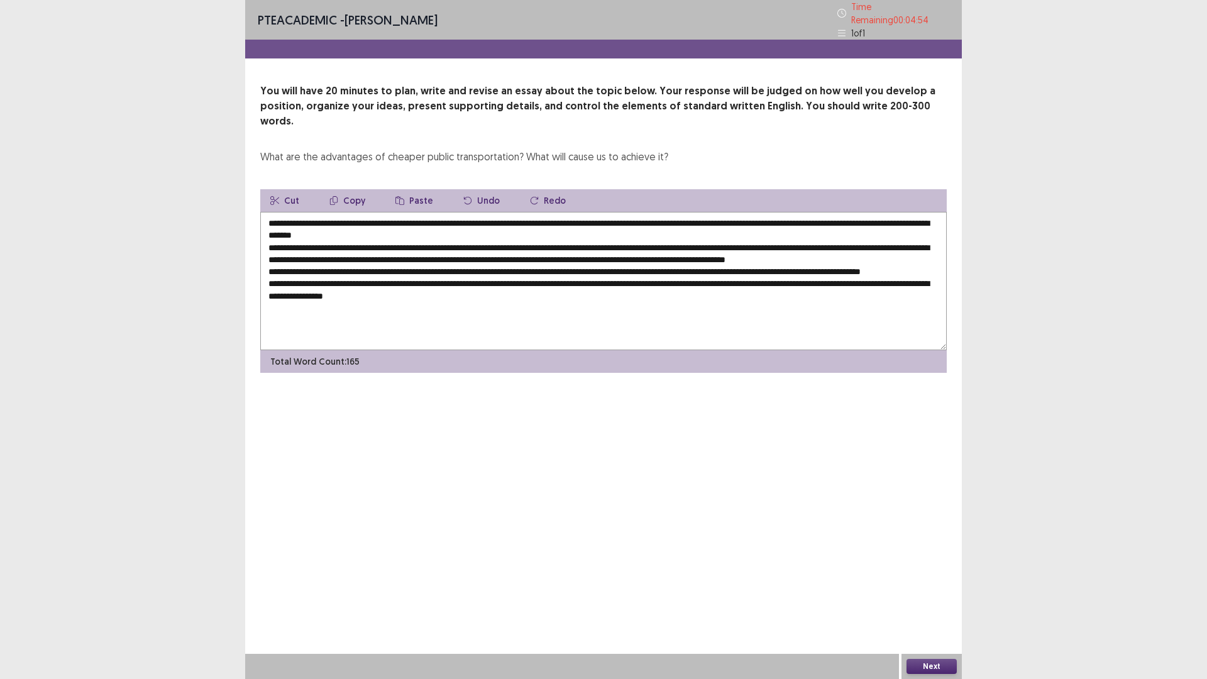
click at [439, 304] on textarea "**********" at bounding box center [603, 281] width 686 height 138
click at [566, 298] on textarea "**********" at bounding box center [603, 281] width 686 height 138
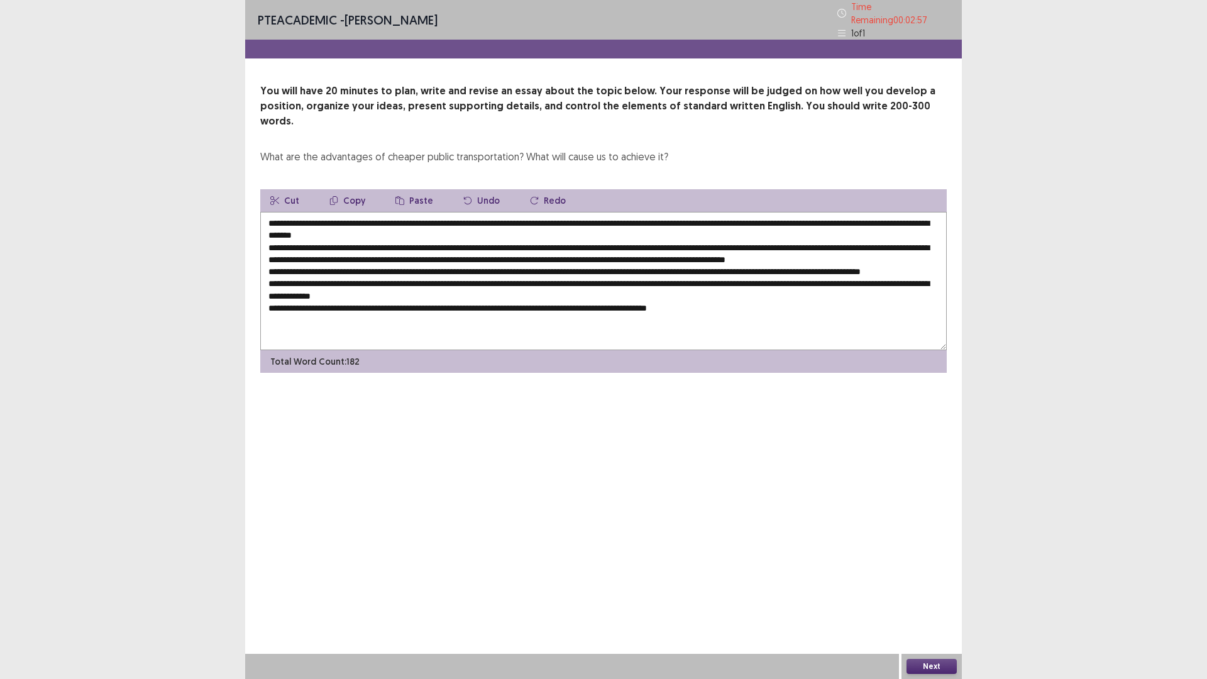
click at [478, 301] on textarea at bounding box center [603, 281] width 686 height 138
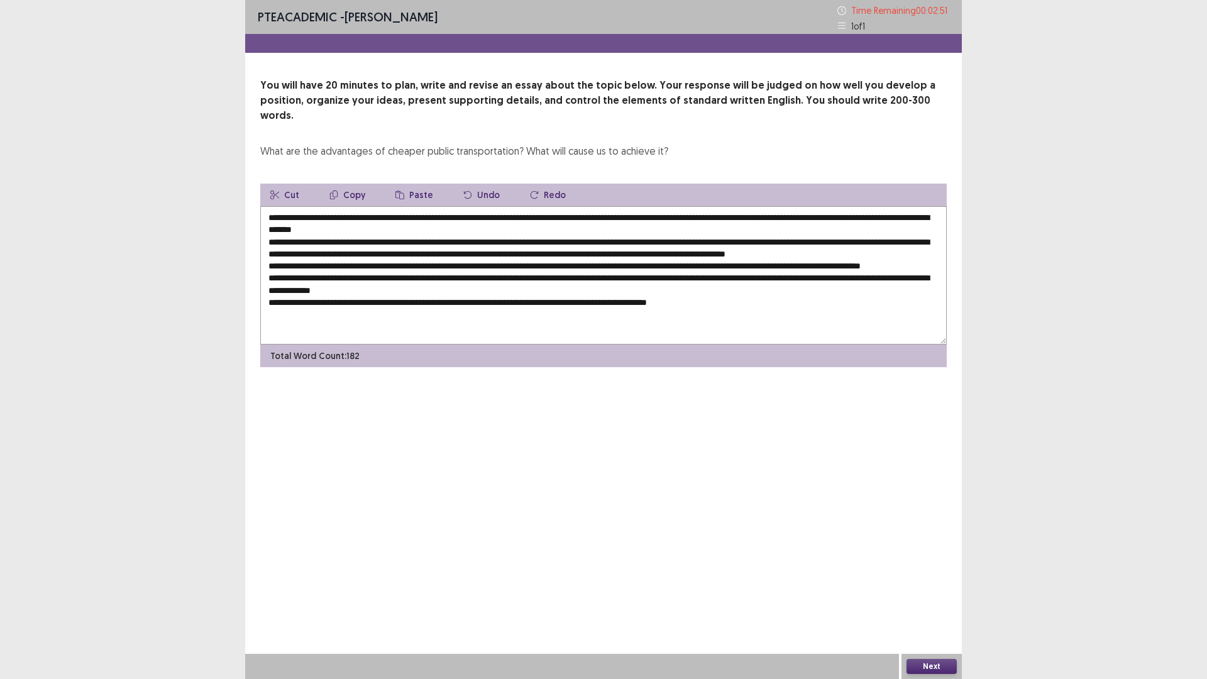
click at [727, 321] on textarea at bounding box center [603, 275] width 686 height 138
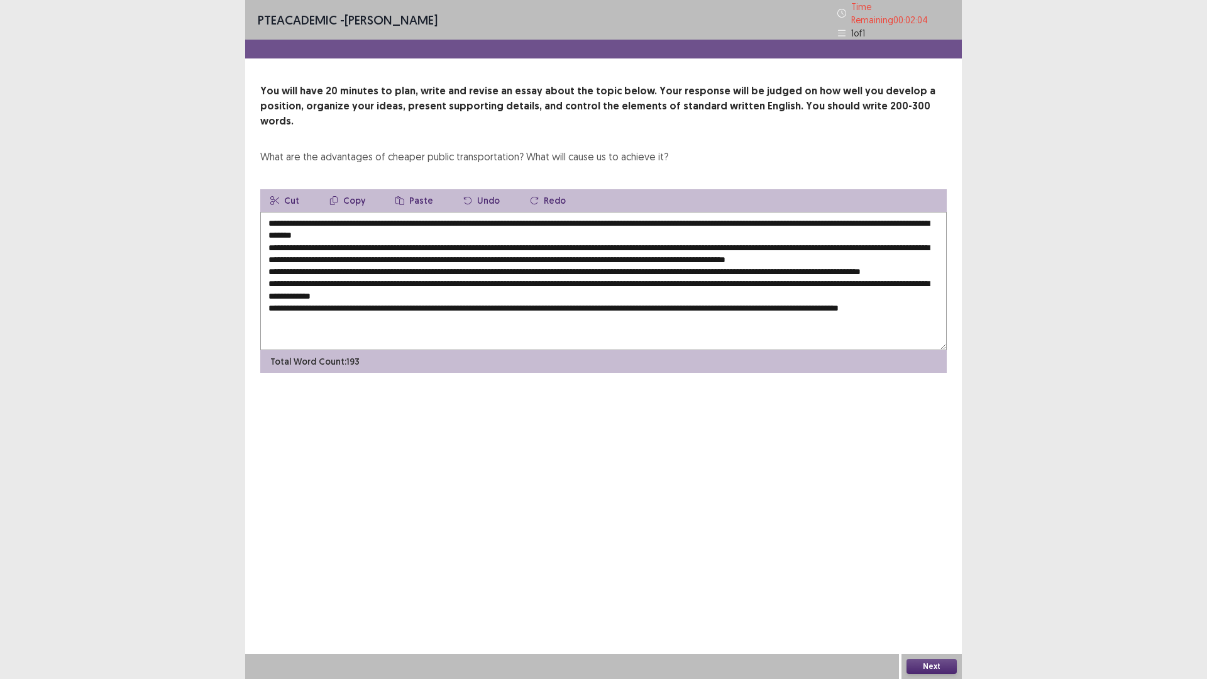
scroll to position [1, 0]
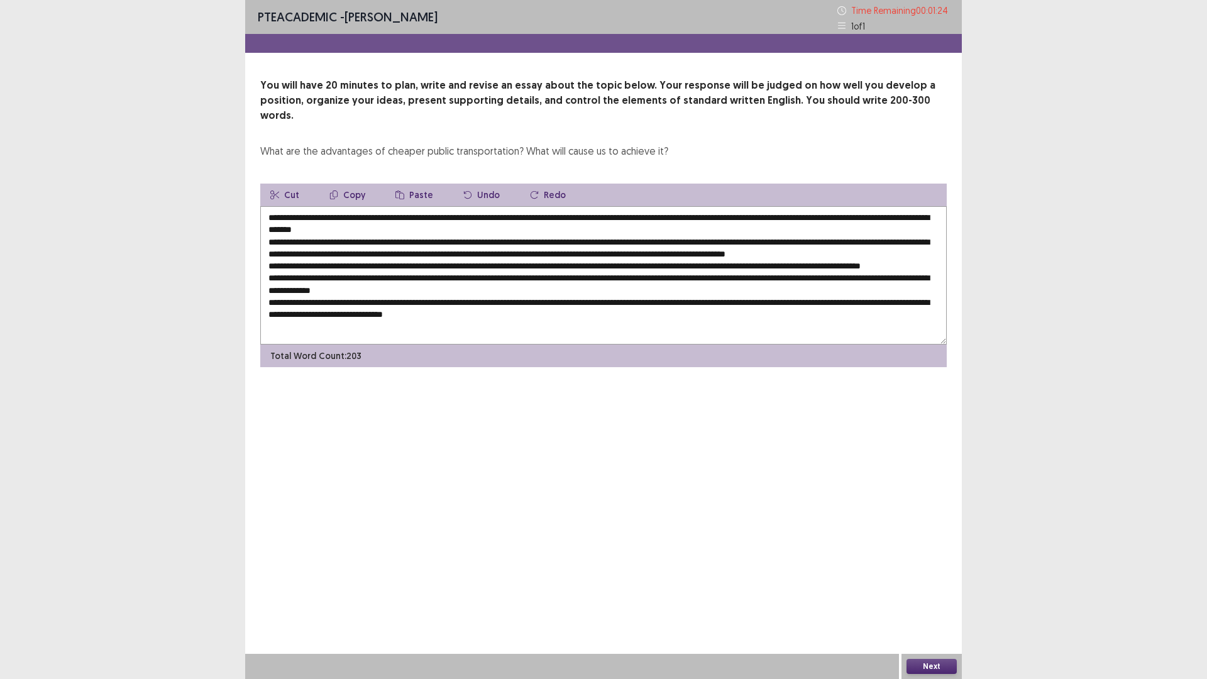
click at [291, 324] on textarea at bounding box center [603, 275] width 686 height 138
click at [317, 206] on textarea at bounding box center [603, 275] width 686 height 138
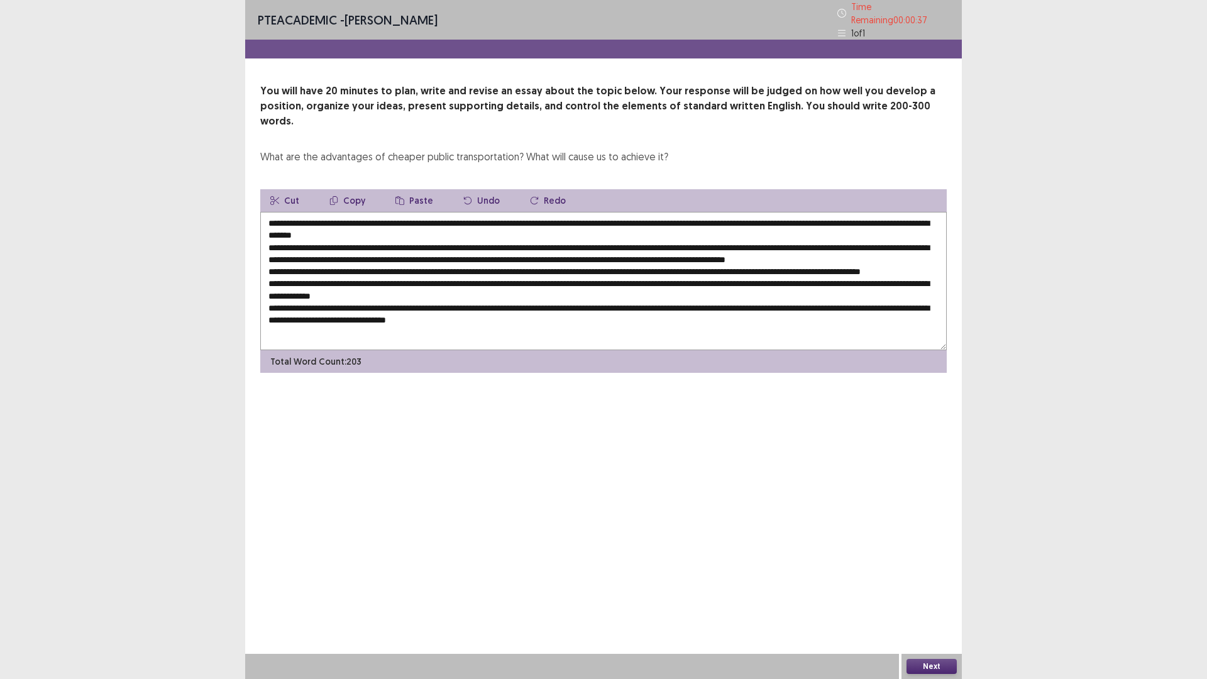
click at [527, 226] on textarea at bounding box center [603, 281] width 686 height 138
click at [454, 242] on textarea at bounding box center [603, 281] width 686 height 138
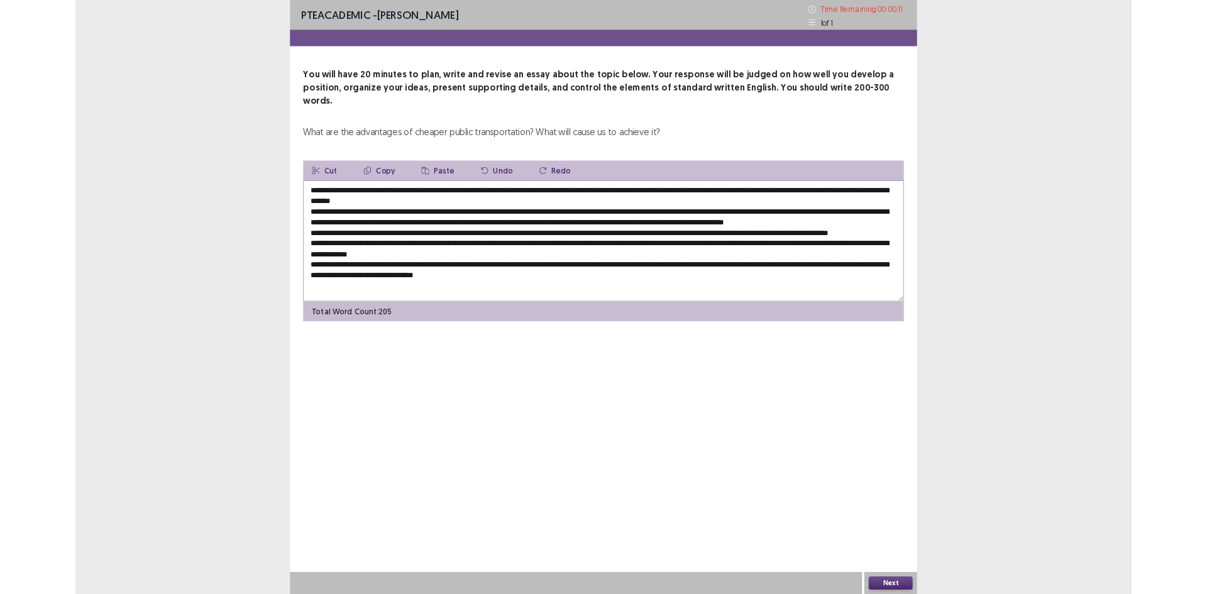
scroll to position [6, 0]
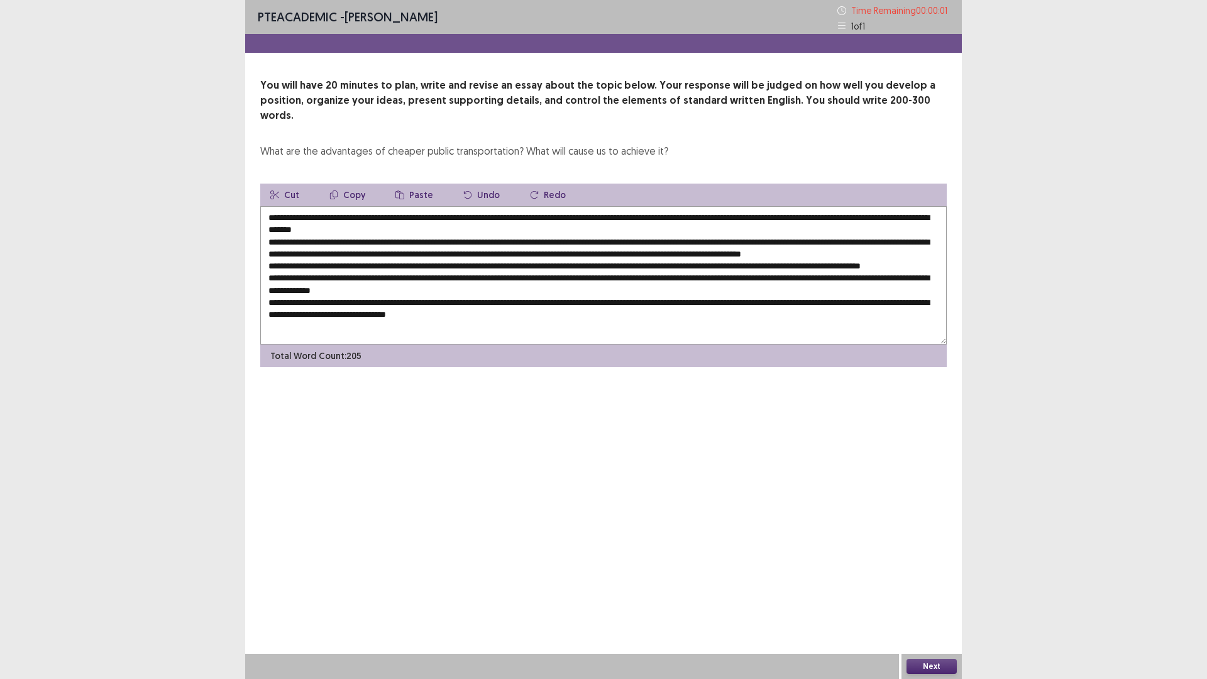
type textarea "**********"
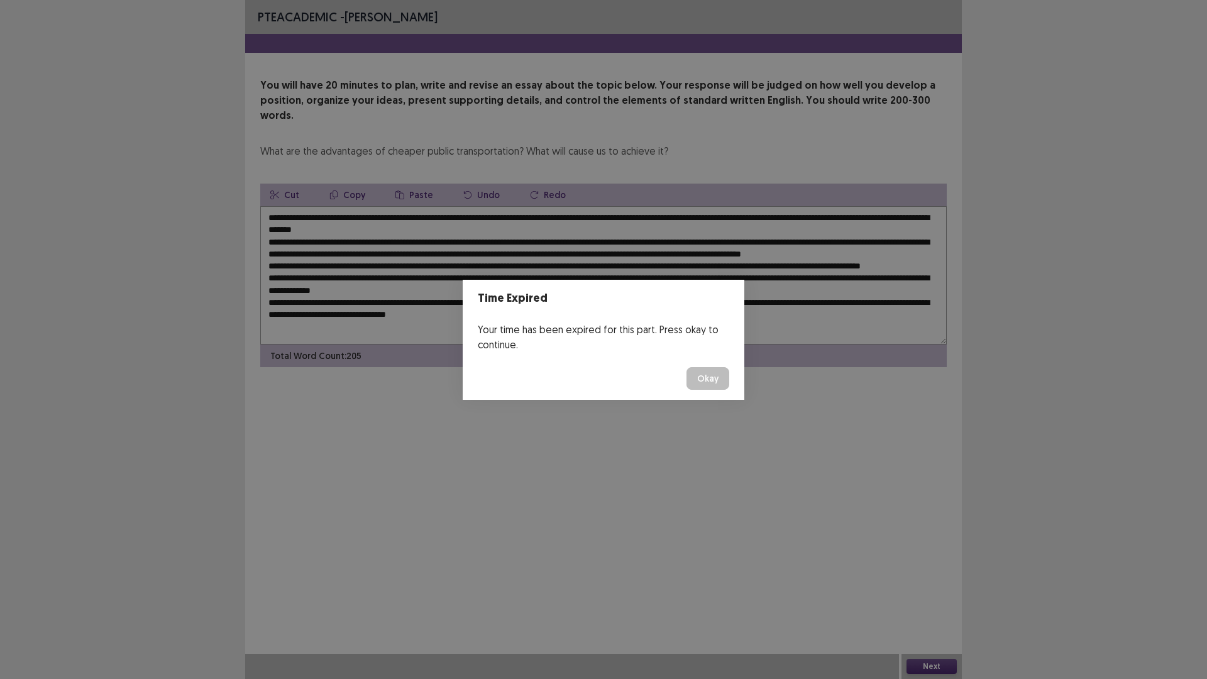
click at [705, 375] on button "Okay" at bounding box center [707, 378] width 43 height 23
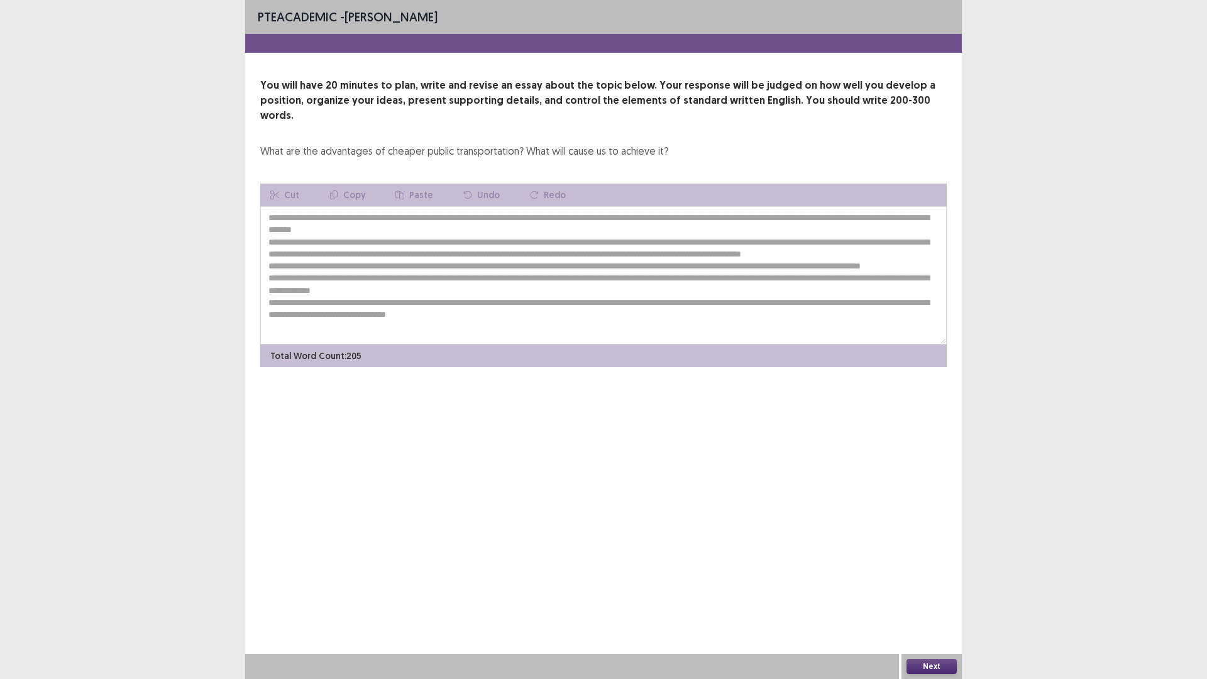
click at [937, 593] on button "Next" at bounding box center [931, 666] width 50 height 15
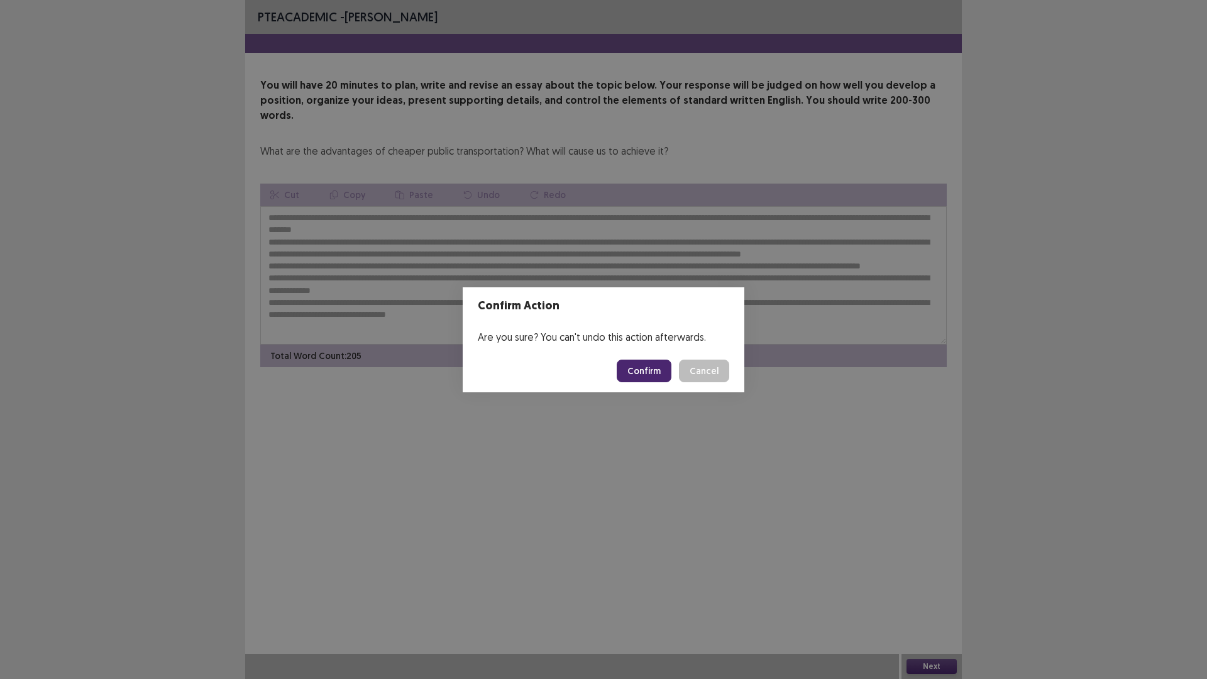
click at [653, 376] on button "Confirm" at bounding box center [644, 371] width 55 height 23
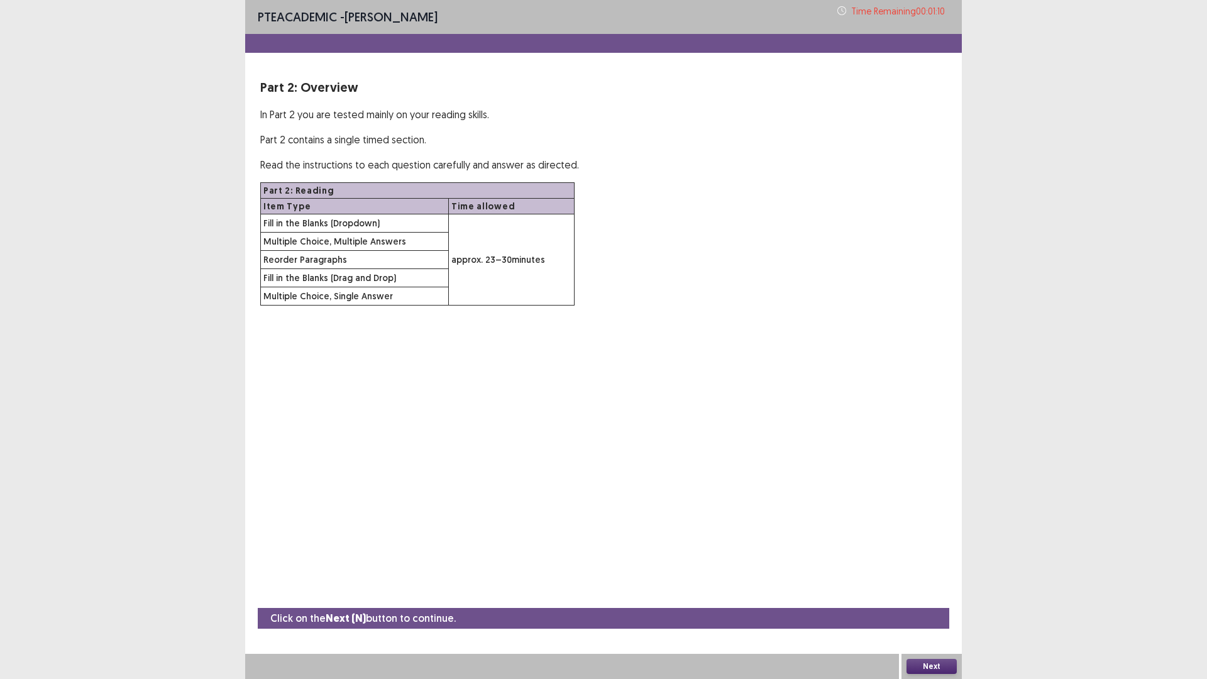
click at [930, 593] on button "Next" at bounding box center [931, 666] width 50 height 15
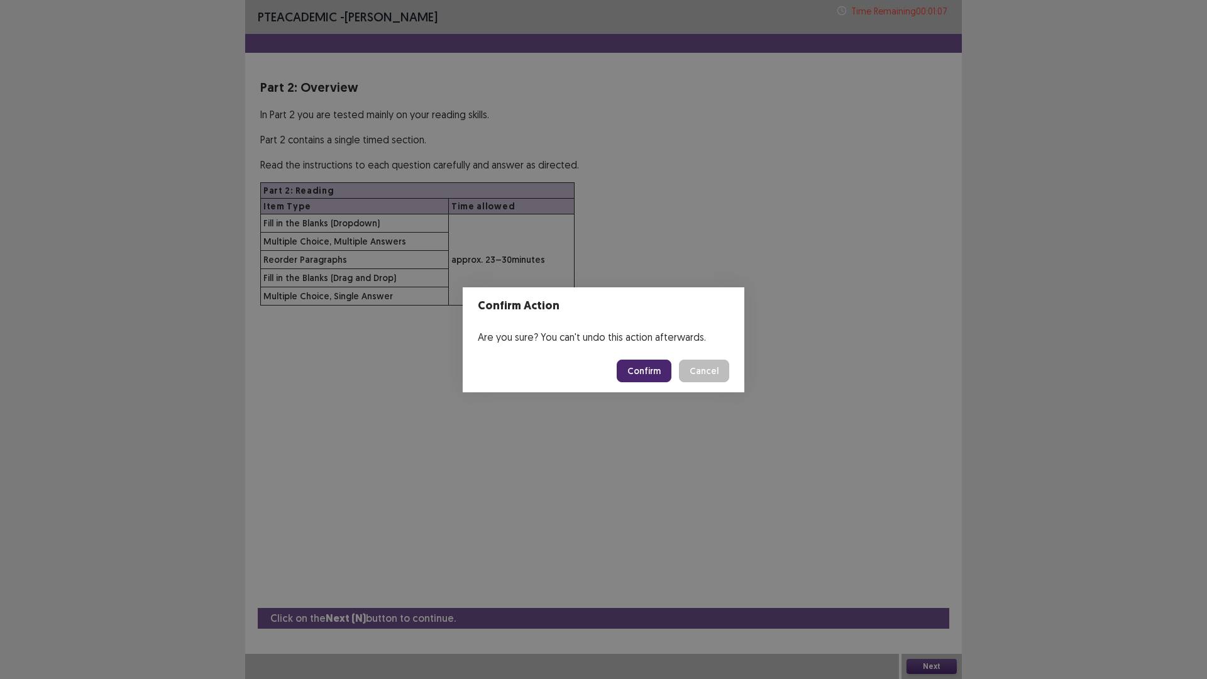
click at [686, 373] on button "Cancel" at bounding box center [704, 371] width 50 height 23
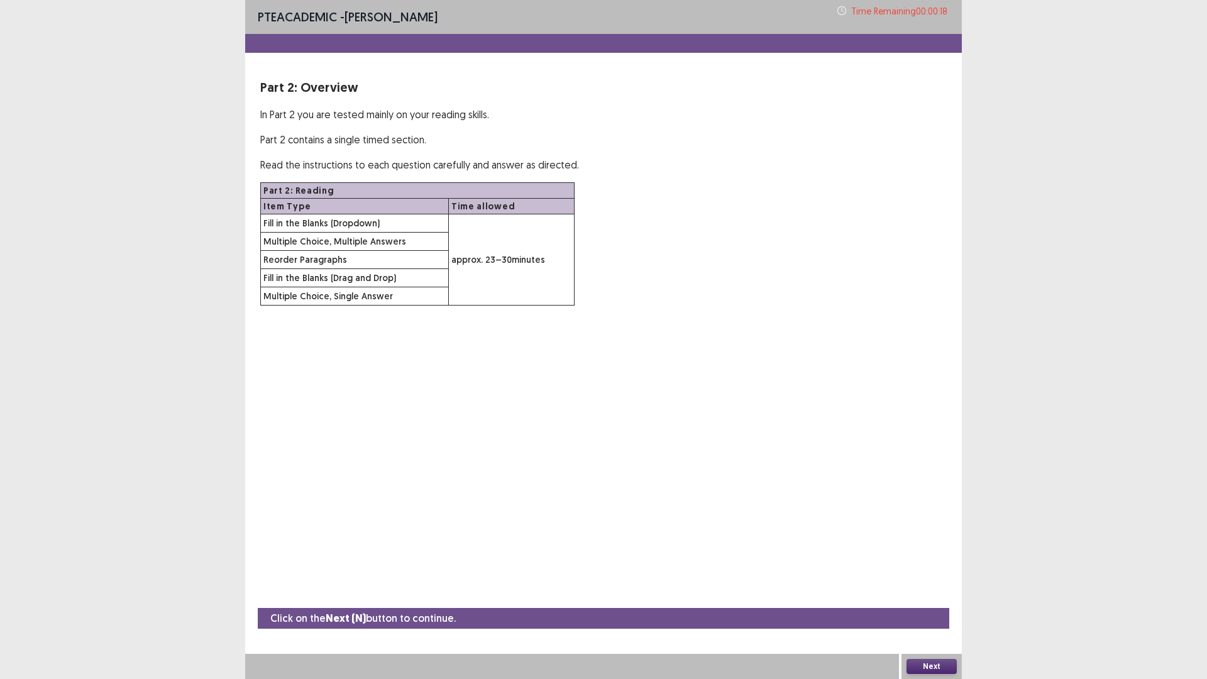
click at [935, 593] on button "Next" at bounding box center [931, 666] width 50 height 15
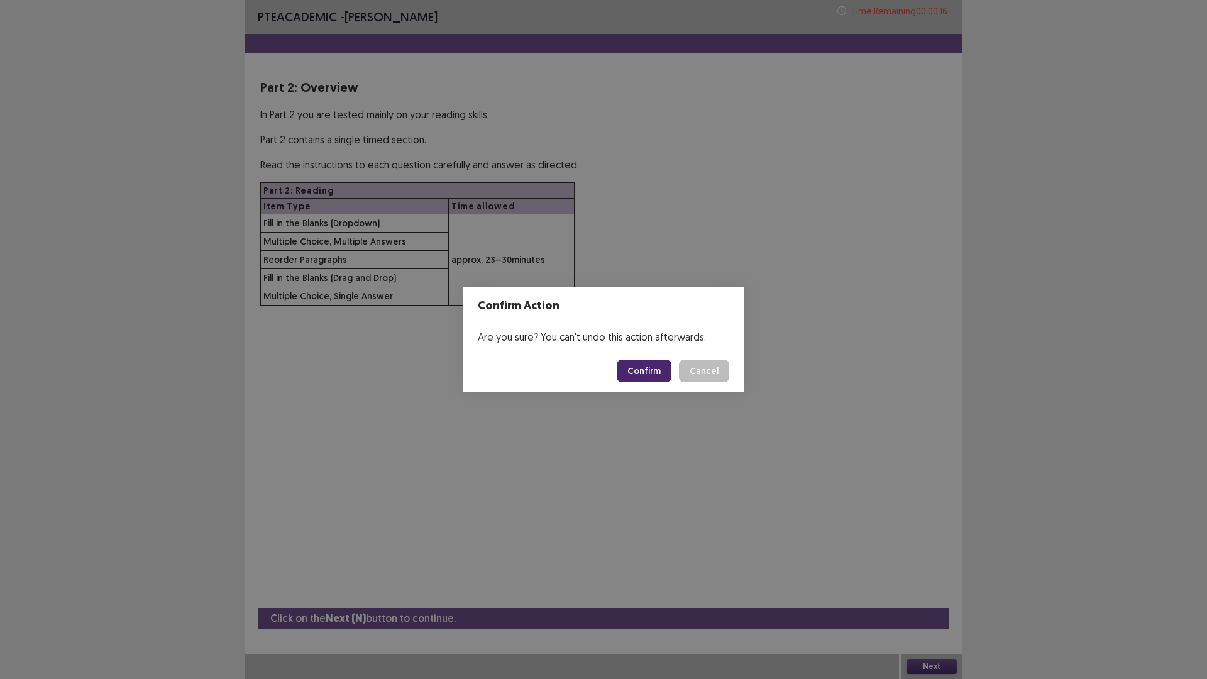
click at [708, 375] on button "Cancel" at bounding box center [704, 371] width 50 height 23
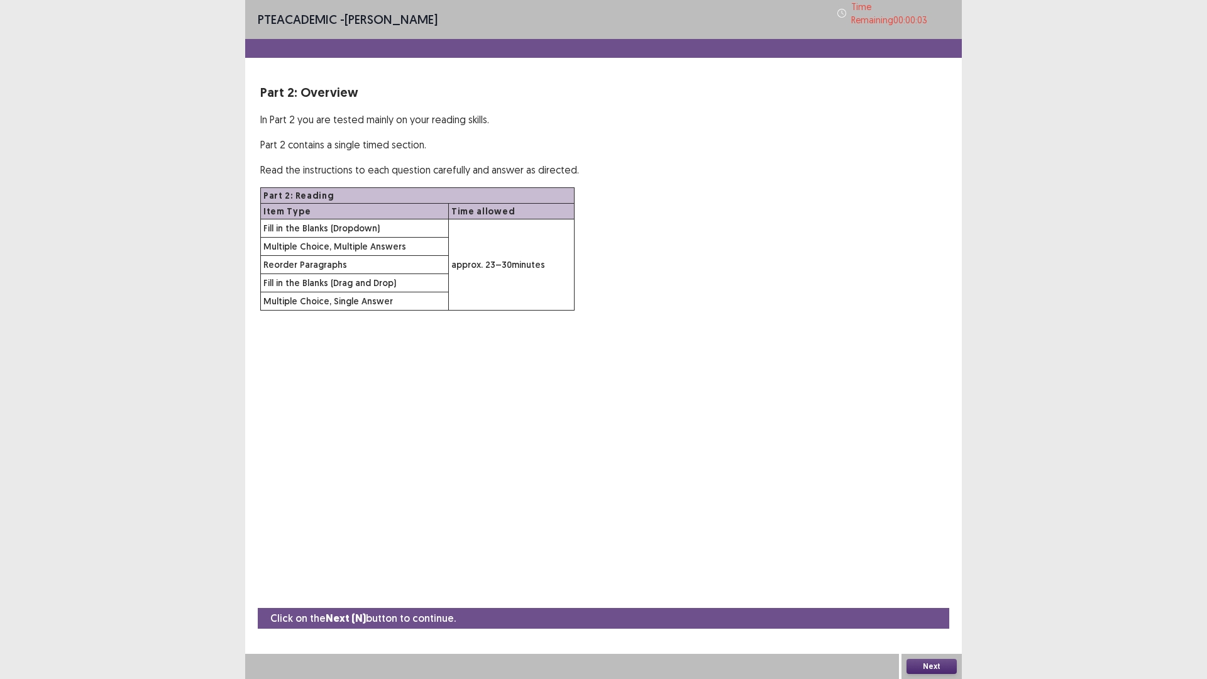
click at [938, 593] on button "Next" at bounding box center [931, 666] width 50 height 15
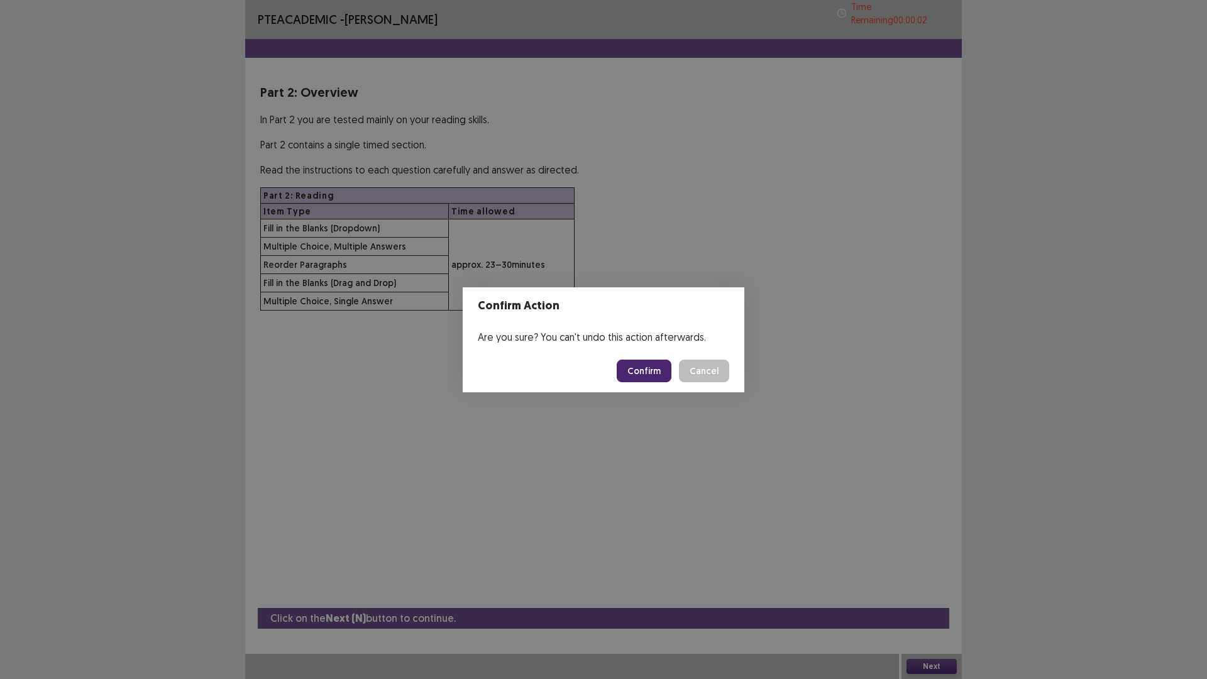
click at [632, 363] on button "Confirm" at bounding box center [644, 371] width 55 height 23
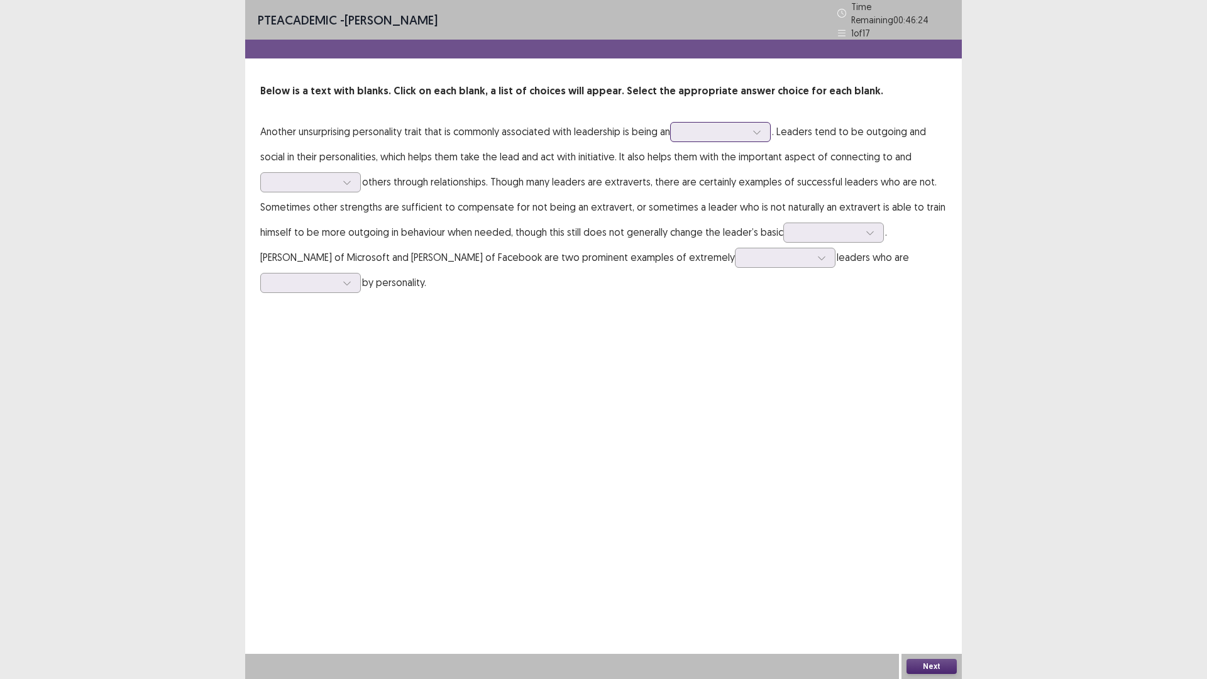
click at [730, 134] on div at bounding box center [714, 131] width 68 height 14
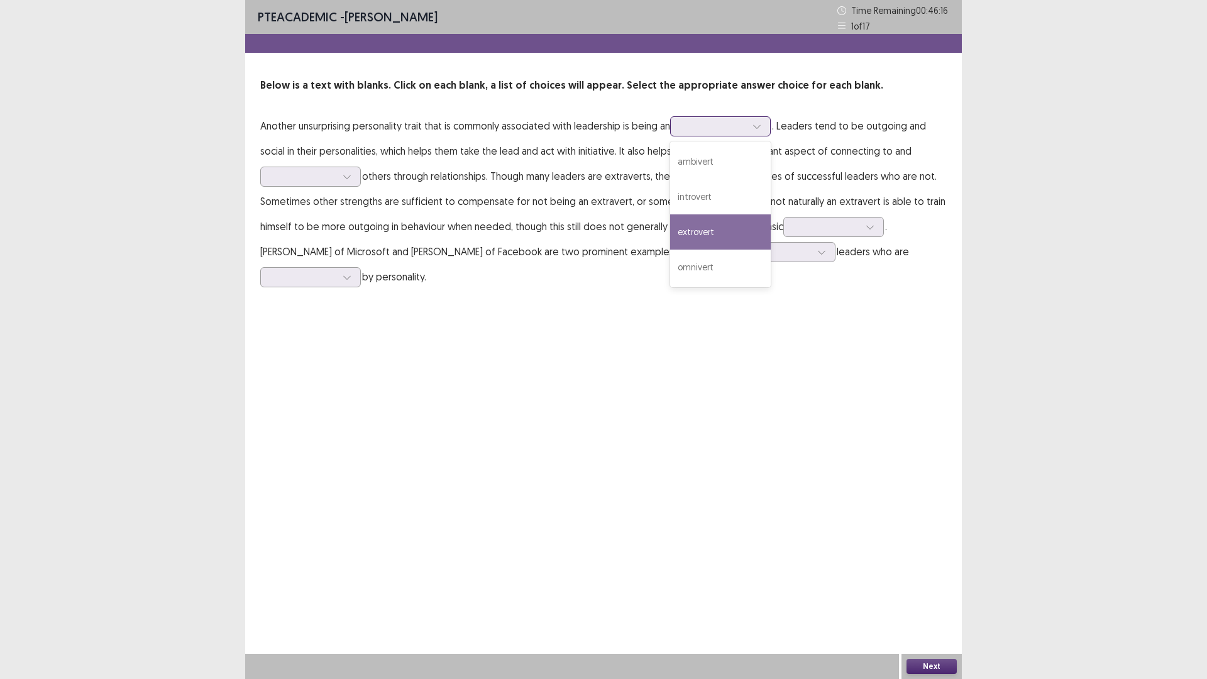
click at [699, 227] on div "extrovert" at bounding box center [720, 231] width 101 height 35
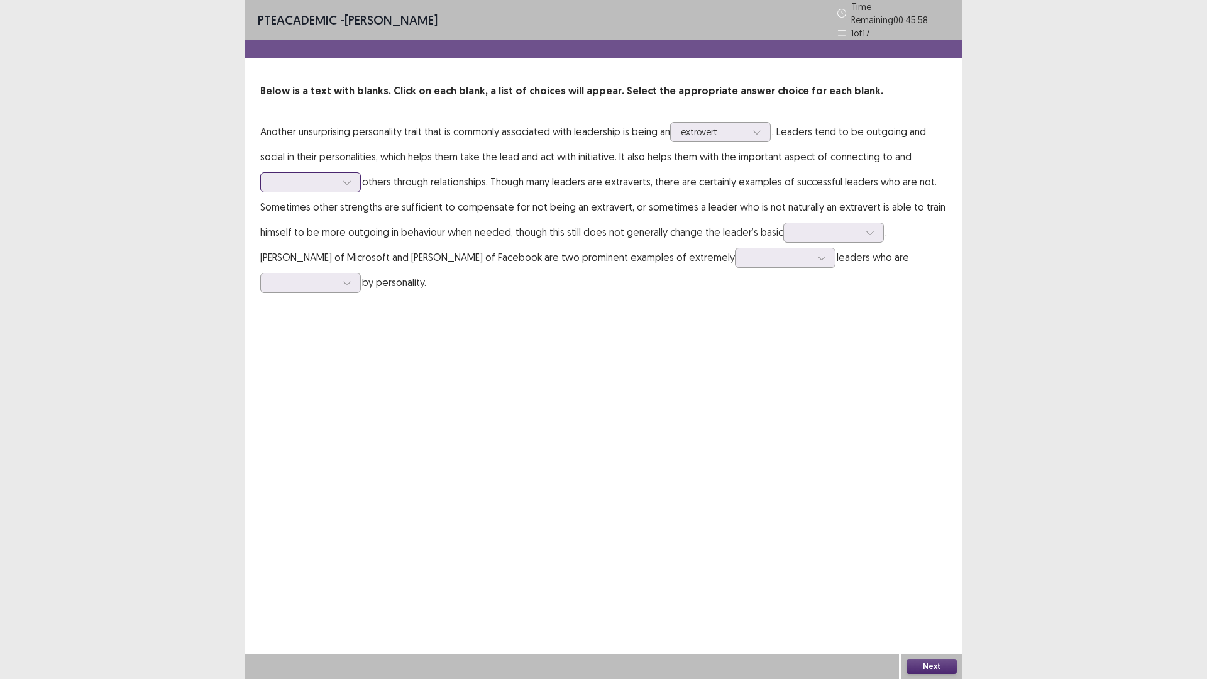
click at [295, 177] on div at bounding box center [303, 182] width 65 height 12
click at [351, 178] on icon at bounding box center [347, 182] width 9 height 9
click at [321, 203] on div "inspiring" at bounding box center [310, 217] width 101 height 35
drag, startPoint x: 472, startPoint y: 206, endPoint x: 652, endPoint y: 195, distance: 180.1
click at [652, 195] on p "Another unsurprising personality trait that is commonly associated with leaders…" at bounding box center [603, 207] width 686 height 176
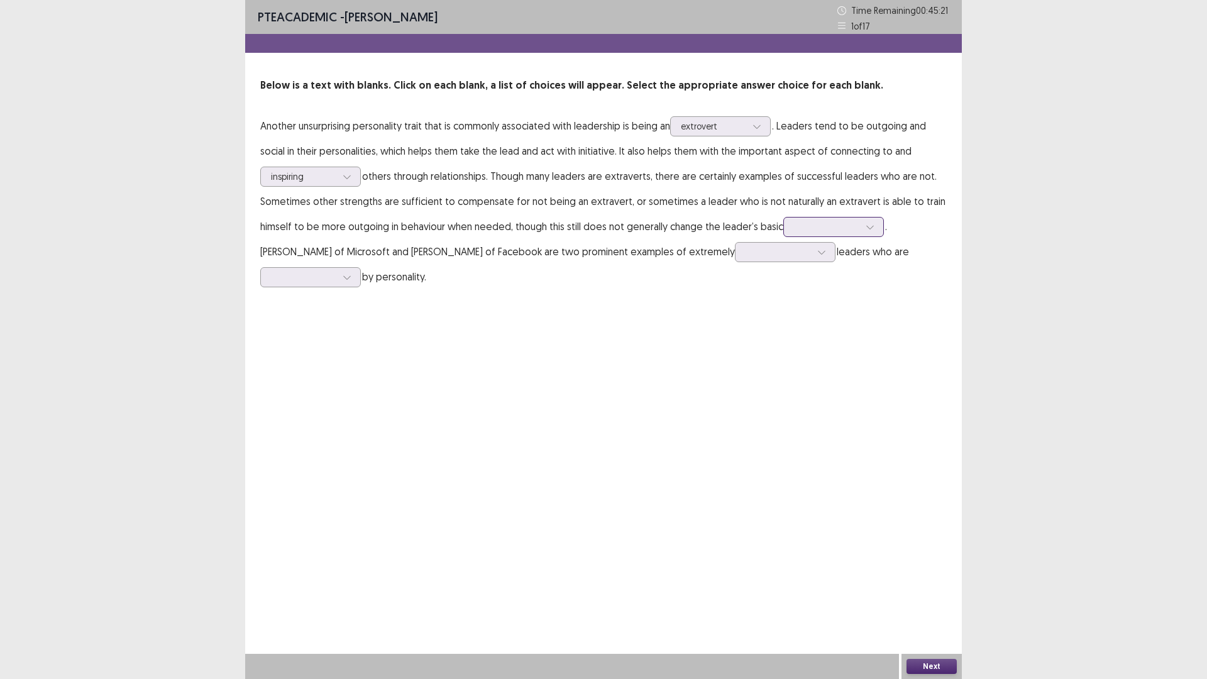
click at [814, 231] on div at bounding box center [826, 227] width 65 height 12
click at [813, 256] on div "personality" at bounding box center [833, 262] width 101 height 35
click at [820, 233] on div at bounding box center [826, 227] width 65 height 12
click at [815, 252] on div "personality" at bounding box center [833, 262] width 101 height 35
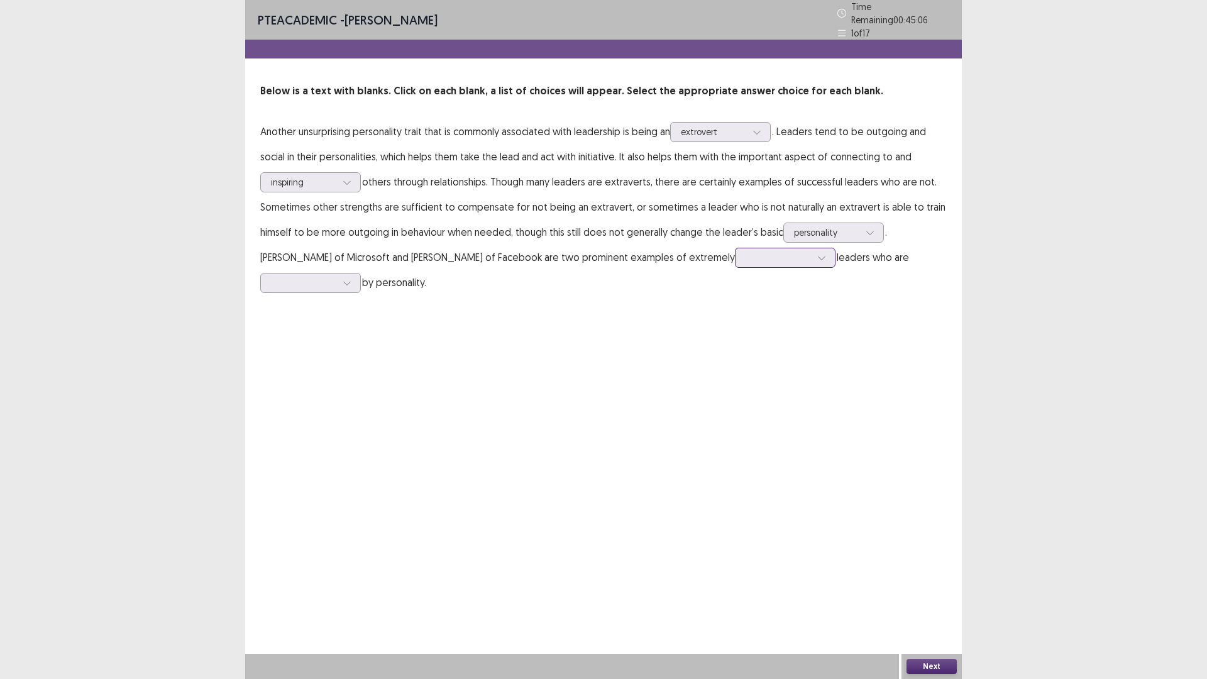
click at [746, 257] on input "text" at bounding box center [747, 257] width 3 height 9
click at [735, 313] on div "reserved" at bounding box center [785, 328] width 101 height 35
click at [336, 277] on div at bounding box center [303, 283] width 65 height 12
click at [812, 256] on div at bounding box center [821, 257] width 19 height 19
click at [735, 276] on div "successful" at bounding box center [785, 292] width 101 height 35
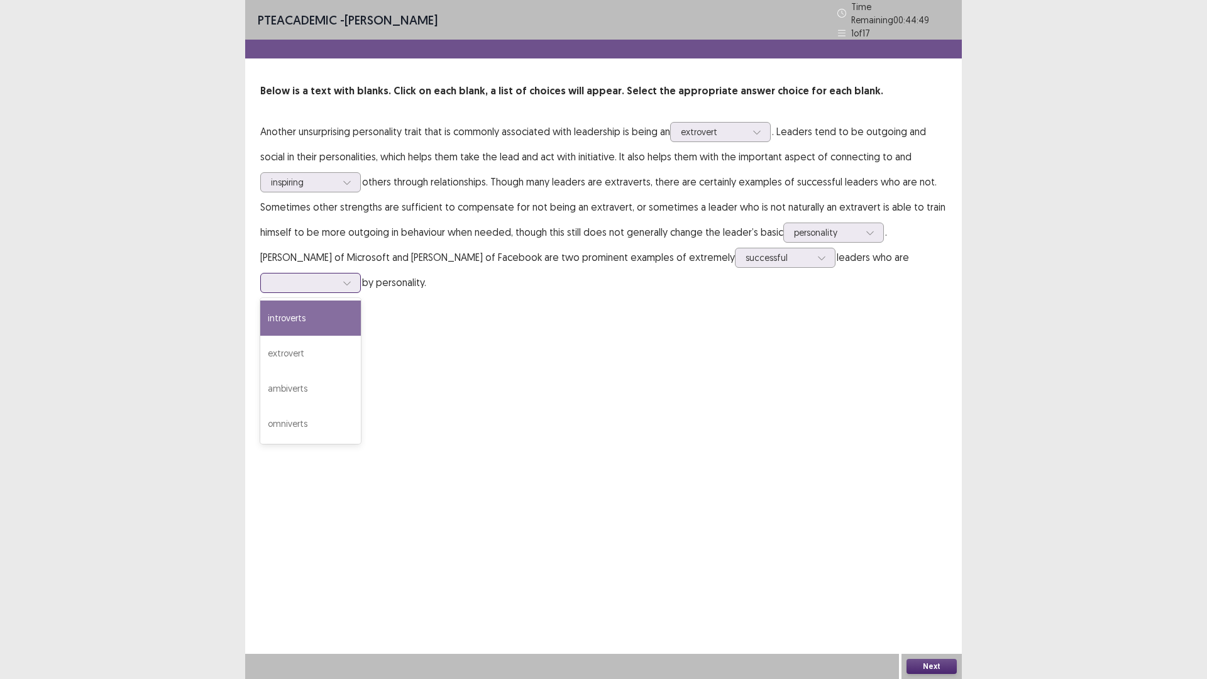
click at [336, 277] on div at bounding box center [303, 283] width 65 height 12
click at [361, 300] on div "introverts" at bounding box center [310, 317] width 101 height 35
click at [336, 277] on div at bounding box center [303, 283] width 65 height 12
click at [742, 309] on div "PTE academic - [PERSON_NAME] Time Remaining 00 : 44 : 44 1 of 17 Below is a tex…" at bounding box center [603, 160] width 717 height 320
click at [940, 593] on button "Next" at bounding box center [931, 666] width 50 height 15
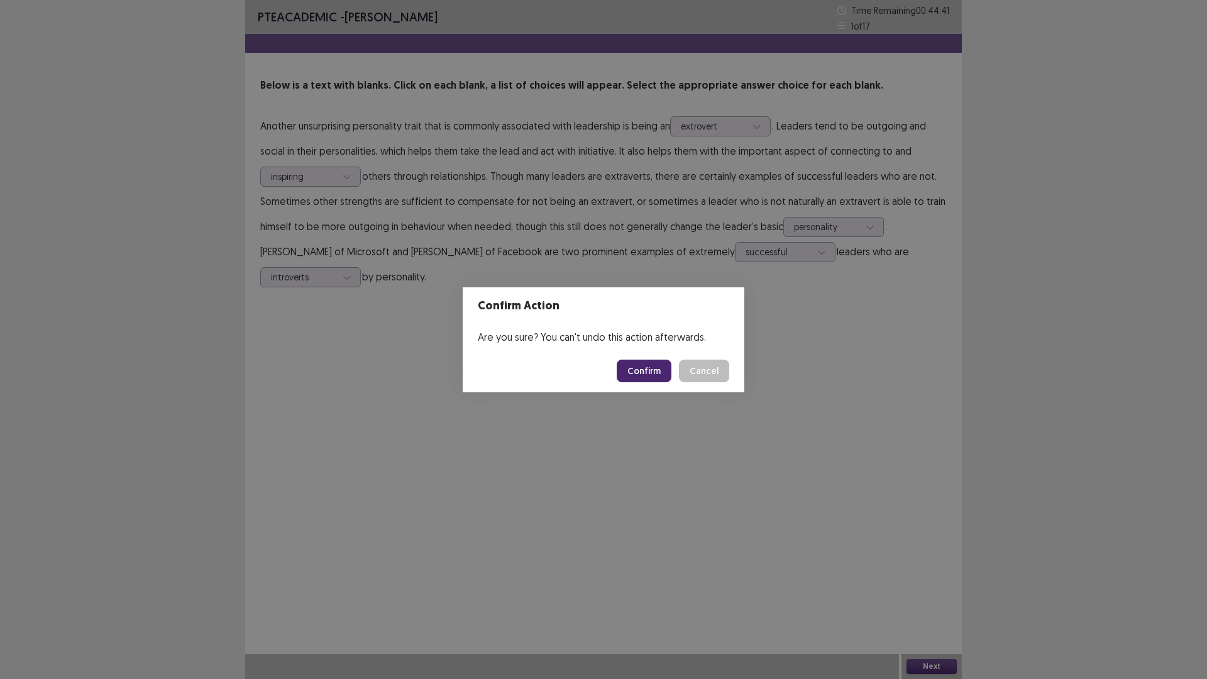
click at [629, 366] on button "Confirm" at bounding box center [644, 371] width 55 height 23
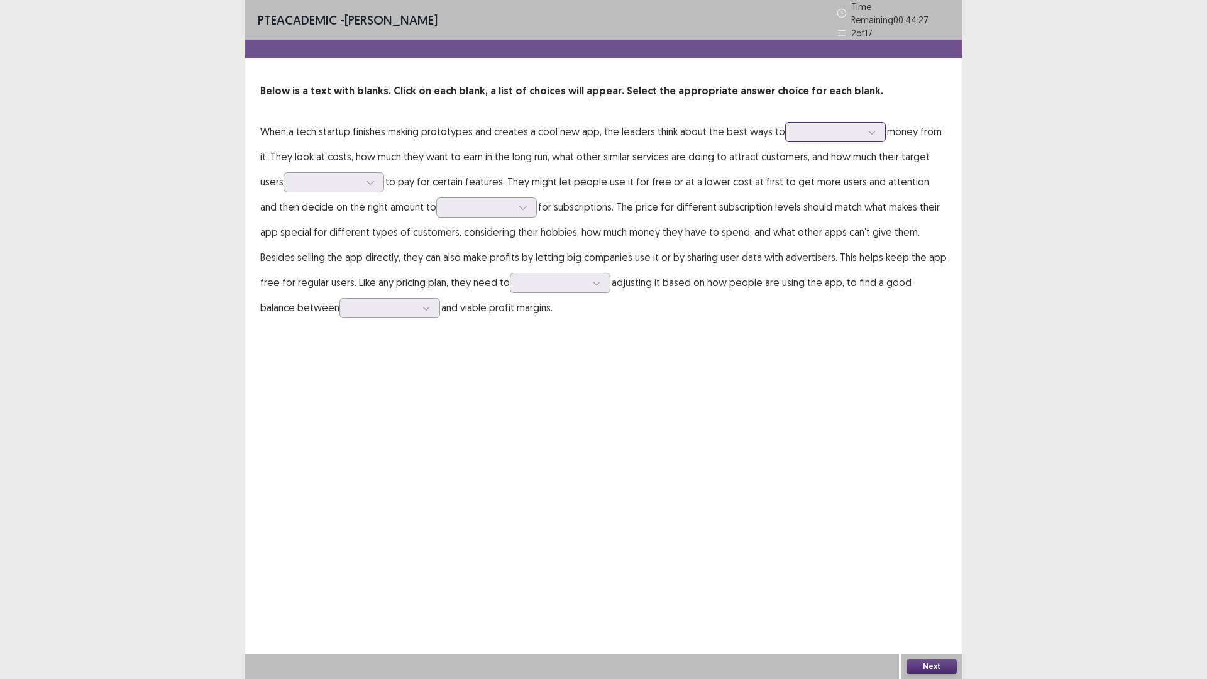
click at [796, 126] on div at bounding box center [828, 132] width 65 height 12
click at [810, 234] on div "make" at bounding box center [835, 237] width 101 height 35
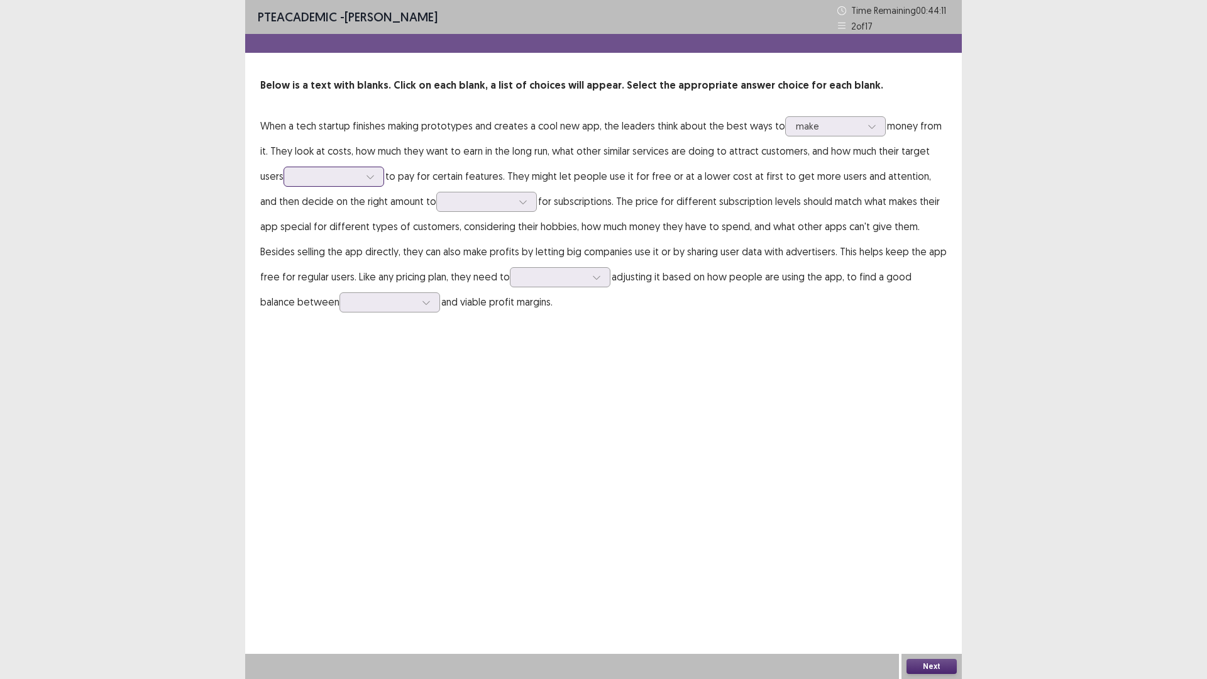
click at [365, 167] on div at bounding box center [370, 176] width 19 height 19
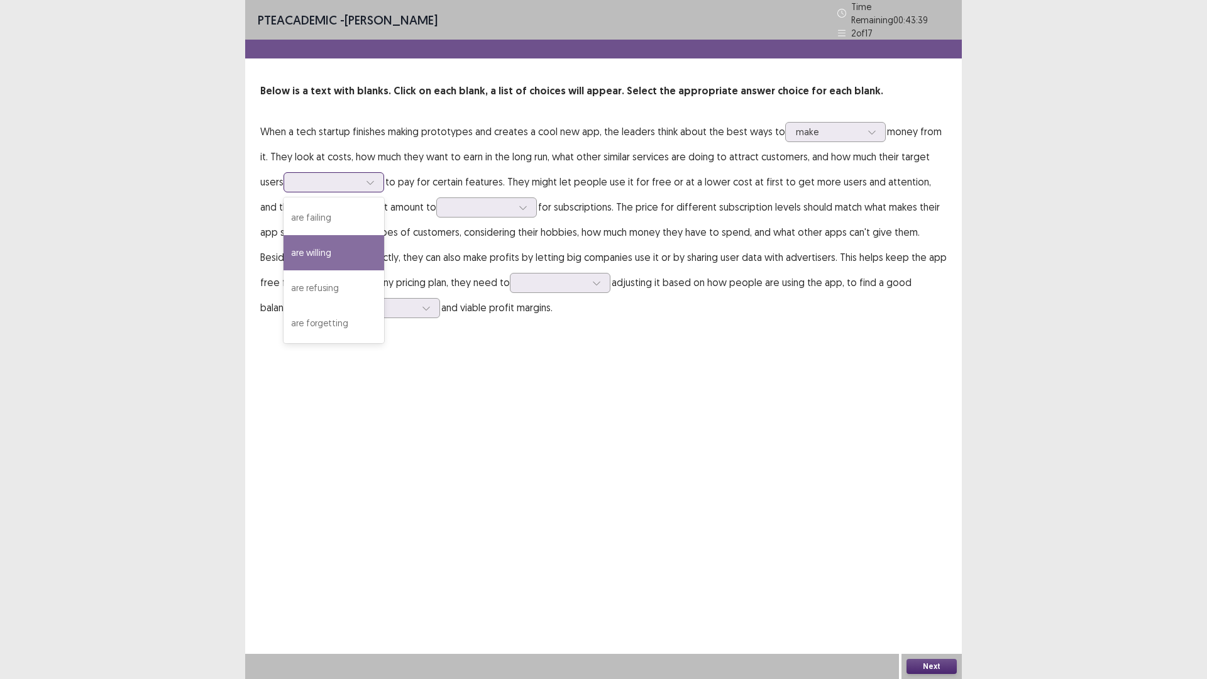
click at [353, 239] on div "are willing" at bounding box center [333, 252] width 101 height 35
click at [447, 208] on div at bounding box center [479, 207] width 65 height 12
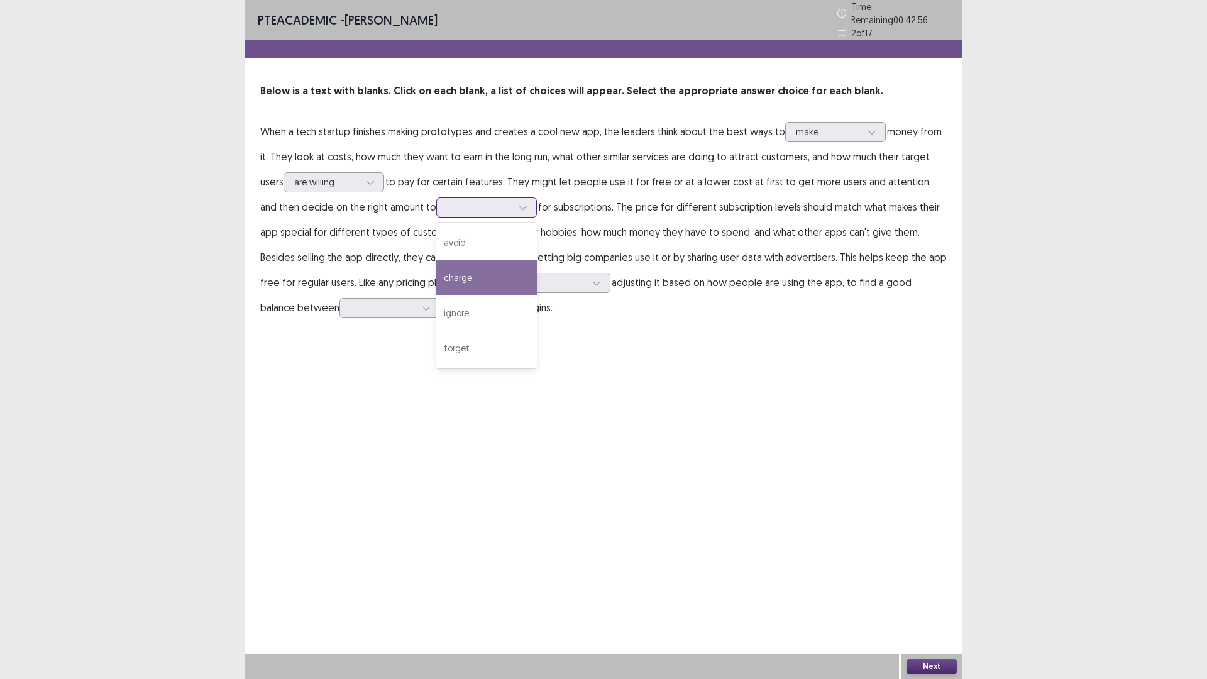
click at [451, 269] on div "charge" at bounding box center [486, 277] width 101 height 35
click at [520, 279] on div at bounding box center [552, 283] width 65 height 12
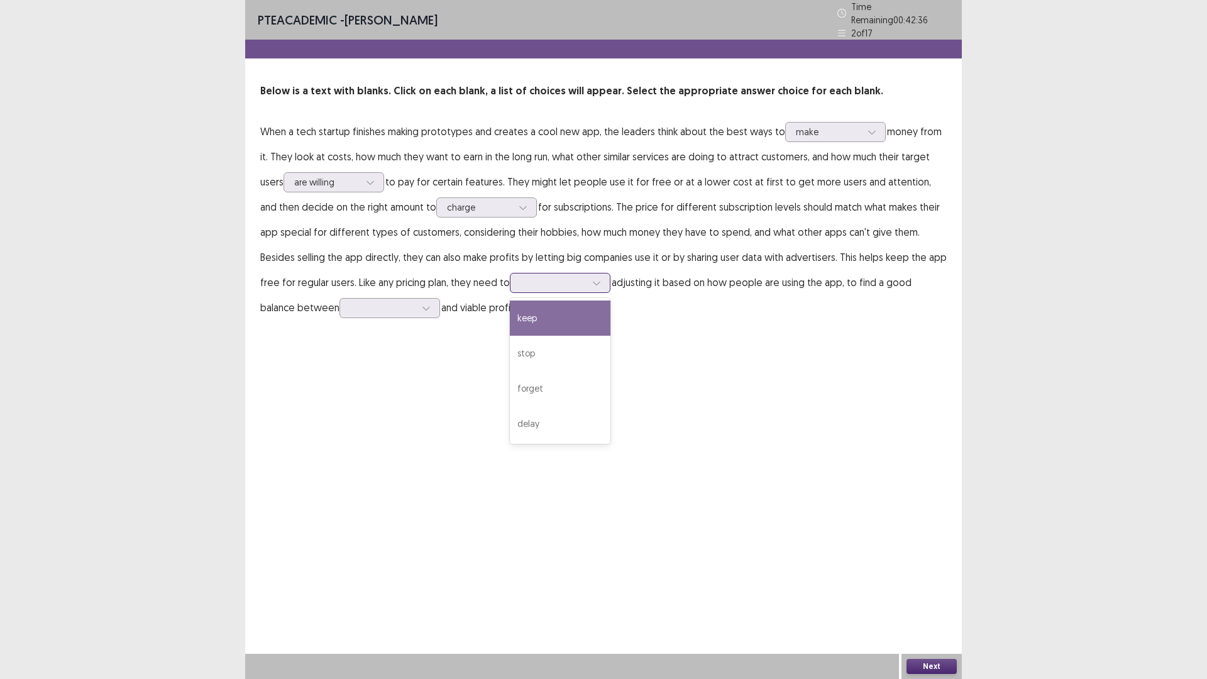
click at [510, 328] on div "keep" at bounding box center [560, 317] width 101 height 35
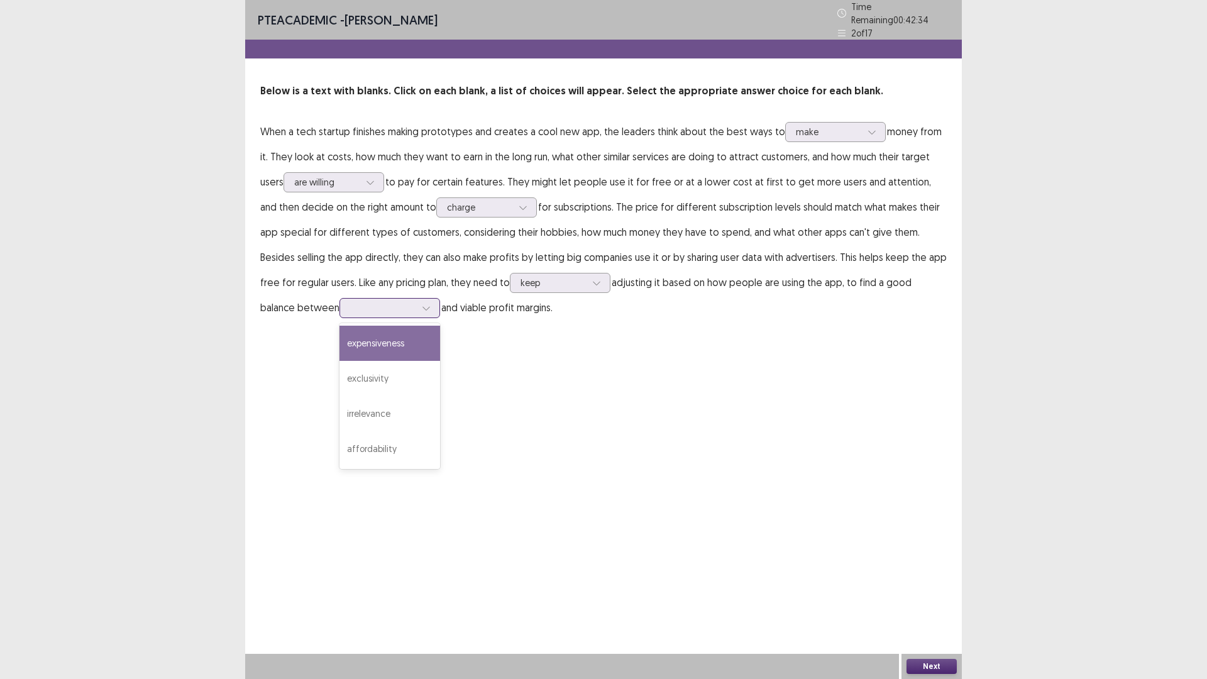
click at [350, 307] on div at bounding box center [382, 308] width 65 height 12
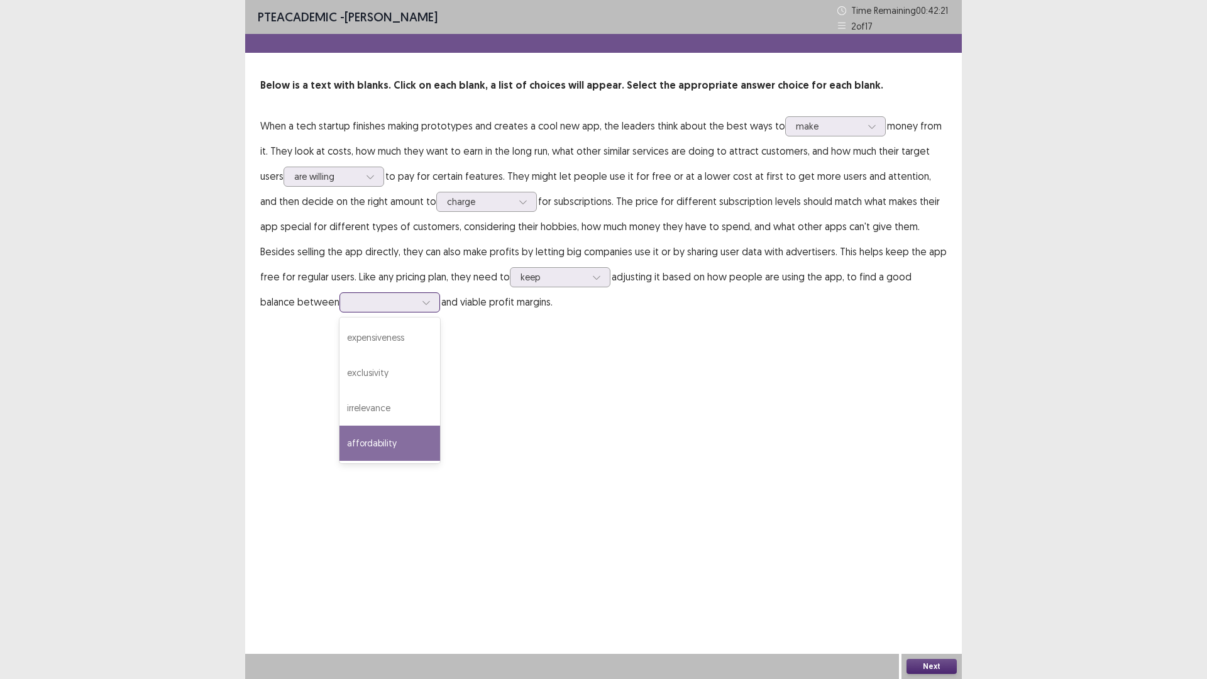
click at [347, 441] on div "affordability" at bounding box center [389, 443] width 101 height 35
click at [952, 593] on button "Next" at bounding box center [931, 666] width 50 height 15
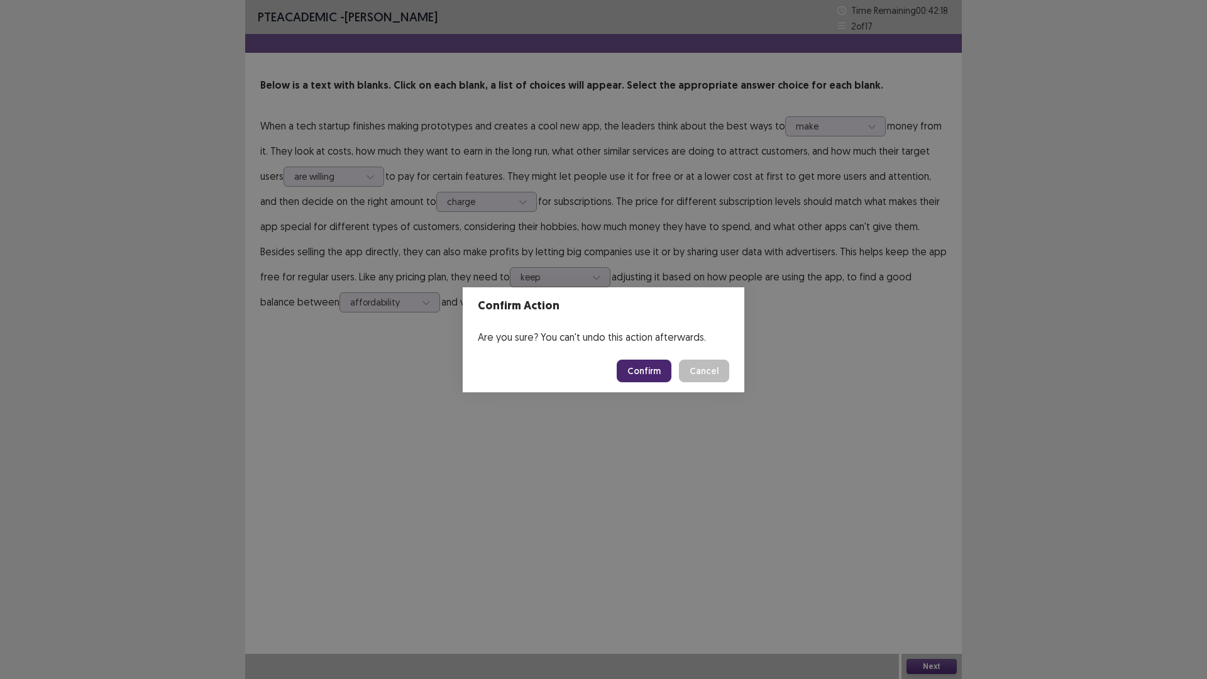
click at [629, 371] on button "Confirm" at bounding box center [644, 371] width 55 height 23
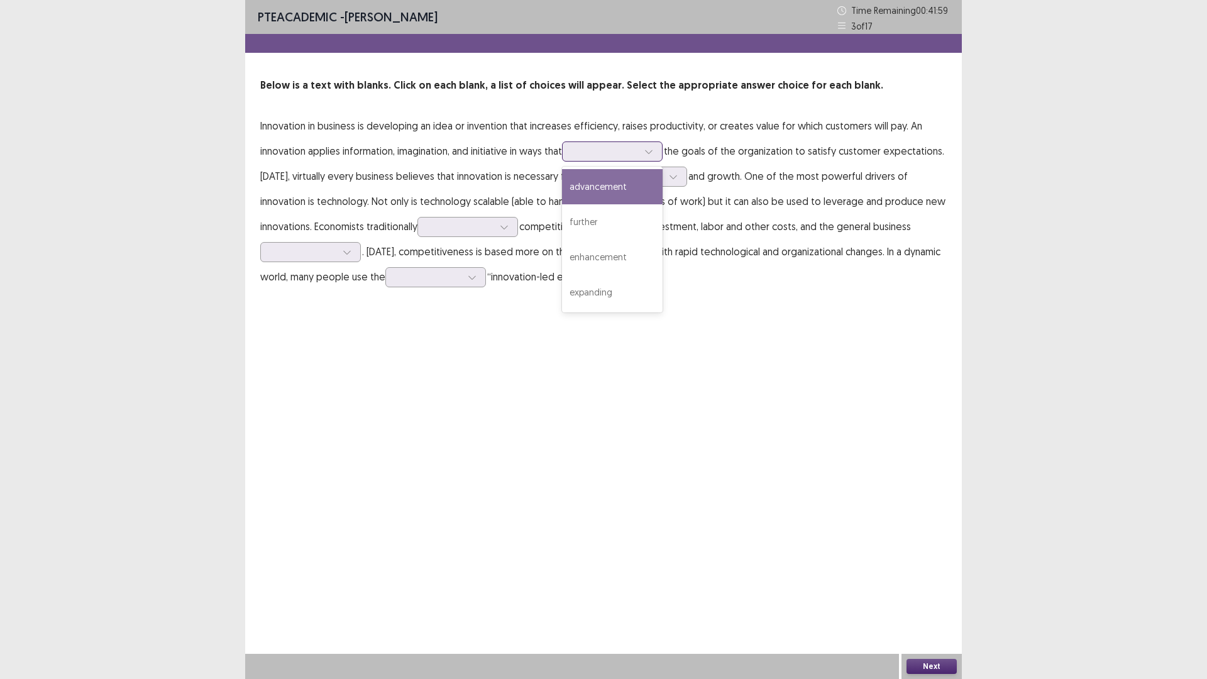
click at [581, 154] on div at bounding box center [605, 151] width 65 height 12
click at [592, 287] on div "expanding" at bounding box center [612, 292] width 101 height 35
click at [593, 179] on div at bounding box center [636, 177] width 101 height 20
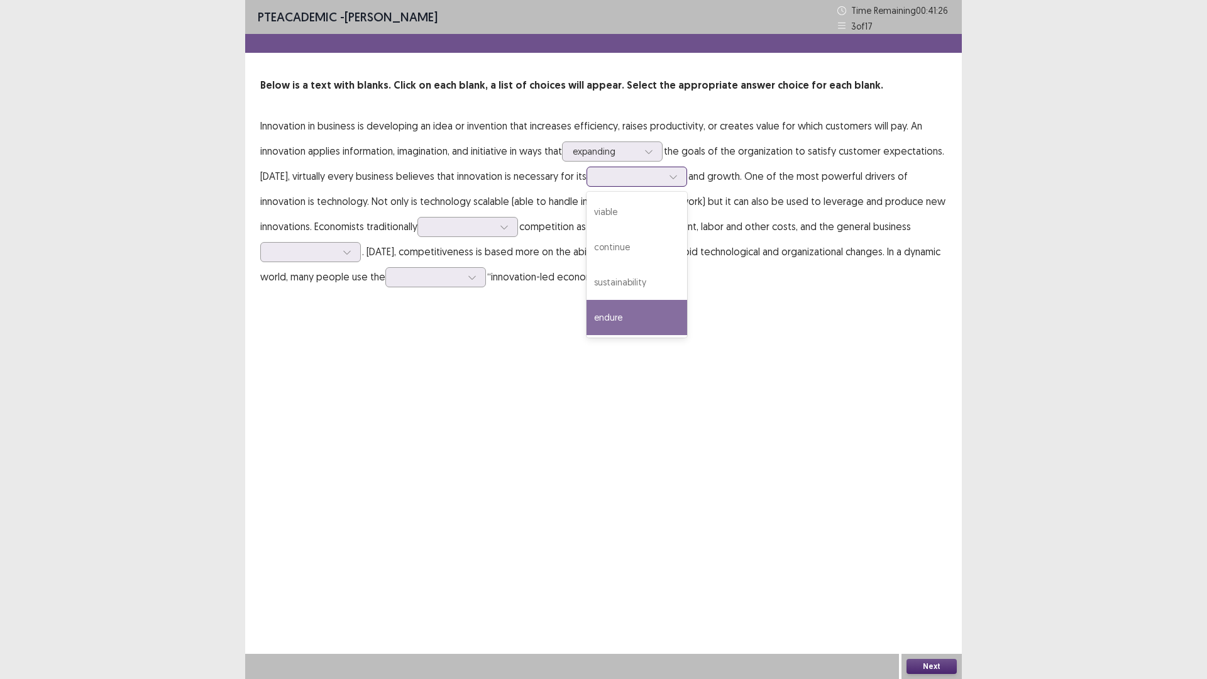
click at [617, 300] on div "endure" at bounding box center [636, 317] width 101 height 35
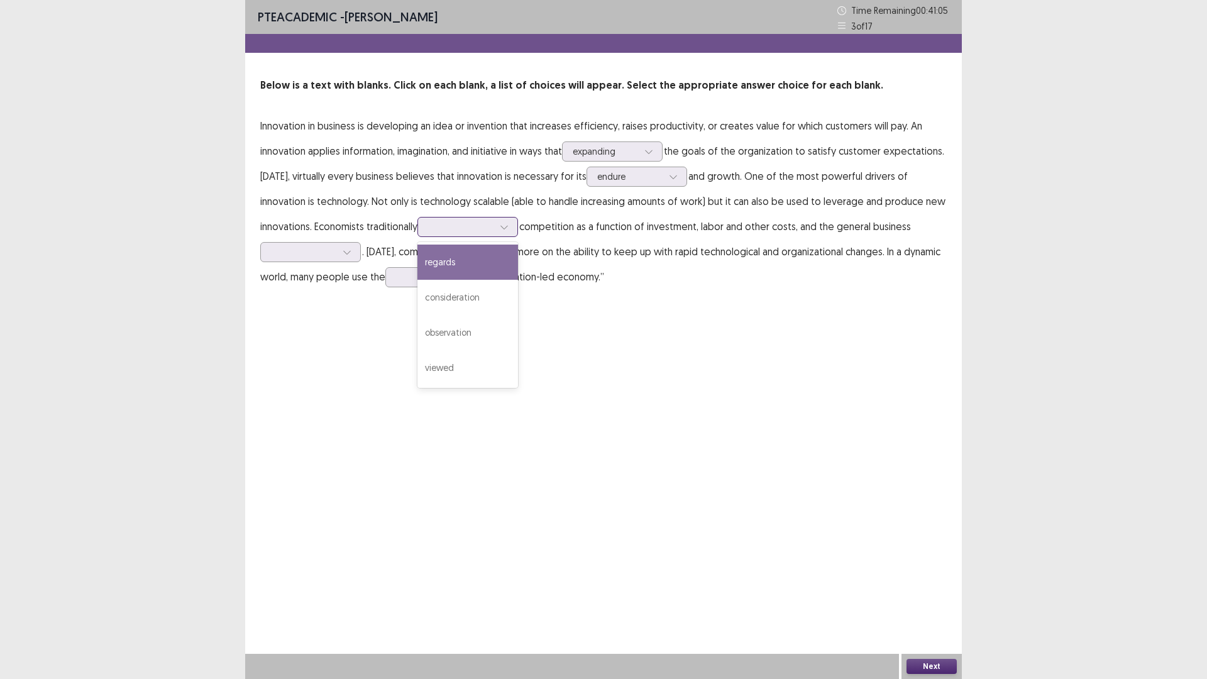
click at [463, 229] on div at bounding box center [460, 227] width 65 height 12
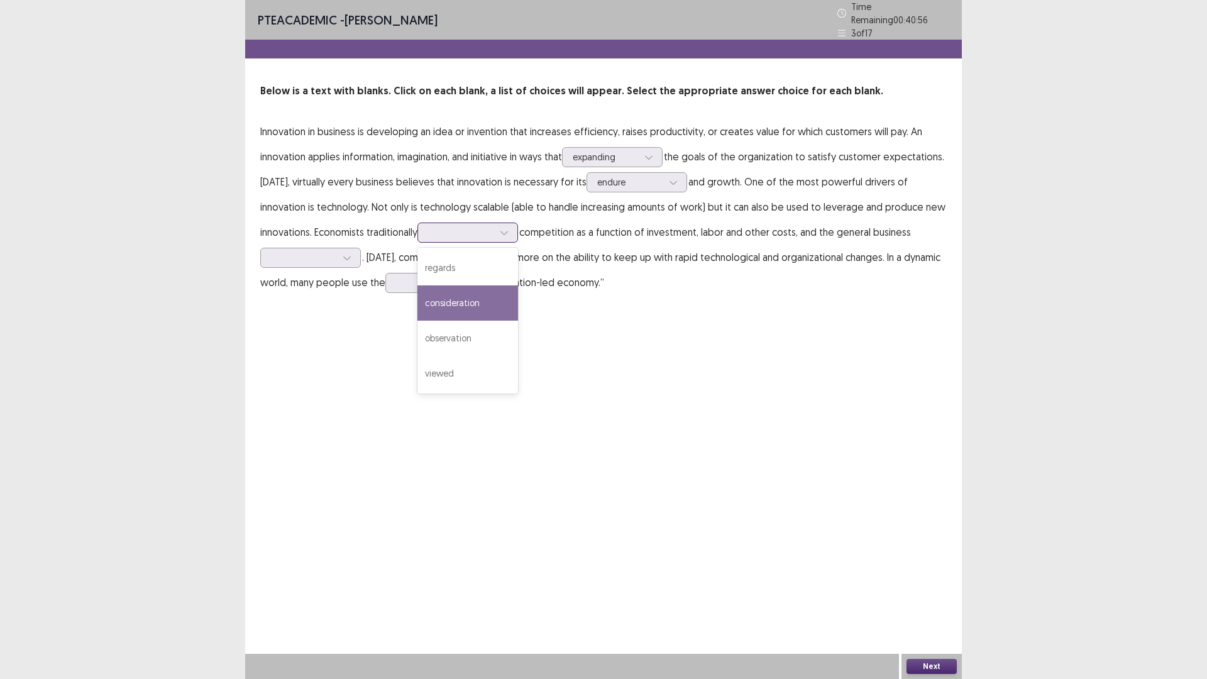
click at [478, 299] on div "consideration" at bounding box center [467, 302] width 101 height 35
click at [505, 233] on div at bounding box center [504, 232] width 19 height 19
click at [471, 295] on div "consideration" at bounding box center [467, 302] width 101 height 35
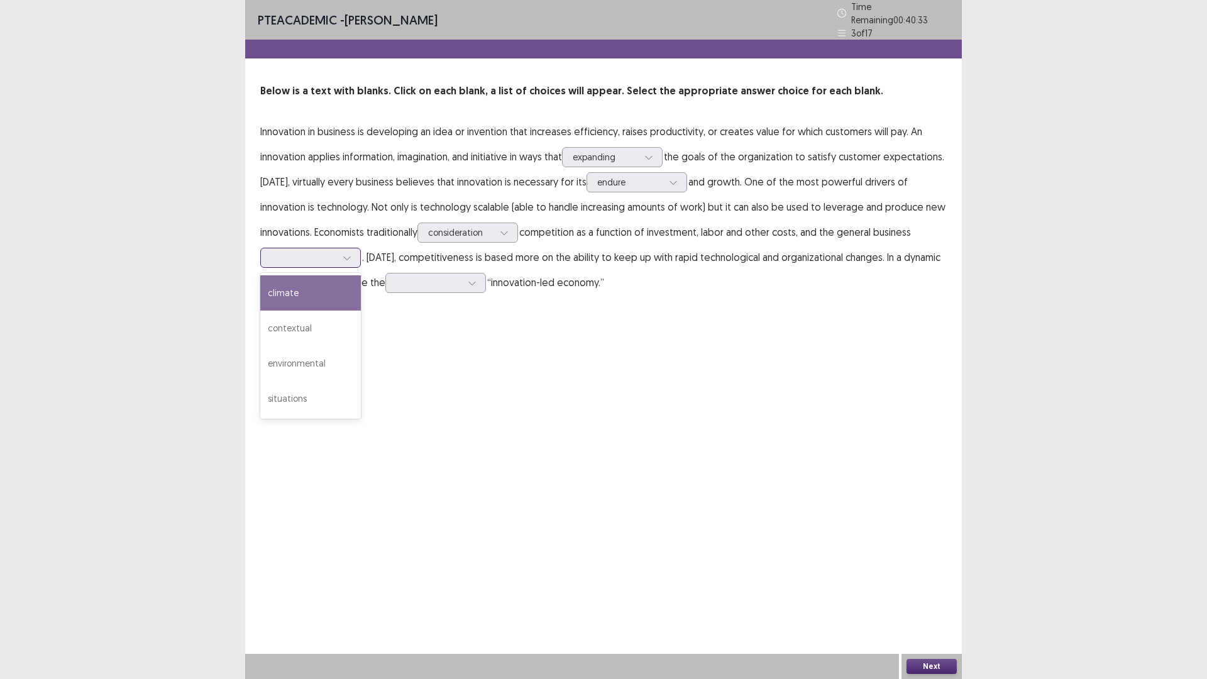
click at [334, 261] on div at bounding box center [310, 258] width 101 height 20
click at [334, 381] on div "situations" at bounding box center [310, 398] width 101 height 35
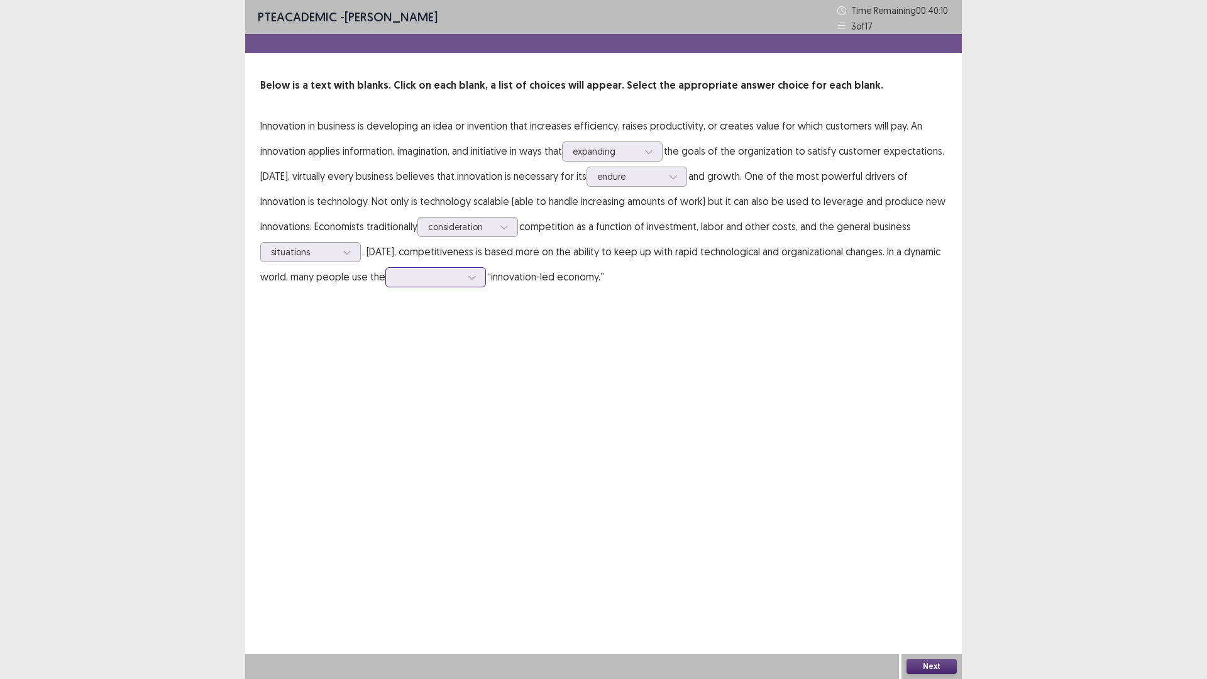
click at [439, 280] on div at bounding box center [428, 277] width 65 height 12
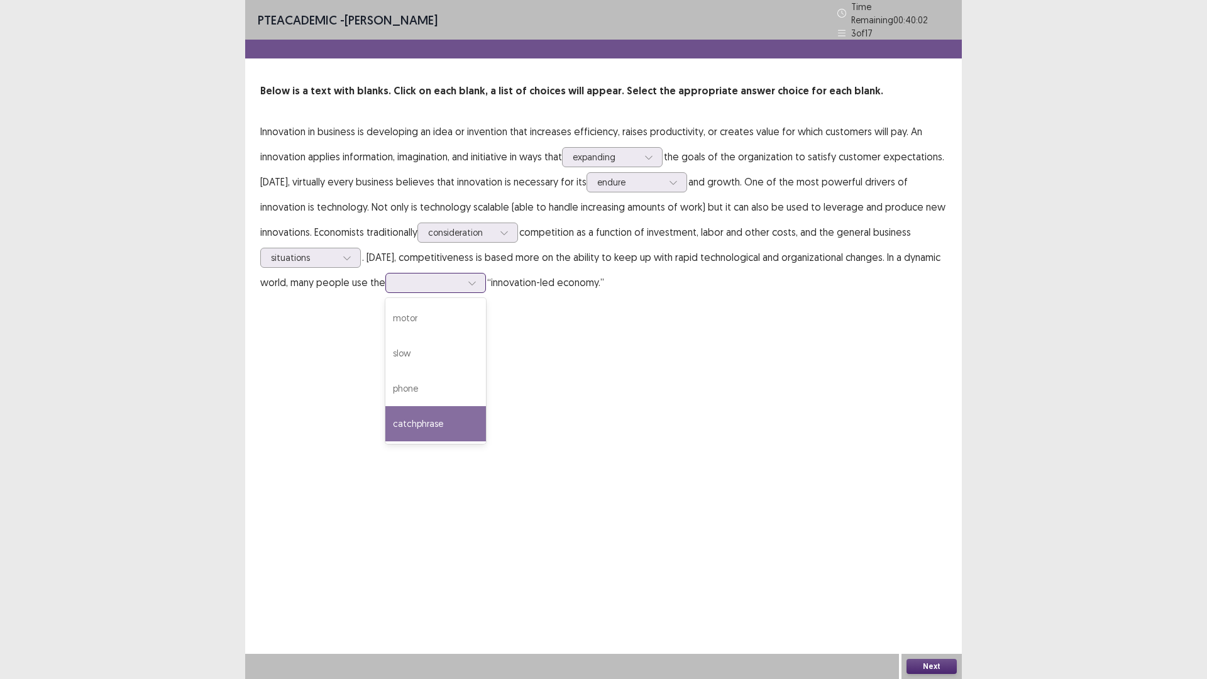
click at [430, 417] on div "catchphrase" at bounding box center [435, 423] width 101 height 35
click at [466, 282] on div at bounding box center [472, 282] width 19 height 19
click at [432, 389] on div "phone" at bounding box center [435, 388] width 101 height 35
click at [929, 593] on button "Next" at bounding box center [931, 666] width 50 height 15
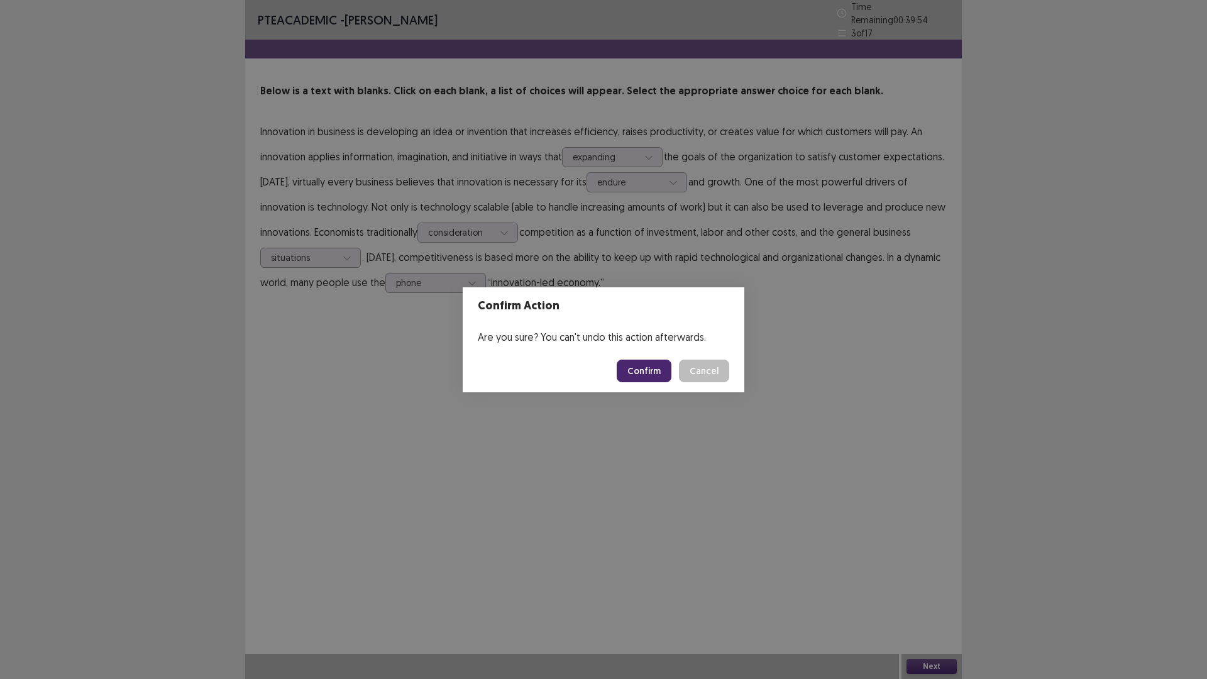
click at [622, 370] on button "Confirm" at bounding box center [644, 371] width 55 height 23
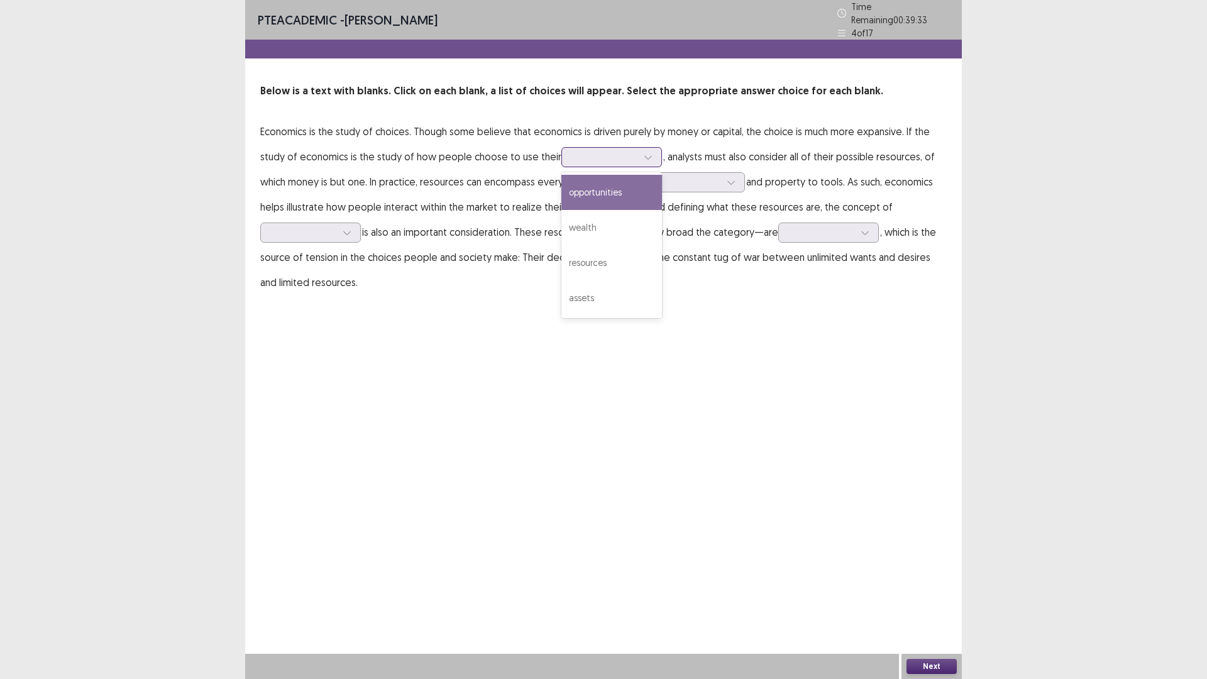
click at [585, 153] on div at bounding box center [604, 157] width 65 height 12
click at [580, 187] on div "opportunities" at bounding box center [611, 192] width 101 height 35
click at [614, 151] on div at bounding box center [604, 157] width 65 height 12
click at [582, 263] on div "resources" at bounding box center [611, 262] width 101 height 35
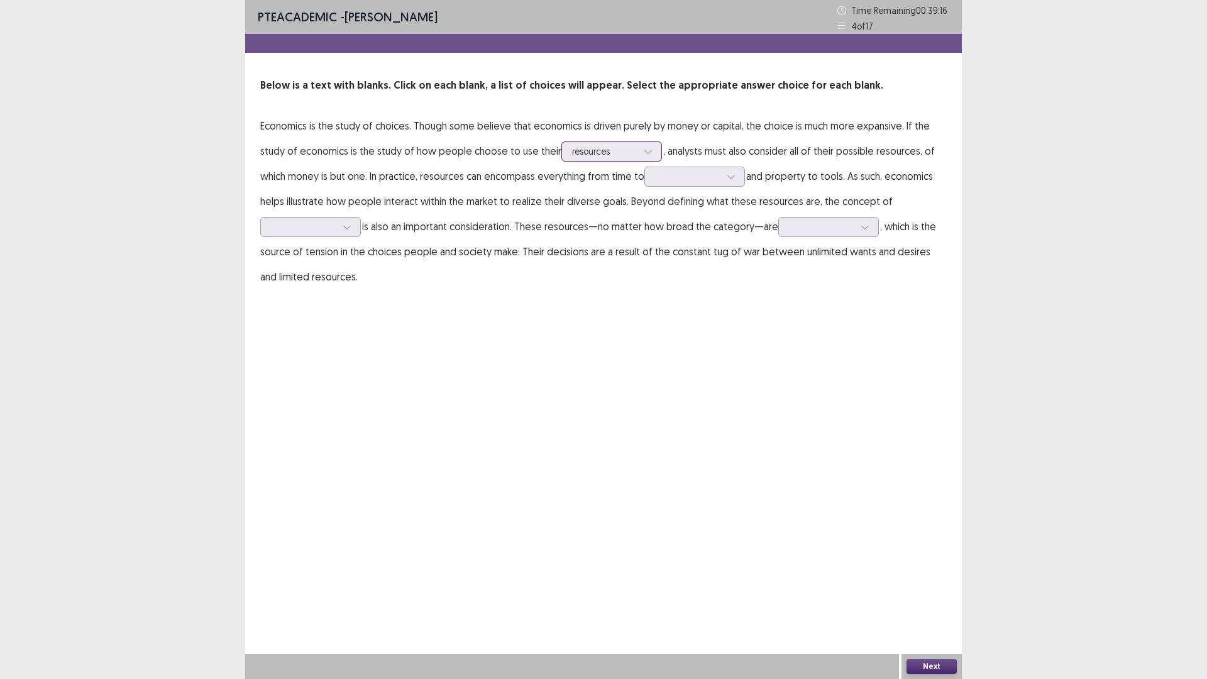
click at [610, 147] on div at bounding box center [604, 151] width 65 height 12
click at [610, 148] on div at bounding box center [604, 151] width 65 height 12
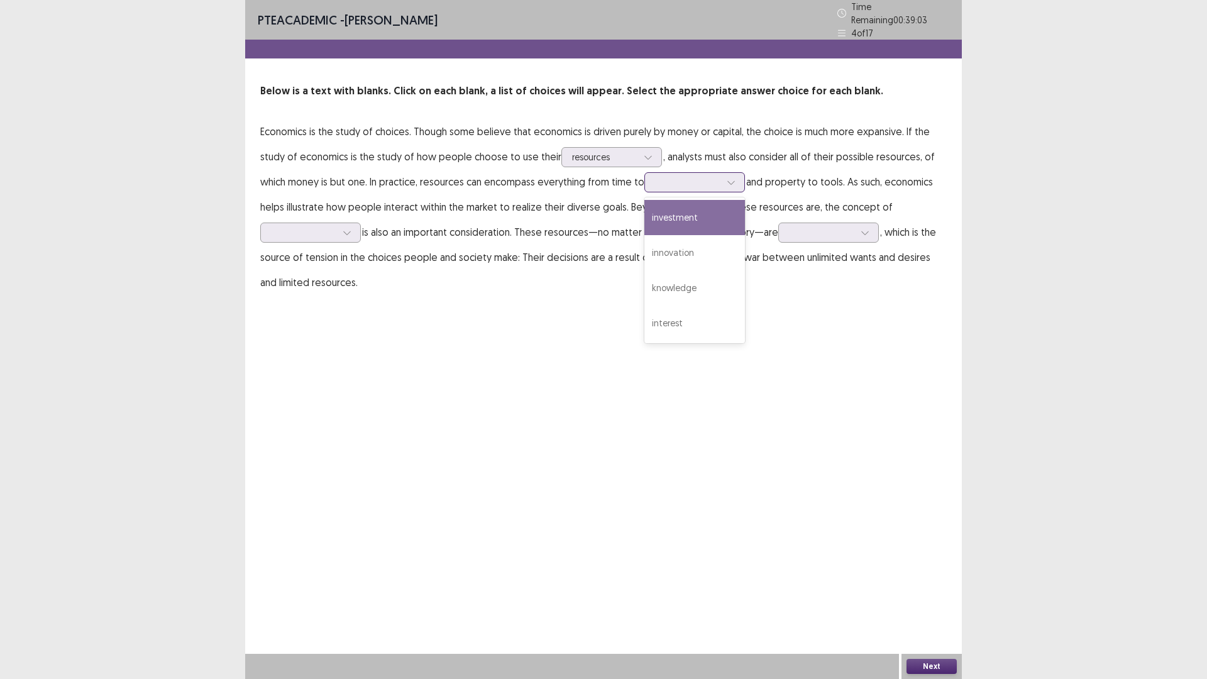
click at [672, 183] on div at bounding box center [687, 182] width 65 height 12
click at [656, 214] on div "investment" at bounding box center [694, 217] width 101 height 35
click at [666, 181] on div at bounding box center [687, 182] width 65 height 12
click at [675, 204] on div "investment" at bounding box center [694, 217] width 101 height 35
drag, startPoint x: 554, startPoint y: 264, endPoint x: 305, endPoint y: 261, distance: 248.9
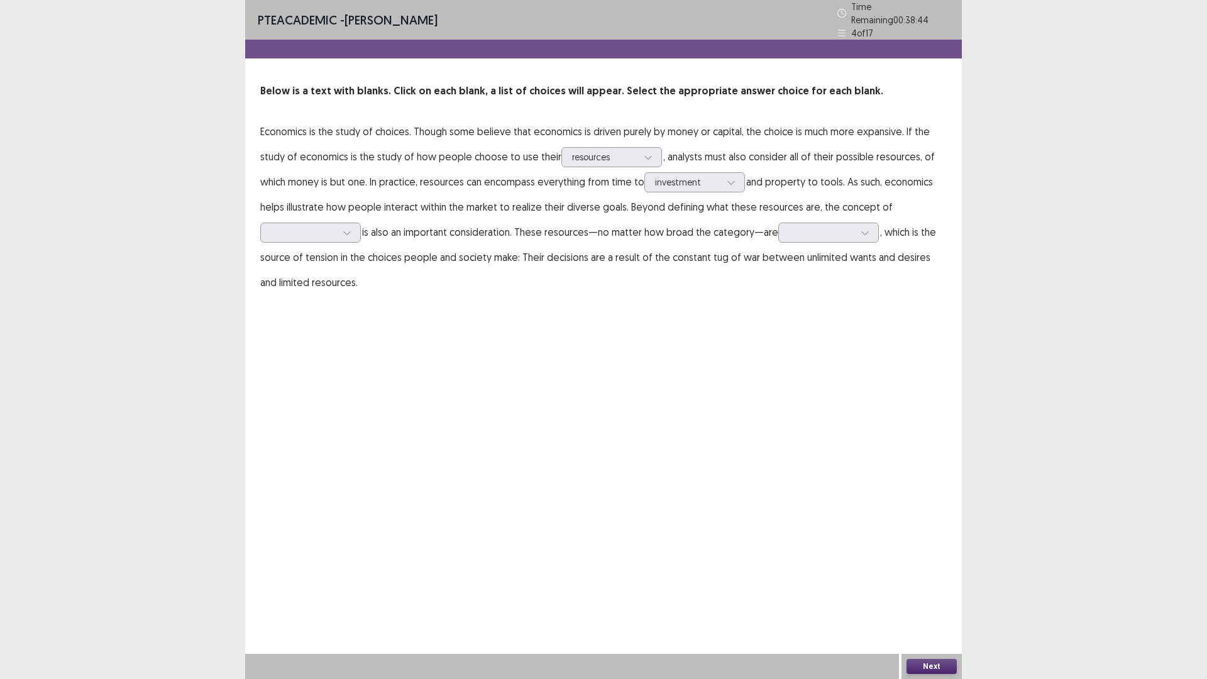
drag, startPoint x: 305, startPoint y: 261, endPoint x: 316, endPoint y: 238, distance: 25.3
click at [316, 238] on p "Economics is the study of choices. Though some believe that economics is driven…" at bounding box center [603, 207] width 686 height 176
click at [317, 236] on div at bounding box center [310, 233] width 101 height 20
click at [312, 264] on div "abundance" at bounding box center [310, 267] width 101 height 35
click at [793, 229] on div at bounding box center [821, 232] width 65 height 12
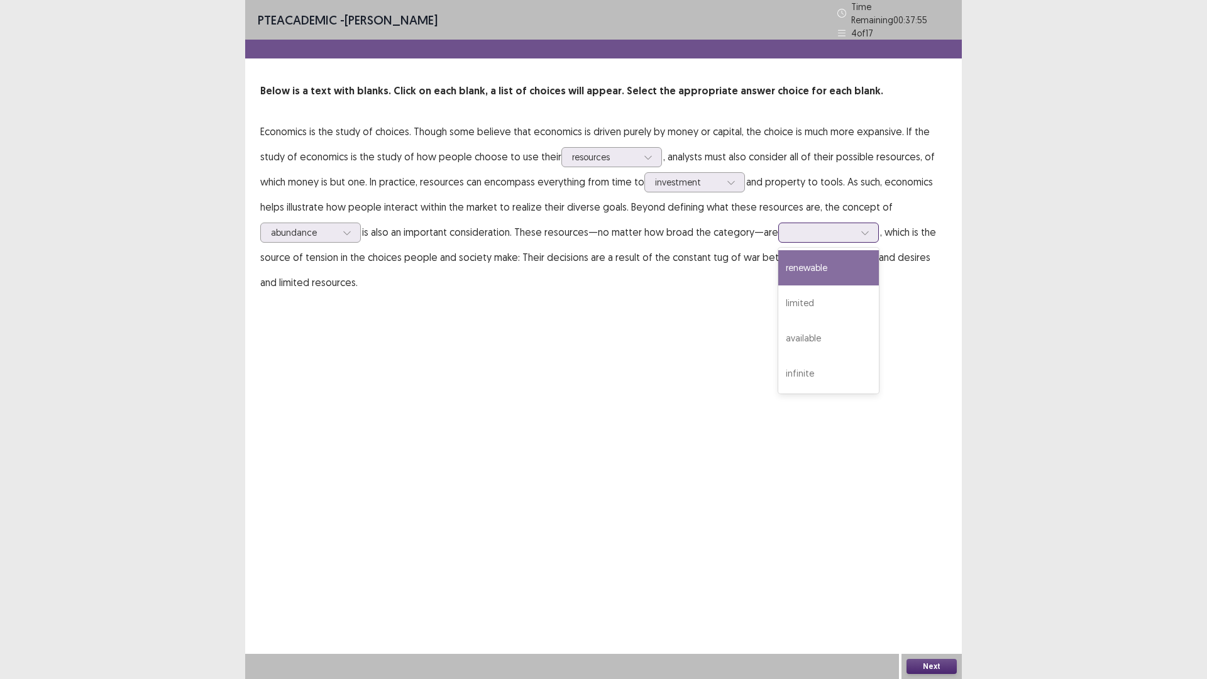
click at [834, 260] on div "renewable" at bounding box center [828, 267] width 101 height 35
click at [928, 593] on button "Next" at bounding box center [931, 666] width 50 height 15
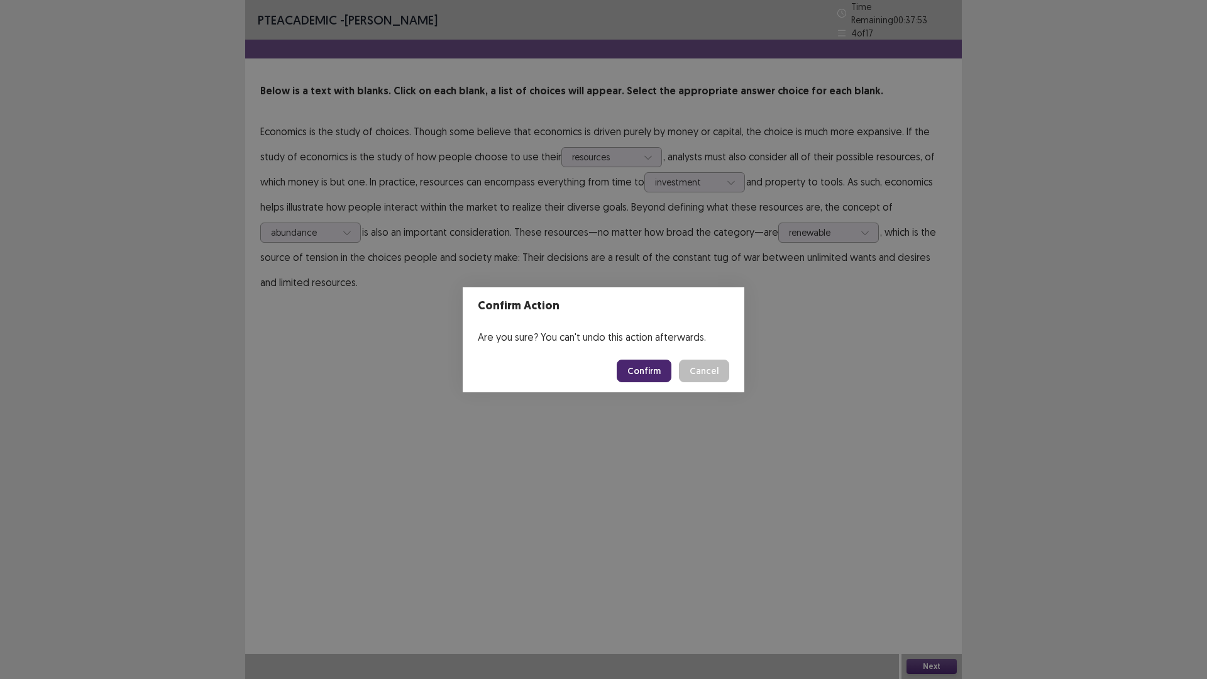
click at [638, 374] on button "Confirm" at bounding box center [644, 371] width 55 height 23
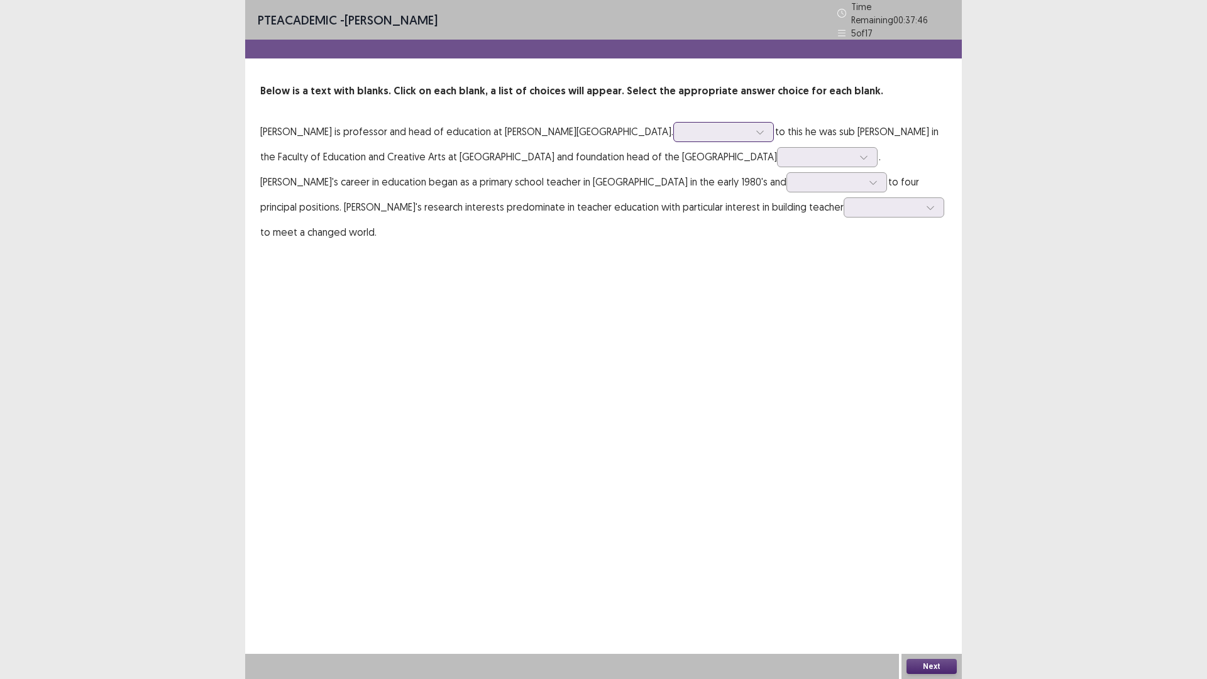
click at [673, 135] on div at bounding box center [723, 132] width 101 height 20
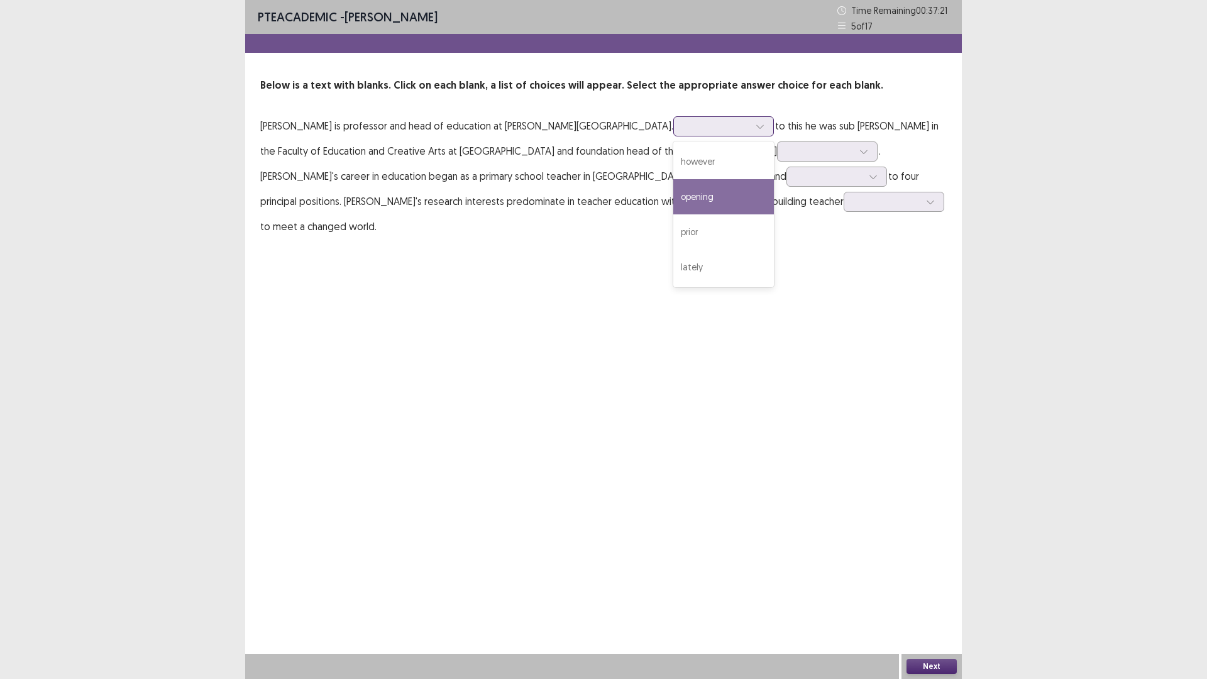
click at [673, 198] on div "opening" at bounding box center [723, 196] width 101 height 35
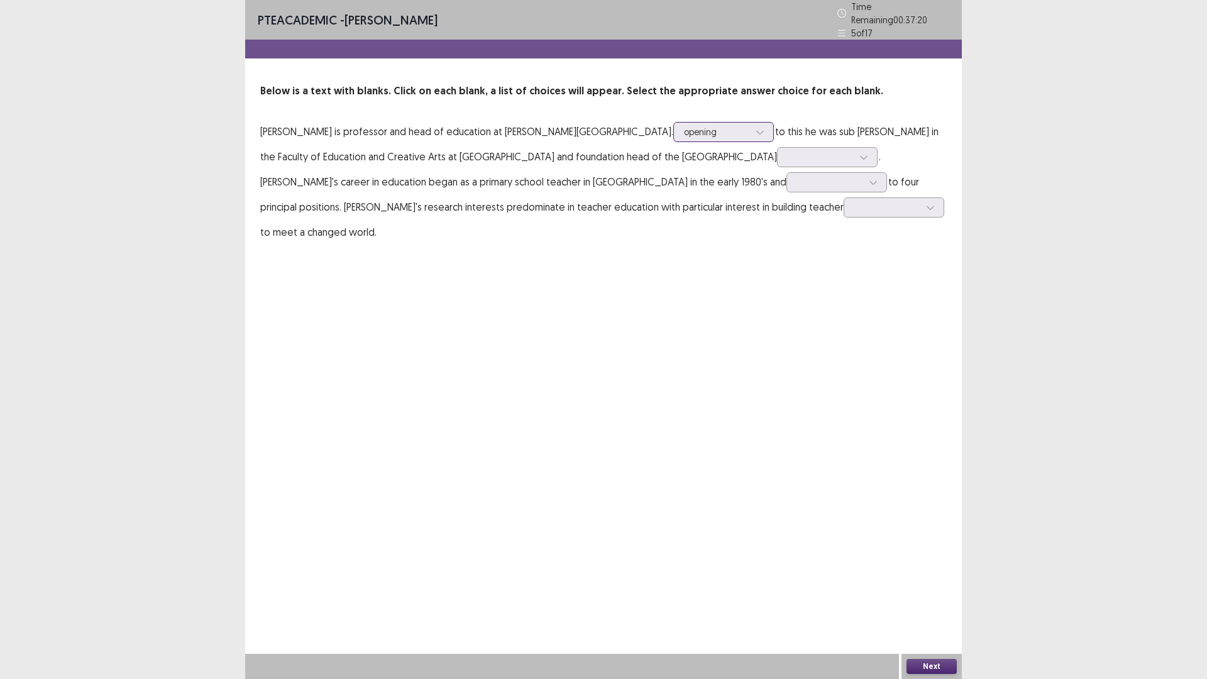
click at [684, 126] on div at bounding box center [716, 132] width 65 height 12
click at [673, 152] on div "however" at bounding box center [723, 167] width 101 height 35
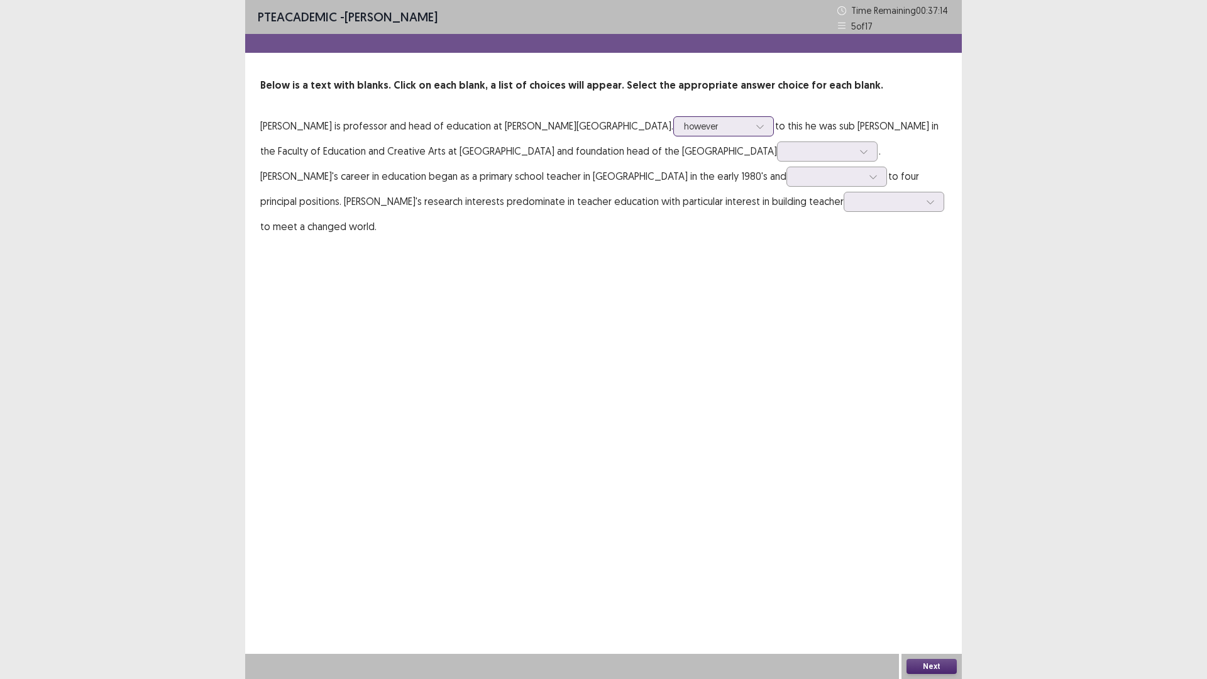
click at [684, 128] on div at bounding box center [716, 126] width 65 height 12
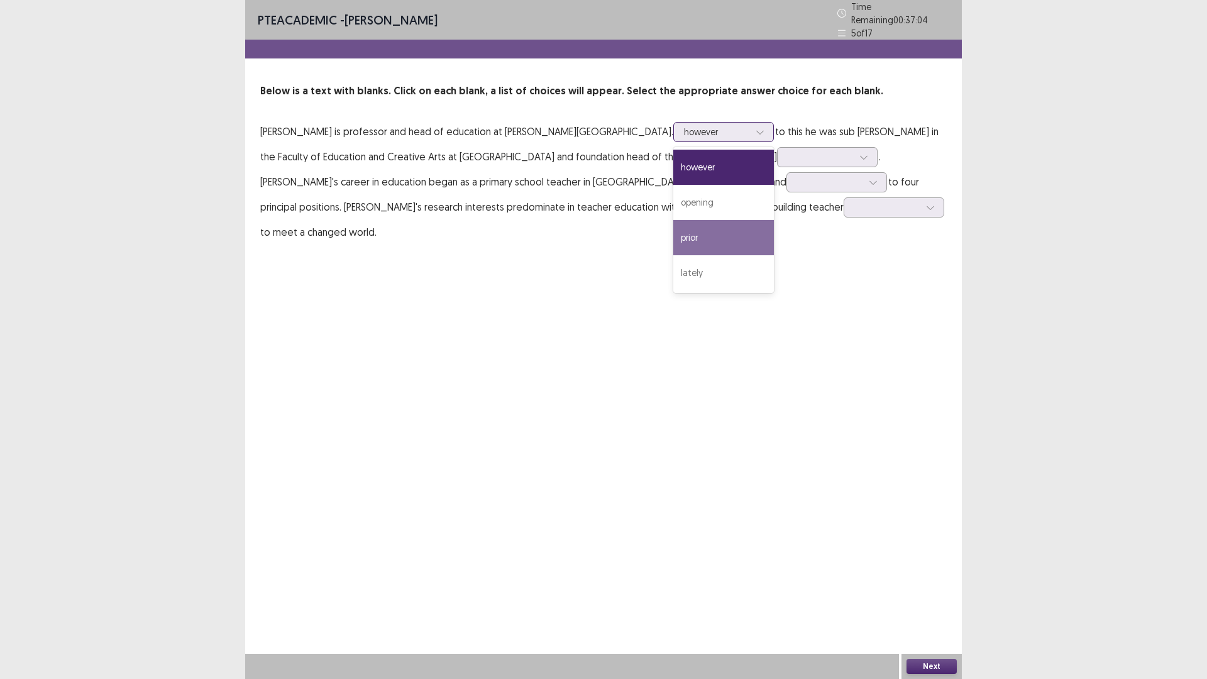
click at [673, 236] on div "prior" at bounding box center [723, 237] width 101 height 35
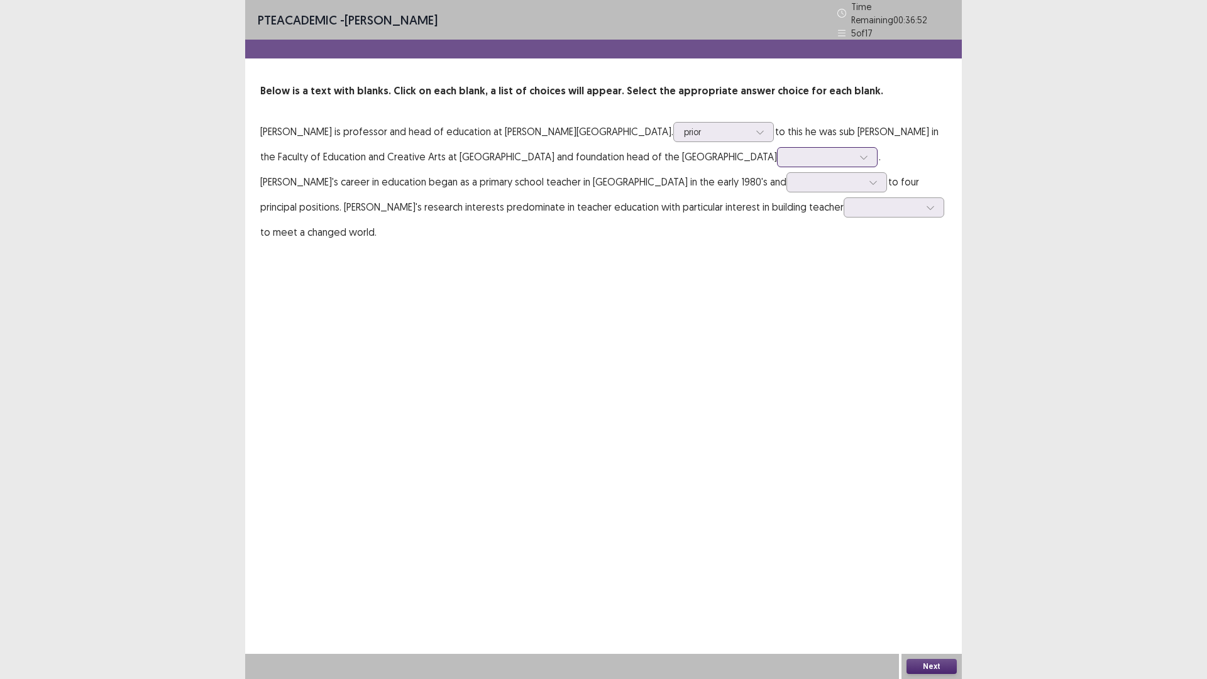
click at [777, 147] on div at bounding box center [827, 157] width 101 height 20
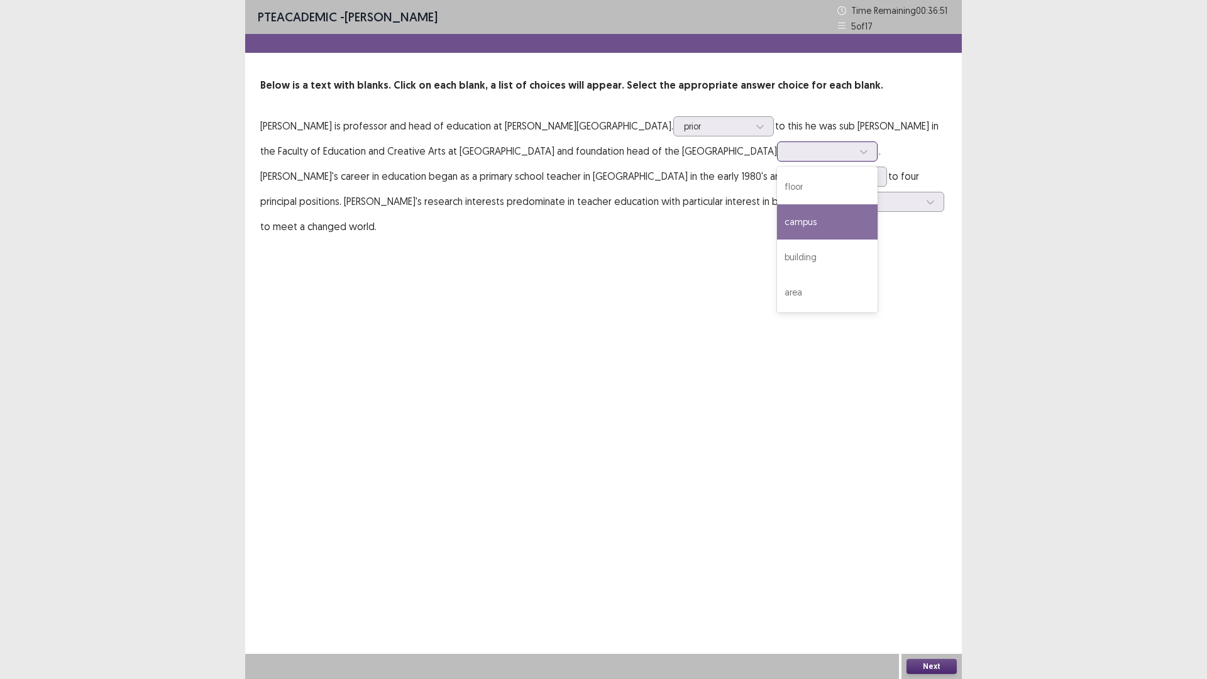
click at [777, 216] on div "campus" at bounding box center [827, 221] width 101 height 35
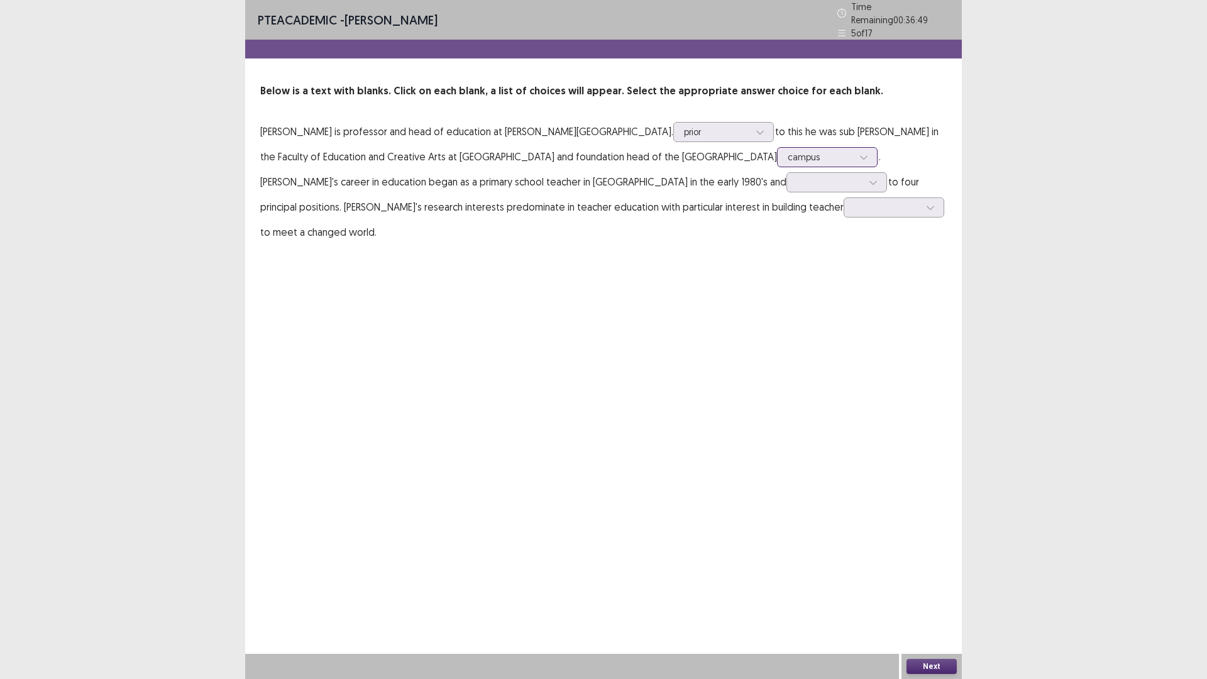
click at [788, 152] on div at bounding box center [820, 157] width 65 height 12
click at [797, 181] on div at bounding box center [829, 182] width 65 height 12
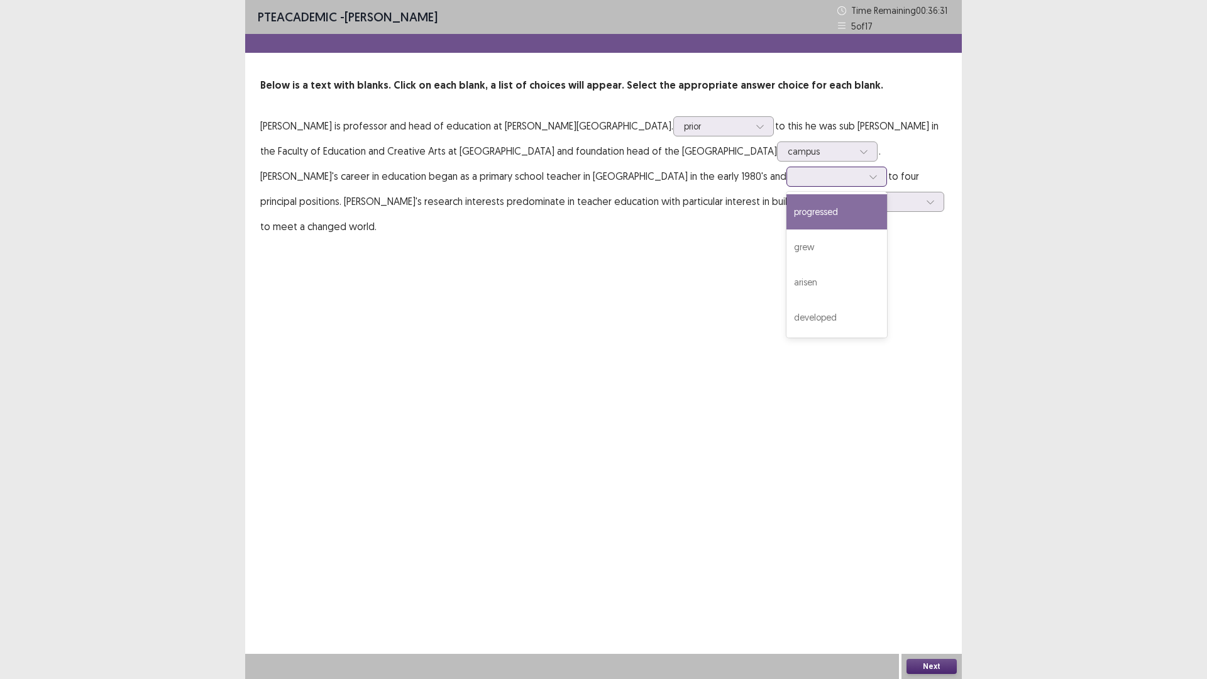
click at [786, 223] on div "progressed" at bounding box center [836, 211] width 101 height 35
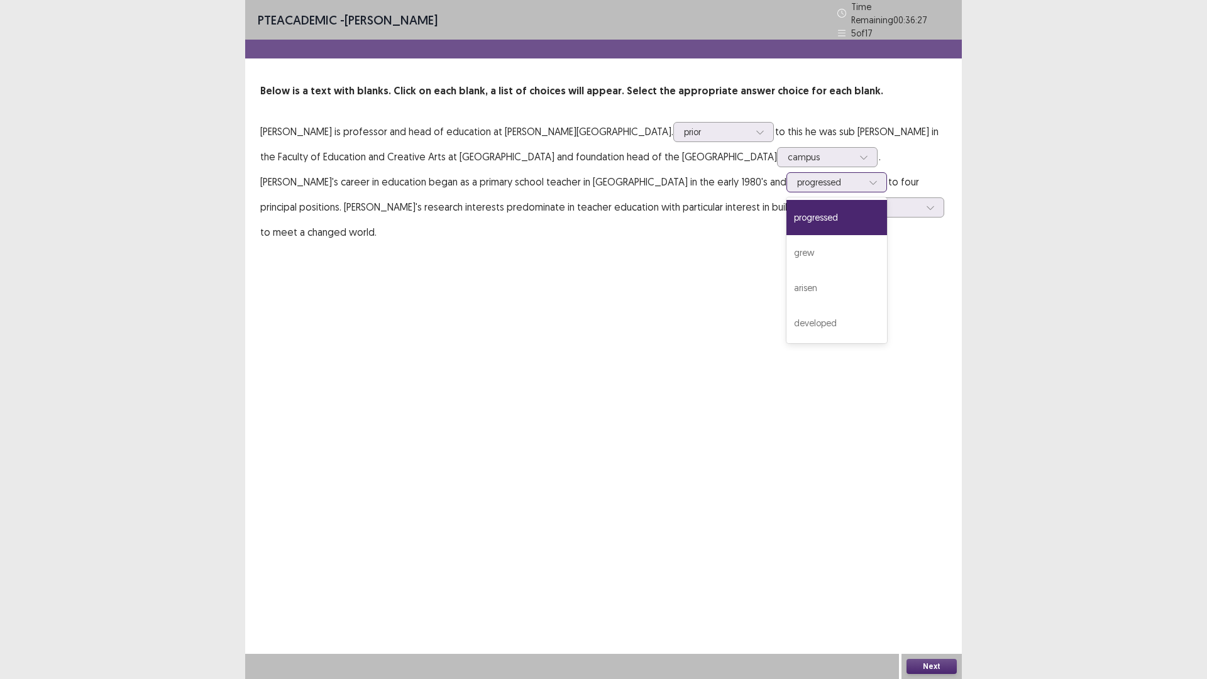
click at [797, 176] on div at bounding box center [829, 182] width 65 height 12
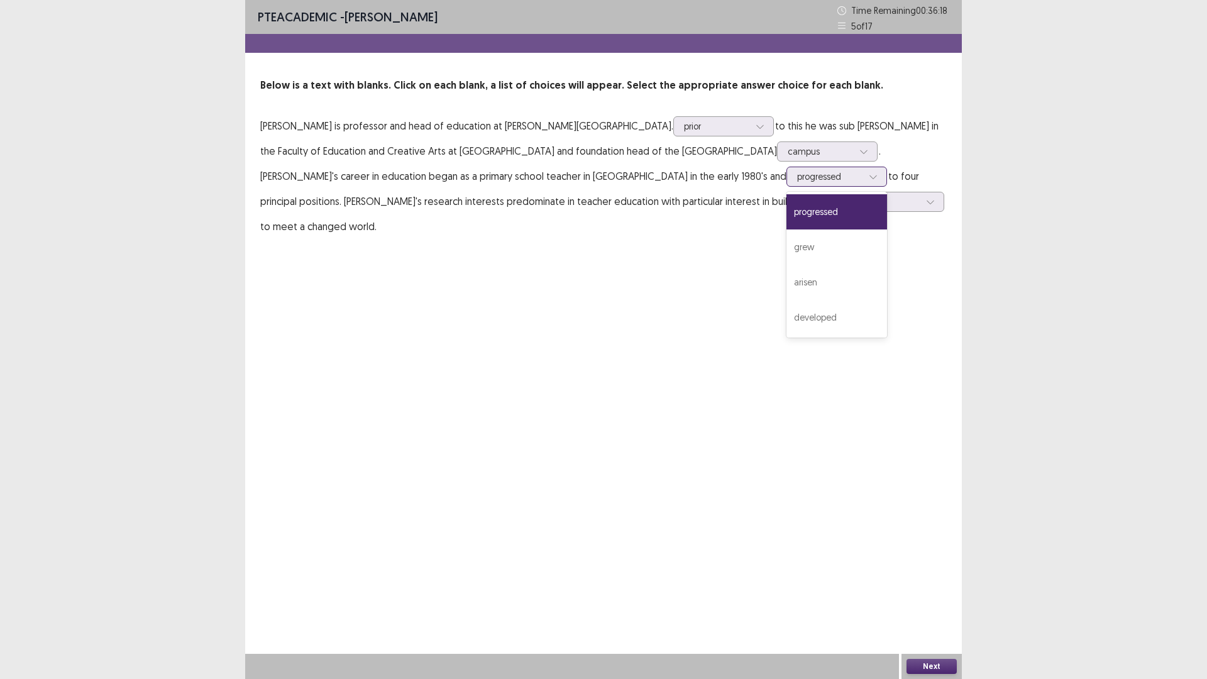
click at [786, 211] on div "progressed" at bounding box center [836, 211] width 101 height 35
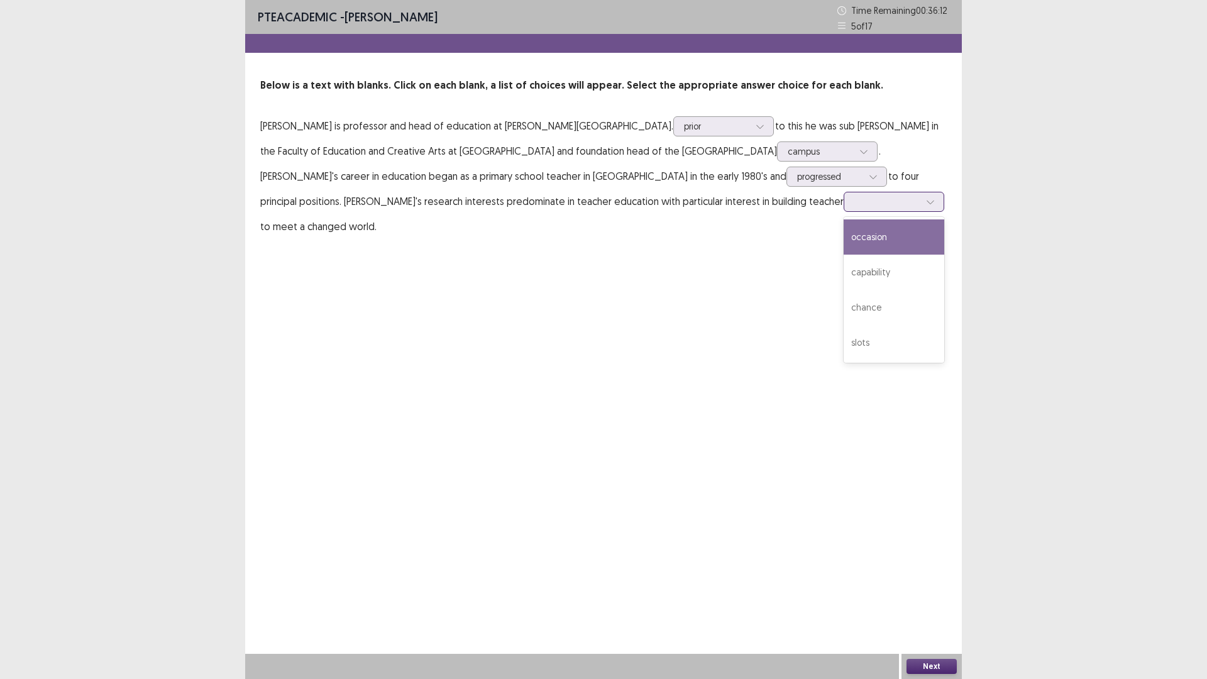
click at [854, 203] on div at bounding box center [886, 201] width 65 height 12
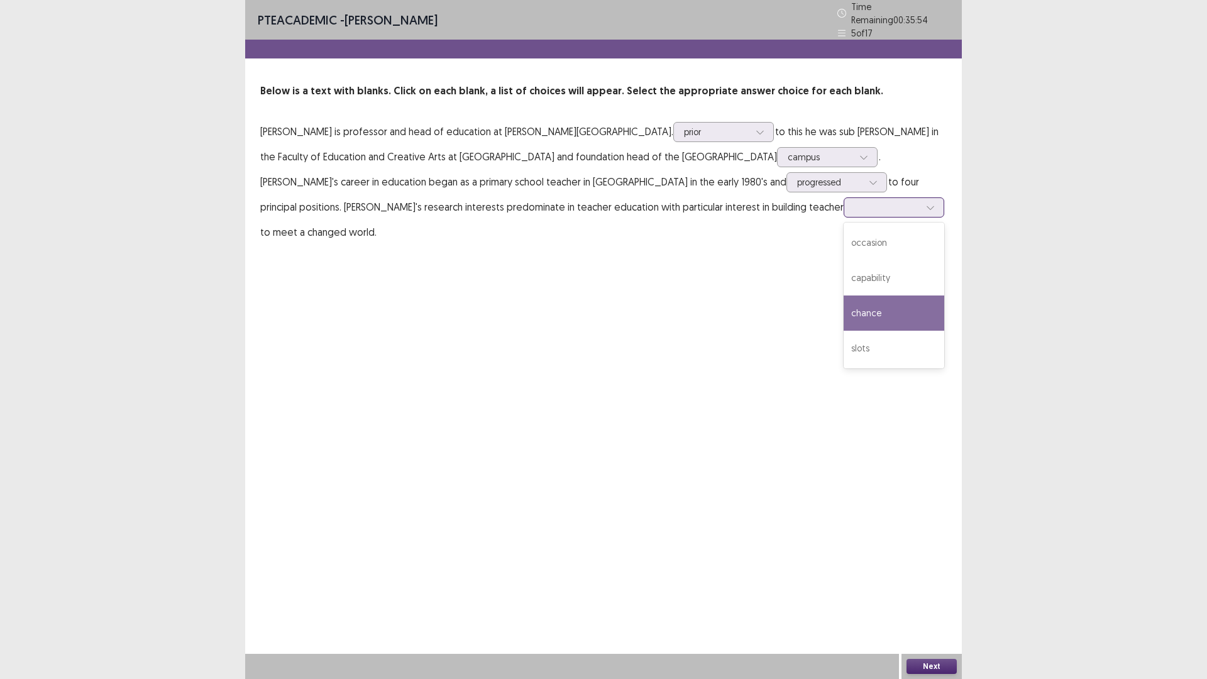
click at [844, 295] on div "chance" at bounding box center [894, 312] width 101 height 35
click at [854, 201] on div at bounding box center [886, 207] width 65 height 12
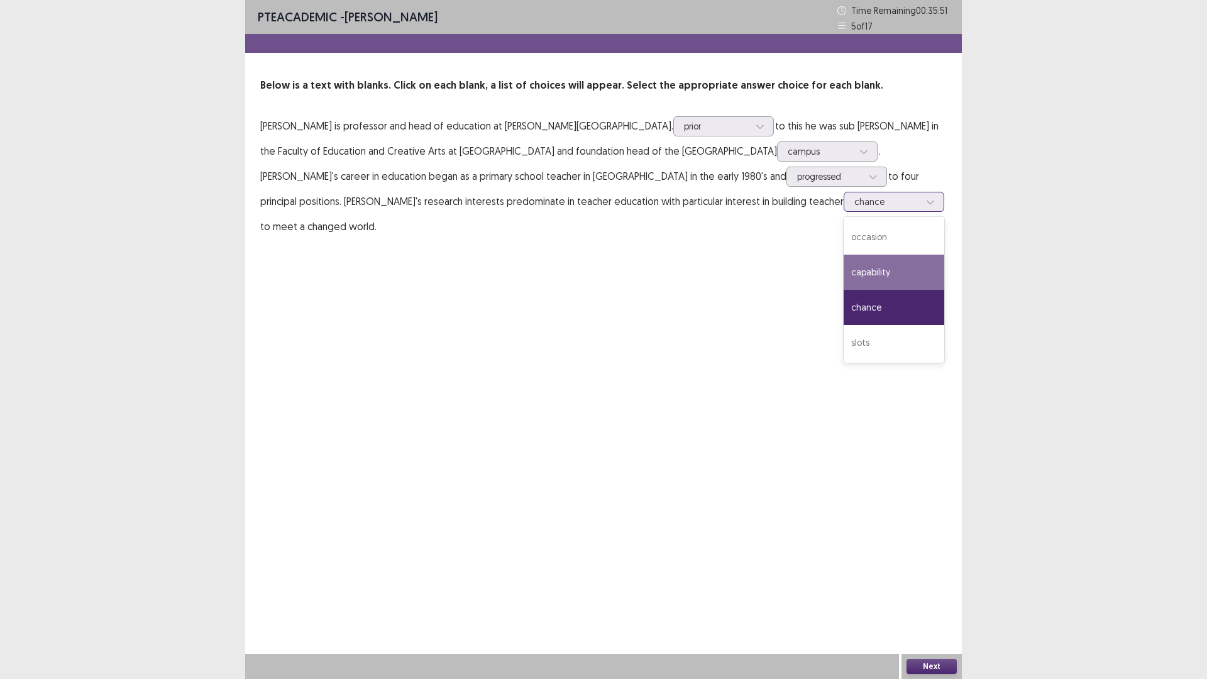
click at [844, 278] on div "capability" at bounding box center [894, 272] width 101 height 35
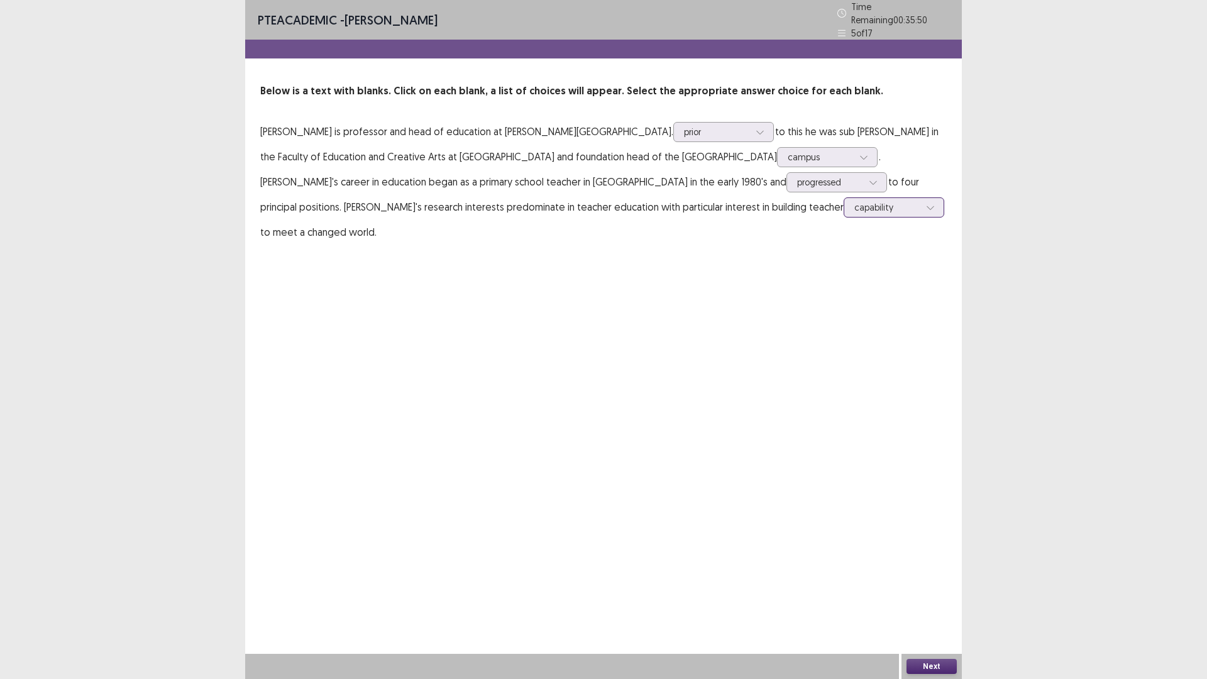
click at [854, 201] on div at bounding box center [886, 207] width 65 height 12
click at [844, 299] on div "chance" at bounding box center [894, 312] width 101 height 35
click at [936, 593] on button "Next" at bounding box center [931, 666] width 50 height 15
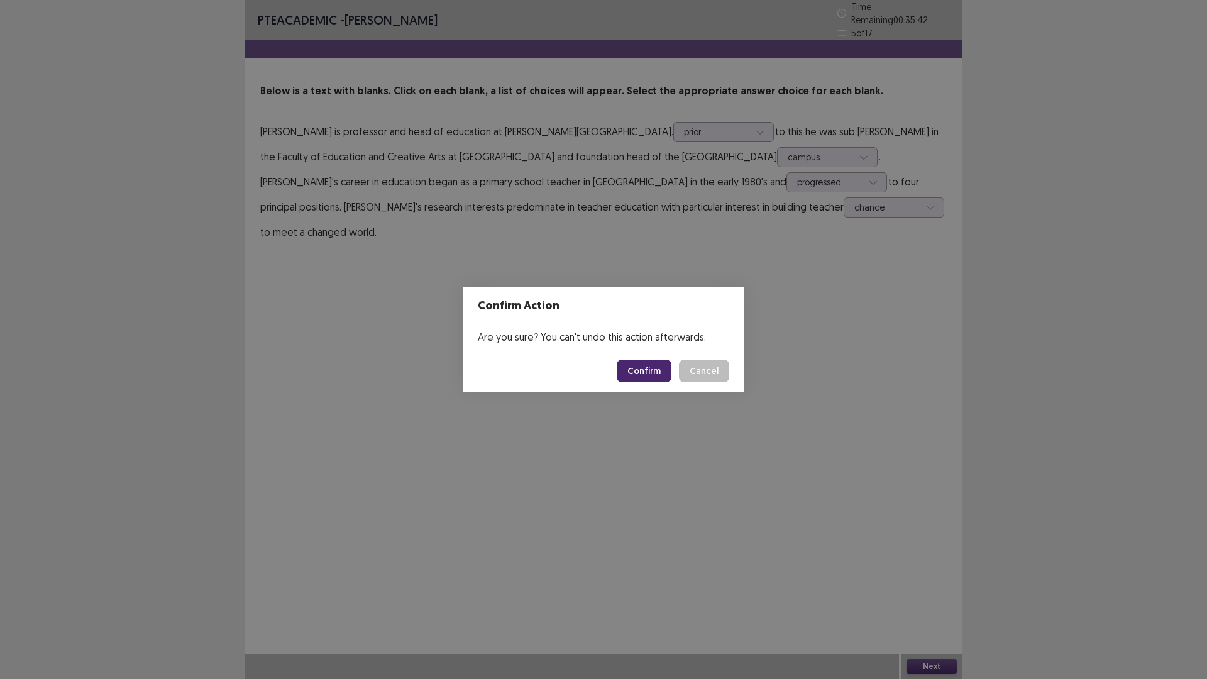
drag, startPoint x: 690, startPoint y: 380, endPoint x: 681, endPoint y: 345, distance: 36.3
click at [690, 378] on button "Cancel" at bounding box center [704, 371] width 50 height 23
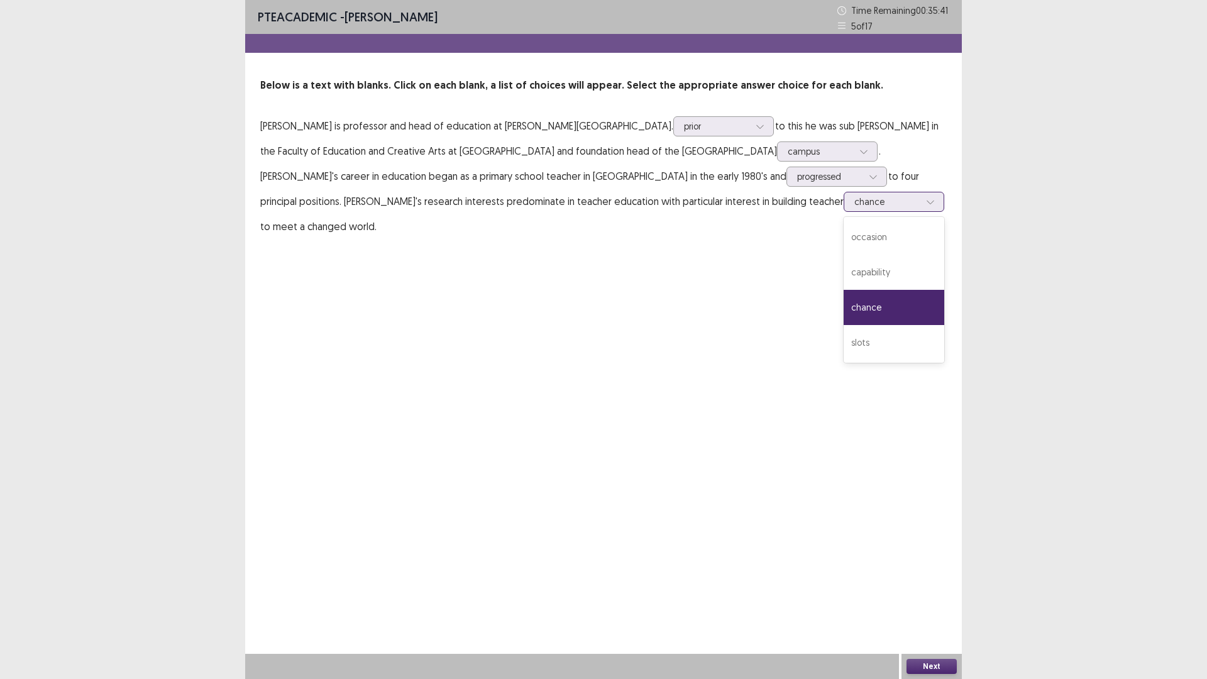
click at [921, 209] on div at bounding box center [930, 201] width 19 height 19
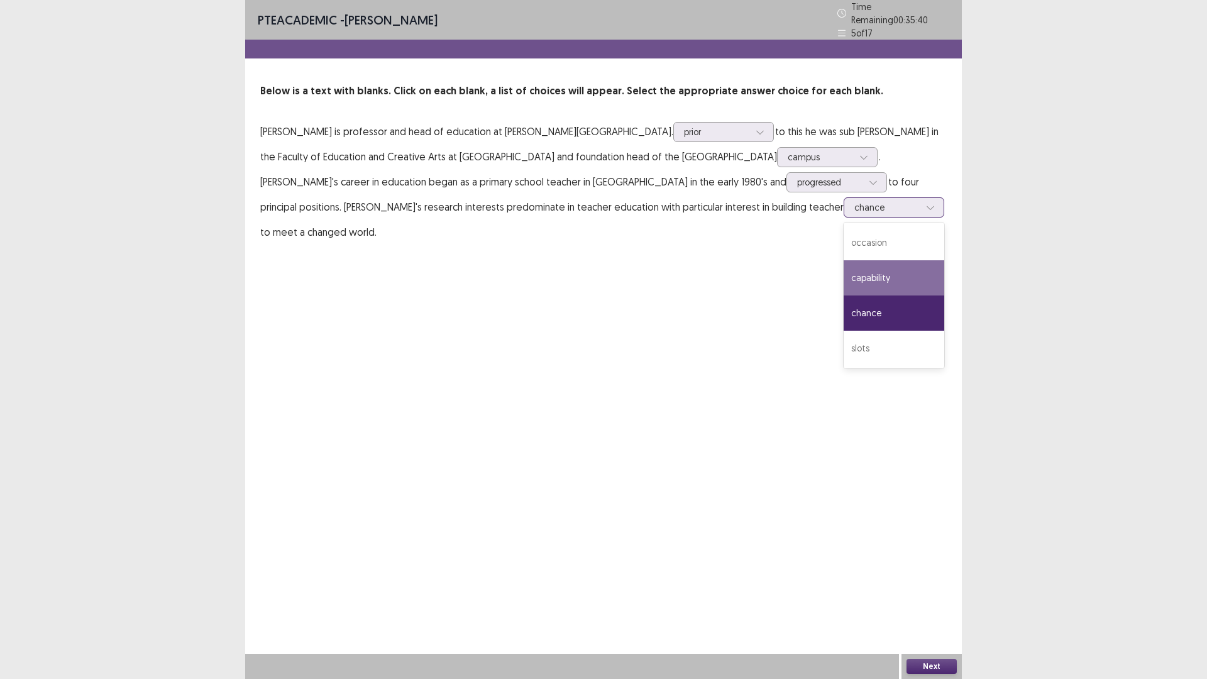
click at [844, 268] on div "capability" at bounding box center [894, 277] width 101 height 35
click at [941, 593] on button "Next" at bounding box center [931, 666] width 50 height 15
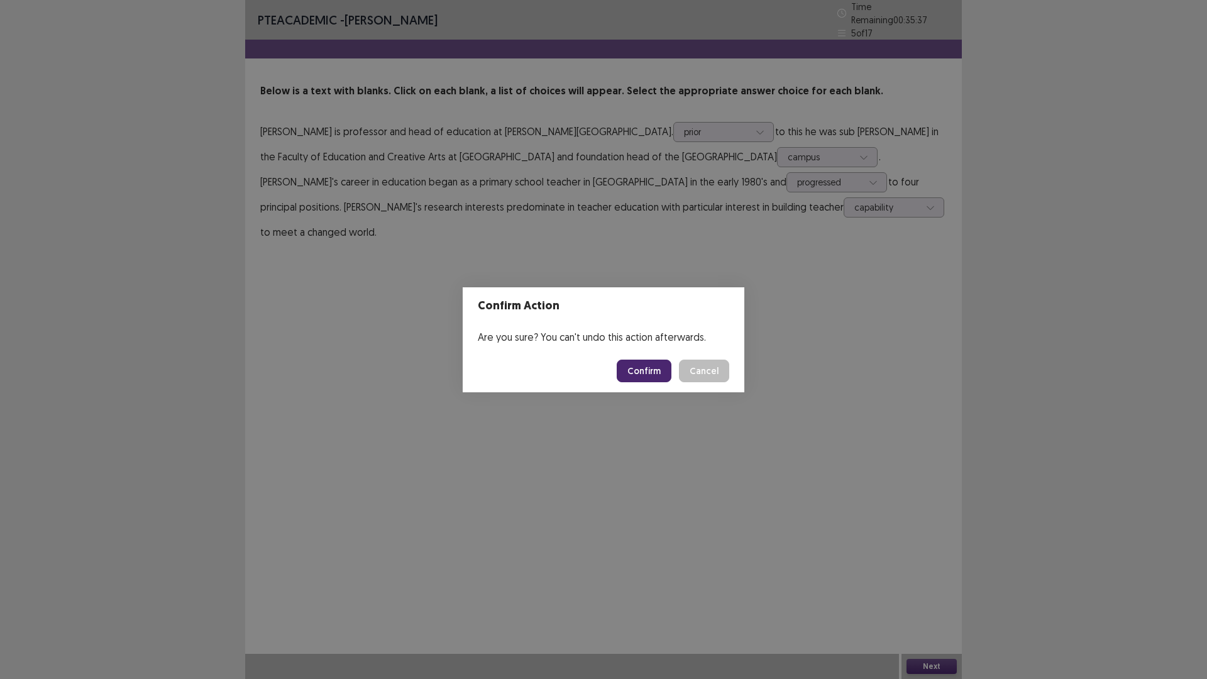
click at [636, 366] on button "Confirm" at bounding box center [644, 371] width 55 height 23
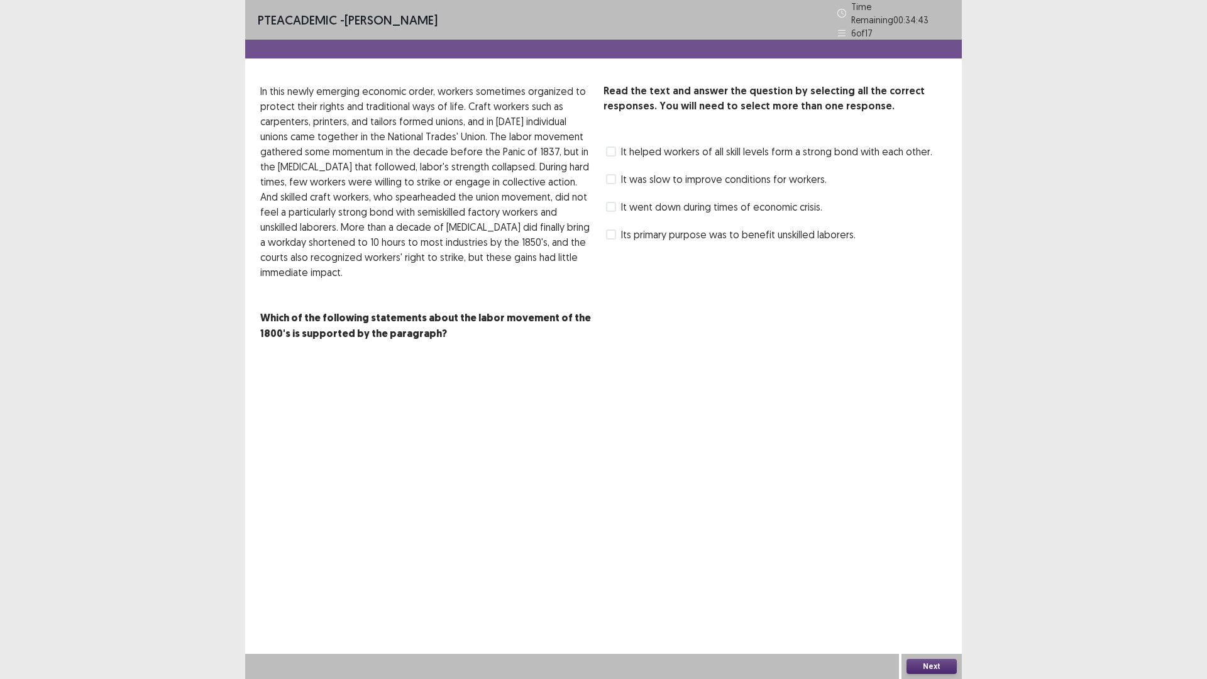
click at [685, 175] on span "It was slow to improve conditions for workers." at bounding box center [724, 179] width 206 height 15
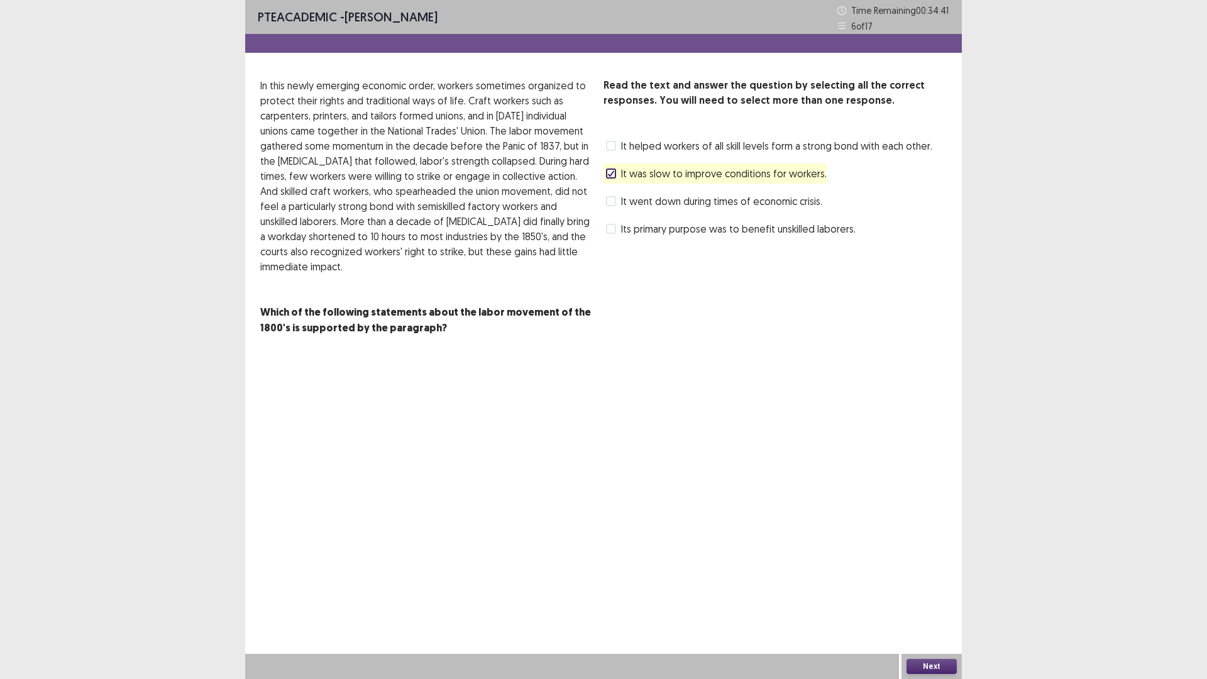
click at [691, 201] on span "It went down during times of economic crisis." at bounding box center [721, 201] width 201 height 15
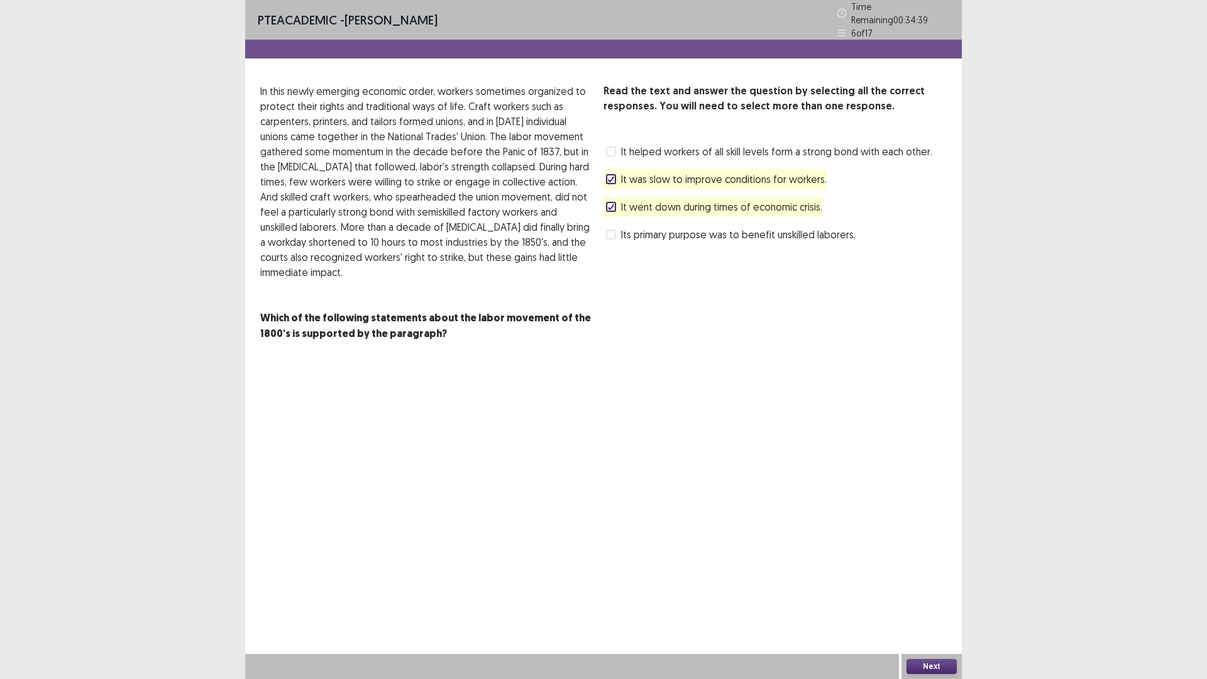
click at [920, 593] on div "Next" at bounding box center [931, 666] width 60 height 25
click at [923, 593] on button "Next" at bounding box center [931, 666] width 50 height 15
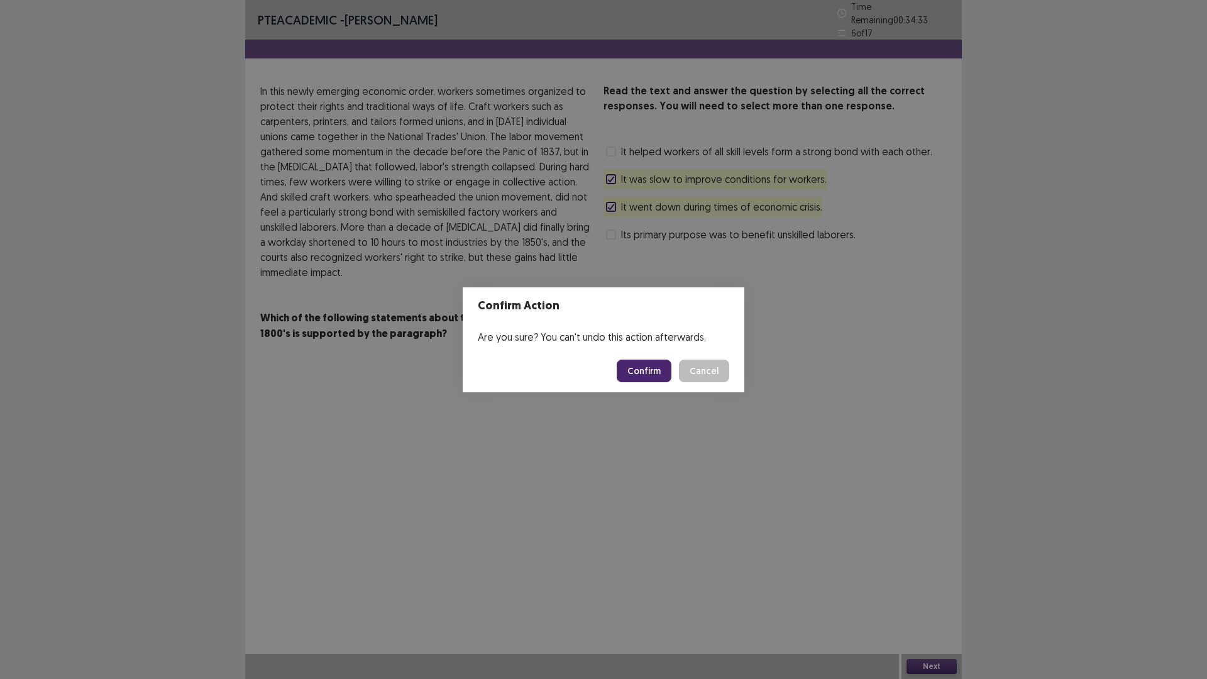
click at [647, 377] on button "Confirm" at bounding box center [644, 371] width 55 height 23
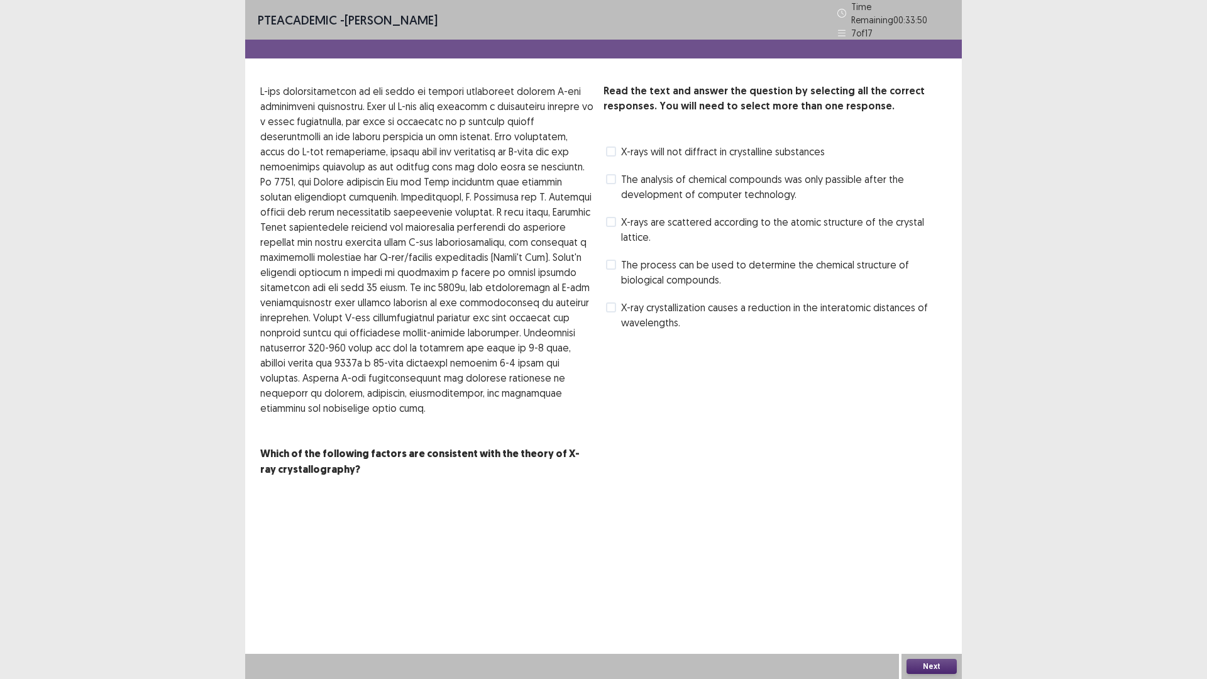
click at [793, 149] on span "X-rays will not diffract in crystalline substances" at bounding box center [723, 151] width 204 height 15
drag, startPoint x: 679, startPoint y: 235, endPoint x: 675, endPoint y: 217, distance: 18.0
click at [679, 233] on div "Read the text and answer the question by selecting all the correct responses. Y…" at bounding box center [774, 208] width 343 height 249
click at [675, 217] on span "X-rays are scattered according to the atomic structure of the crystal lattice." at bounding box center [784, 229] width 326 height 30
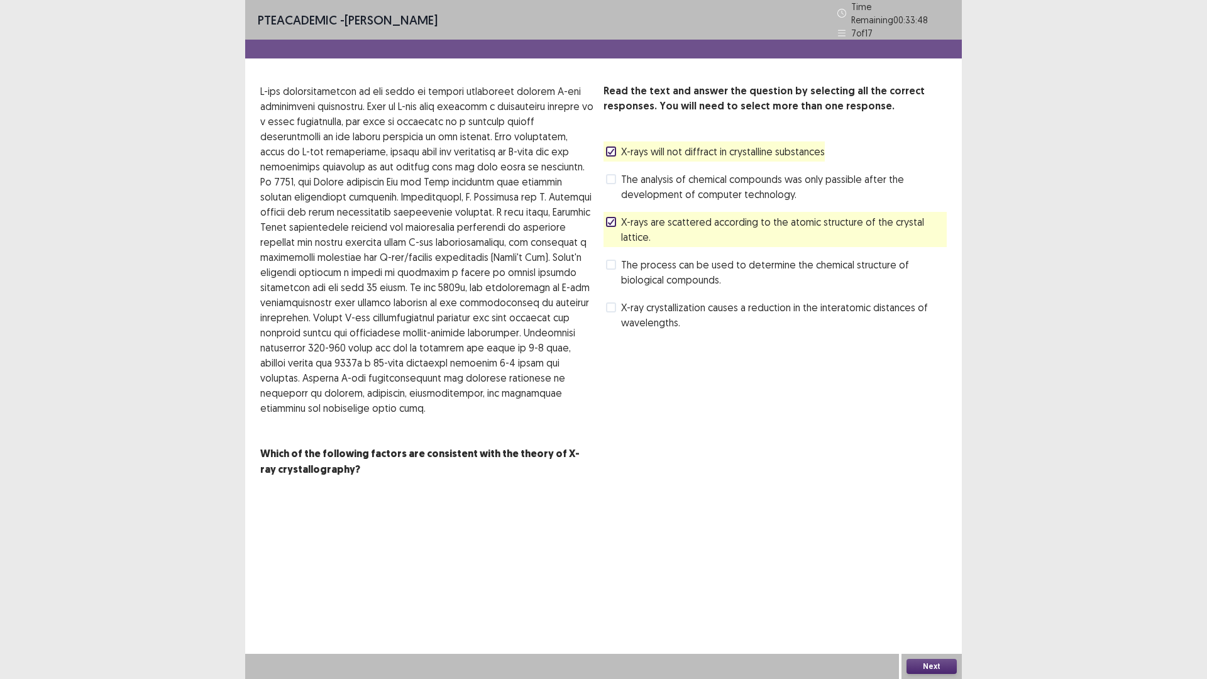
click at [731, 135] on div "Read the text and answer the question by selecting all the correct responses. Y…" at bounding box center [774, 208] width 343 height 249
click at [731, 150] on span "X-rays will not diffract in crystalline substances" at bounding box center [723, 151] width 204 height 15
click at [646, 257] on span "The process can be used to determine the chemical structure of biological compo…" at bounding box center [784, 272] width 326 height 30
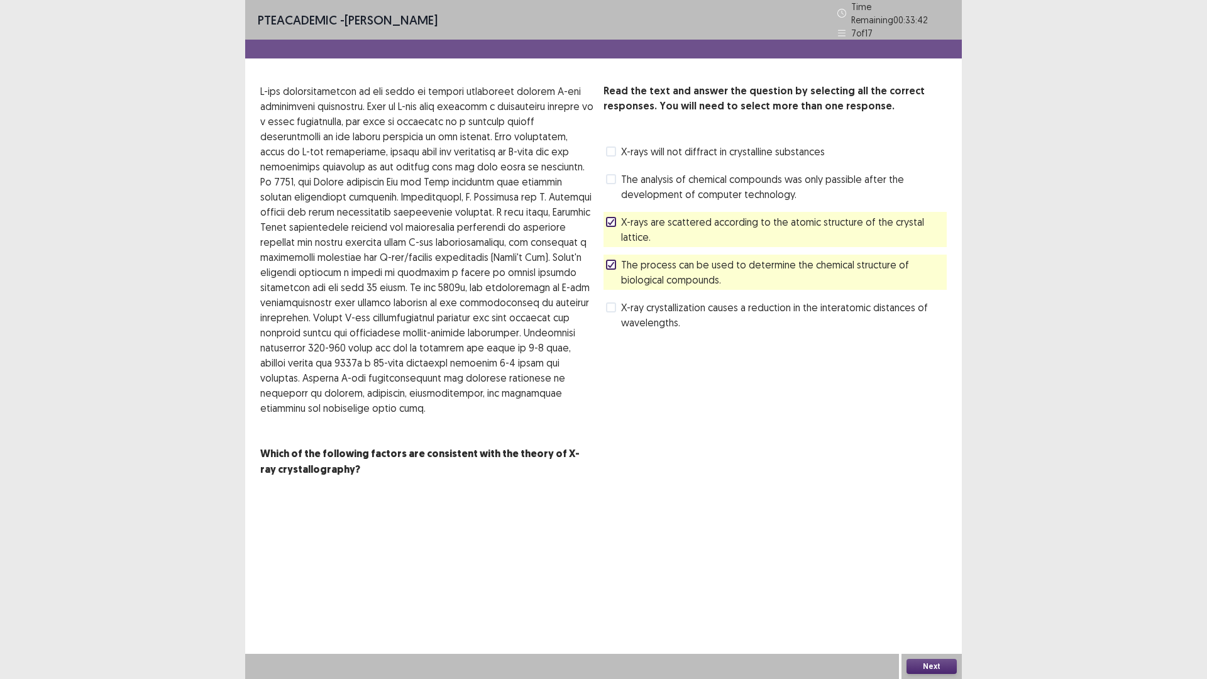
click at [933, 593] on button "Next" at bounding box center [931, 666] width 50 height 15
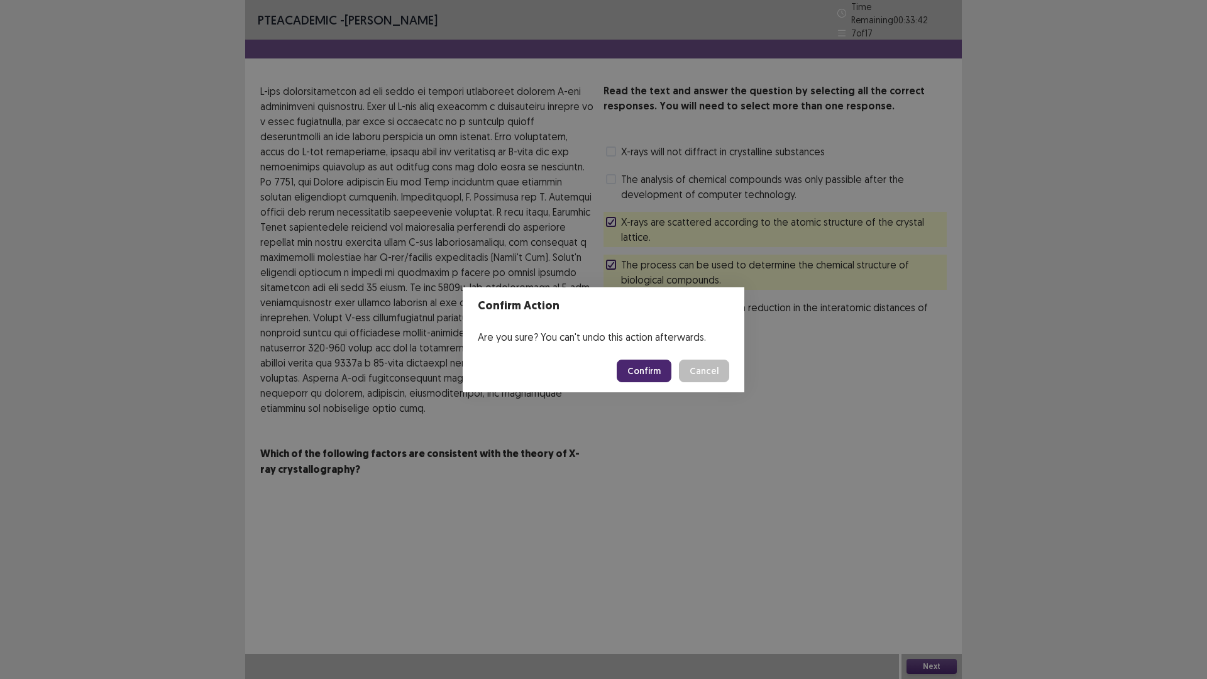
click at [637, 382] on footer "Confirm Cancel" at bounding box center [604, 371] width 282 height 43
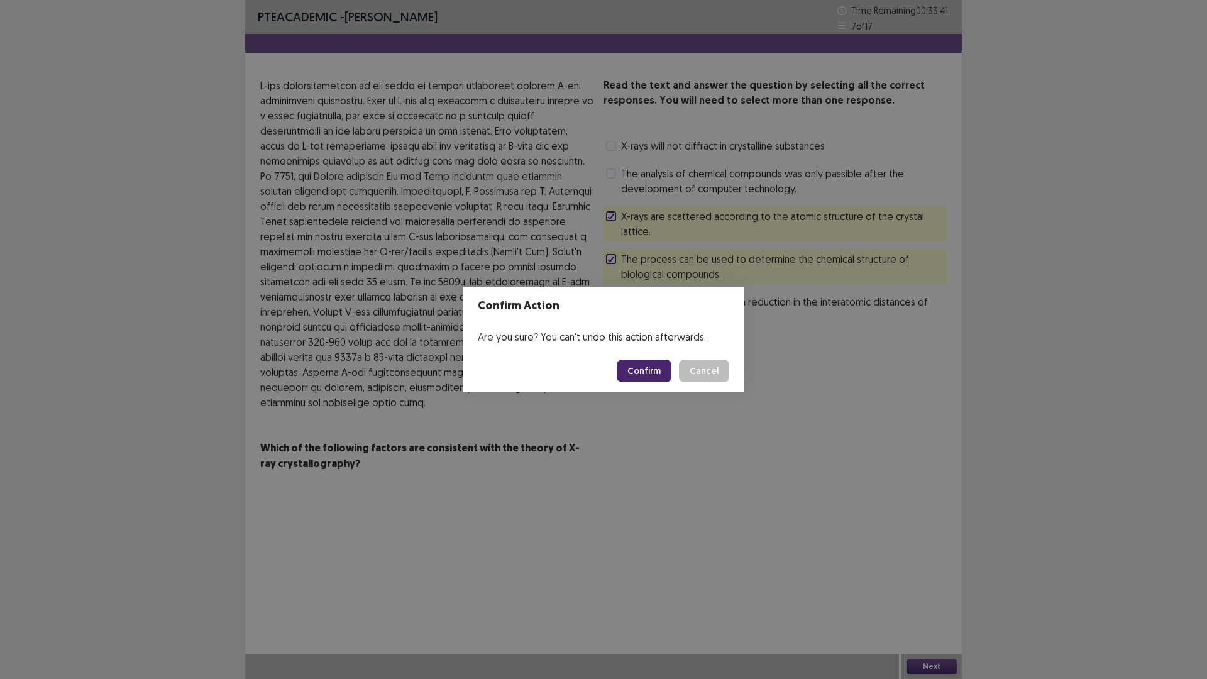
click at [637, 380] on button "Confirm" at bounding box center [644, 371] width 55 height 23
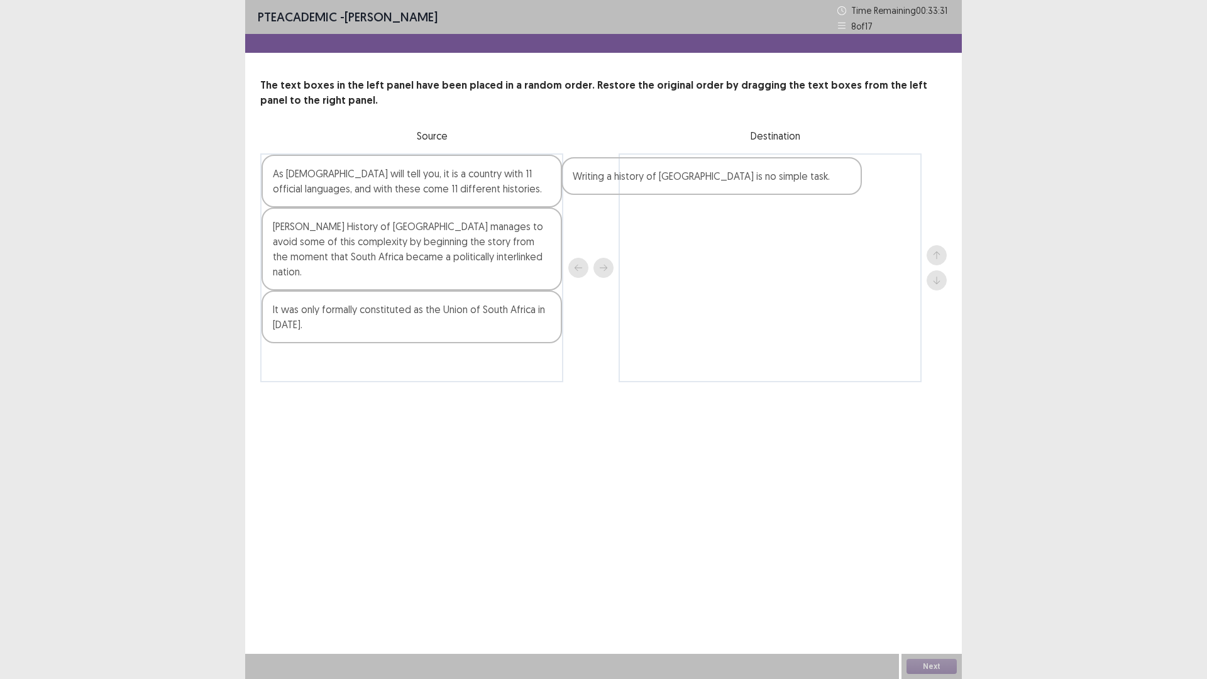
drag, startPoint x: 436, startPoint y: 182, endPoint x: 673, endPoint y: 184, distance: 237.6
click at [673, 184] on div "Writing a history of [GEOGRAPHIC_DATA] is no simple task. As [DEMOGRAPHIC_DATA]…" at bounding box center [603, 267] width 686 height 229
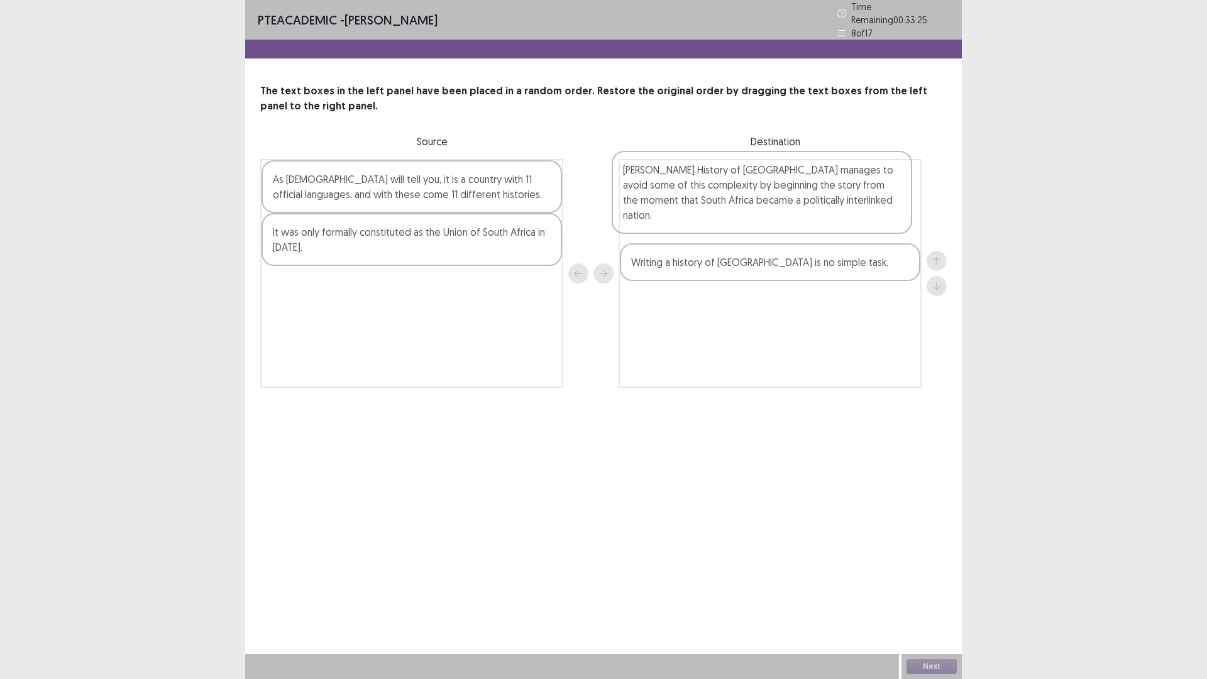
drag, startPoint x: 341, startPoint y: 256, endPoint x: 696, endPoint y: 199, distance: 359.2
click at [696, 199] on div "As [DEMOGRAPHIC_DATA] will tell you, it is a country with 11 official languages…" at bounding box center [603, 273] width 686 height 229
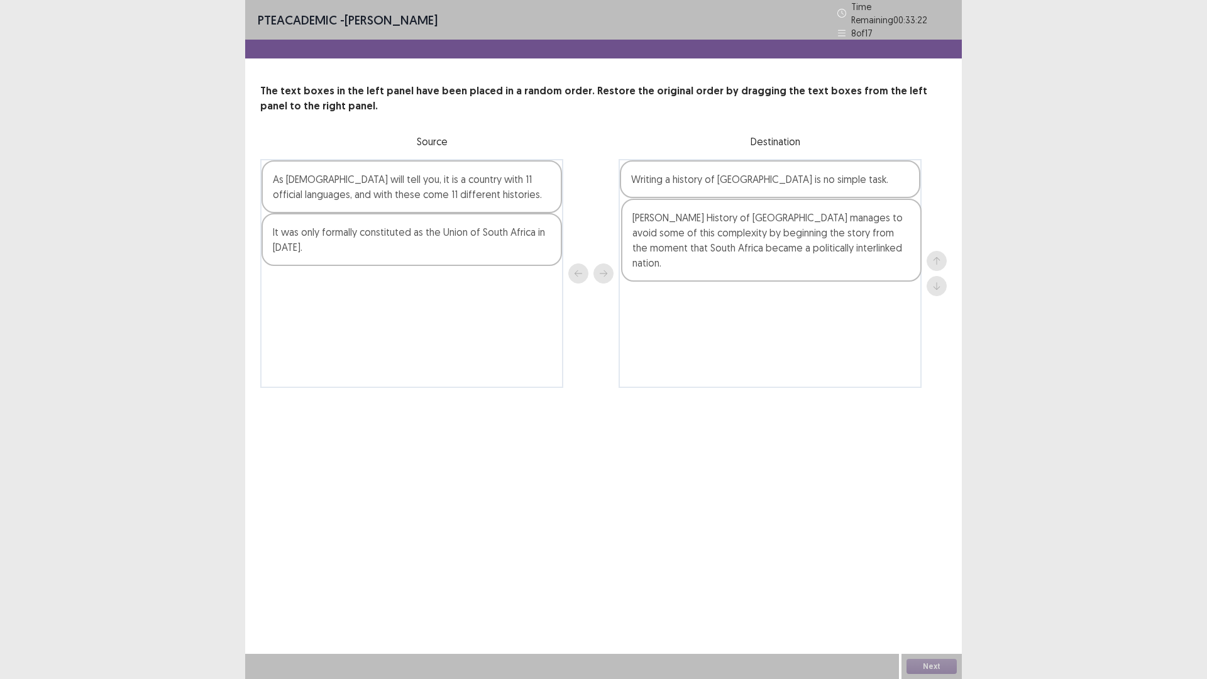
drag, startPoint x: 732, startPoint y: 201, endPoint x: 734, endPoint y: 251, distance: 50.3
click at [734, 251] on div "[PERSON_NAME] History of [GEOGRAPHIC_DATA] manages to avoid some of this comple…" at bounding box center [770, 273] width 303 height 229
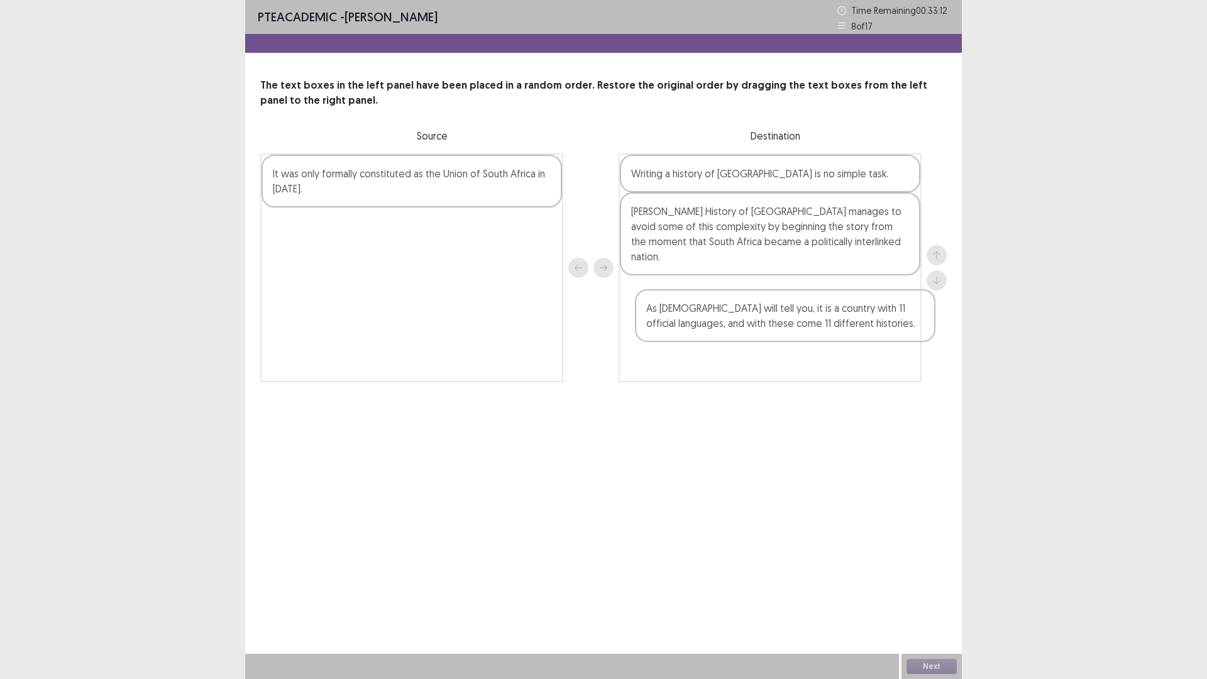
drag, startPoint x: 446, startPoint y: 188, endPoint x: 774, endPoint y: 305, distance: 347.7
click at [817, 319] on div "As [DEMOGRAPHIC_DATA] will tell you, it is a country with 11 official languages…" at bounding box center [603, 267] width 686 height 229
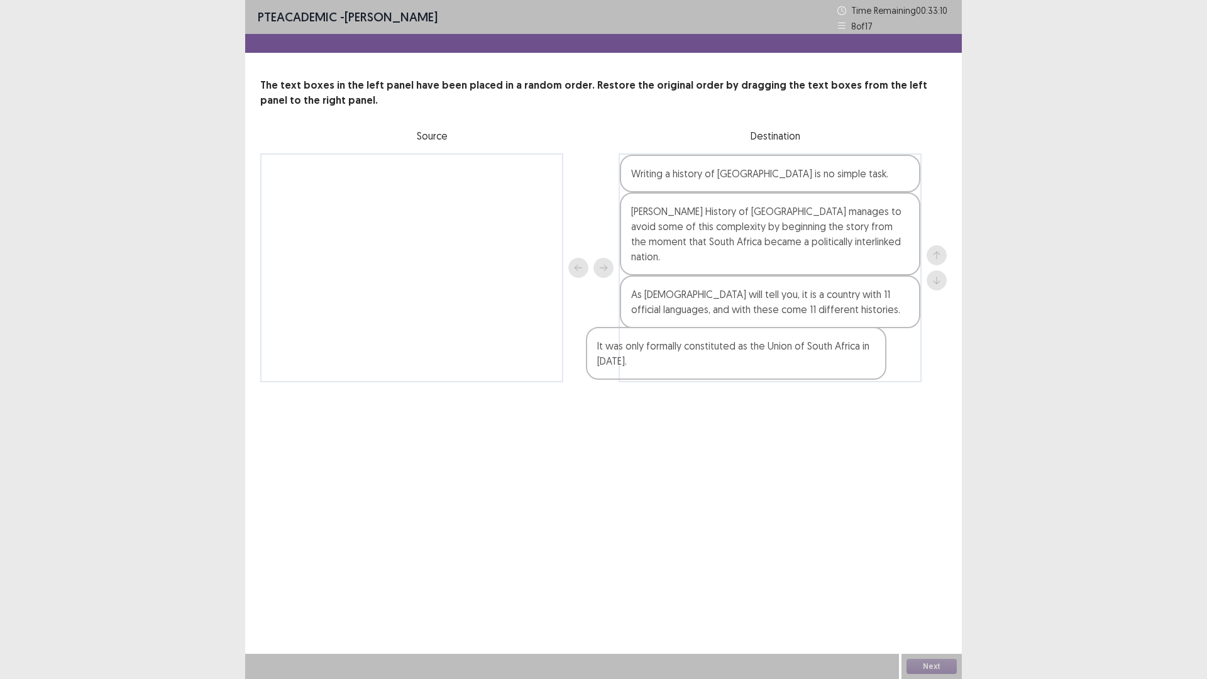
drag, startPoint x: 507, startPoint y: 197, endPoint x: 842, endPoint y: 374, distance: 379.3
click at [842, 374] on div "It was only formally constituted as the Union of South Africa in [DATE]. Writin…" at bounding box center [603, 267] width 686 height 229
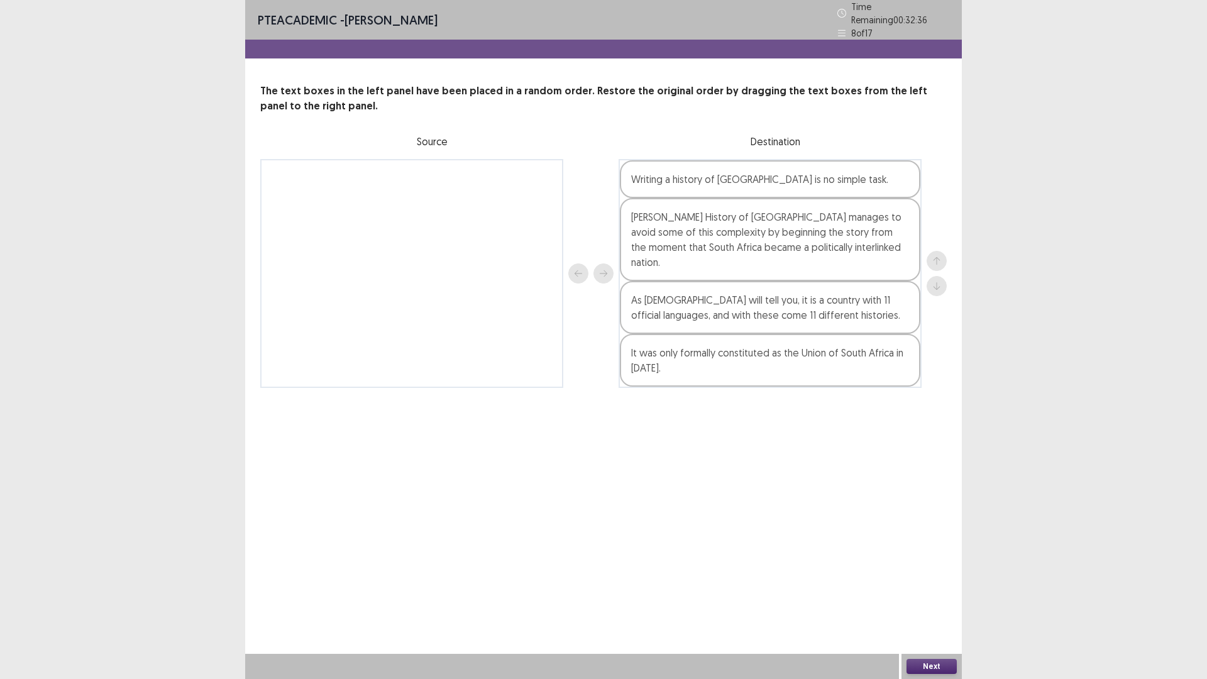
click at [929, 593] on button "Next" at bounding box center [931, 666] width 50 height 15
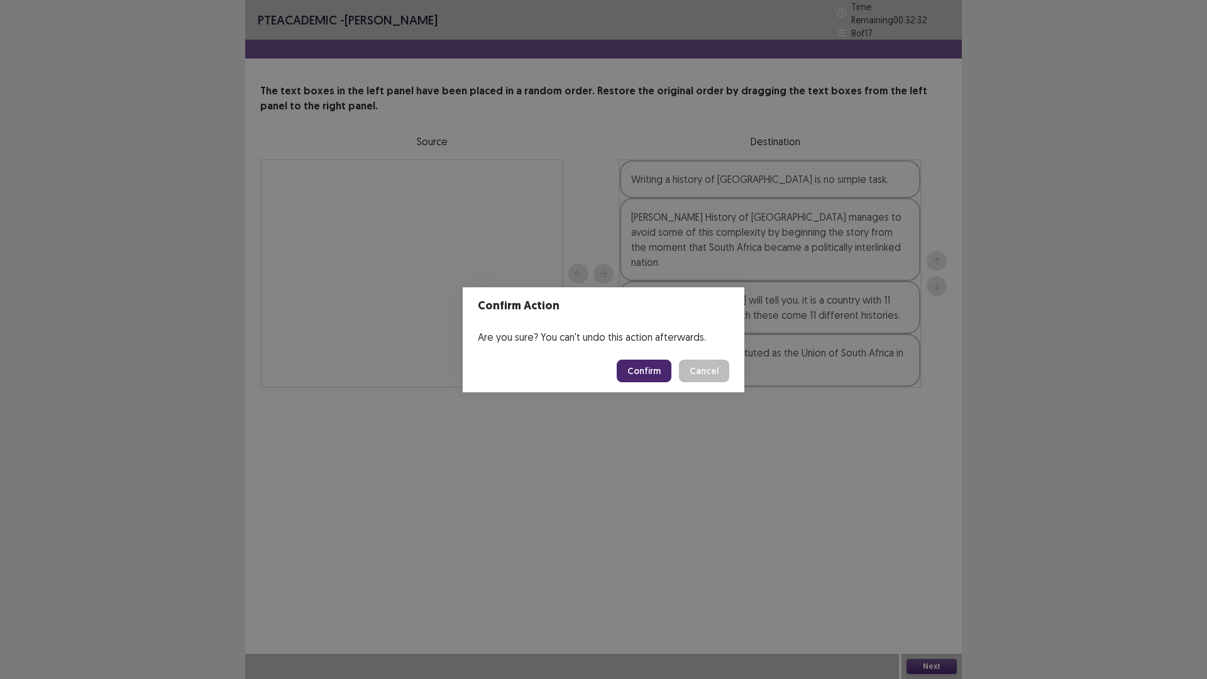
click at [634, 375] on button "Confirm" at bounding box center [644, 371] width 55 height 23
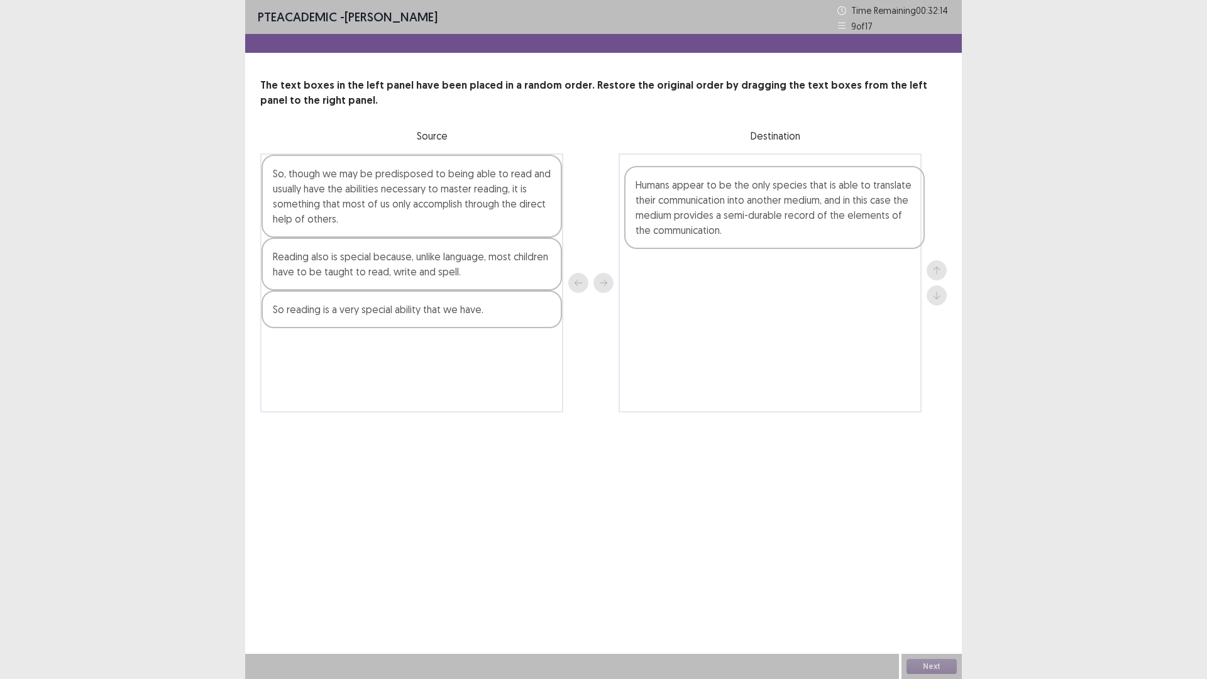
drag, startPoint x: 373, startPoint y: 344, endPoint x: 742, endPoint y: 218, distance: 390.6
click at [742, 218] on div "So, though we may be predisposed to being able to read and usually have the abi…" at bounding box center [603, 282] width 686 height 259
click at [409, 273] on div "Reading also is special because, unlike language, most children have to be taug…" at bounding box center [411, 264] width 300 height 53
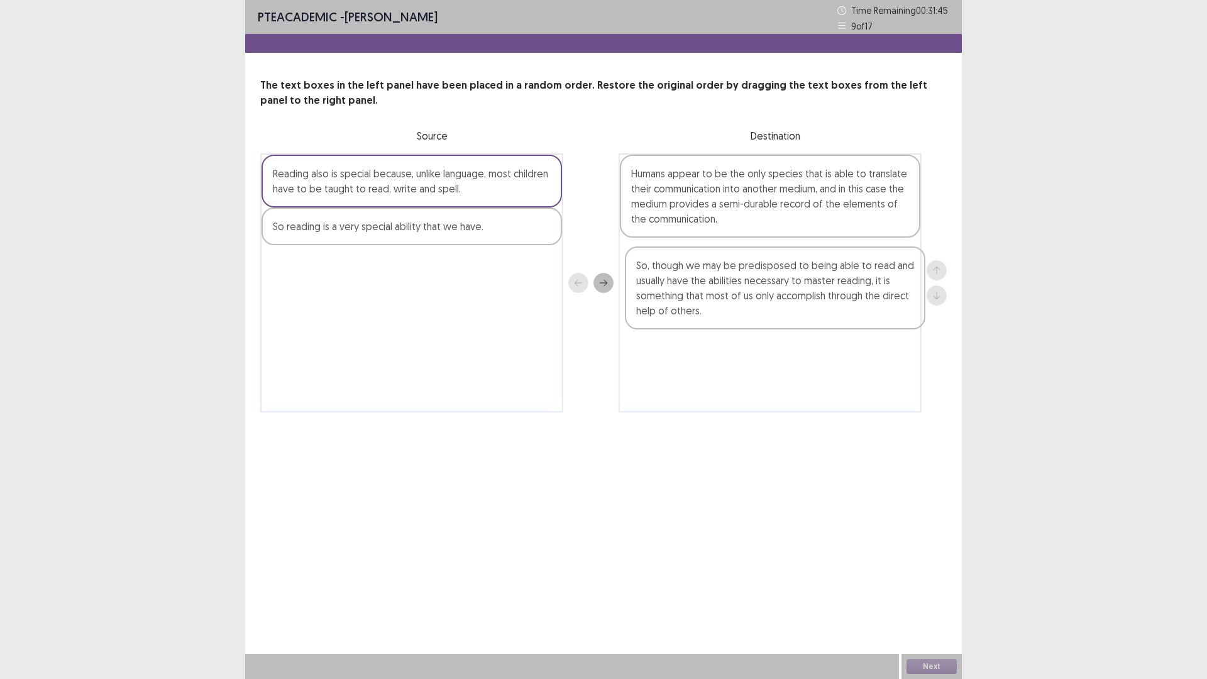
drag, startPoint x: 375, startPoint y: 208, endPoint x: 742, endPoint y: 300, distance: 378.4
click at [742, 300] on div "So, though we may be predisposed to being able to read and usually have the abi…" at bounding box center [603, 282] width 686 height 259
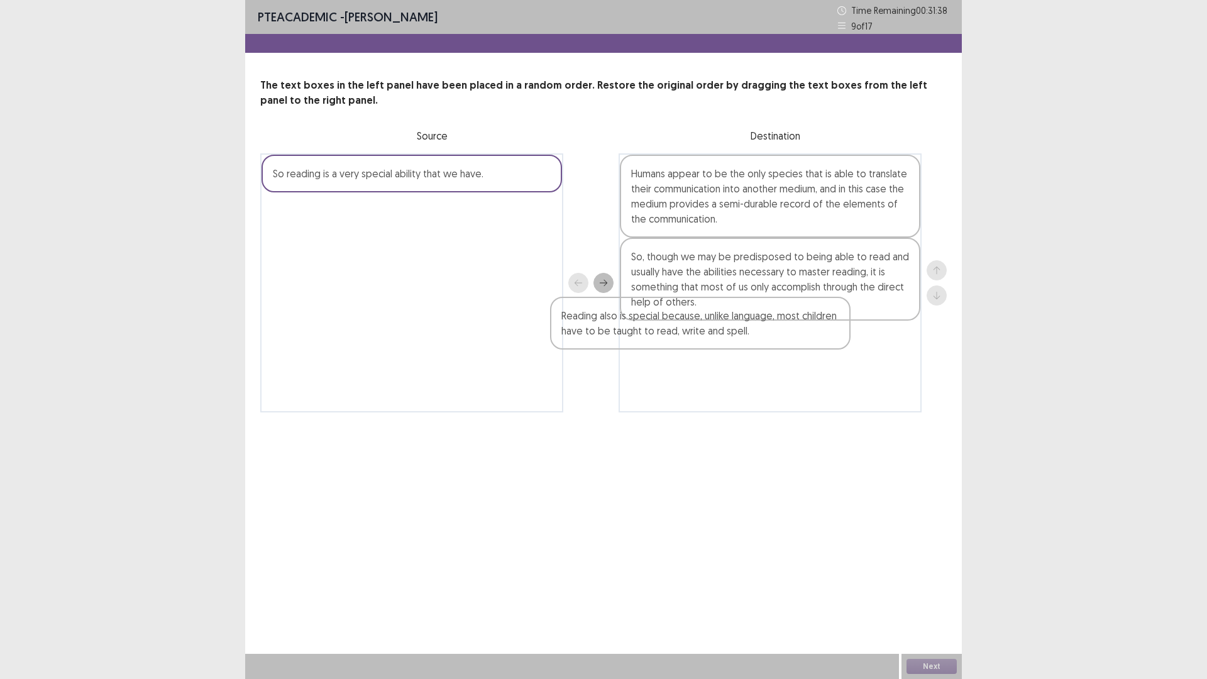
drag, startPoint x: 470, startPoint y: 199, endPoint x: 821, endPoint y: 366, distance: 389.1
click at [821, 366] on div "Reading also is special because, unlike language, most children have to be taug…" at bounding box center [603, 282] width 686 height 259
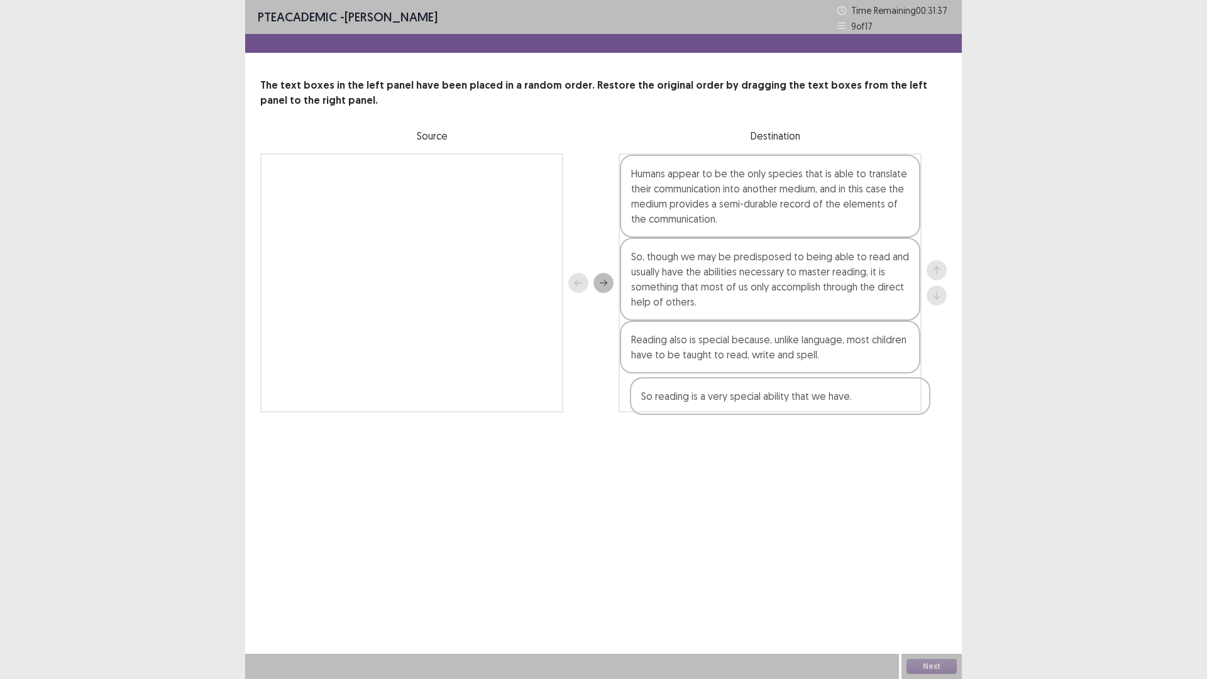
drag, startPoint x: 402, startPoint y: 178, endPoint x: 773, endPoint y: 401, distance: 432.3
click at [773, 401] on div "So reading is a very special ability that we have. Humans appear to be the only…" at bounding box center [603, 282] width 686 height 259
click at [943, 593] on div "Next" at bounding box center [931, 666] width 60 height 25
click at [933, 593] on button "Next" at bounding box center [931, 666] width 50 height 15
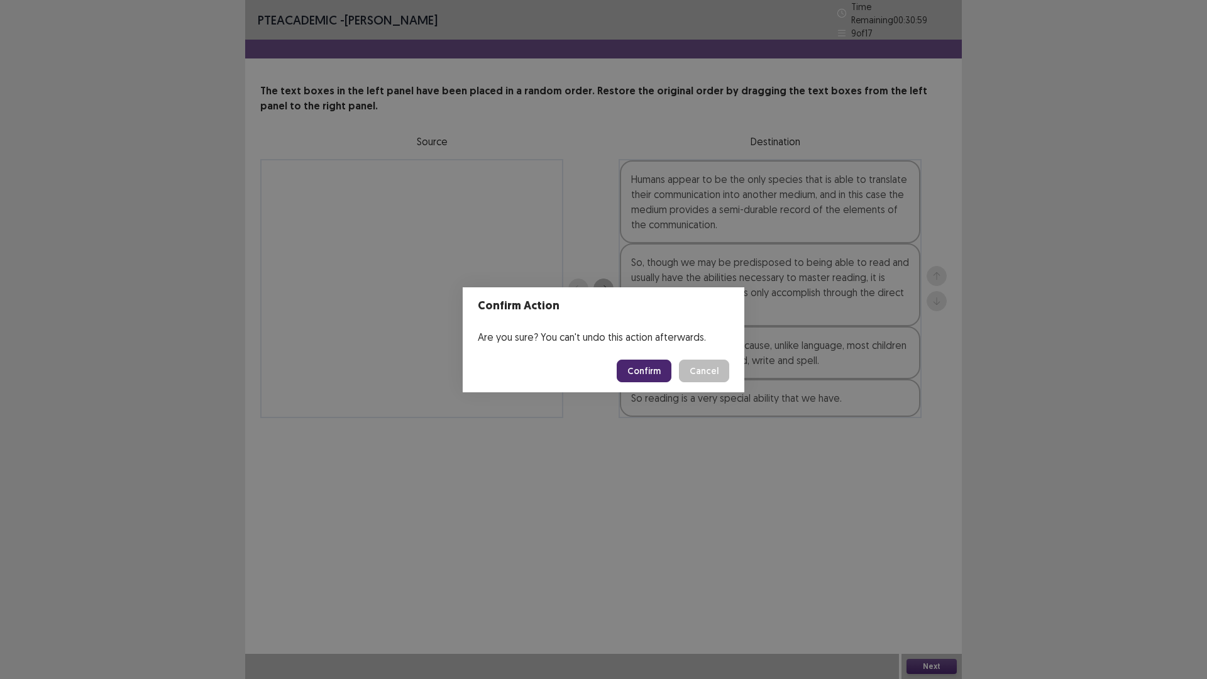
click at [658, 373] on button "Confirm" at bounding box center [644, 371] width 55 height 23
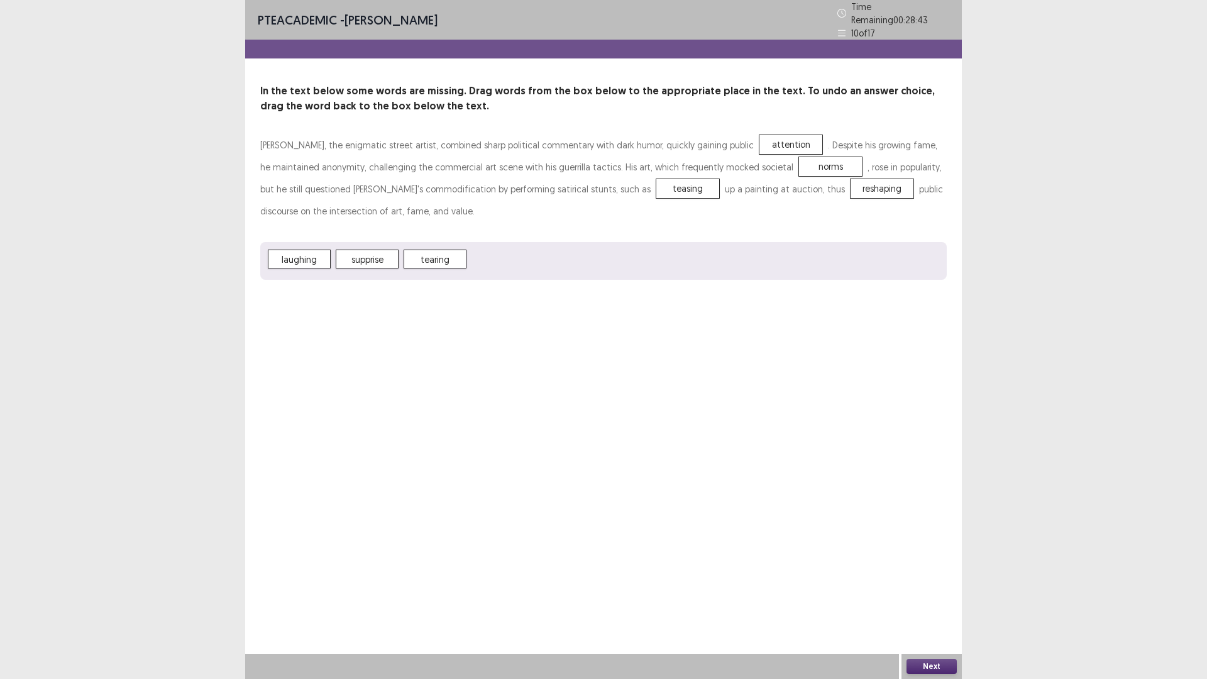
click at [918, 593] on div "Next" at bounding box center [931, 666] width 60 height 25
click at [917, 593] on button "Next" at bounding box center [931, 666] width 50 height 15
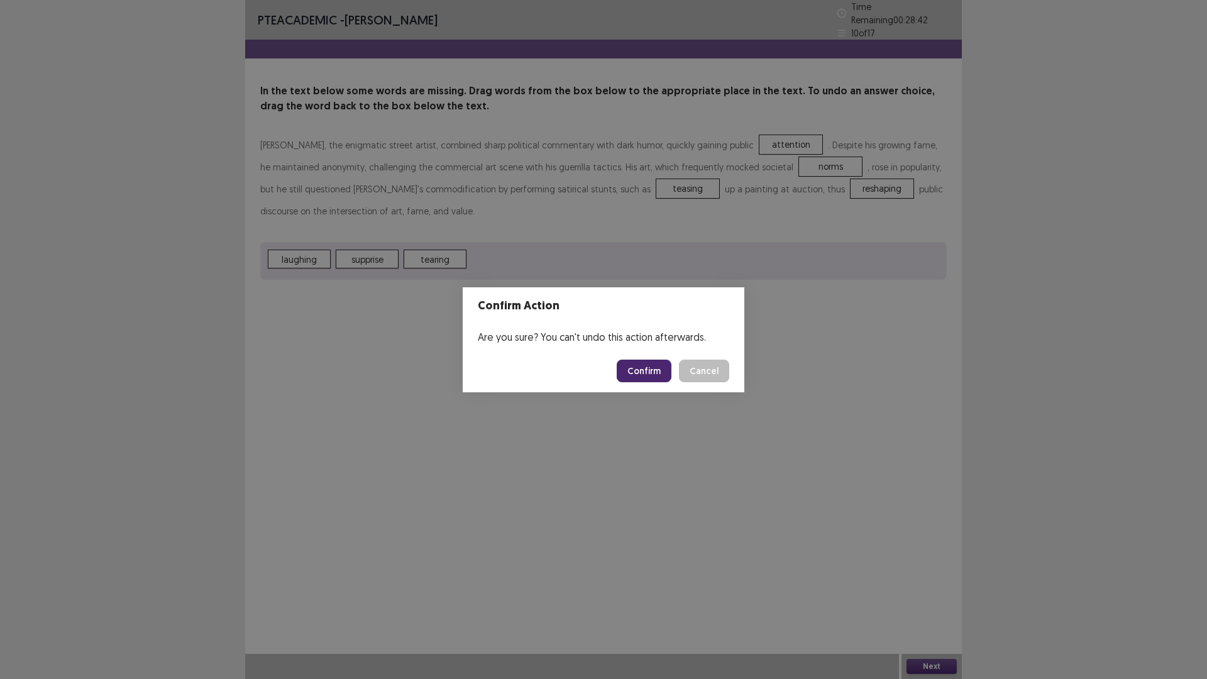
click at [651, 378] on button "Confirm" at bounding box center [644, 371] width 55 height 23
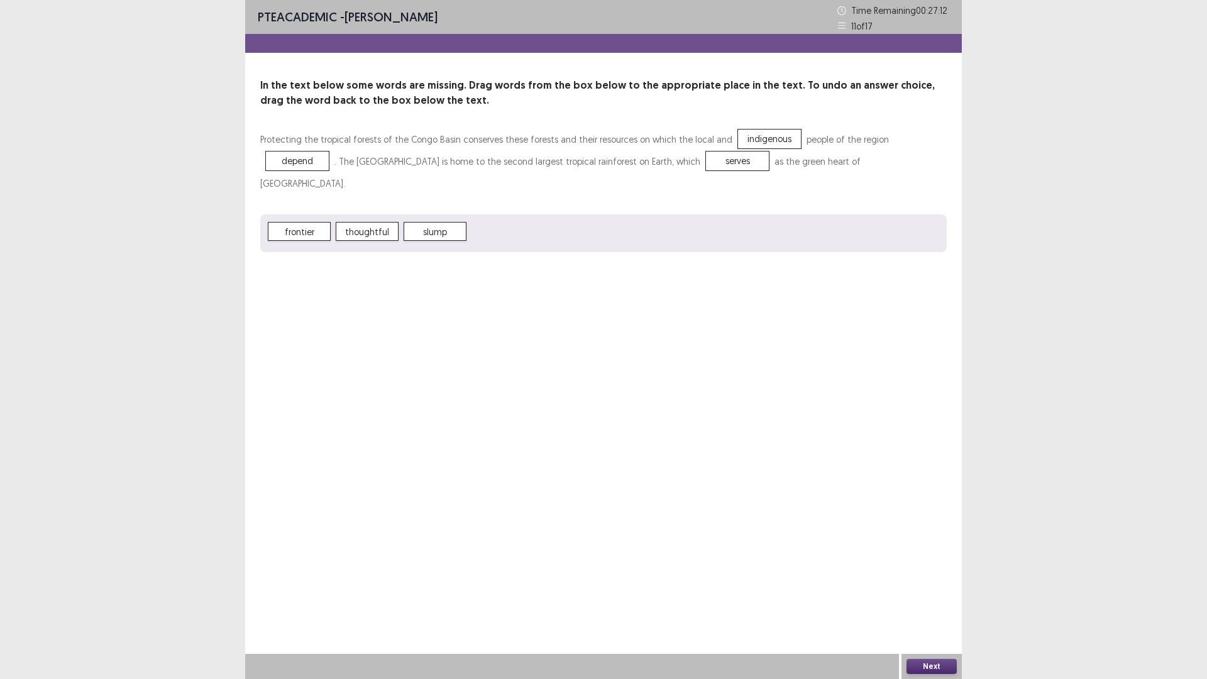
click at [915, 593] on button "Next" at bounding box center [931, 666] width 50 height 15
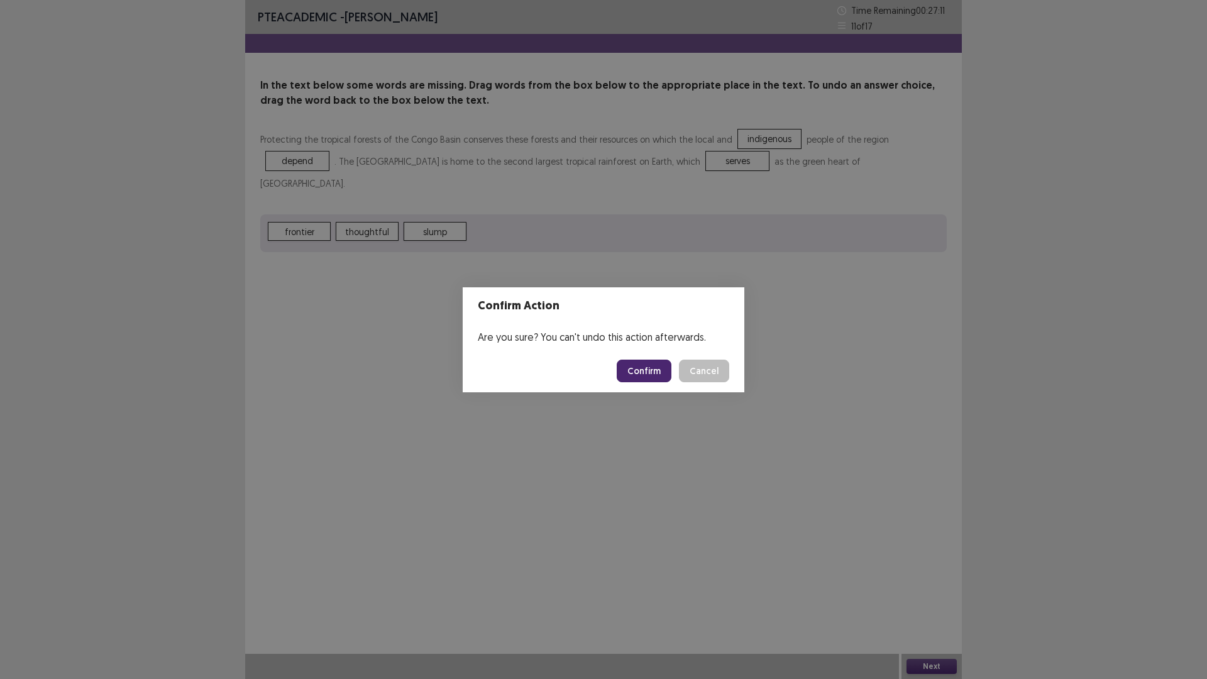
click at [651, 368] on button "Confirm" at bounding box center [644, 371] width 55 height 23
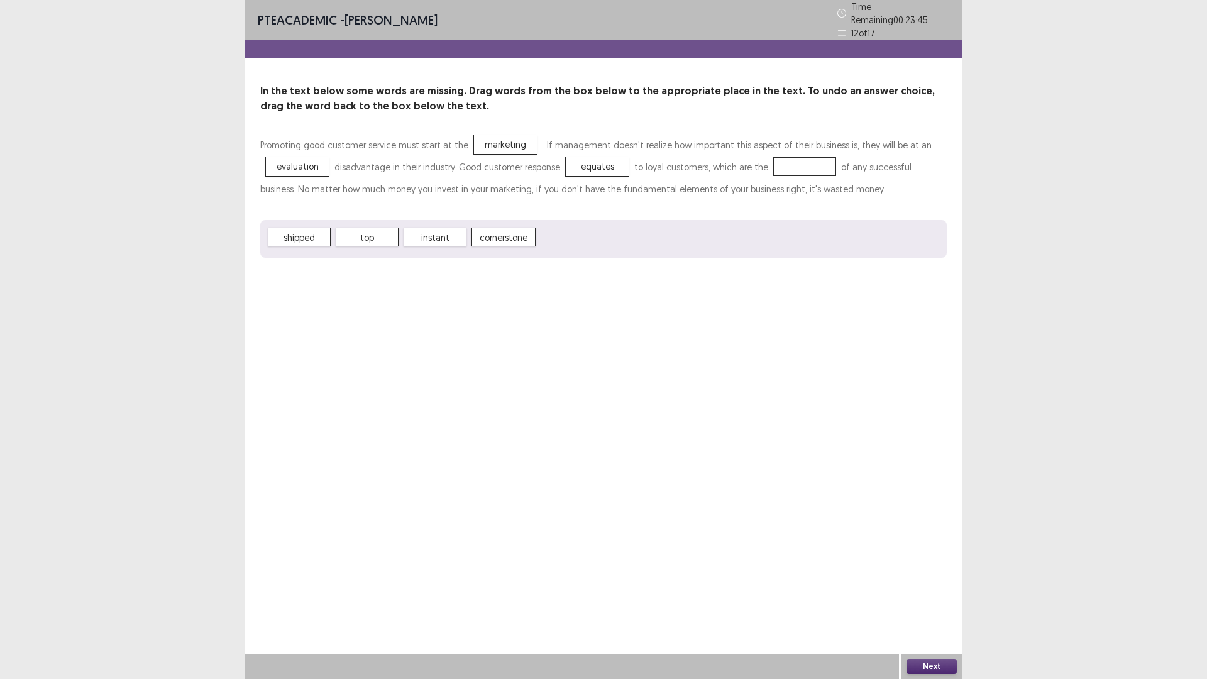
click at [429, 237] on span "instant" at bounding box center [435, 237] width 63 height 19
click at [949, 593] on button "Next" at bounding box center [931, 666] width 50 height 15
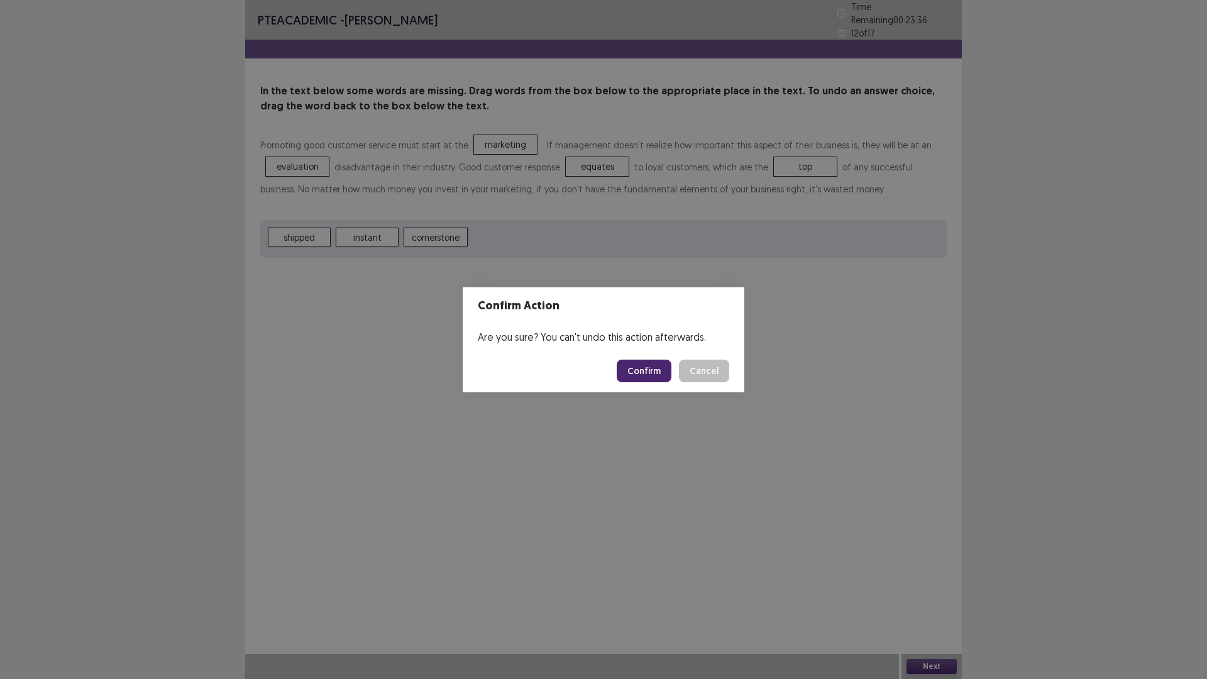
drag, startPoint x: 598, startPoint y: 354, endPoint x: 606, endPoint y: 355, distance: 7.6
click at [605, 354] on footer "Confirm Cancel" at bounding box center [604, 371] width 282 height 43
click at [631, 360] on button "Confirm" at bounding box center [644, 371] width 55 height 23
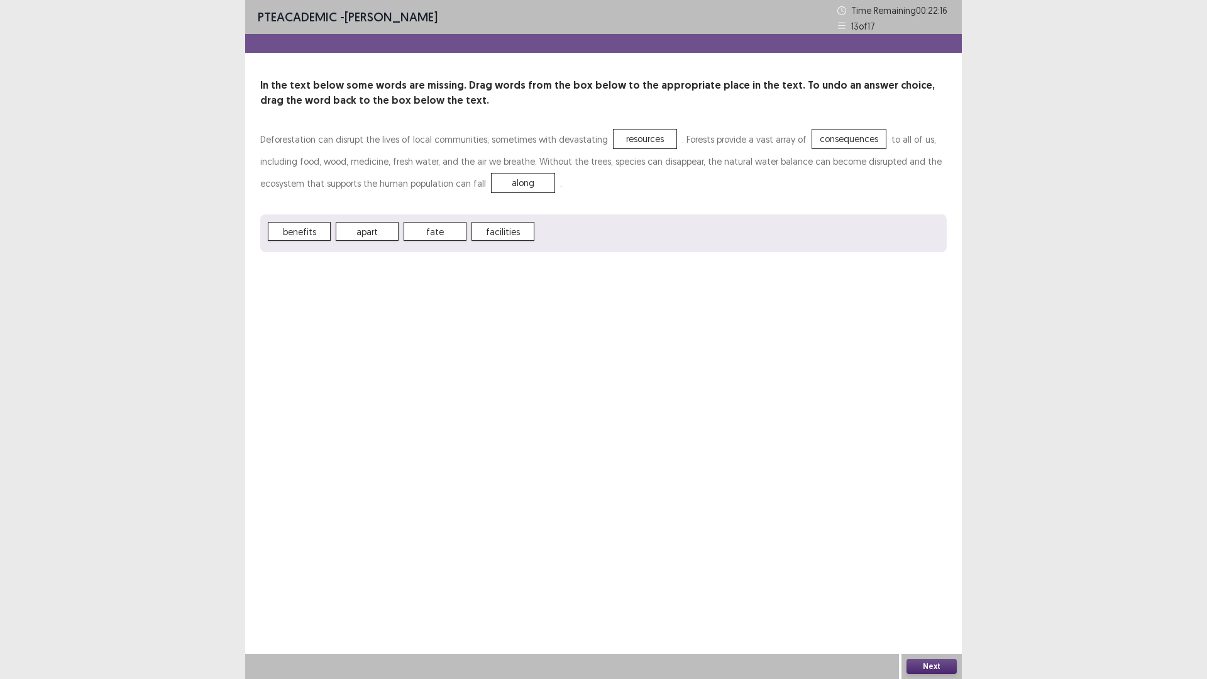
click at [944, 593] on button "Next" at bounding box center [931, 666] width 50 height 15
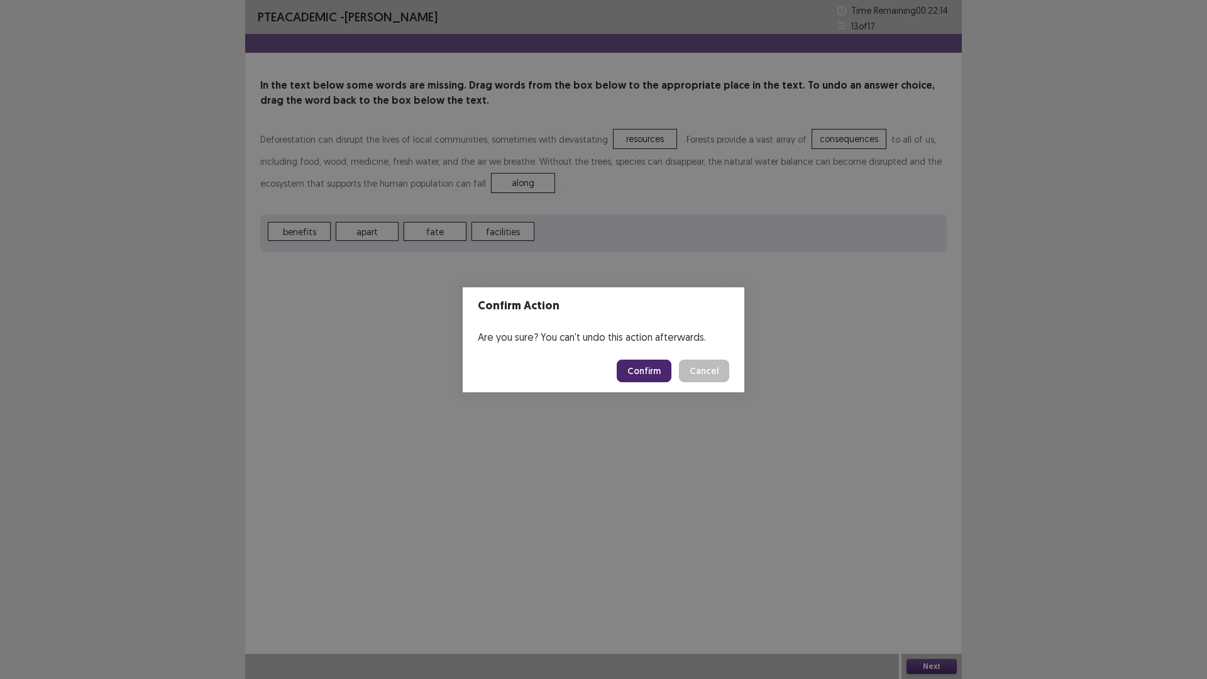
click at [645, 382] on footer "Confirm Cancel" at bounding box center [604, 371] width 282 height 43
click at [644, 382] on button "Confirm" at bounding box center [644, 371] width 55 height 23
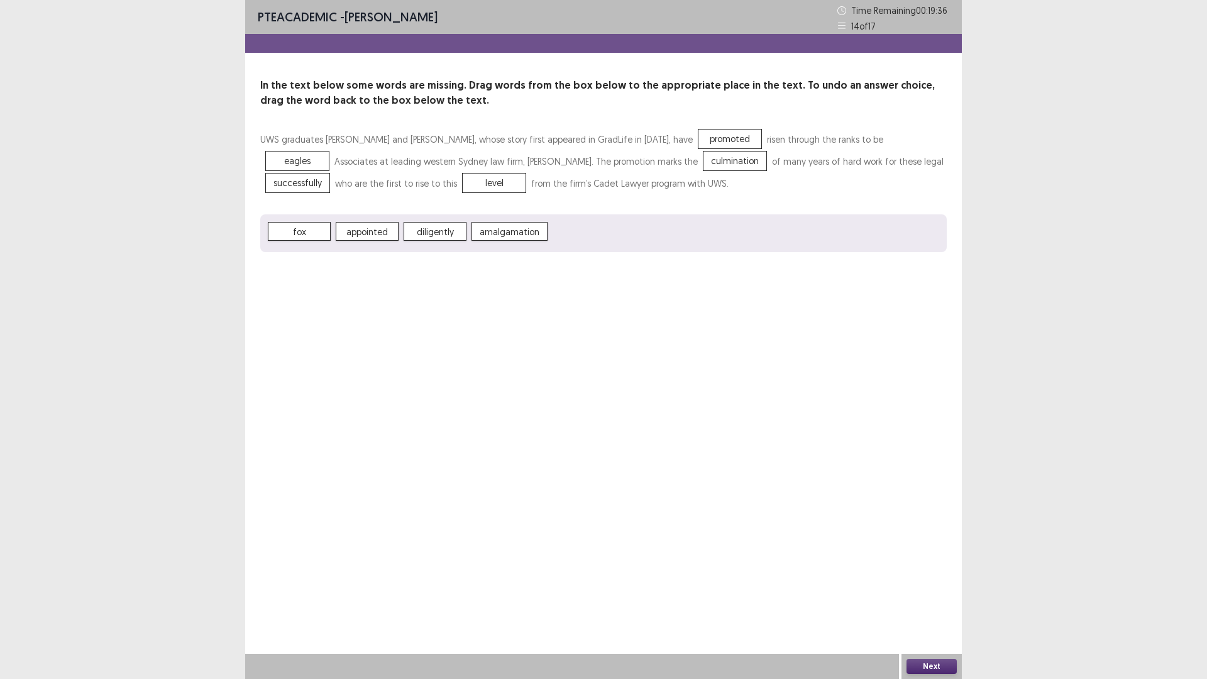
click at [947, 593] on button "Next" at bounding box center [931, 666] width 50 height 15
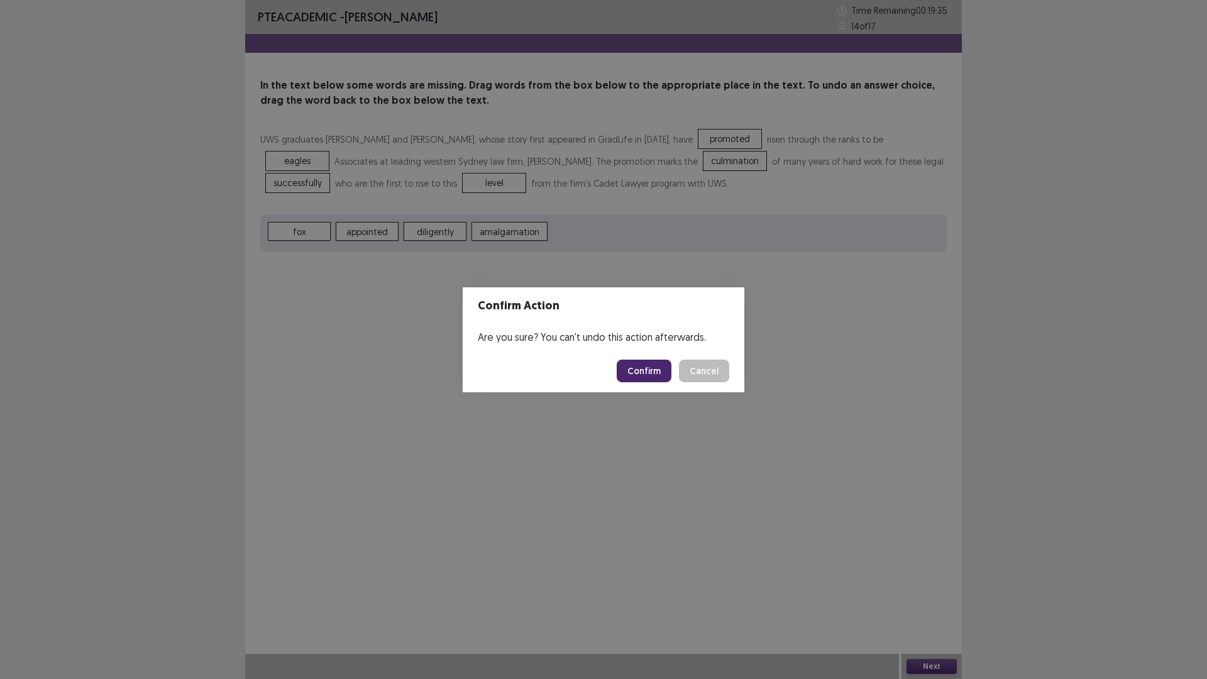
click at [625, 368] on button "Confirm" at bounding box center [644, 371] width 55 height 23
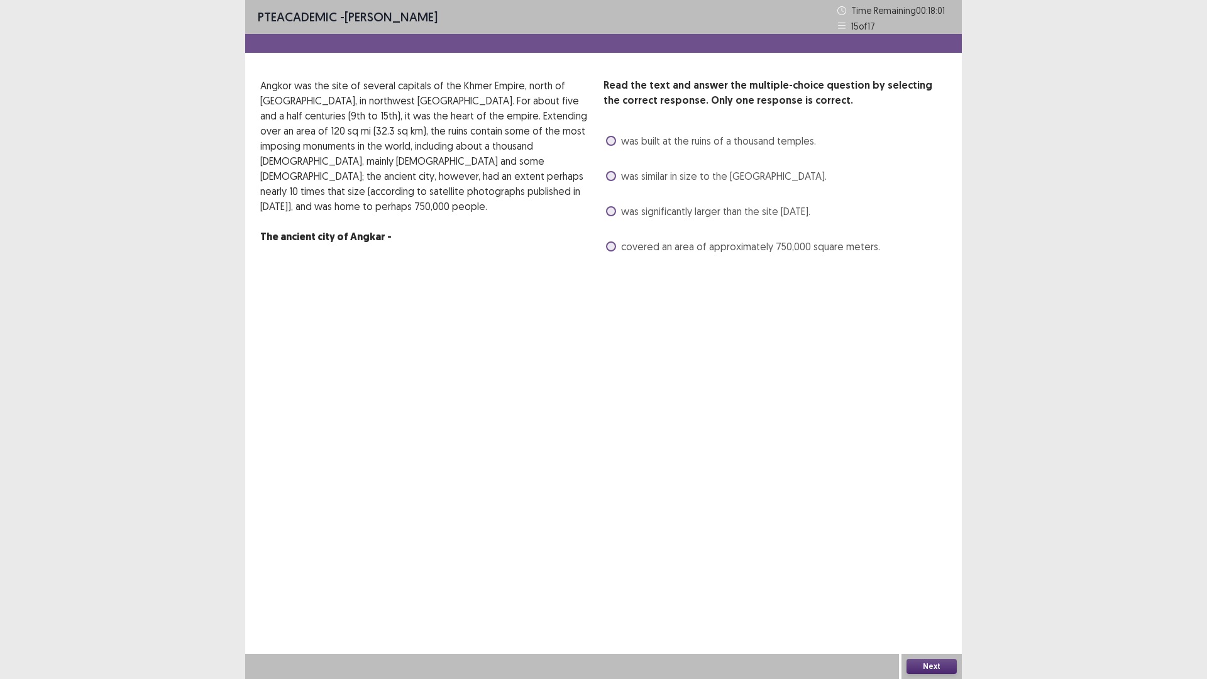
click at [670, 140] on span "was built at the ruins of a thousand temples." at bounding box center [718, 140] width 195 height 15
click at [649, 251] on span "covered an area of approximately 750,000 square meters." at bounding box center [750, 246] width 259 height 15
click at [931, 593] on button "Next" at bounding box center [931, 666] width 50 height 15
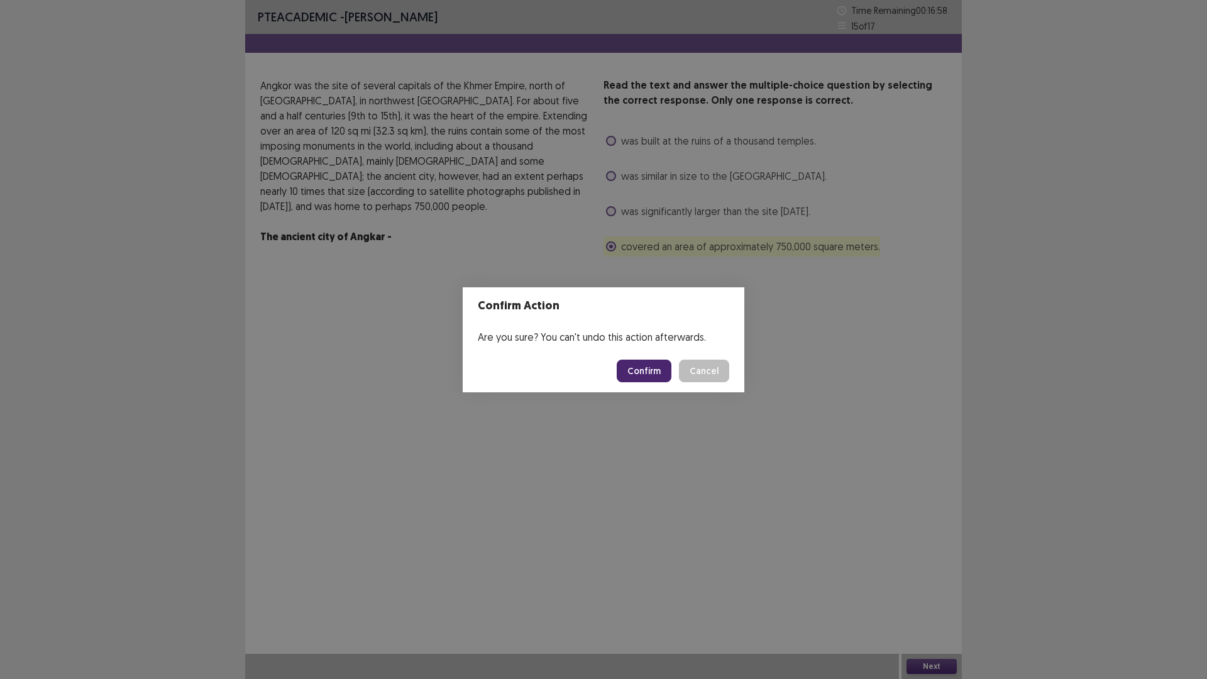
click at [723, 386] on footer "Confirm Cancel" at bounding box center [604, 371] width 282 height 43
click at [710, 369] on button "Cancel" at bounding box center [704, 371] width 50 height 23
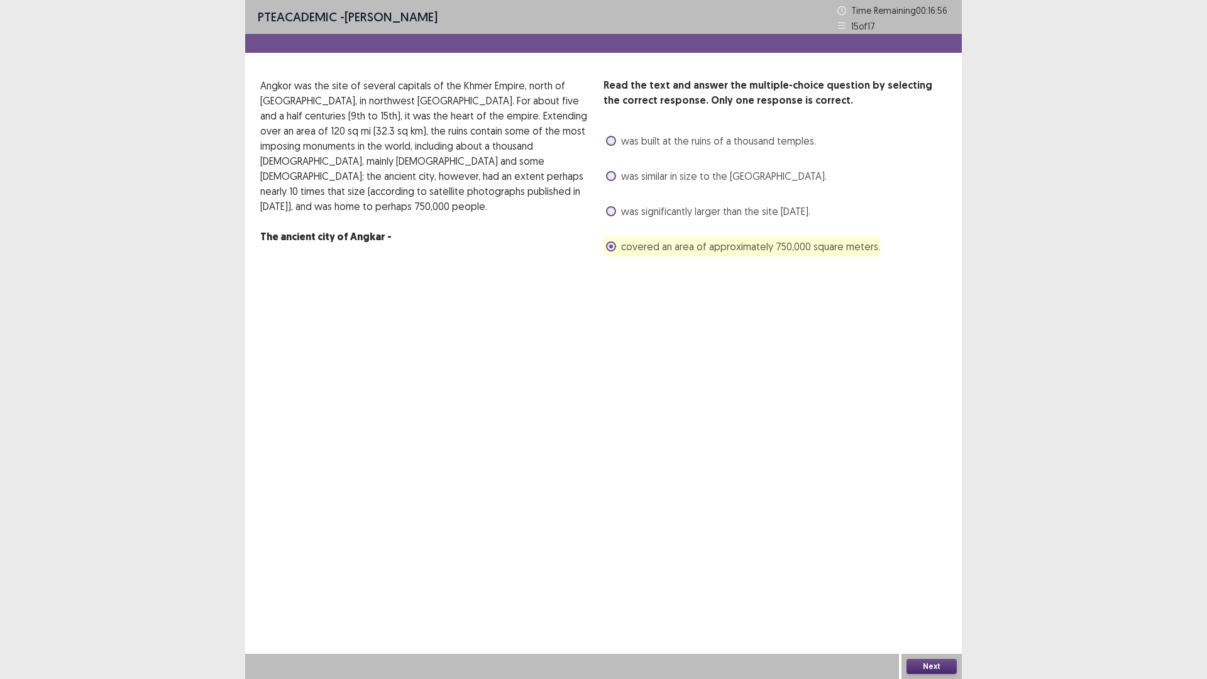
click at [729, 147] on span "was built at the ruins of a thousand temples." at bounding box center [718, 140] width 195 height 15
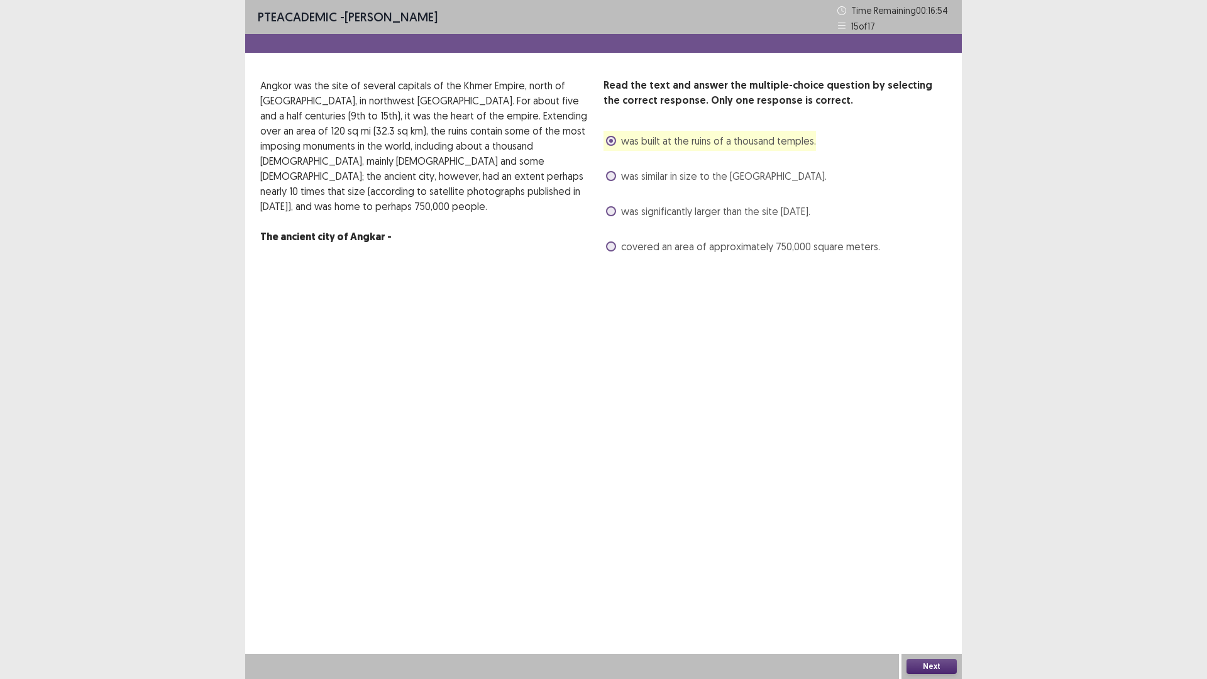
click at [852, 250] on span "covered an area of approximately 750,000 square meters." at bounding box center [750, 246] width 259 height 15
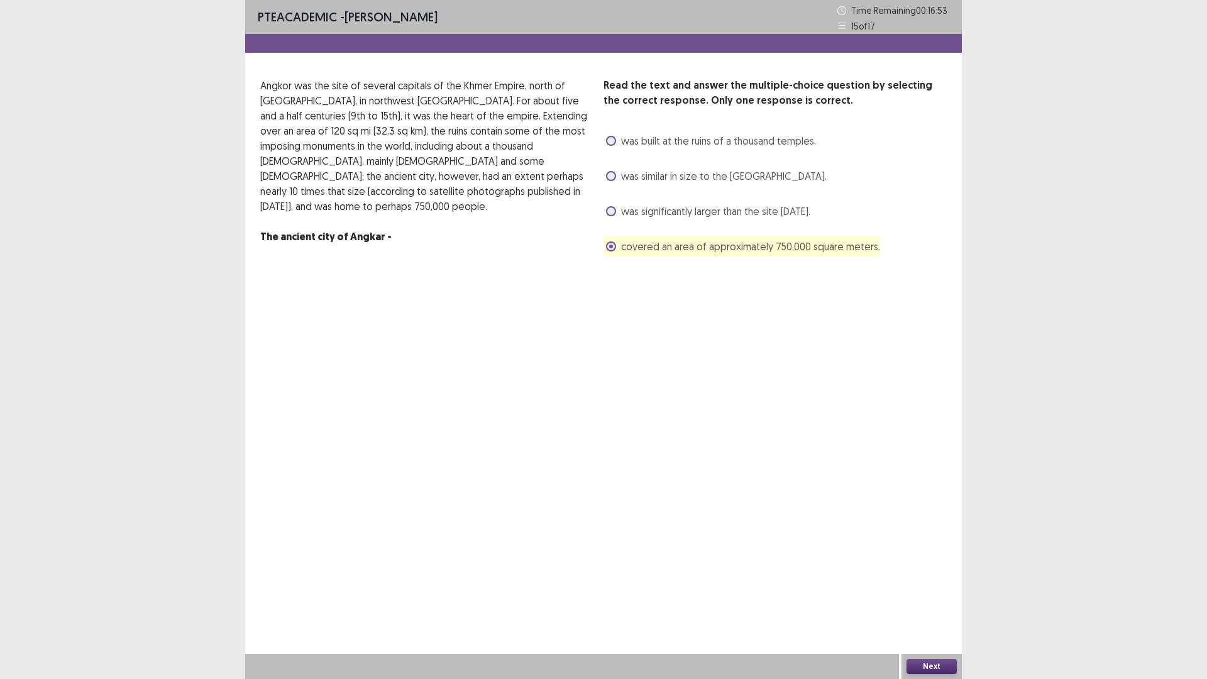
click at [933, 593] on button "Next" at bounding box center [931, 666] width 50 height 15
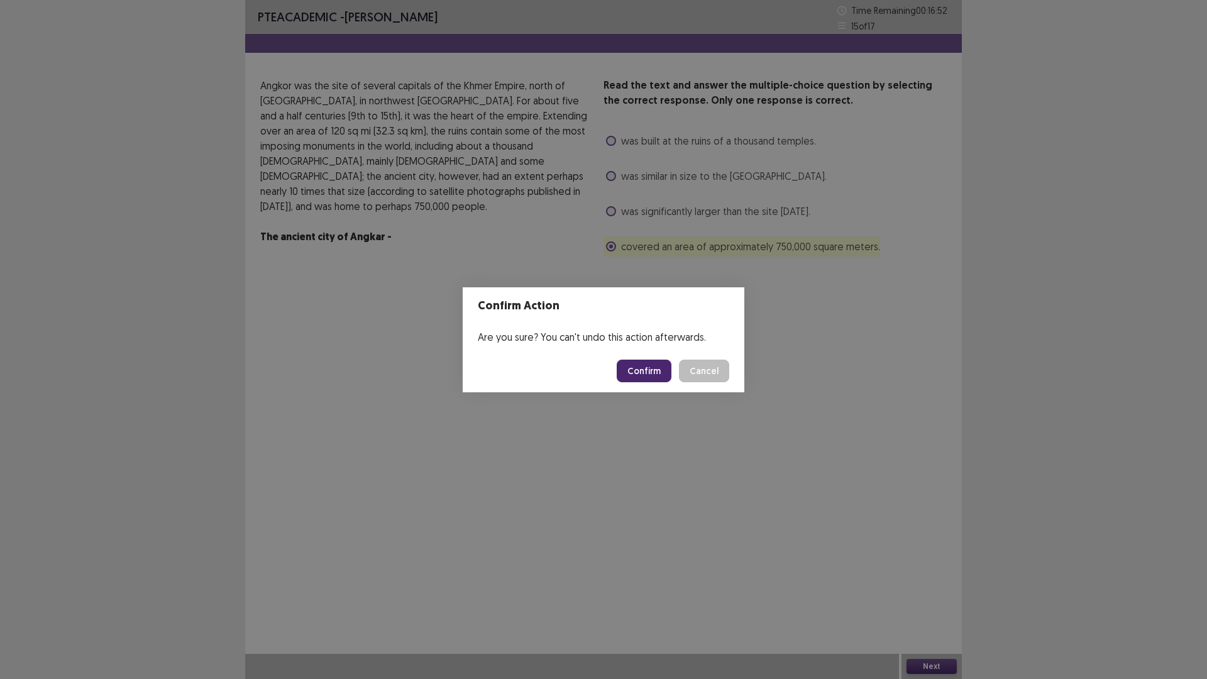
click at [661, 366] on button "Confirm" at bounding box center [644, 371] width 55 height 23
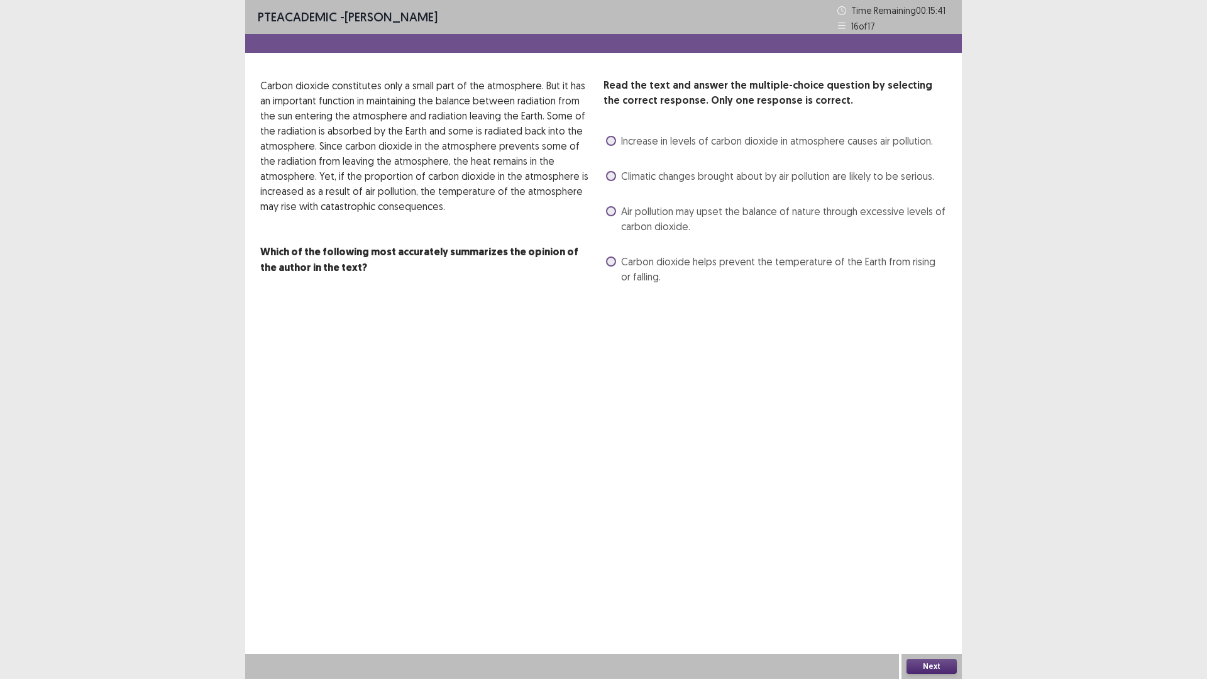
click at [707, 206] on span "Air pollution may upset the balance of nature through excessive levels of carbo…" at bounding box center [784, 219] width 326 height 30
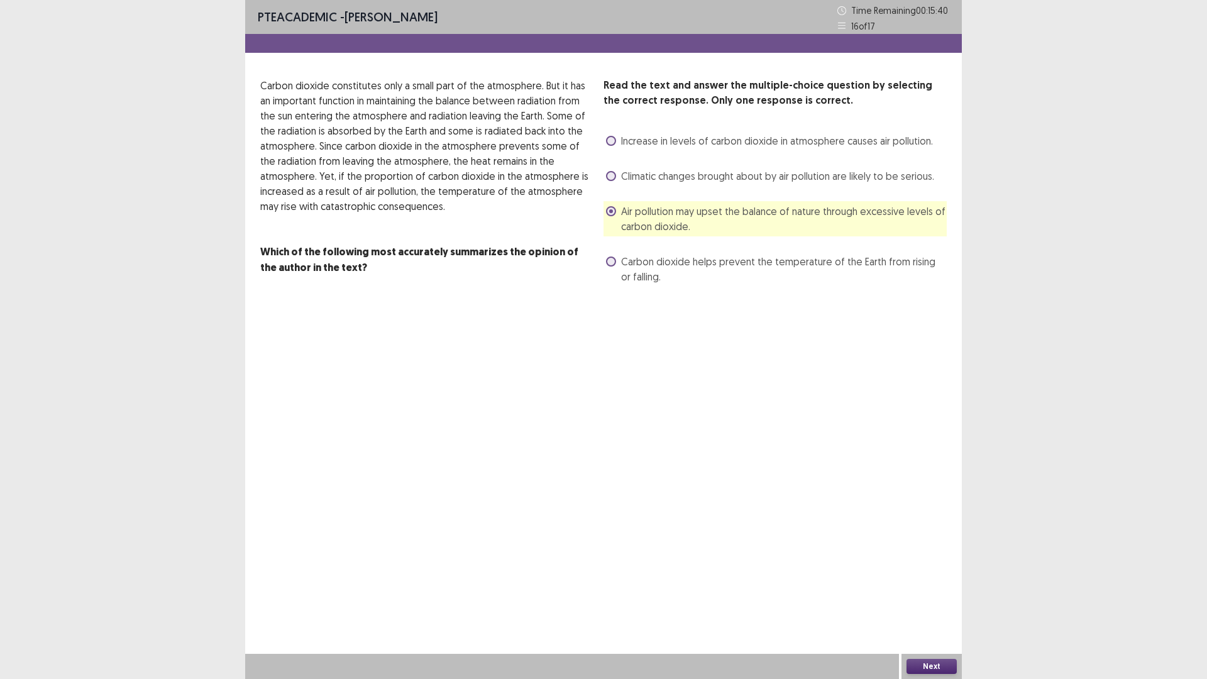
click at [927, 593] on button "Next" at bounding box center [931, 666] width 50 height 15
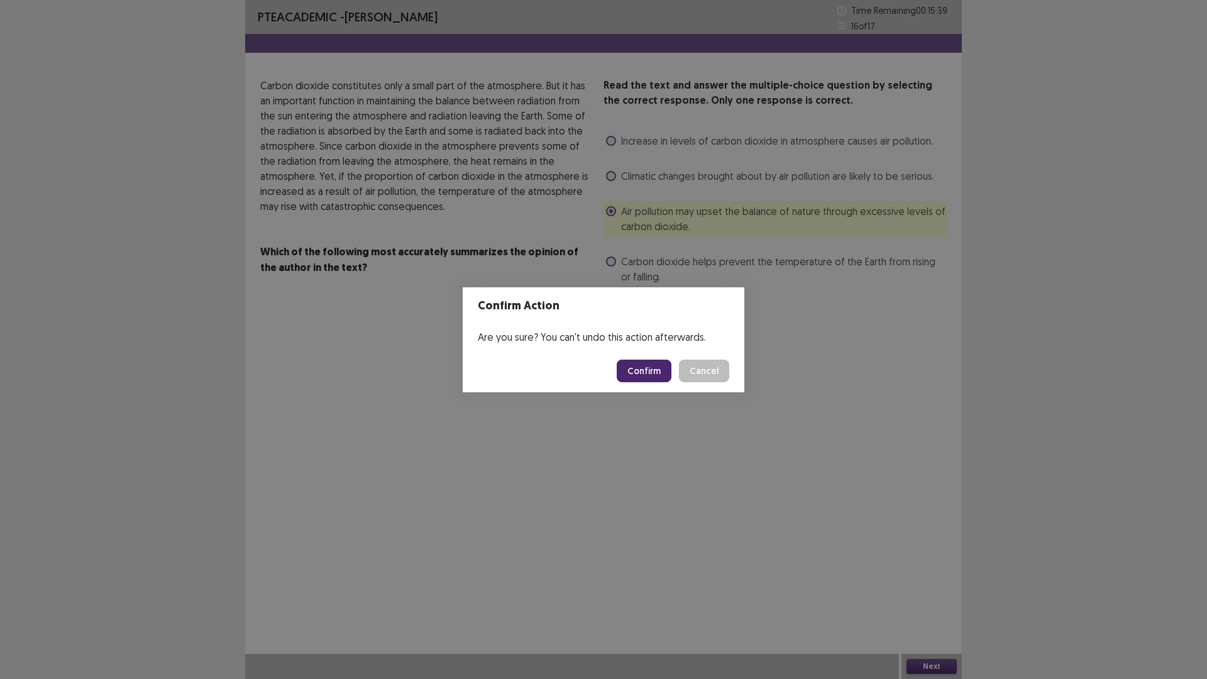
click at [654, 373] on button "Confirm" at bounding box center [644, 371] width 55 height 23
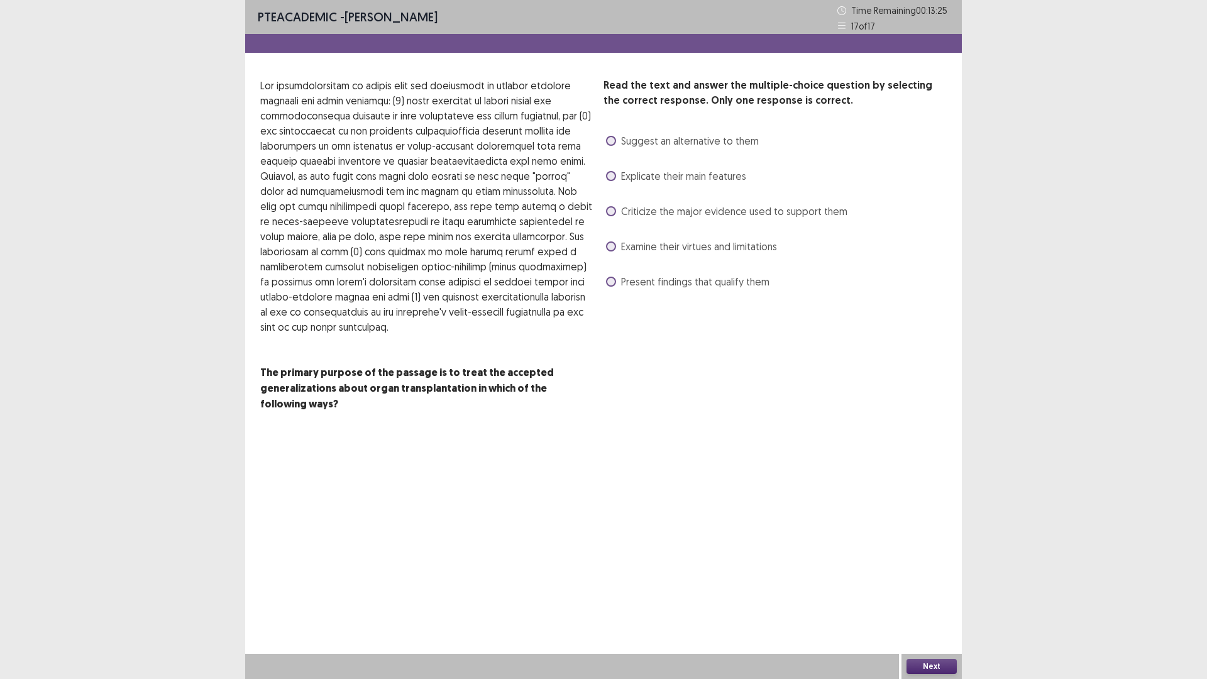
click at [681, 145] on span "Suggest an alternative to them" at bounding box center [690, 140] width 138 height 15
click at [655, 211] on span "Criticize the major evidence used to support them" at bounding box center [734, 211] width 226 height 15
click at [661, 149] on div "Suggest an alternative to them" at bounding box center [680, 141] width 155 height 20
click at [661, 146] on div "Suggest an alternative to them" at bounding box center [680, 141] width 155 height 20
click at [661, 146] on span "Suggest an alternative to them" at bounding box center [690, 140] width 138 height 15
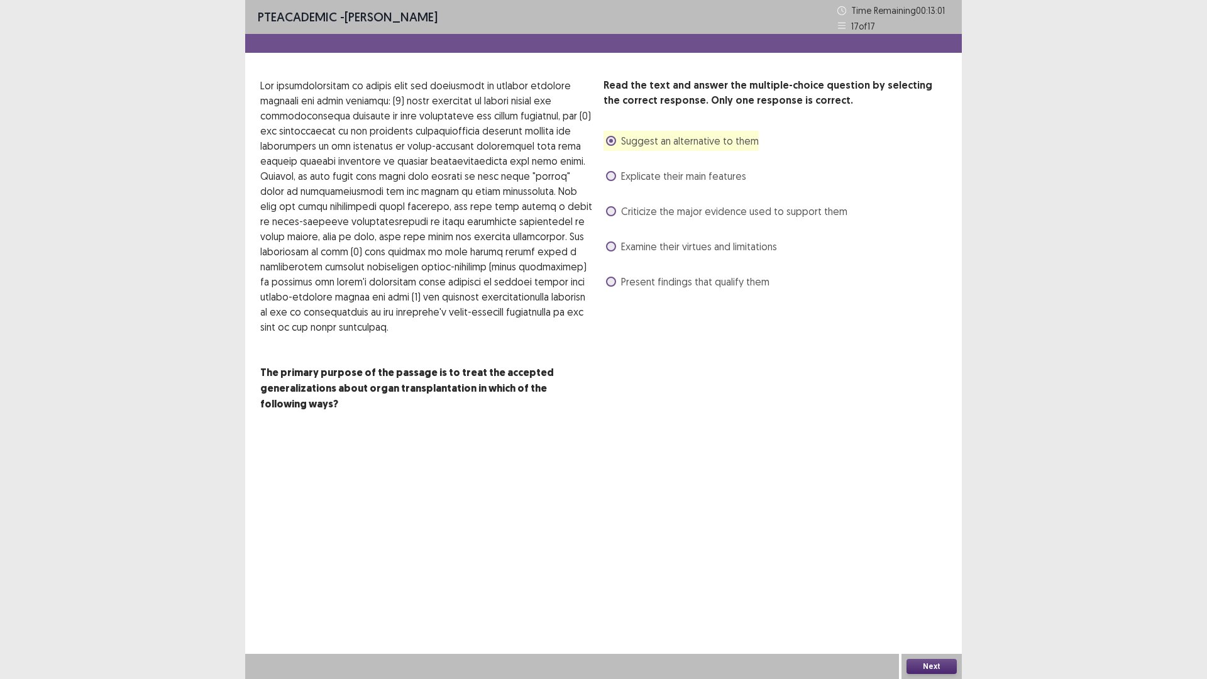
click at [949, 593] on button "Next" at bounding box center [931, 666] width 50 height 15
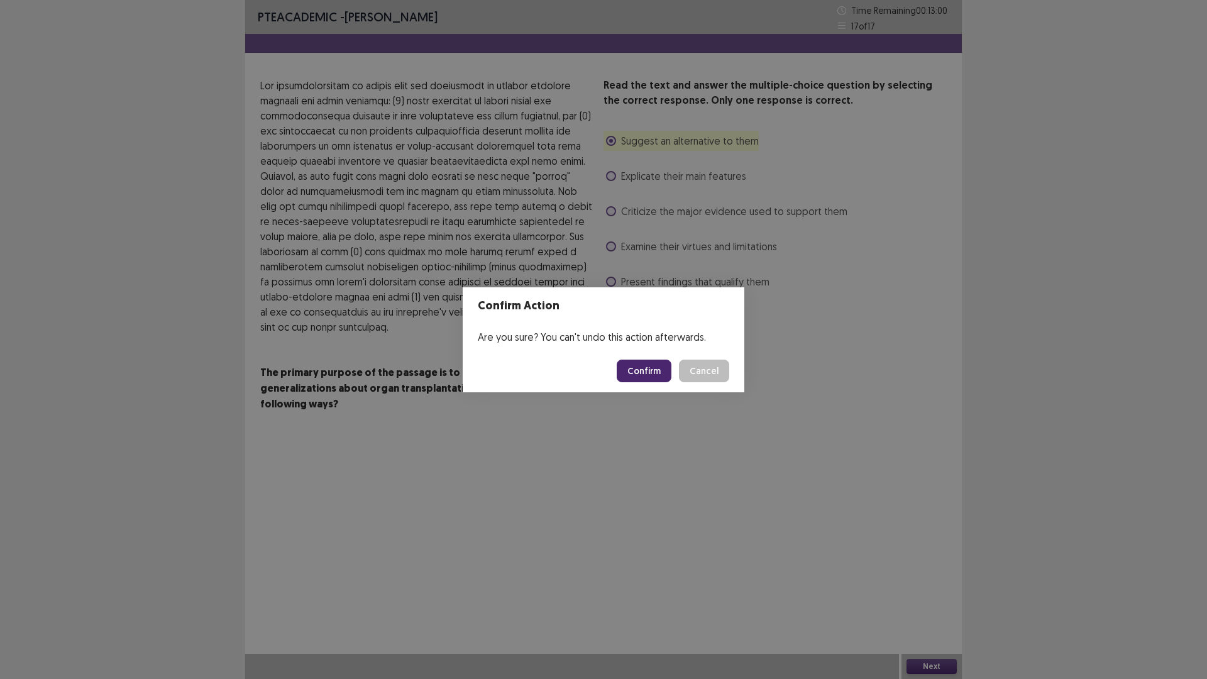
click at [655, 367] on button "Confirm" at bounding box center [644, 371] width 55 height 23
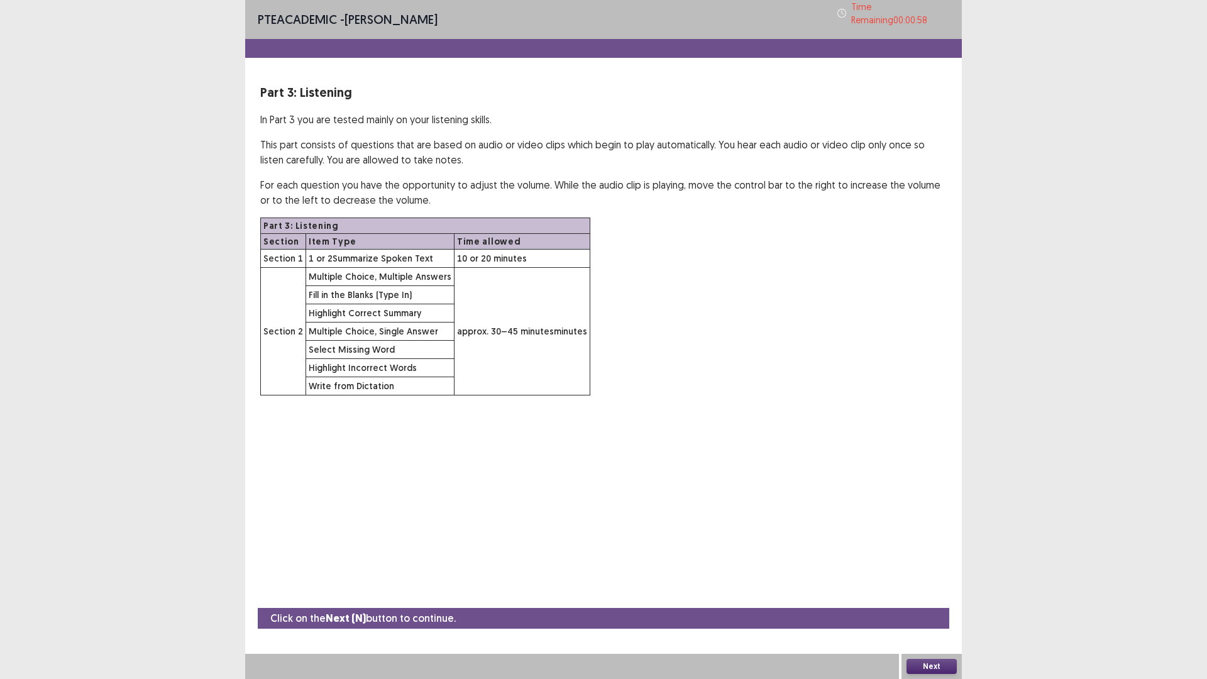
click at [913, 593] on button "Next" at bounding box center [931, 666] width 50 height 15
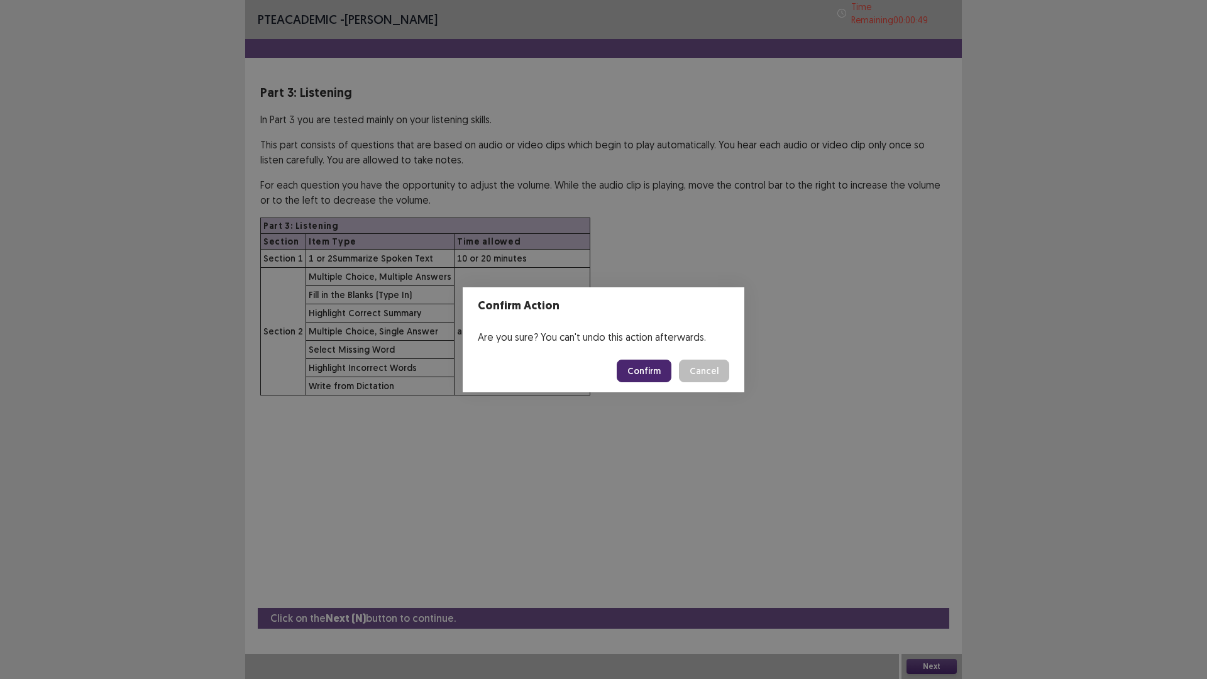
click at [705, 368] on button "Cancel" at bounding box center [704, 371] width 50 height 23
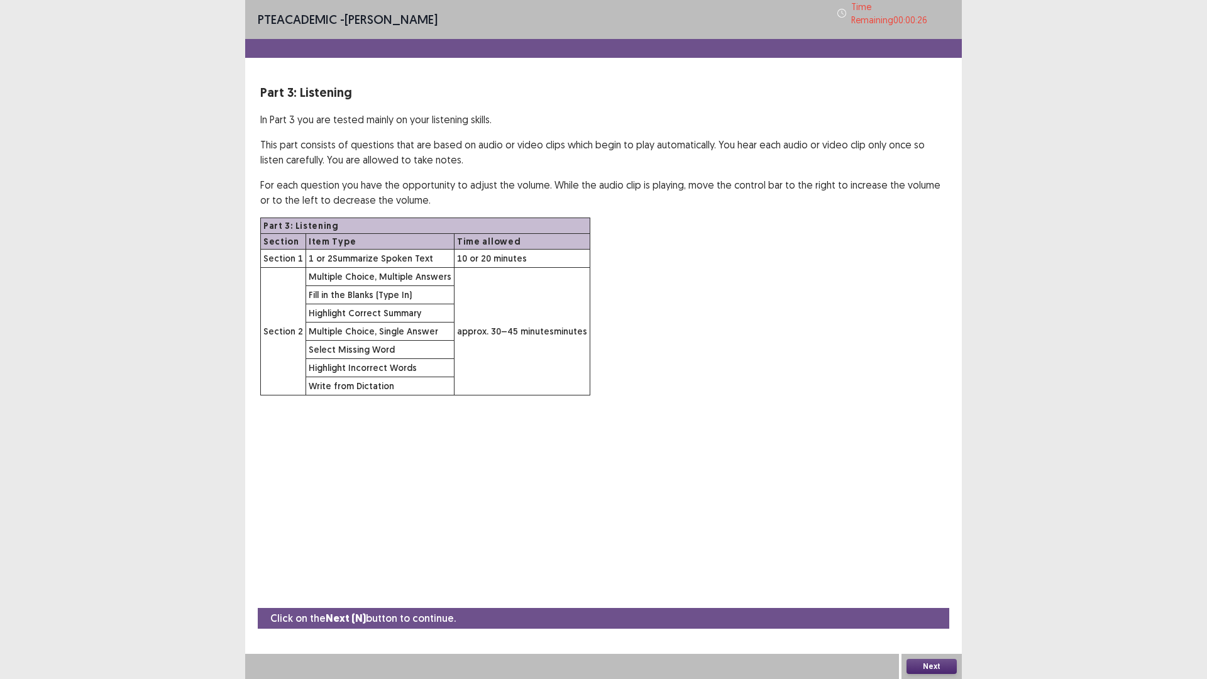
click at [940, 593] on div "Next" at bounding box center [931, 666] width 60 height 25
click at [941, 593] on button "Next" at bounding box center [931, 666] width 50 height 15
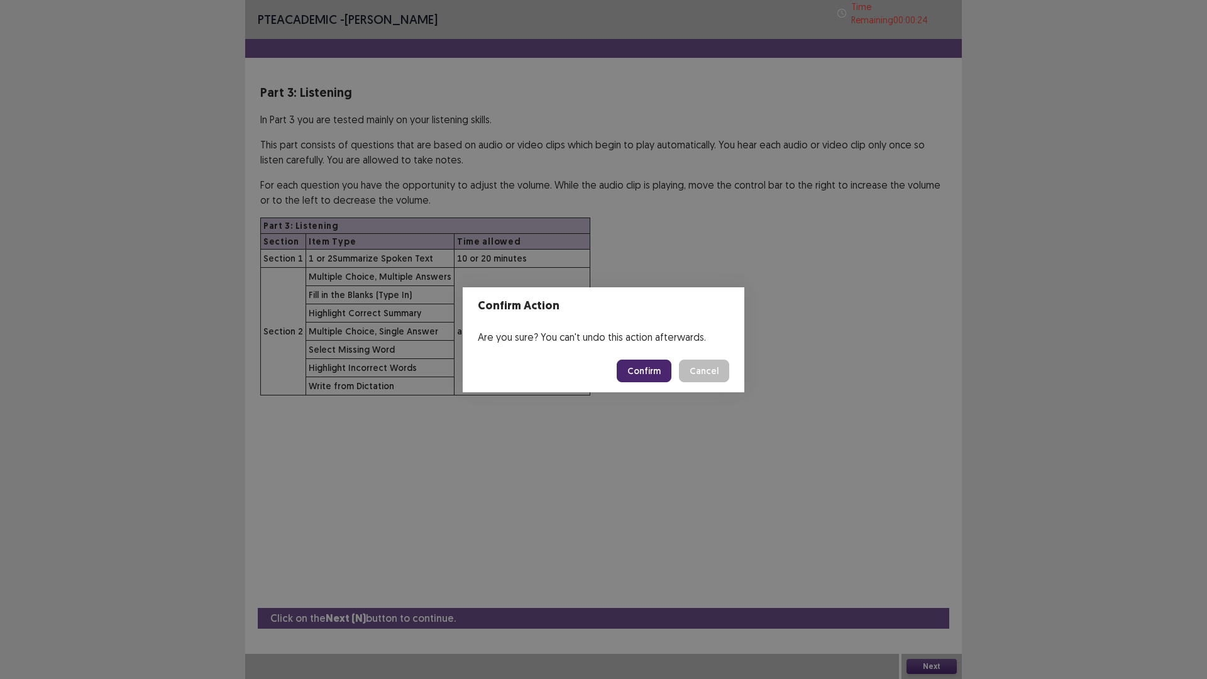
click at [645, 374] on button "Confirm" at bounding box center [644, 371] width 55 height 23
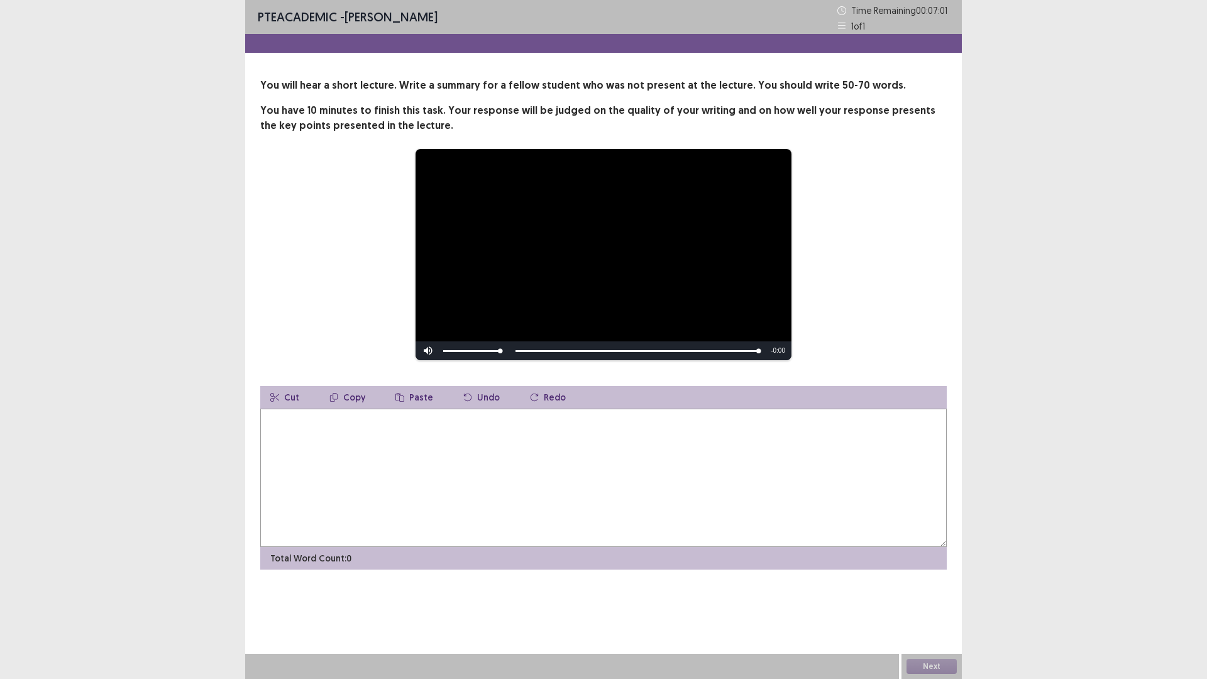
click at [339, 451] on textarea at bounding box center [603, 478] width 686 height 138
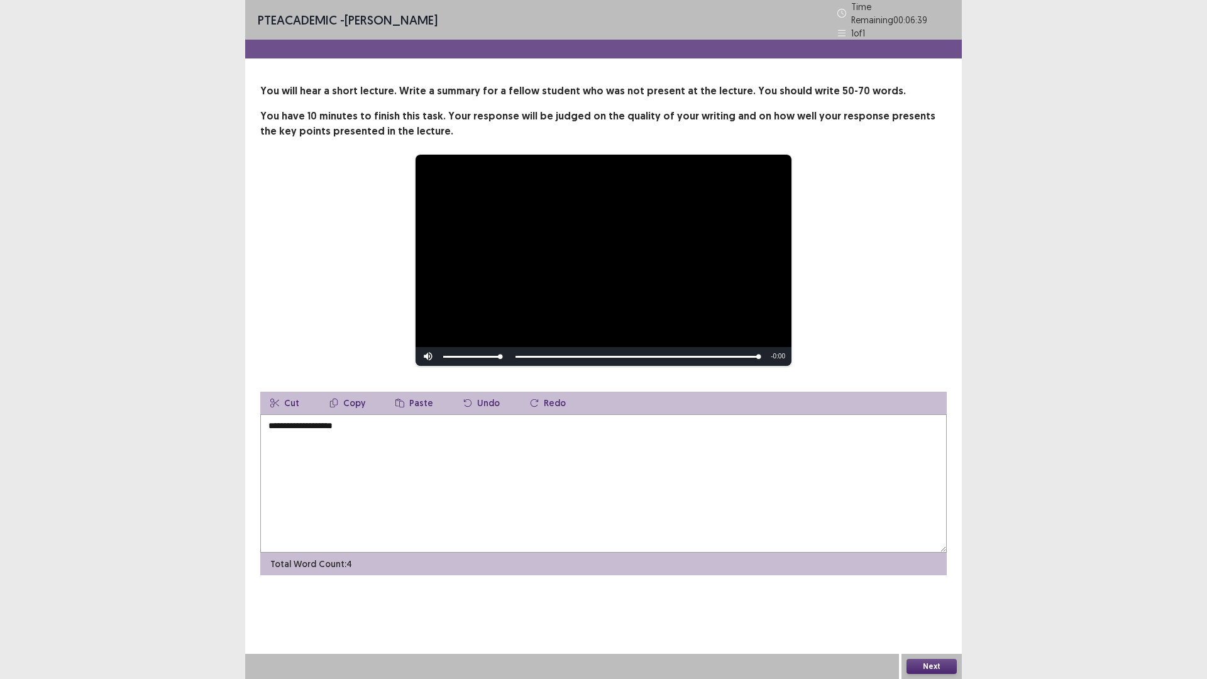
click at [512, 353] on div "Skip Backward Skip Forward Mute 87% Current Time 0:50 / Duration 0:50 Loaded : …" at bounding box center [604, 356] width 376 height 19
click at [513, 353] on div "Skip Backward Skip Forward Mute 87% Current Time 0:50 / Duration 0:50 Loaded : …" at bounding box center [604, 356] width 376 height 19
click at [380, 441] on textarea "**********" at bounding box center [603, 483] width 686 height 138
click at [369, 425] on textarea "**********" at bounding box center [603, 483] width 686 height 138
click at [421, 426] on textarea "**********" at bounding box center [603, 483] width 686 height 138
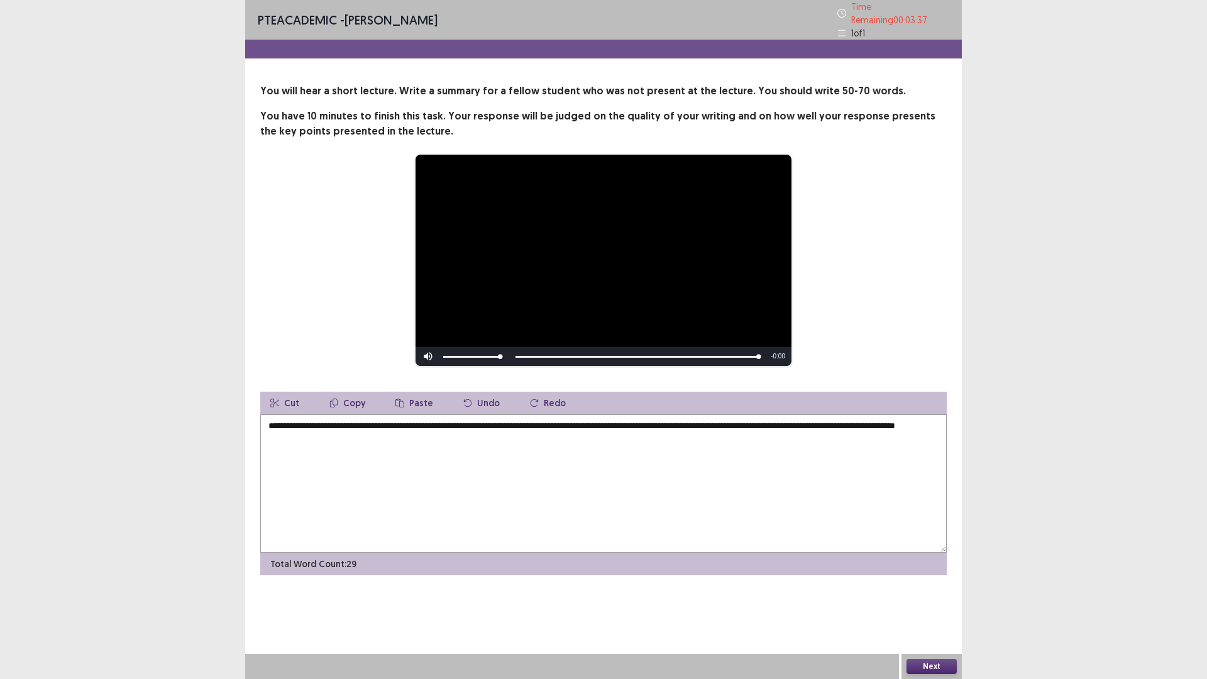
drag, startPoint x: 307, startPoint y: 436, endPoint x: 438, endPoint y: 439, distance: 130.8
click at [438, 439] on textarea "**********" at bounding box center [603, 483] width 686 height 138
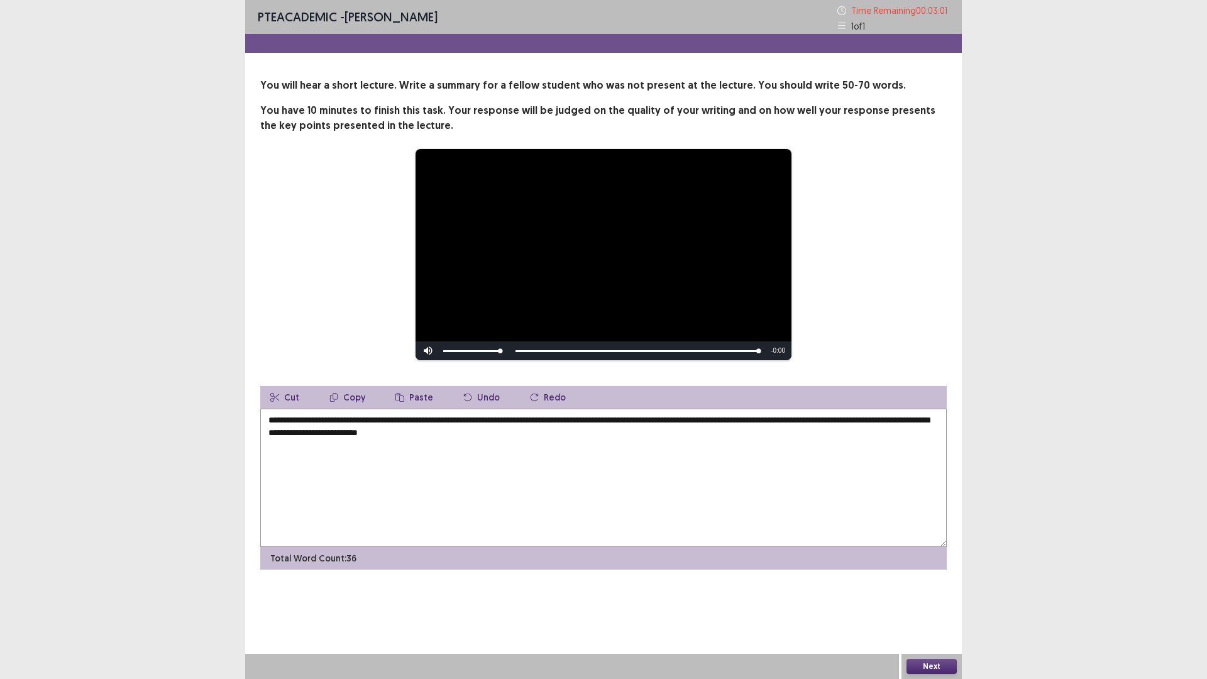
click at [516, 427] on textarea "**********" at bounding box center [603, 478] width 686 height 138
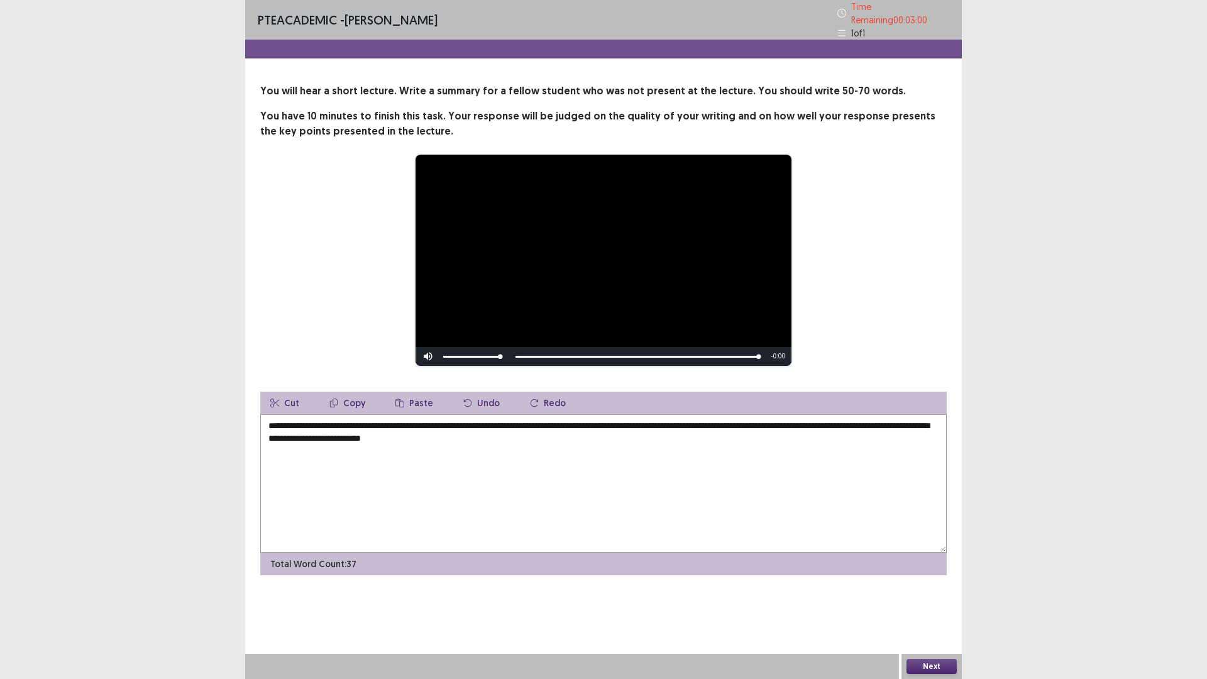
click at [576, 436] on textarea "**********" at bounding box center [603, 483] width 686 height 138
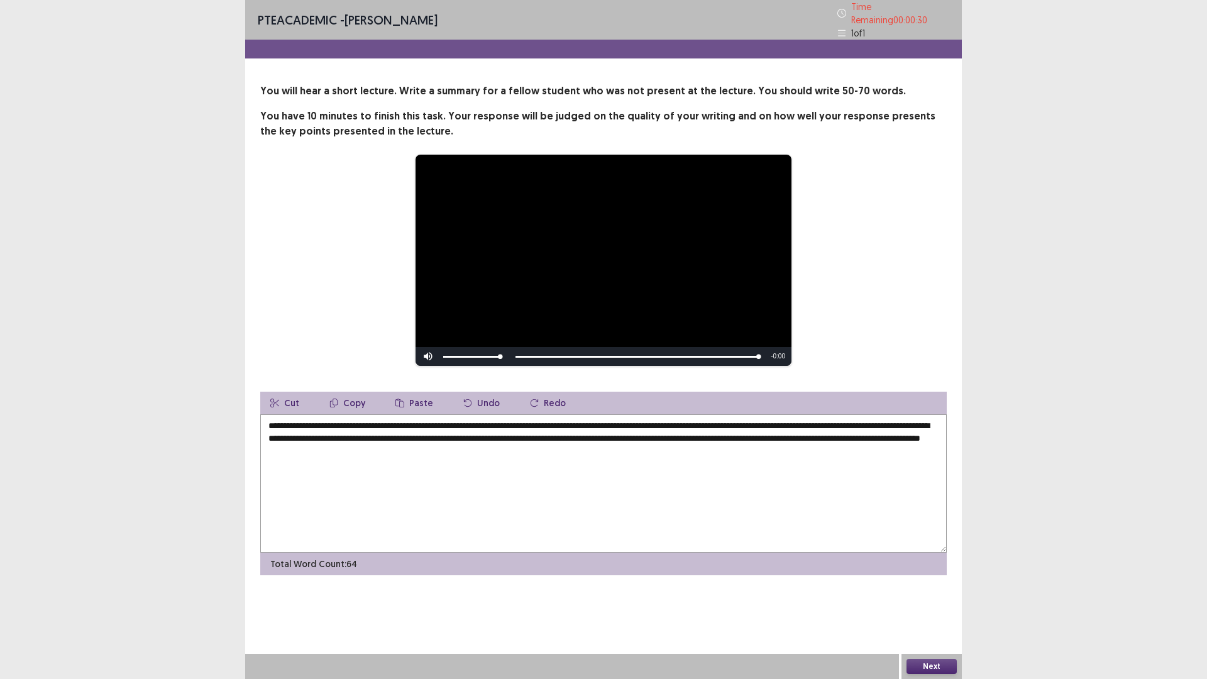
click at [505, 448] on textarea "**********" at bounding box center [603, 483] width 686 height 138
click at [564, 454] on textarea "**********" at bounding box center [603, 483] width 686 height 138
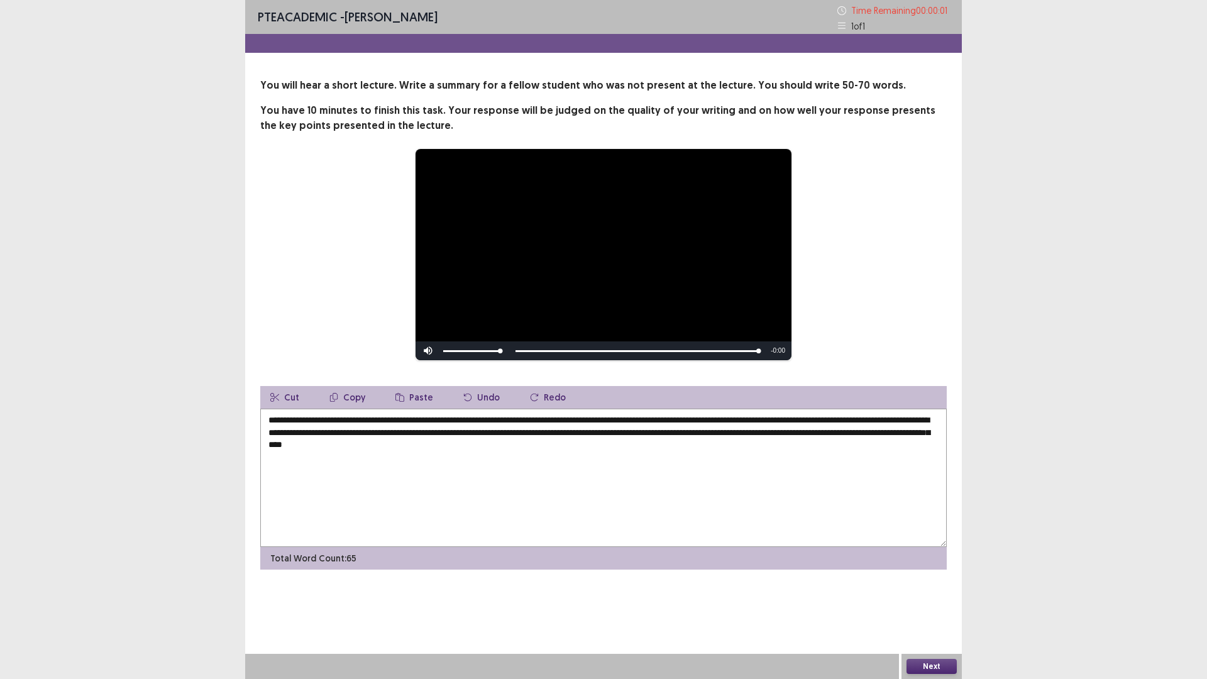
type textarea "**********"
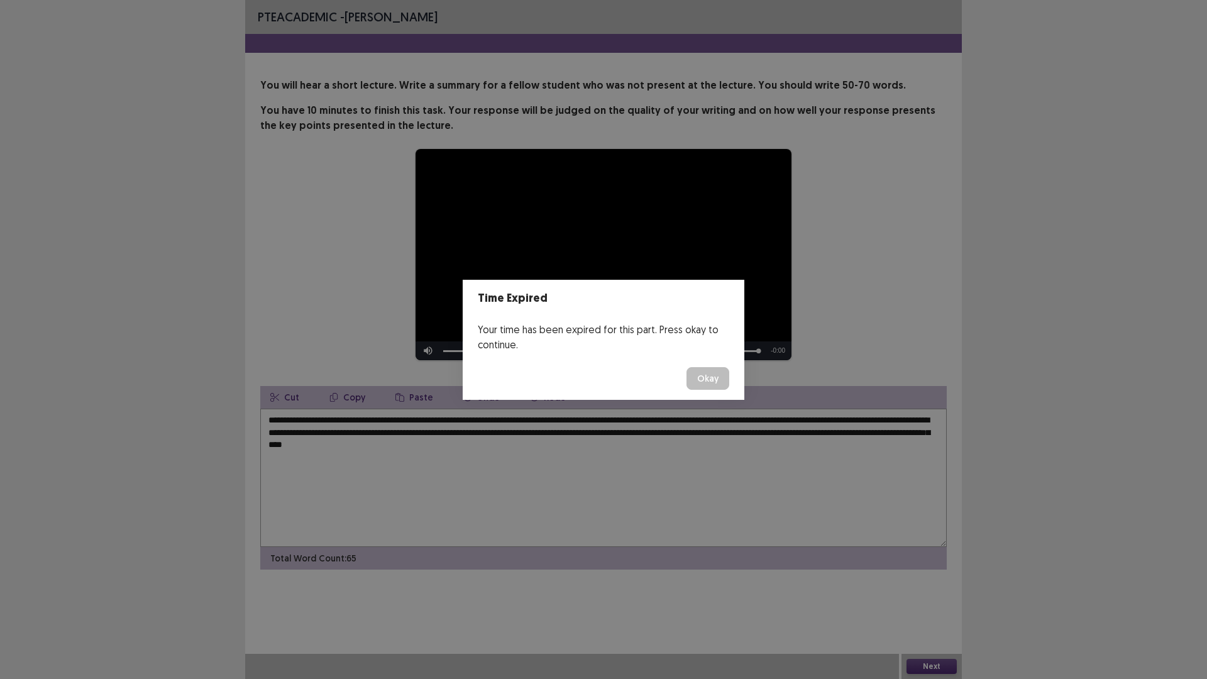
click at [691, 380] on button "Okay" at bounding box center [707, 378] width 43 height 23
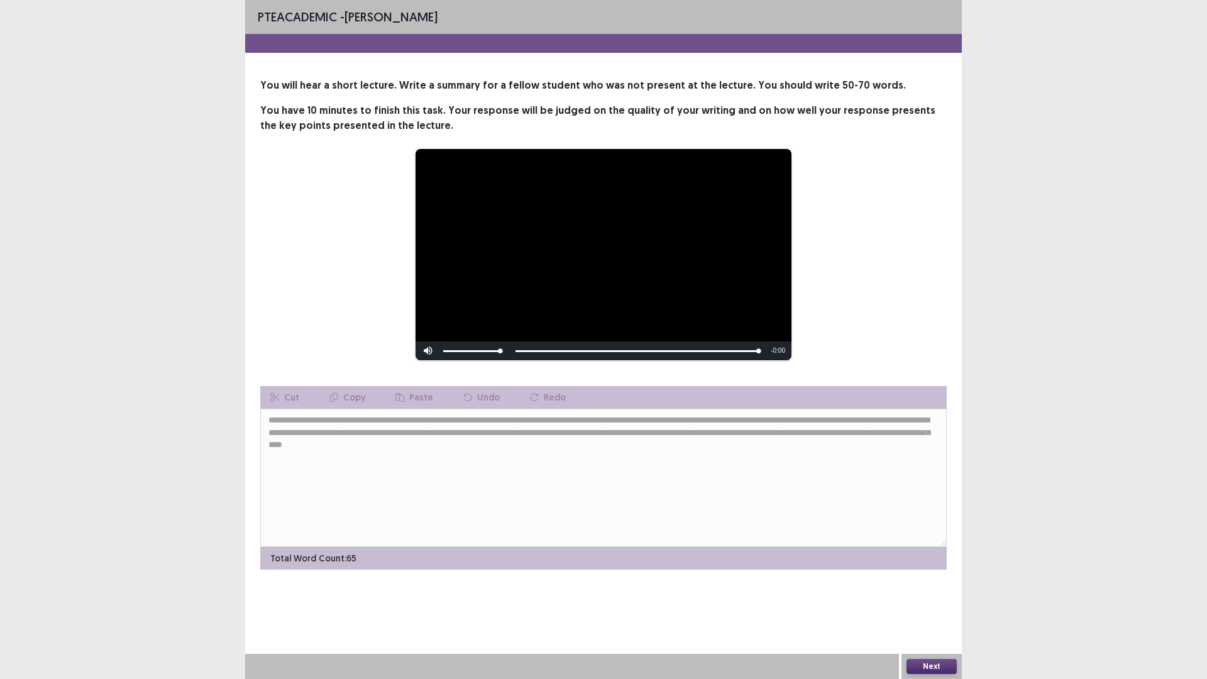
click at [913, 593] on button "Next" at bounding box center [931, 666] width 50 height 15
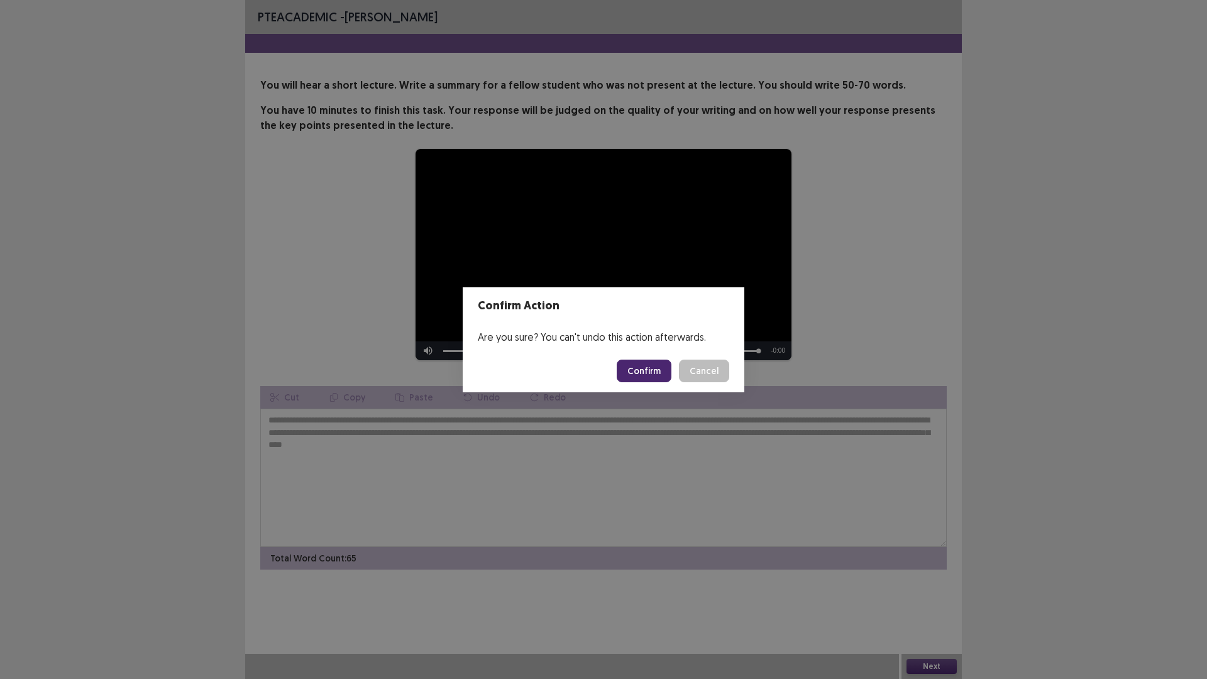
click at [636, 366] on button "Confirm" at bounding box center [644, 371] width 55 height 23
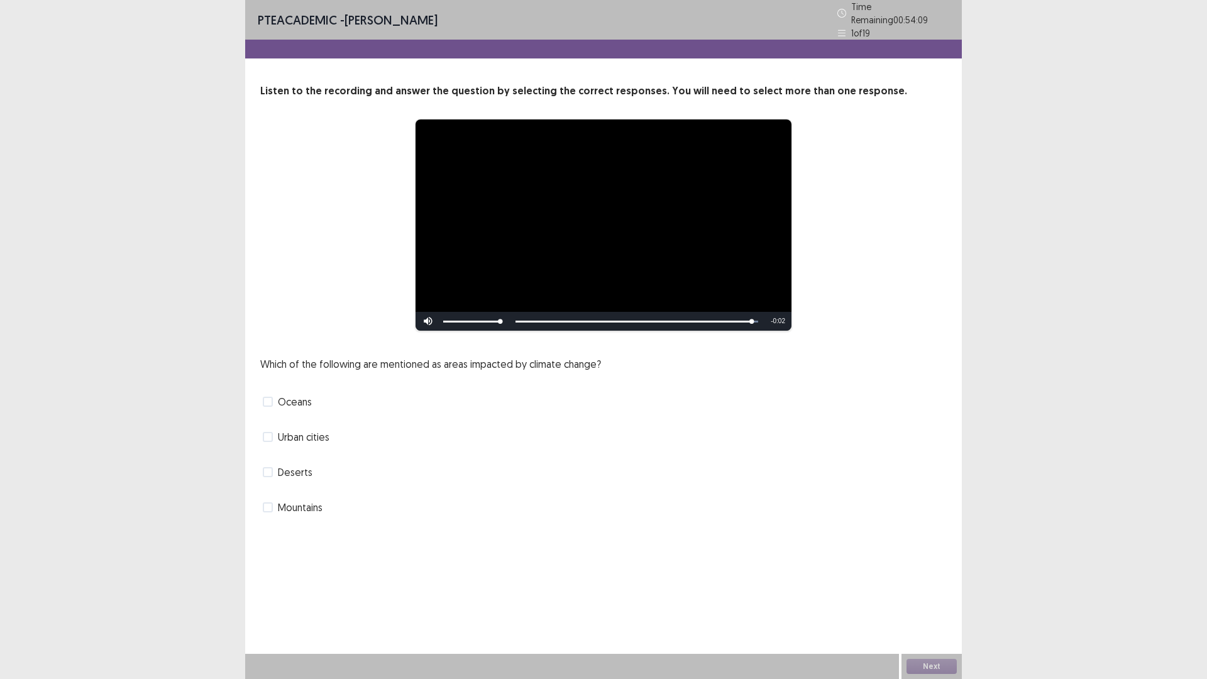
click at [282, 397] on span "Oceans" at bounding box center [295, 401] width 34 height 15
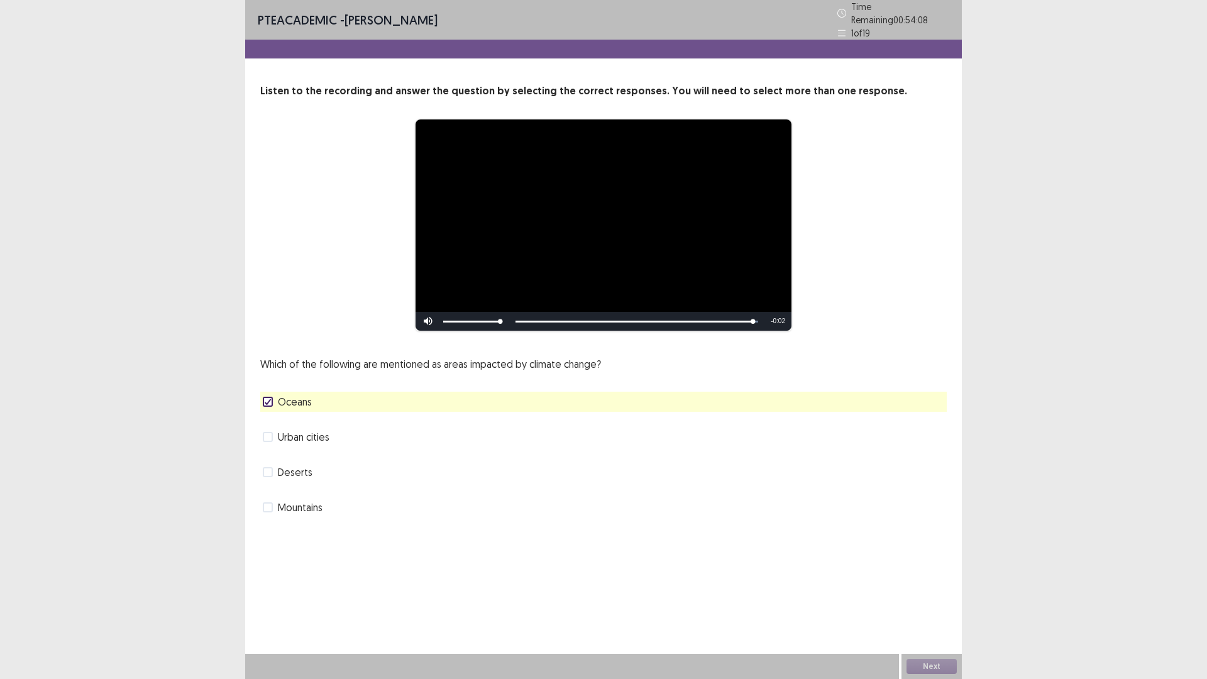
click at [305, 448] on div "Which of the following are mentioned as areas impacted by climate change? Ocean…" at bounding box center [603, 436] width 686 height 161
click at [307, 434] on span "Urban cities" at bounding box center [304, 436] width 52 height 15
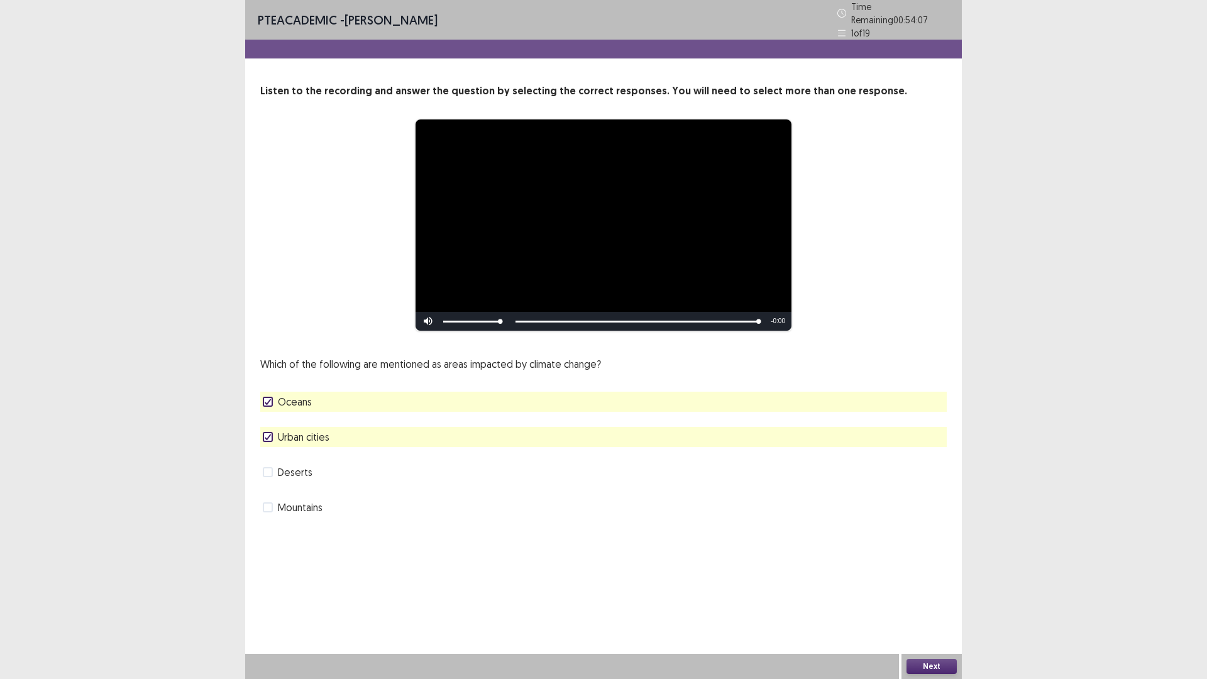
click at [301, 432] on span "Urban cities" at bounding box center [304, 436] width 52 height 15
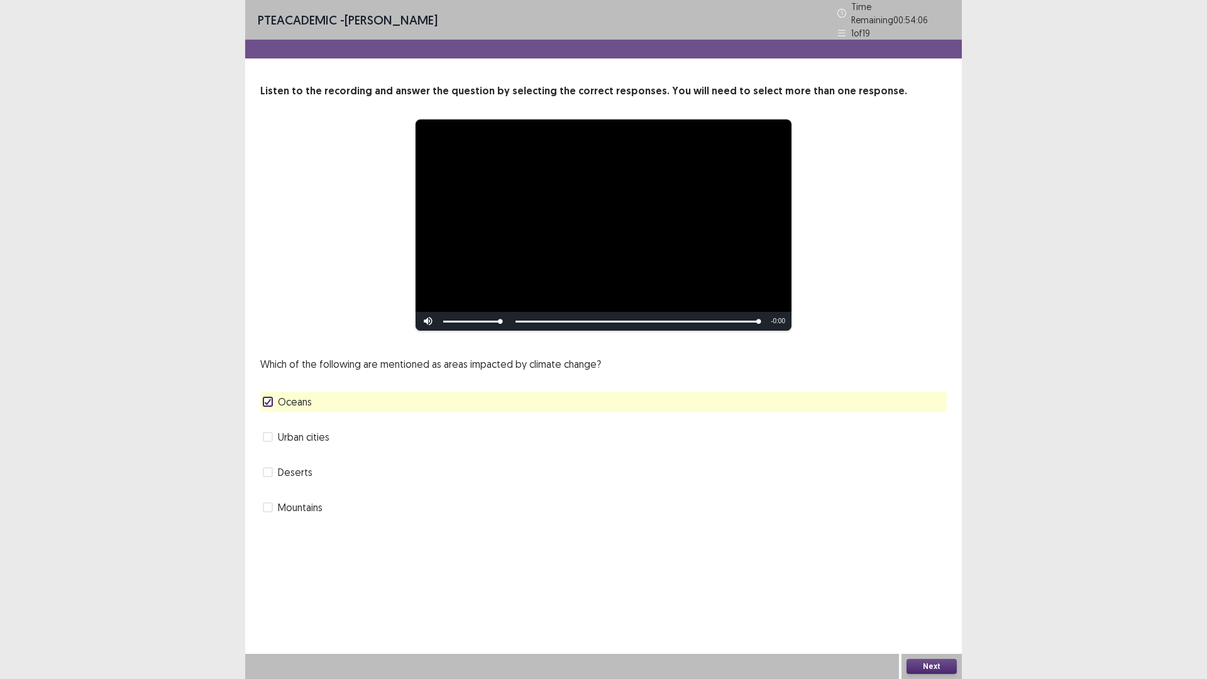
click at [304, 510] on div "Mountains" at bounding box center [603, 507] width 686 height 20
click at [304, 500] on span "Mountains" at bounding box center [300, 507] width 45 height 15
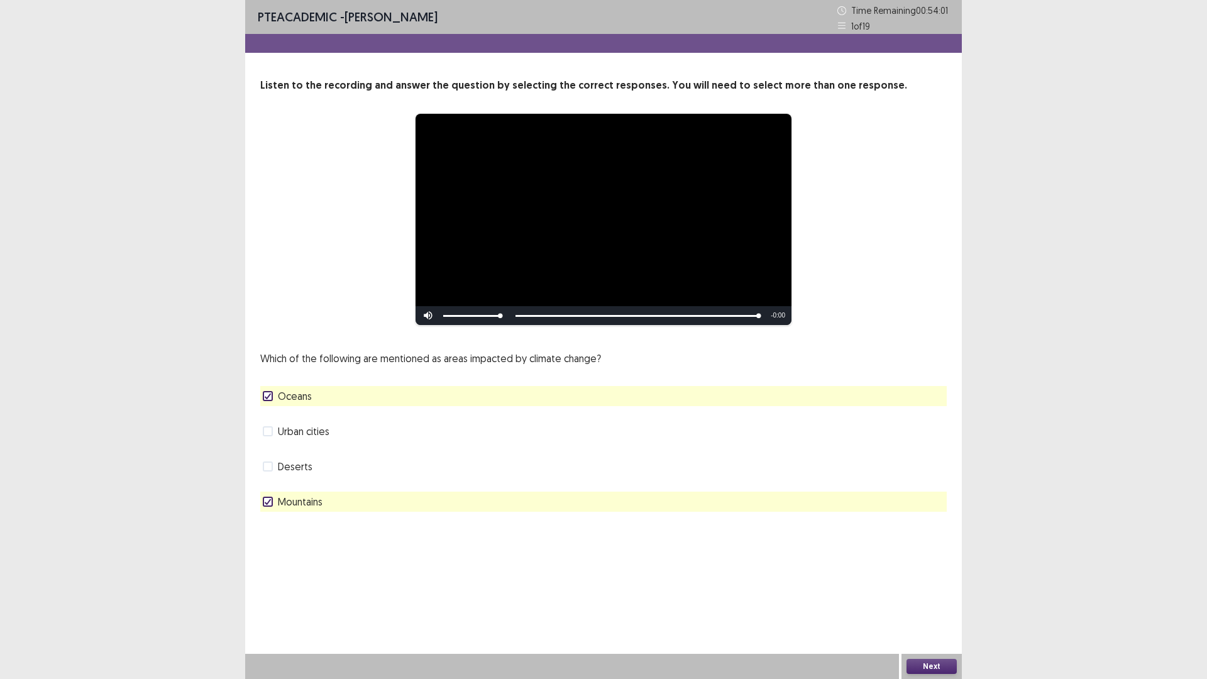
click at [959, 593] on div "Next" at bounding box center [931, 666] width 60 height 25
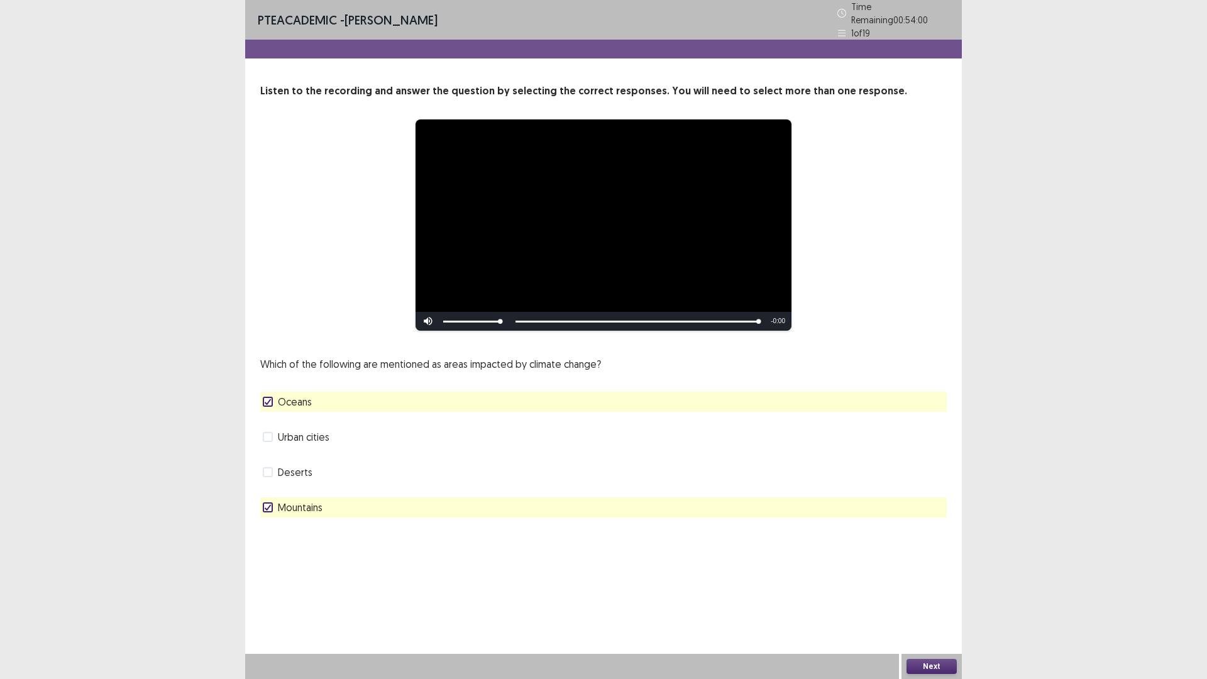
drag, startPoint x: 957, startPoint y: 669, endPoint x: 950, endPoint y: 669, distance: 6.9
click at [955, 593] on div "Next" at bounding box center [931, 666] width 60 height 25
click at [950, 593] on button "Next" at bounding box center [931, 666] width 50 height 15
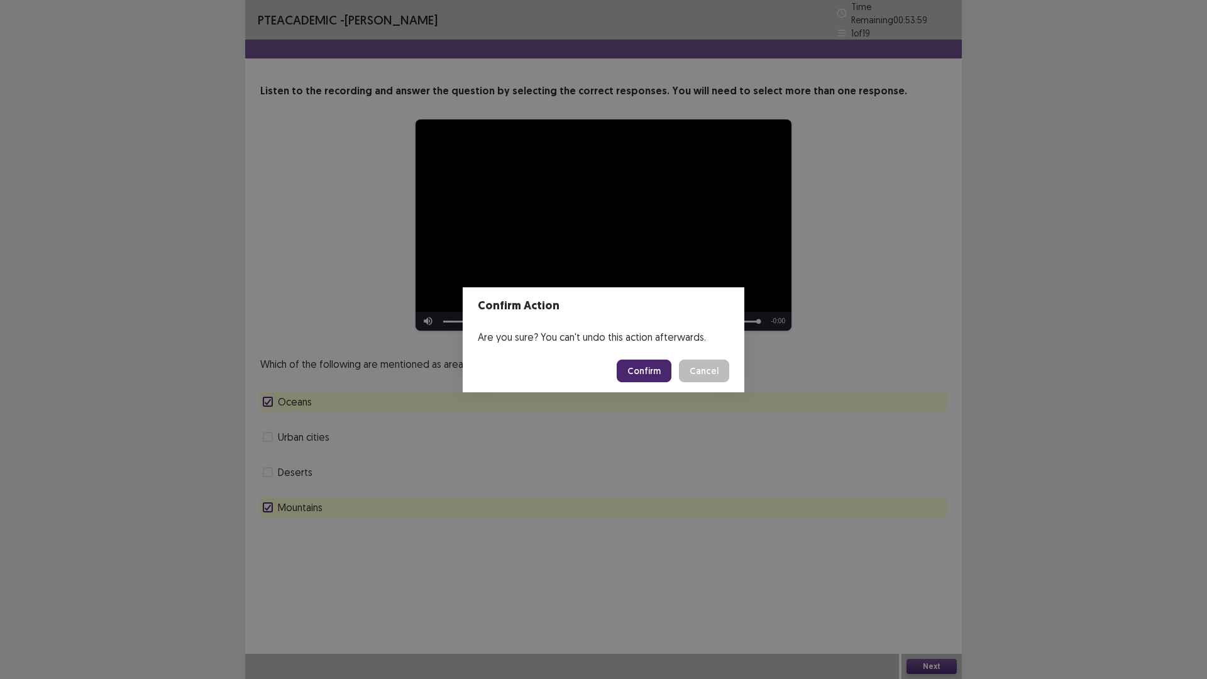
click at [656, 373] on button "Confirm" at bounding box center [644, 371] width 55 height 23
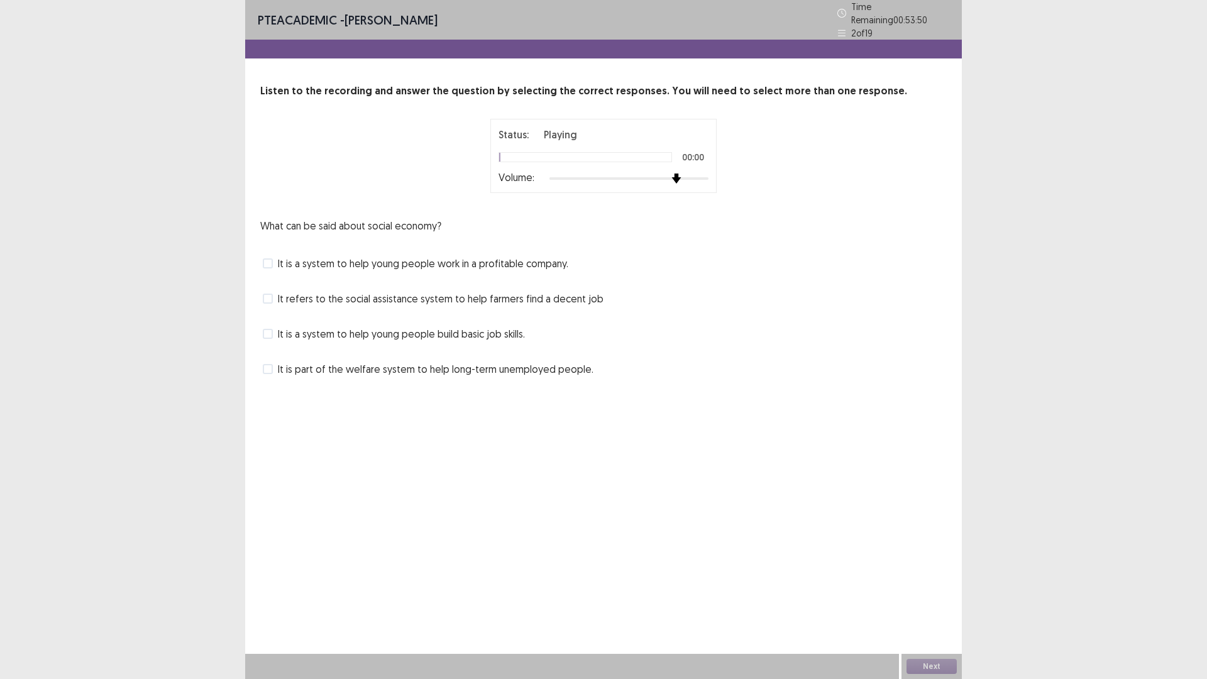
click at [675, 176] on div at bounding box center [628, 178] width 159 height 10
